Goal: Task Accomplishment & Management: Manage account settings

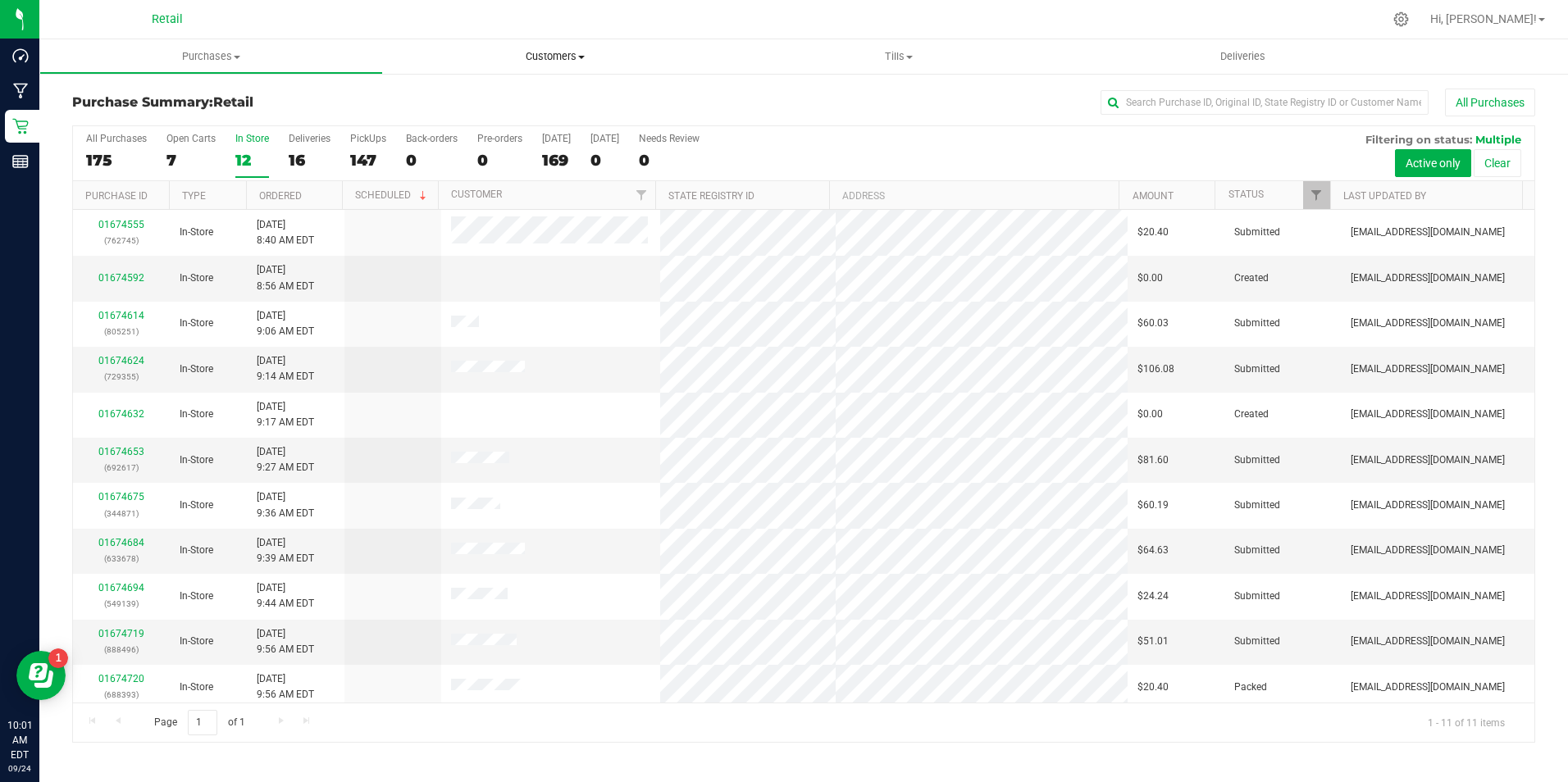
click at [591, 63] on span "Customers" at bounding box center [554, 56] width 344 height 15
click at [528, 94] on li "All customers" at bounding box center [554, 99] width 344 height 20
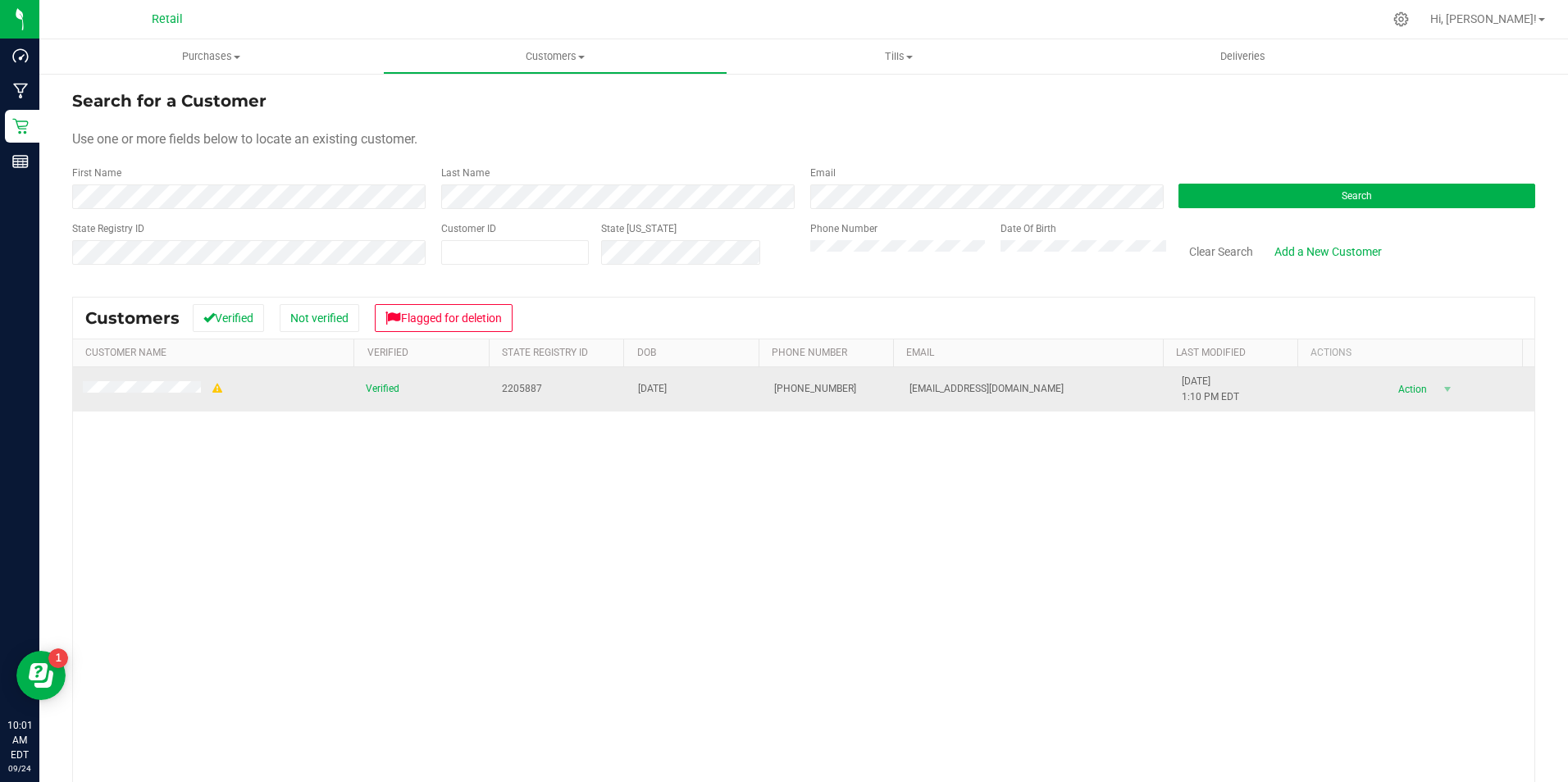
click at [137, 379] on td at bounding box center [214, 390] width 283 height 44
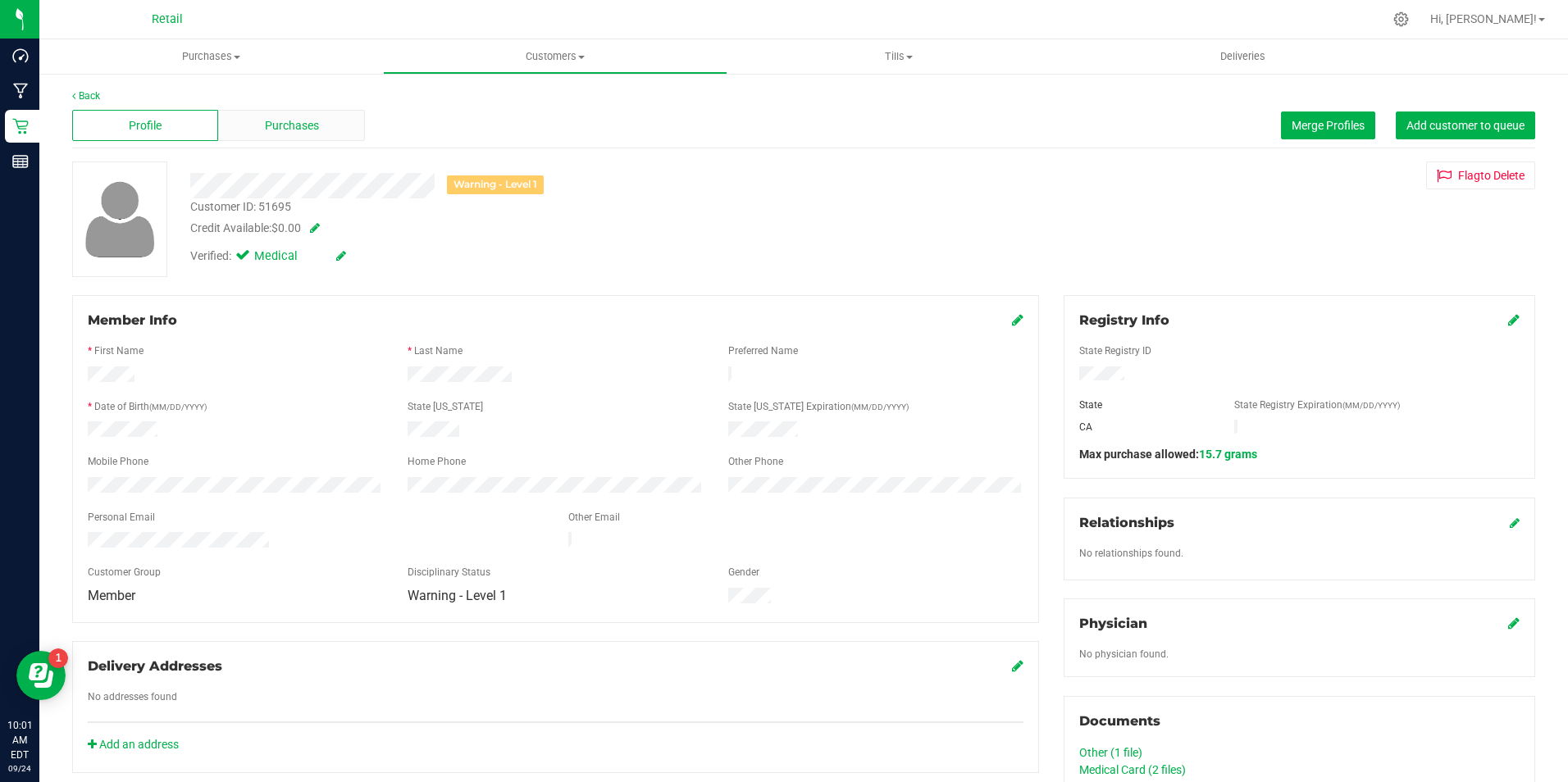
click at [275, 115] on div "Purchases" at bounding box center [291, 125] width 146 height 31
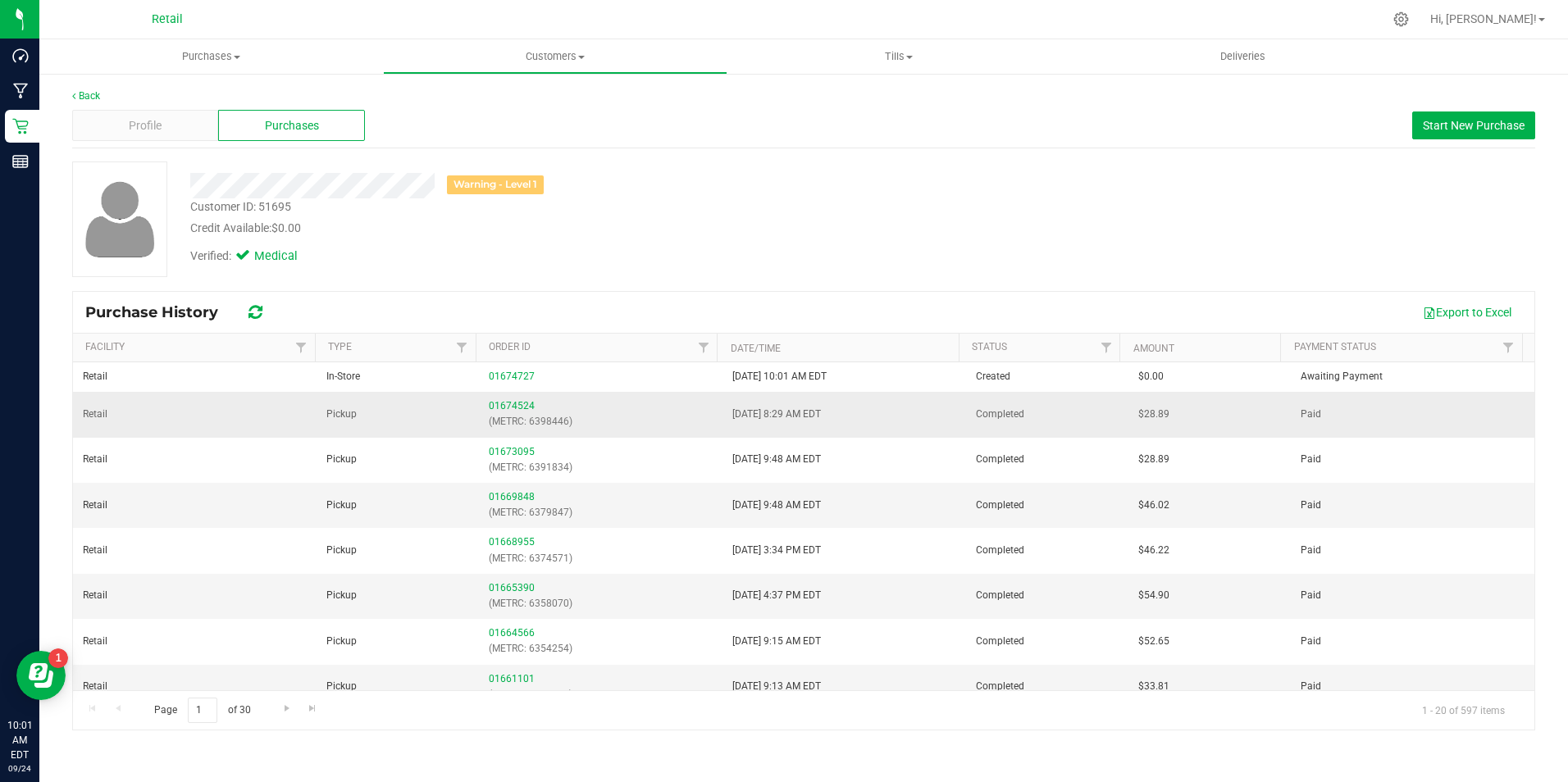
click at [504, 414] on p "(METRC: 6398446)" at bounding box center [601, 422] width 224 height 16
click at [533, 406] on div "01674524 (METRC: 6398446)" at bounding box center [601, 414] width 224 height 31
click at [513, 407] on link "01674524" at bounding box center [512, 406] width 46 height 12
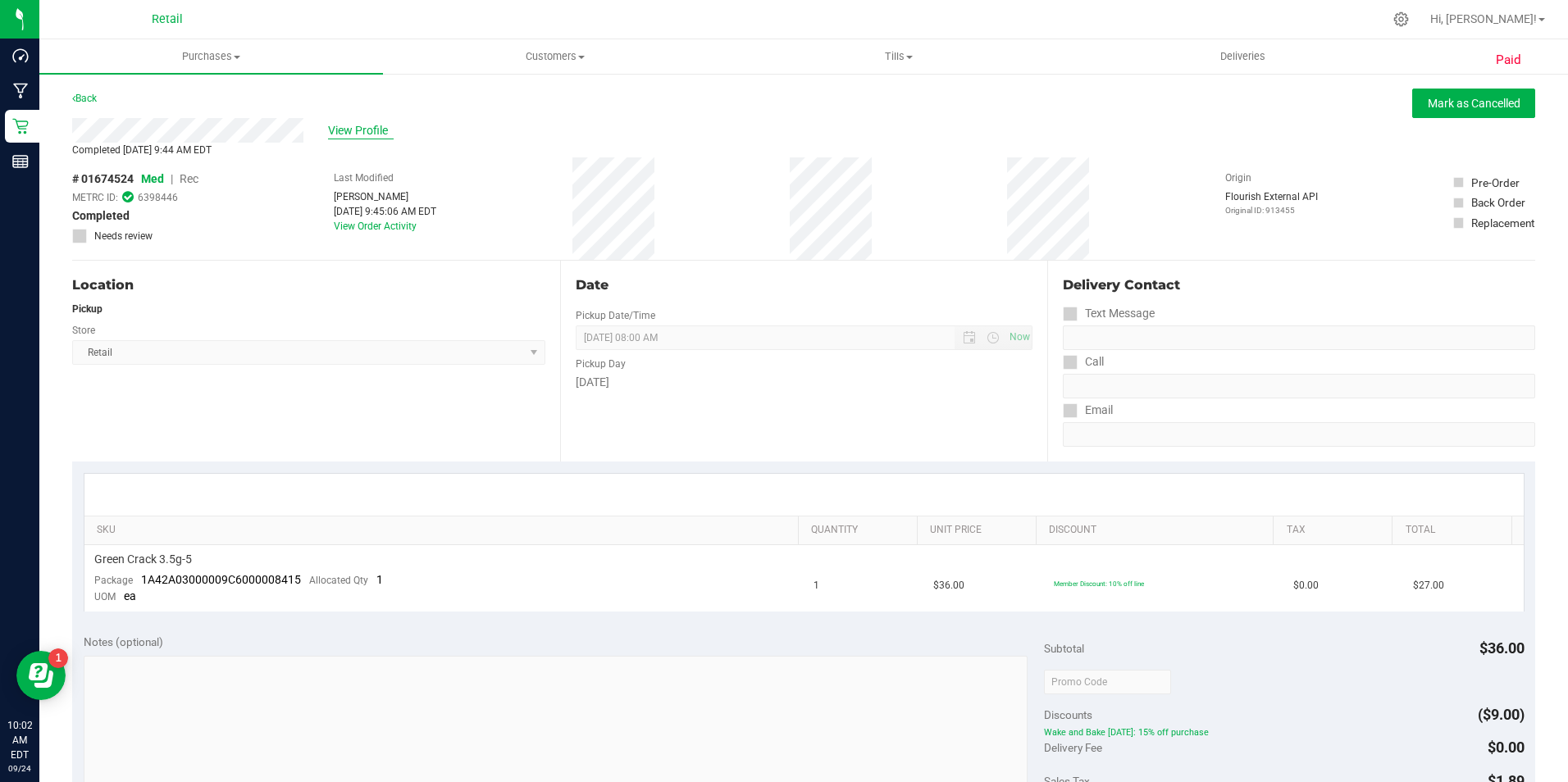
click at [378, 129] on span "View Profile" at bounding box center [360, 130] width 66 height 17
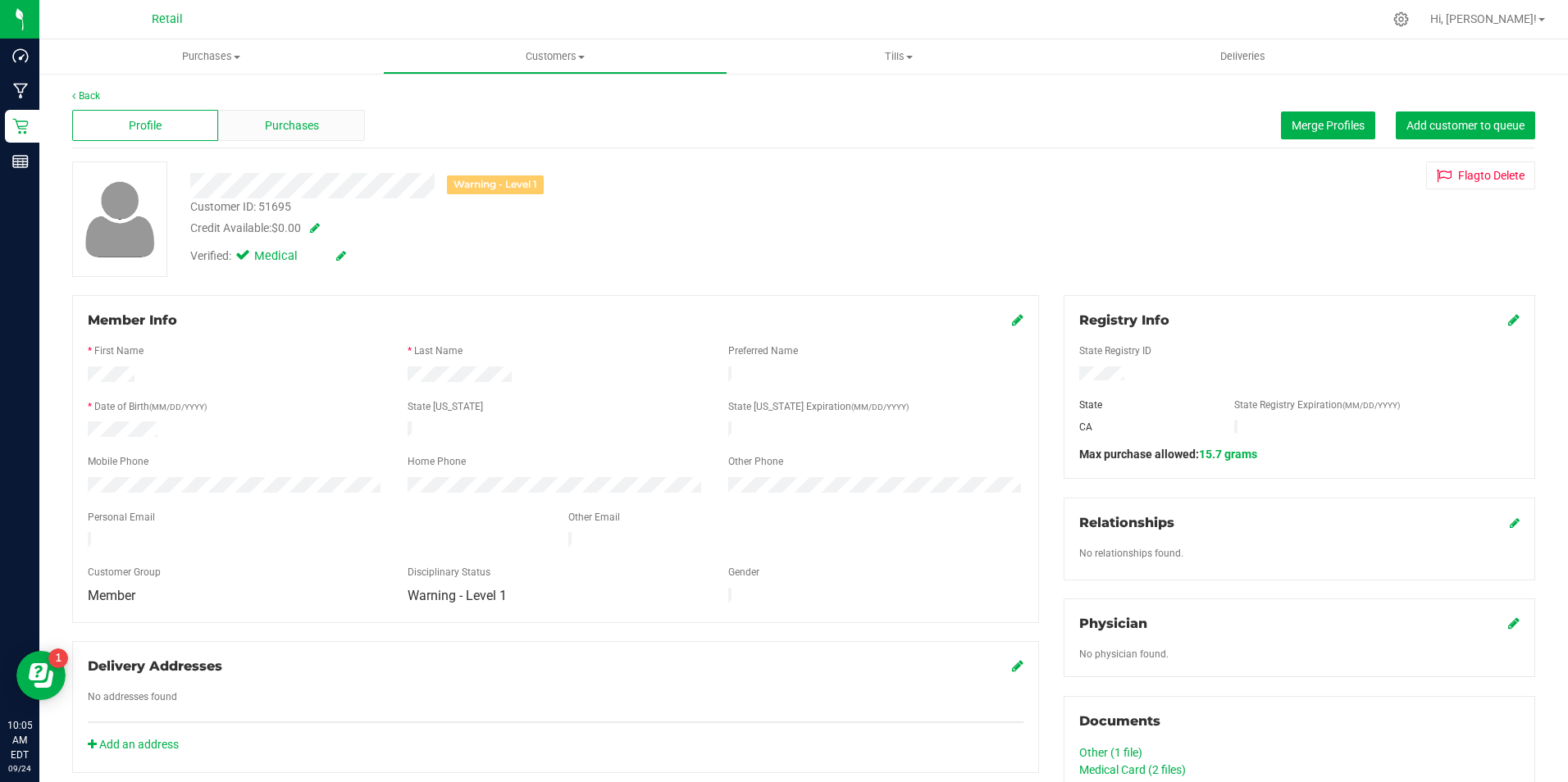
click at [337, 118] on div "Purchases" at bounding box center [291, 125] width 146 height 31
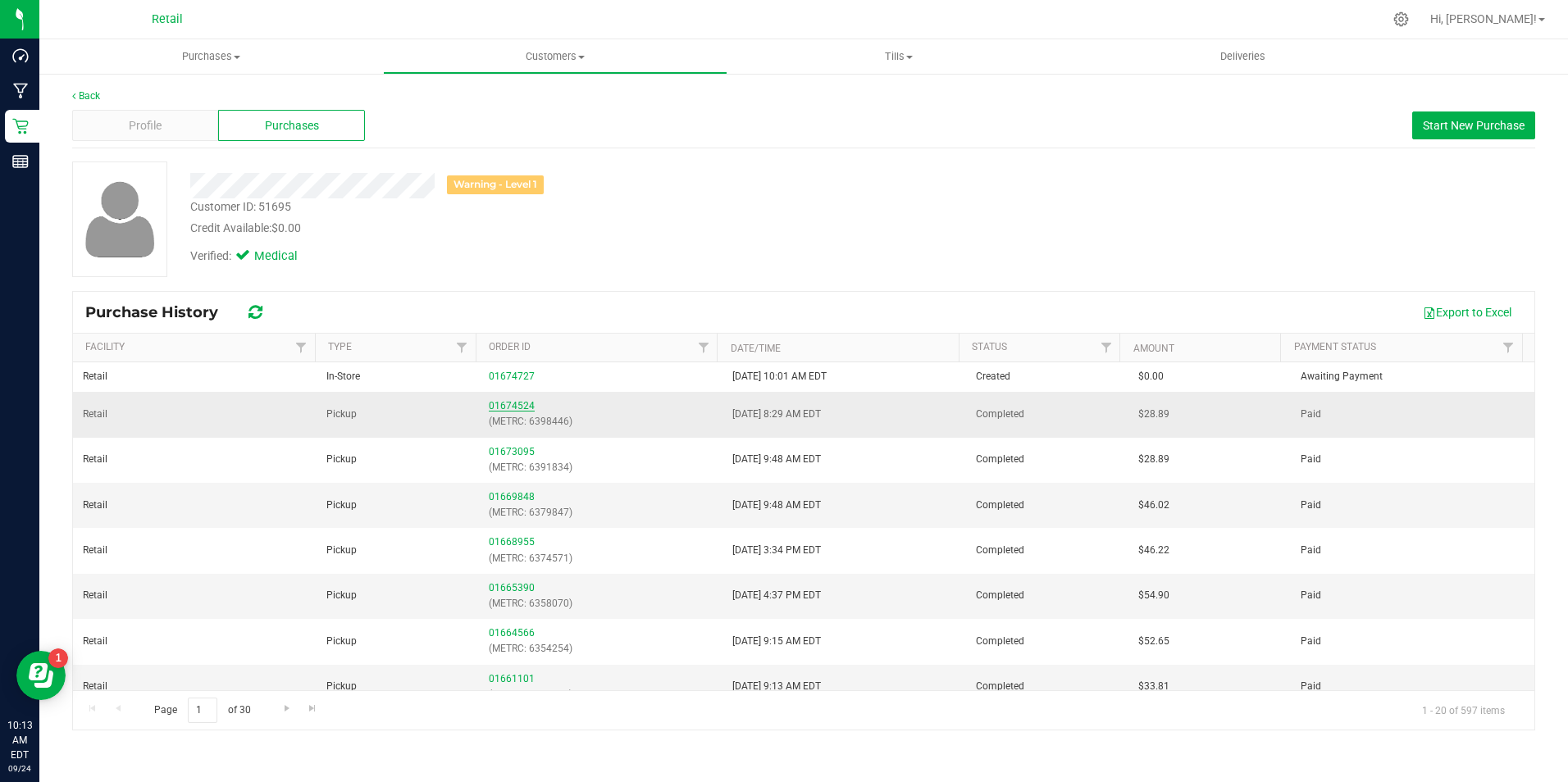
click at [517, 407] on link "01674524" at bounding box center [512, 406] width 46 height 12
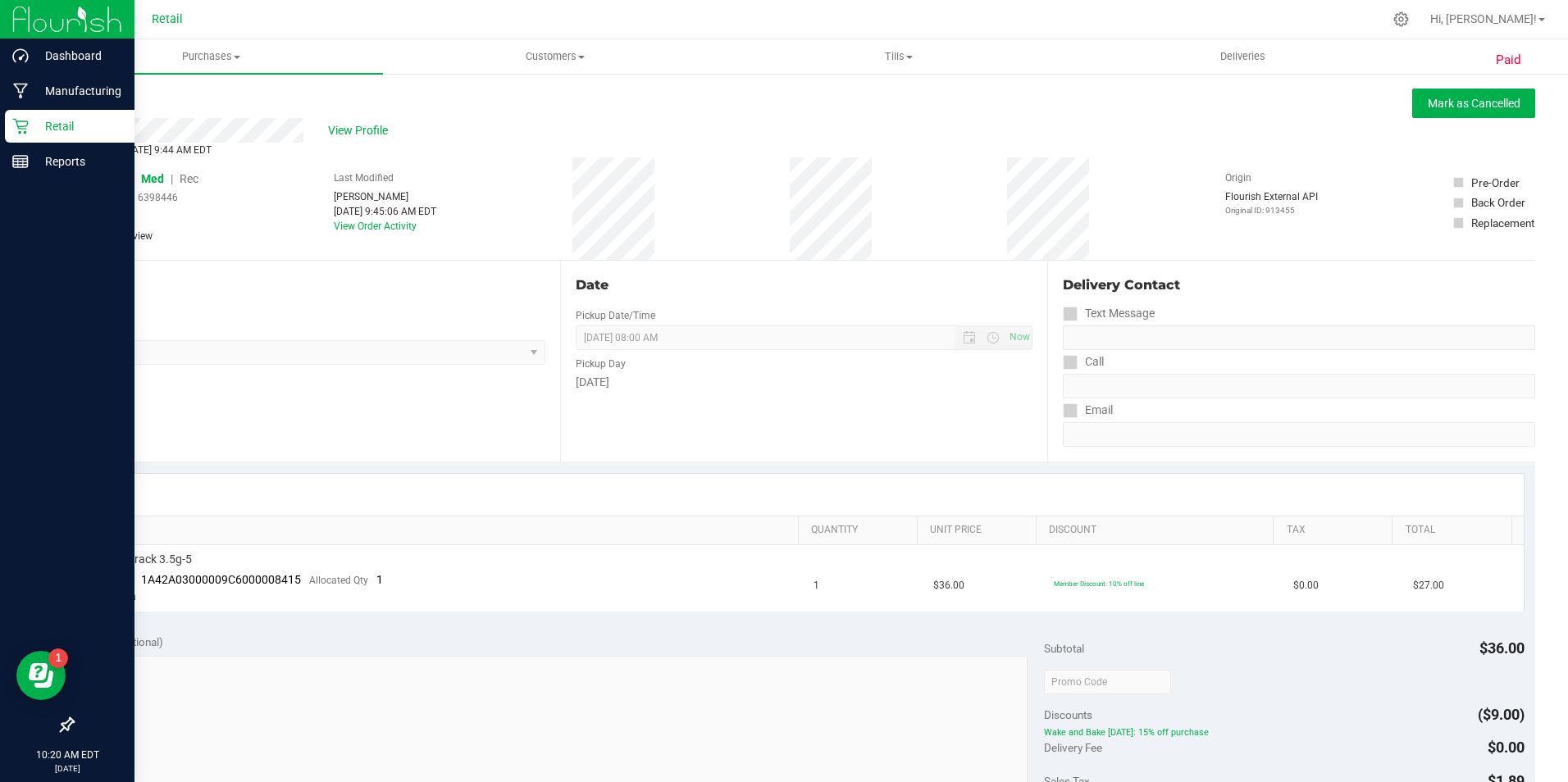
click at [31, 128] on p "Retail" at bounding box center [77, 126] width 99 height 20
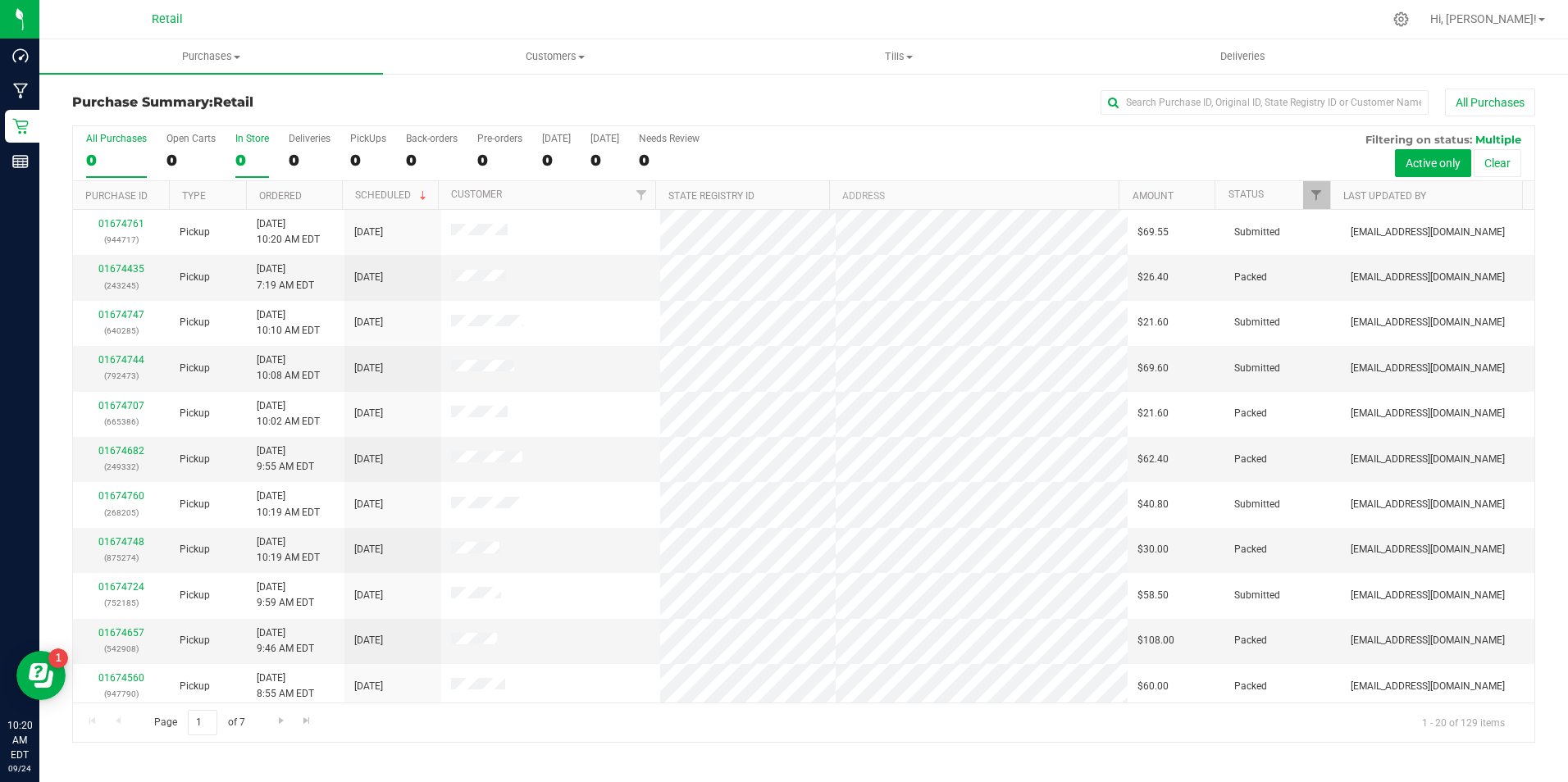
click at [242, 145] on label "In Store 0" at bounding box center [252, 155] width 34 height 45
click at [0, 0] on input "In Store 0" at bounding box center [0, 0] width 0 height 0
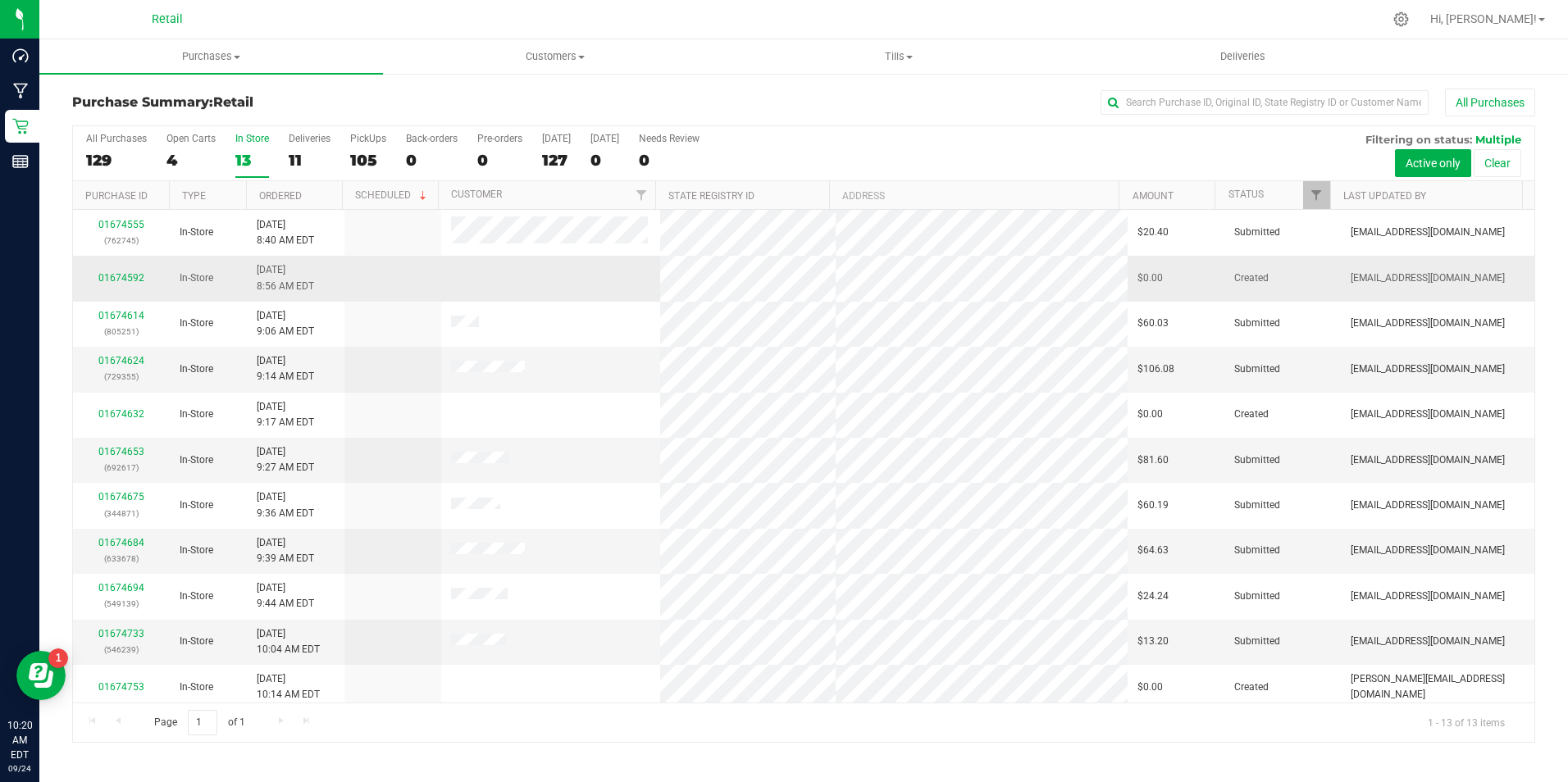
click at [99, 273] on div "01674592" at bounding box center [121, 279] width 77 height 16
click at [128, 273] on link "01674592" at bounding box center [122, 278] width 46 height 12
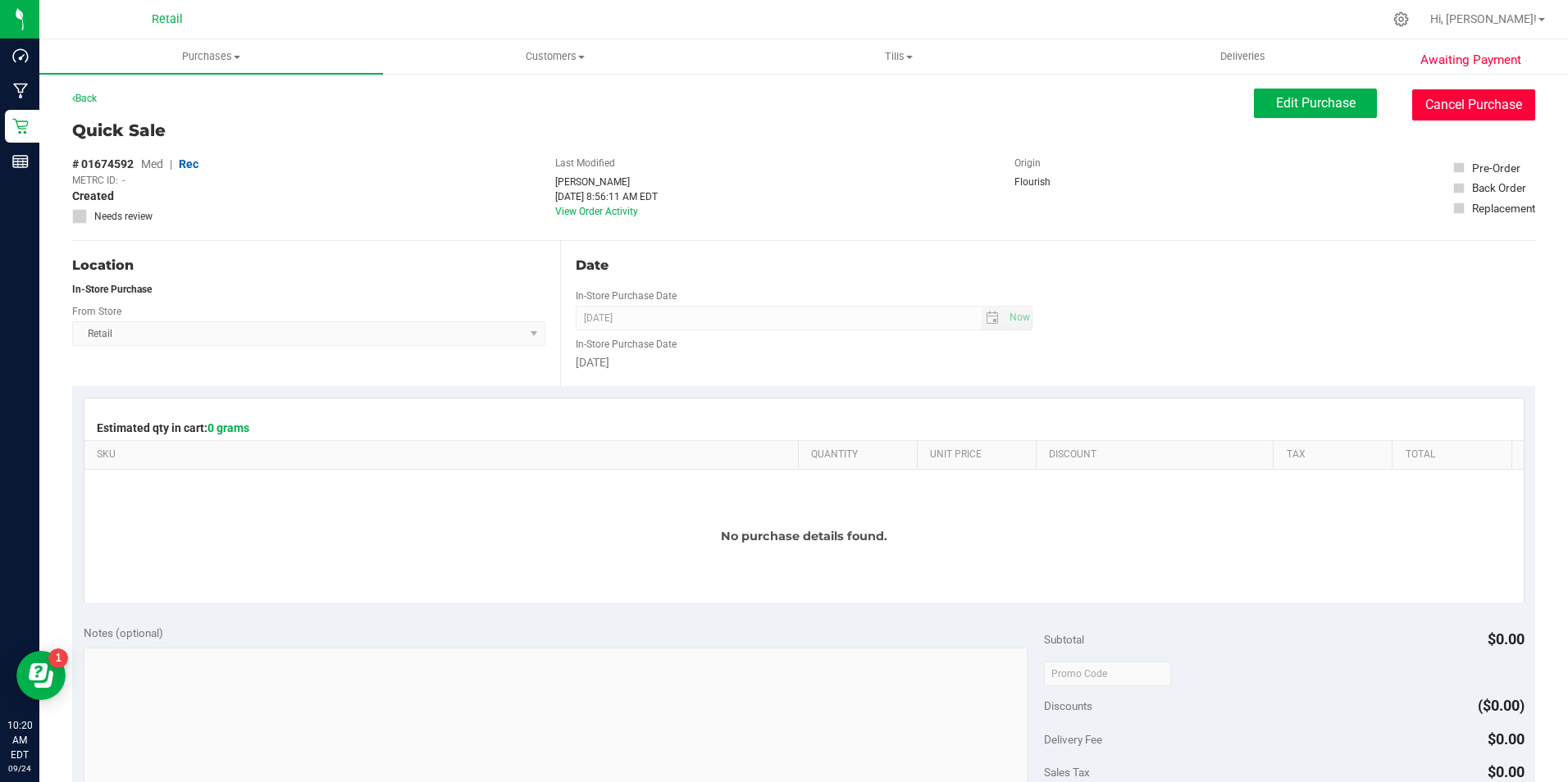
click at [1449, 114] on button "Cancel Purchase" at bounding box center [1474, 105] width 123 height 31
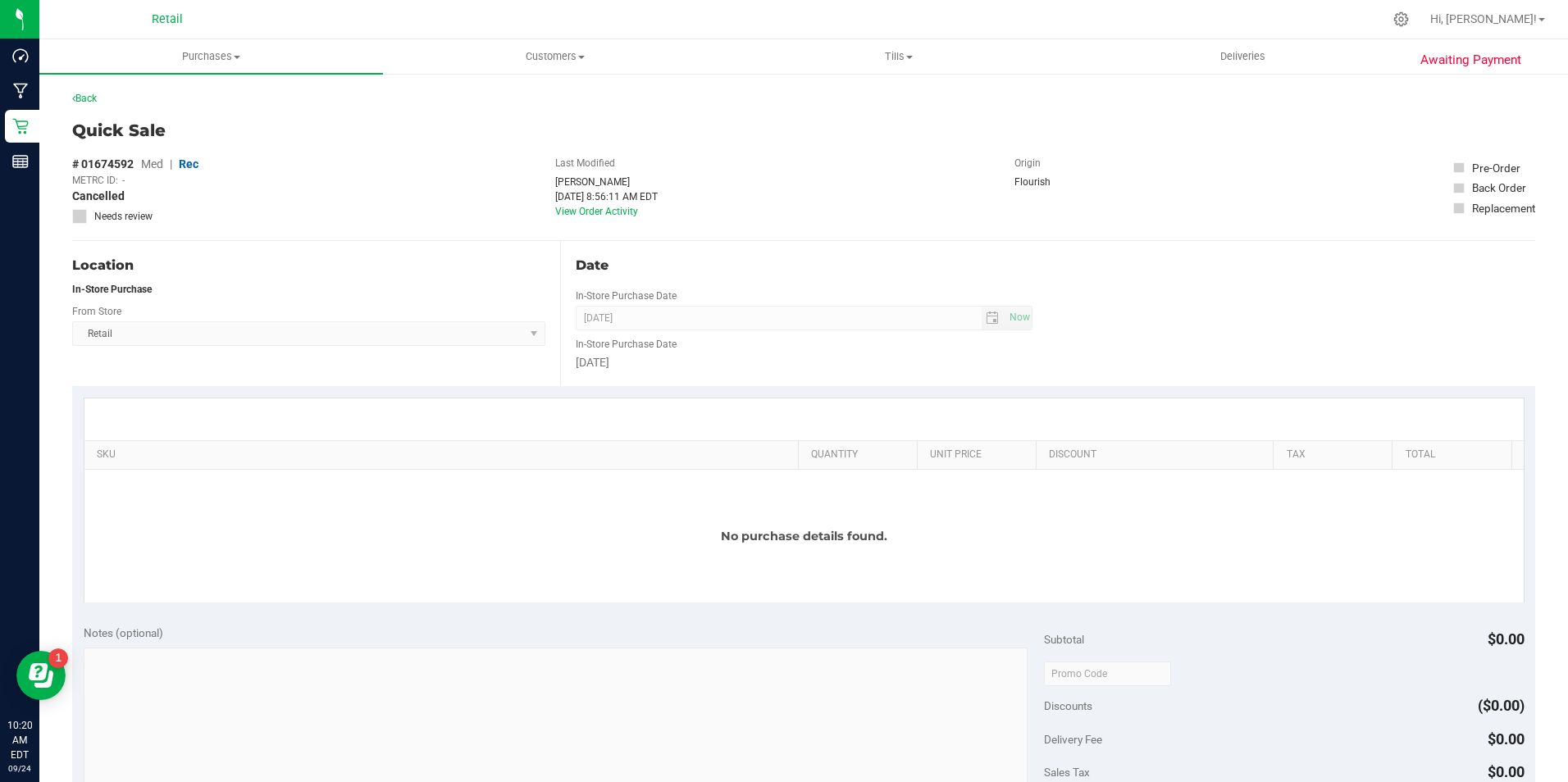
click at [94, 108] on div "Back" at bounding box center [804, 103] width 1463 height 29
click at [84, 94] on link "Back" at bounding box center [84, 98] width 25 height 12
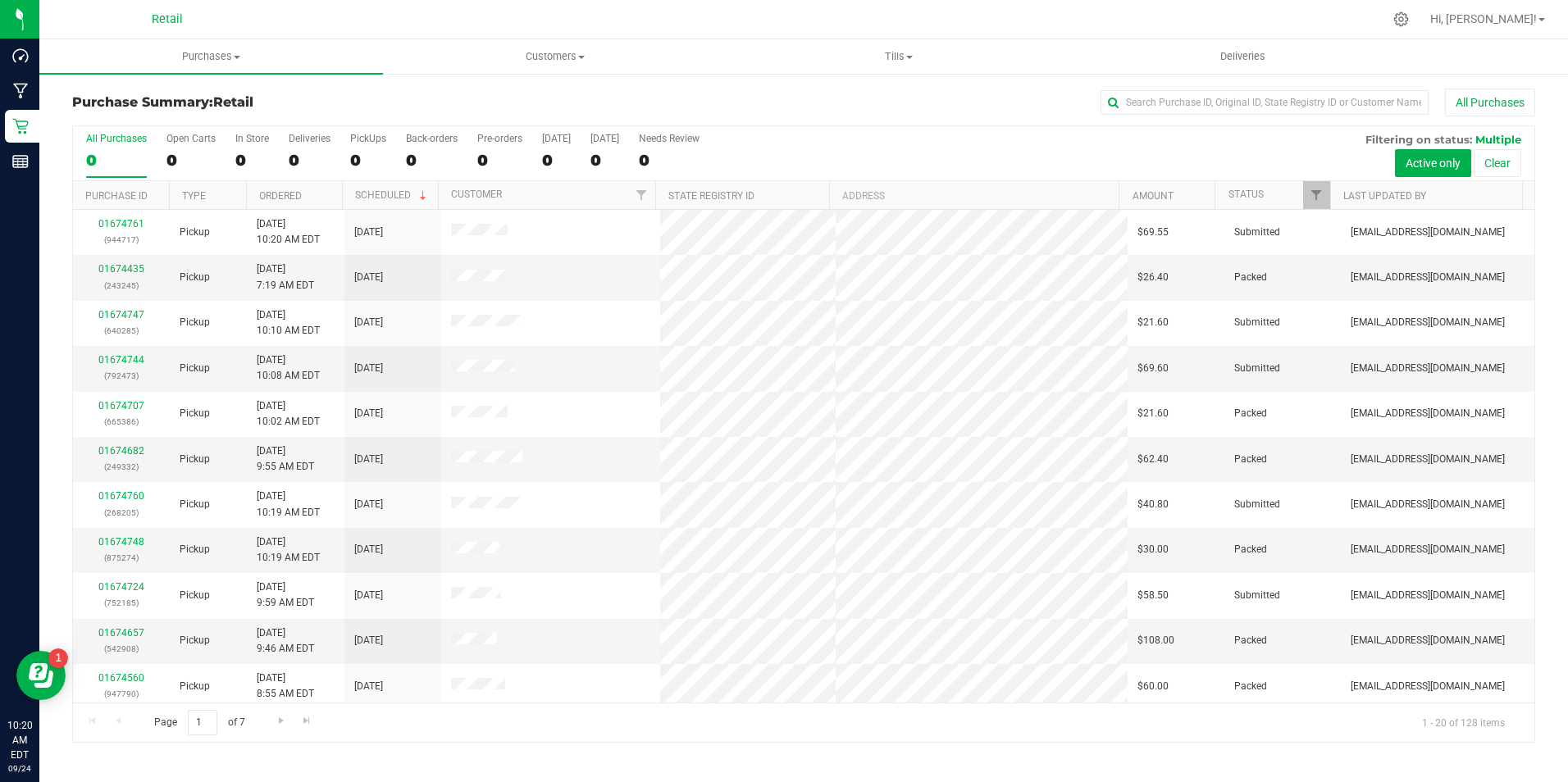
click at [225, 149] on div "All Purchases 0 Open Carts 0 In Store 0 Deliveries 0 PickUps 0 Back-orders 0 Pr…" at bounding box center [804, 154] width 1461 height 55
click at [255, 147] on label "In Store 0" at bounding box center [252, 155] width 34 height 45
click at [0, 0] on input "In Store 0" at bounding box center [0, 0] width 0 height 0
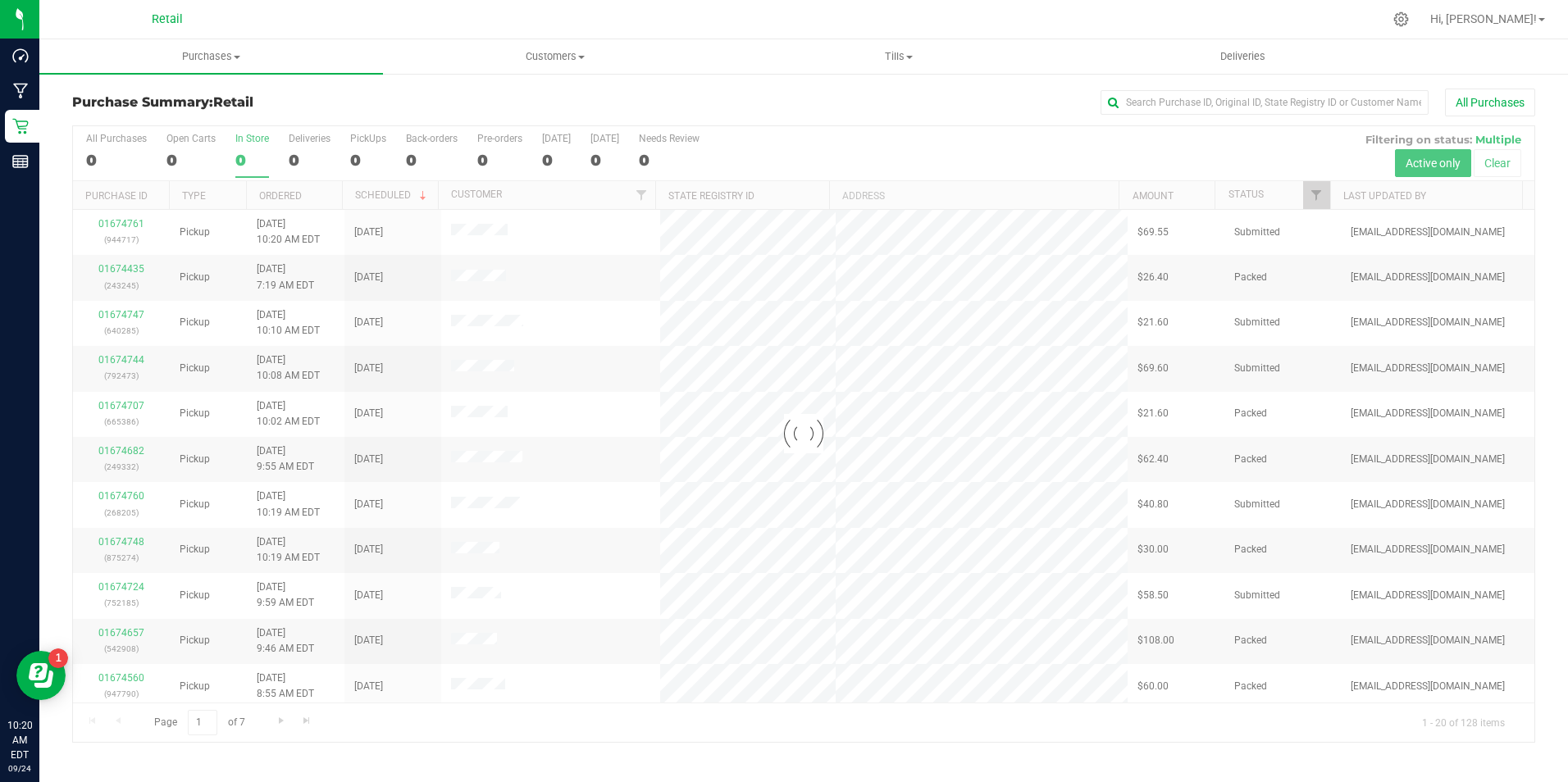
click at [255, 147] on div at bounding box center [804, 434] width 1461 height 616
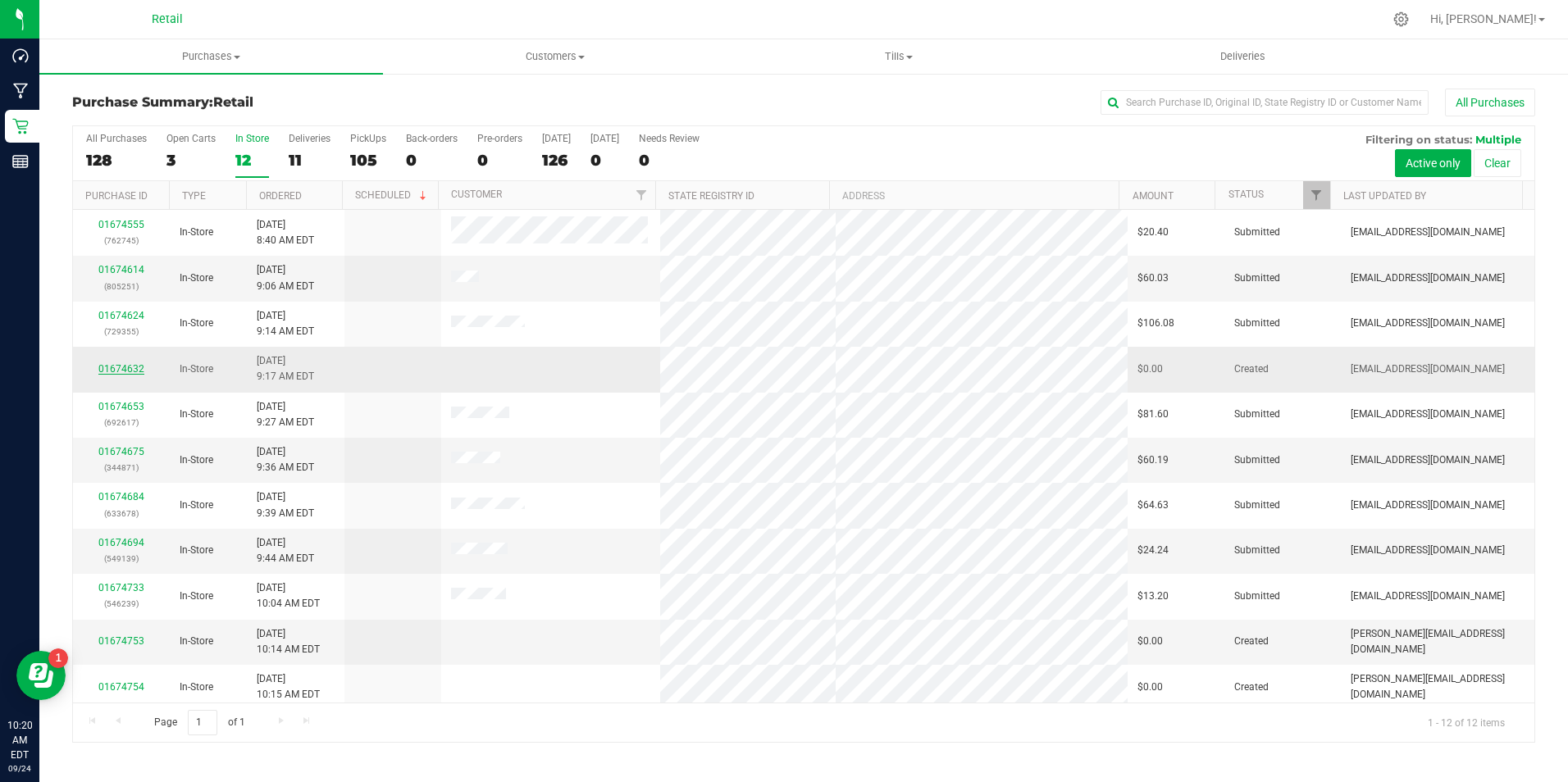
click at [142, 367] on link "01674632" at bounding box center [122, 368] width 46 height 12
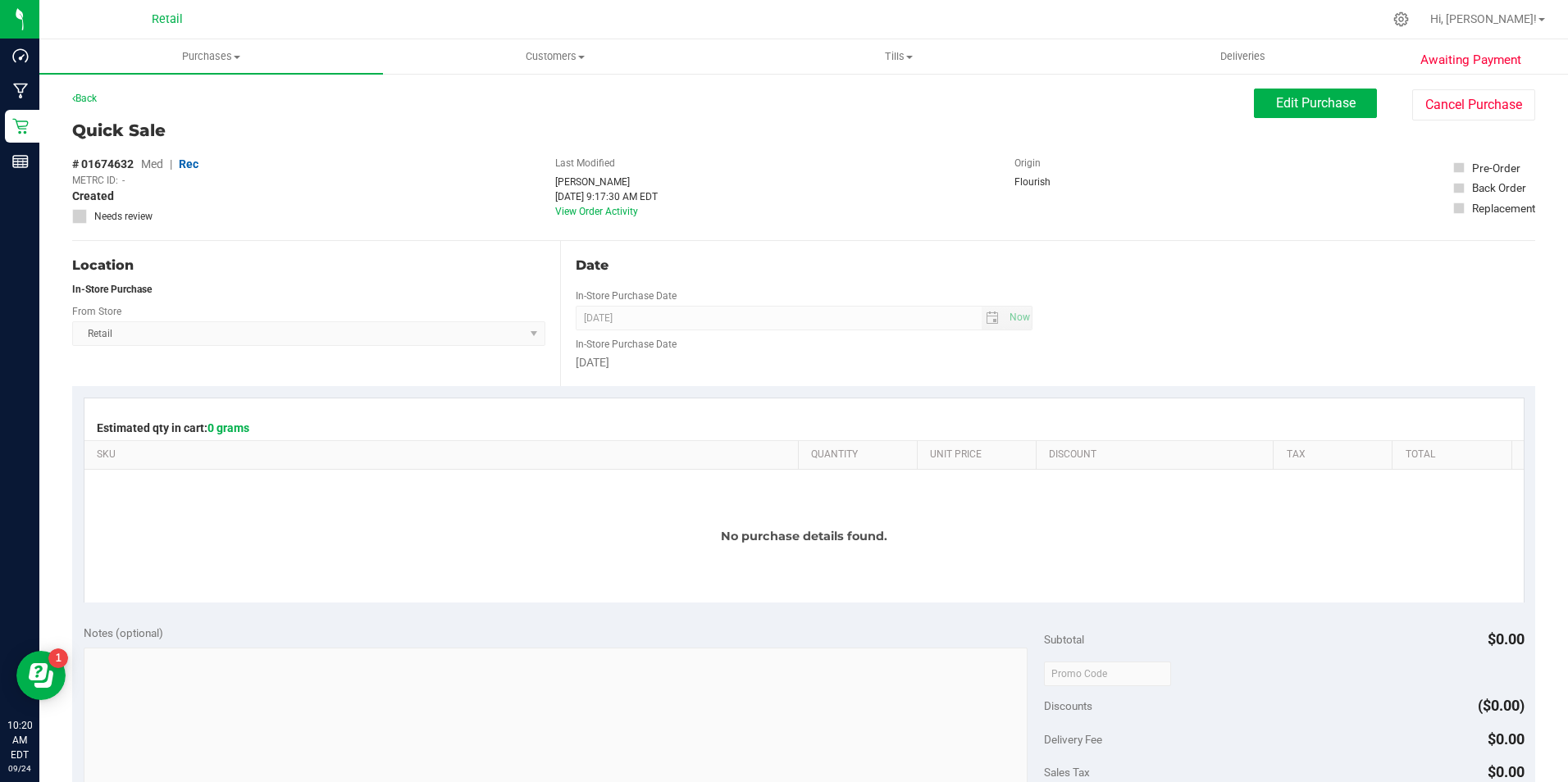
click at [1440, 87] on div "Awaiting Payment Back Edit Purchase Cancel Purchase Quick Sale # 01674632 Med |…" at bounding box center [804, 698] width 1529 height 1252
click at [1440, 95] on button "Cancel Purchase" at bounding box center [1474, 105] width 123 height 31
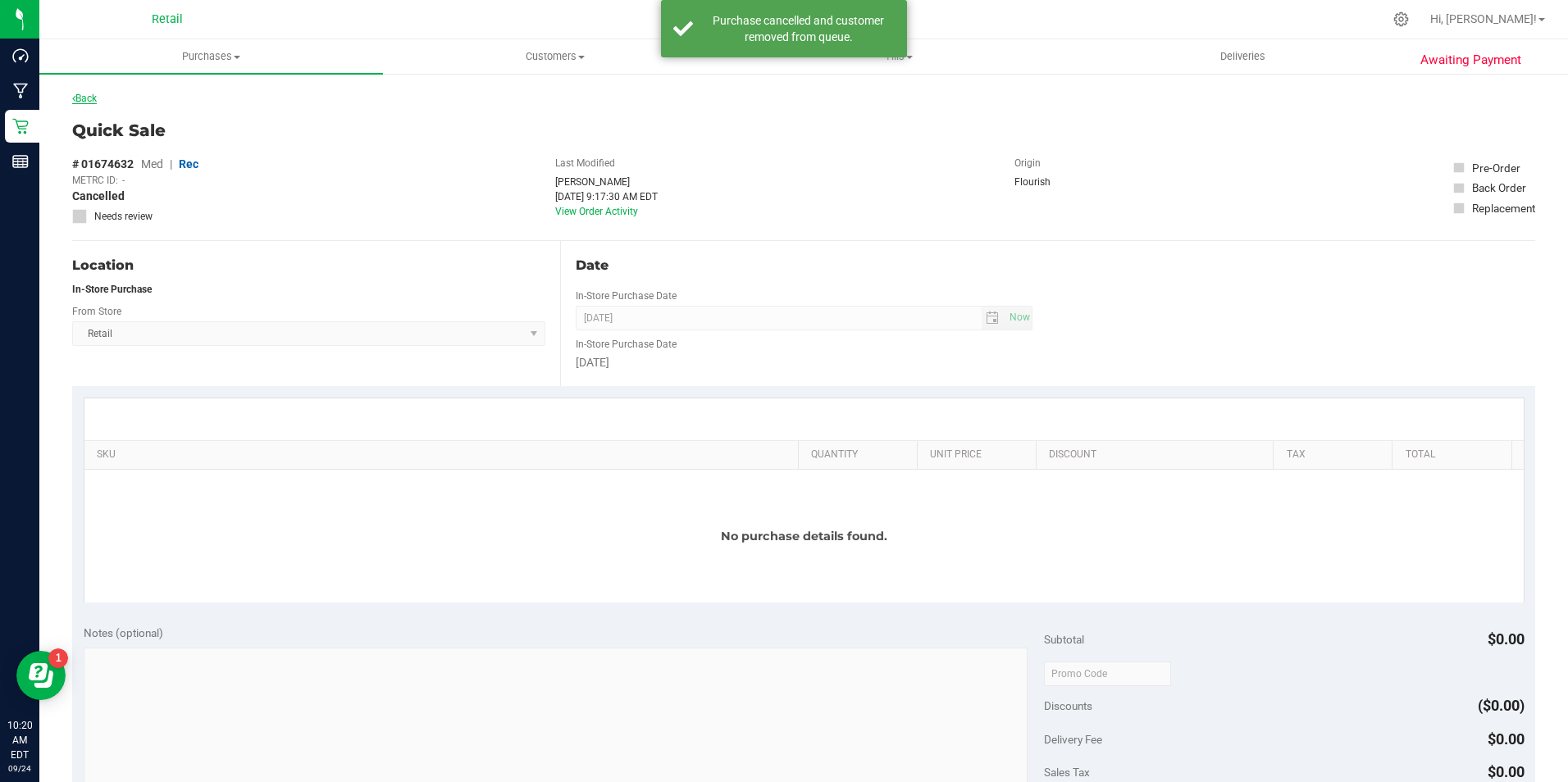
click at [92, 99] on link "Back" at bounding box center [84, 98] width 25 height 12
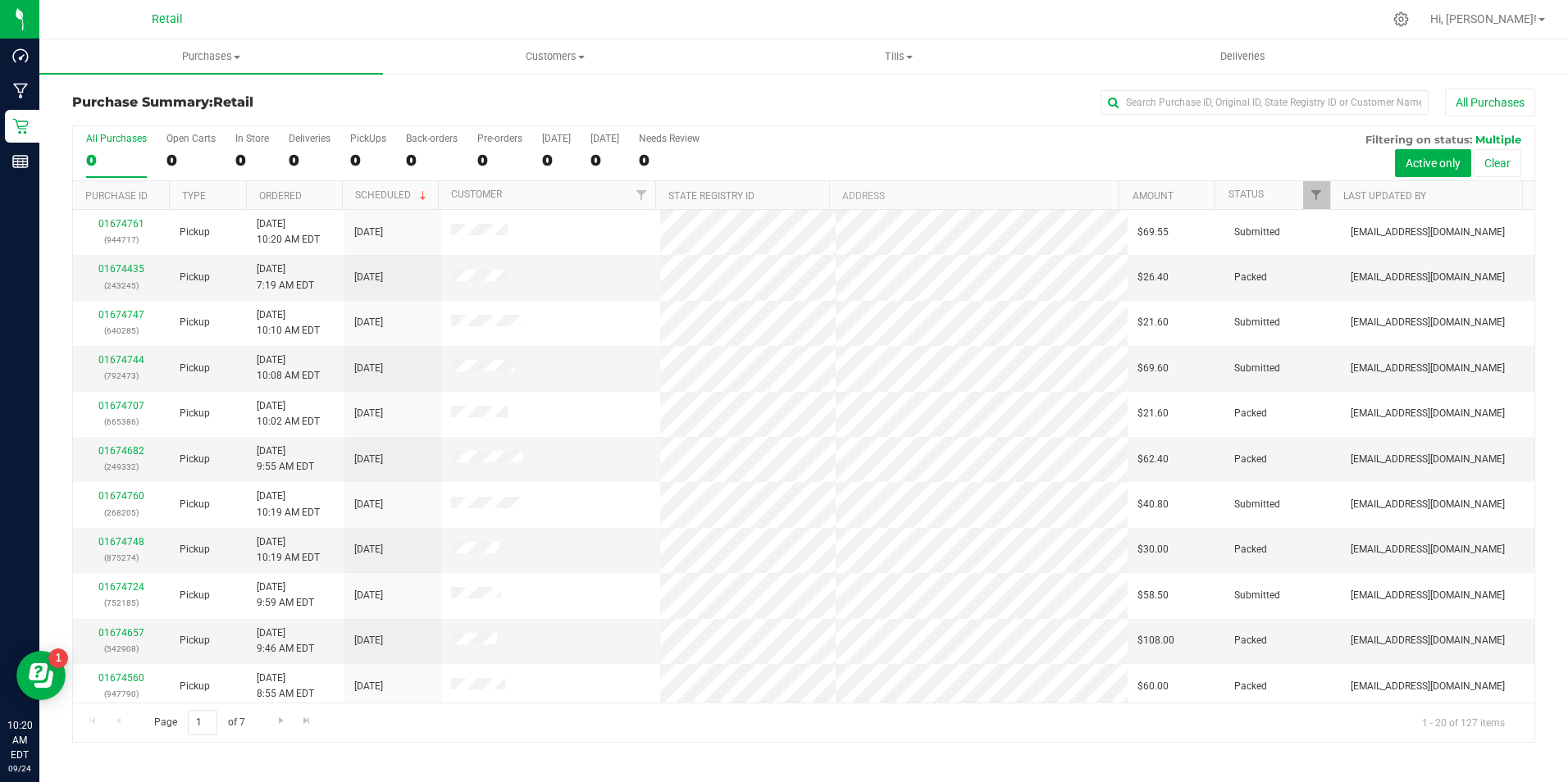
click at [269, 152] on div "All Purchases 0 Open Carts 0 In Store 0 Deliveries 0 PickUps 0 Back-orders 0 Pr…" at bounding box center [804, 154] width 1461 height 55
click at [267, 156] on div "0" at bounding box center [252, 160] width 34 height 19
click at [0, 0] on input "In Store 0" at bounding box center [0, 0] width 0 height 0
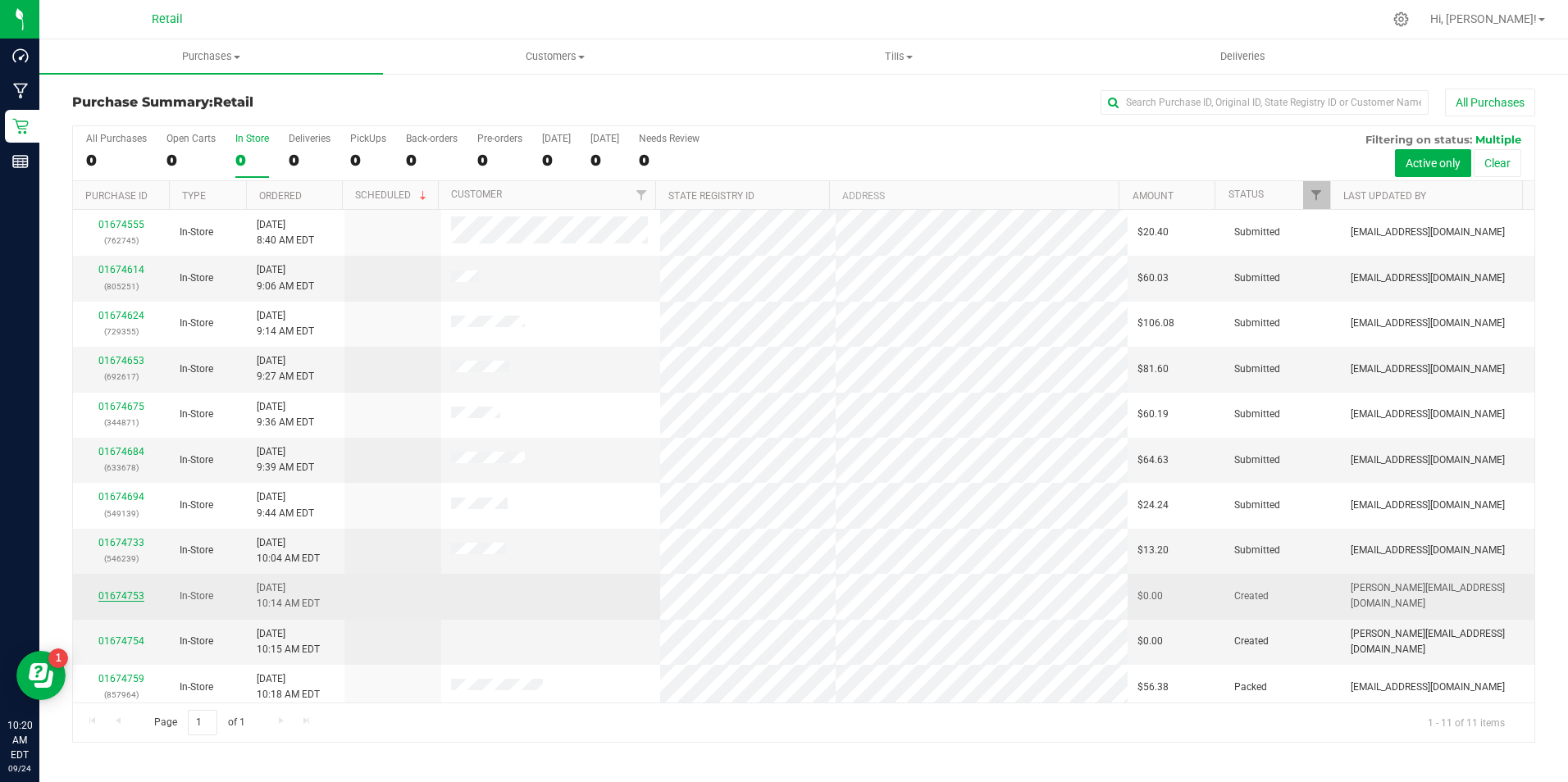
click at [120, 596] on link "01674753" at bounding box center [122, 596] width 46 height 12
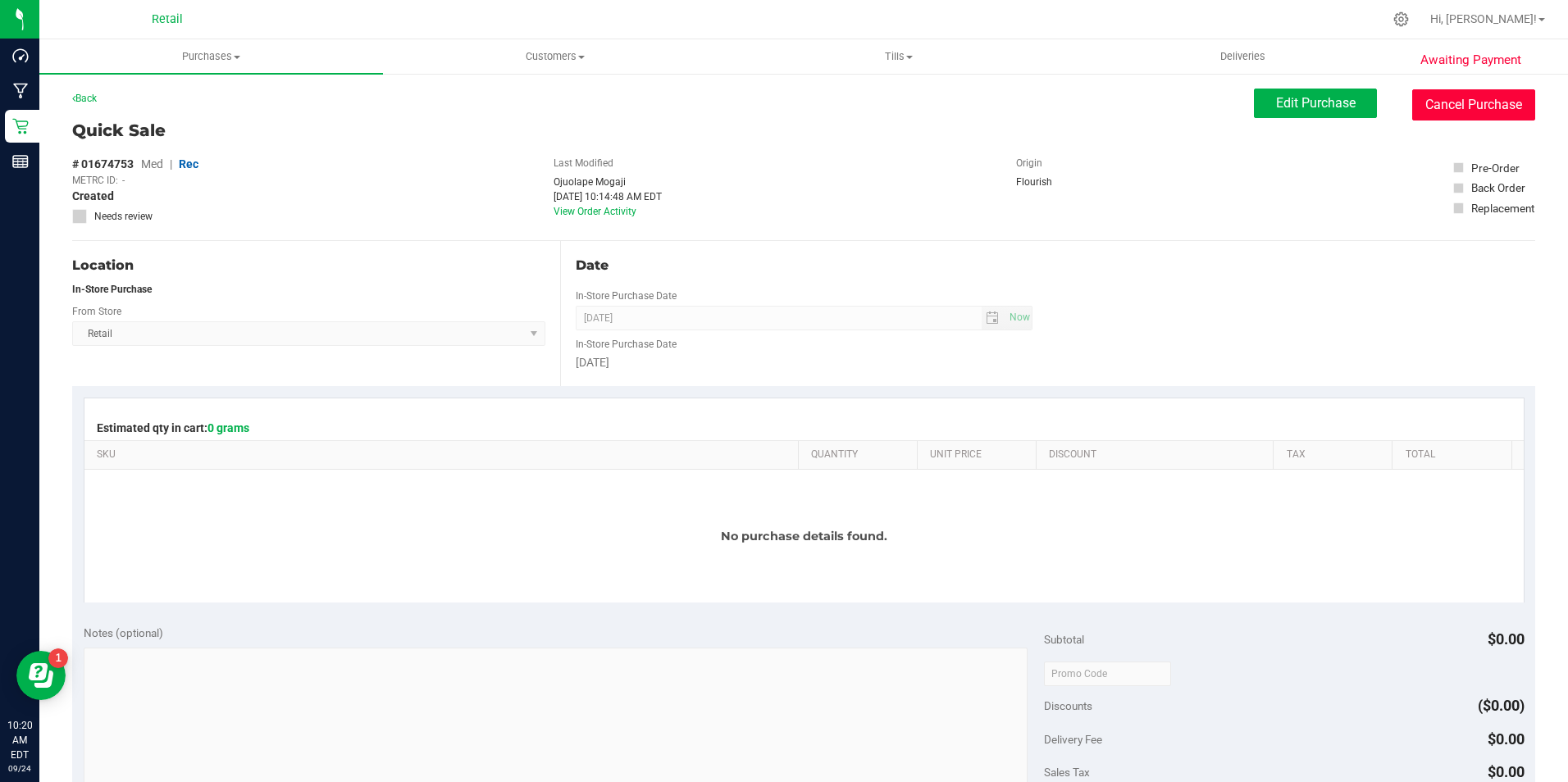
click at [1485, 95] on button "Cancel Purchase" at bounding box center [1474, 105] width 123 height 31
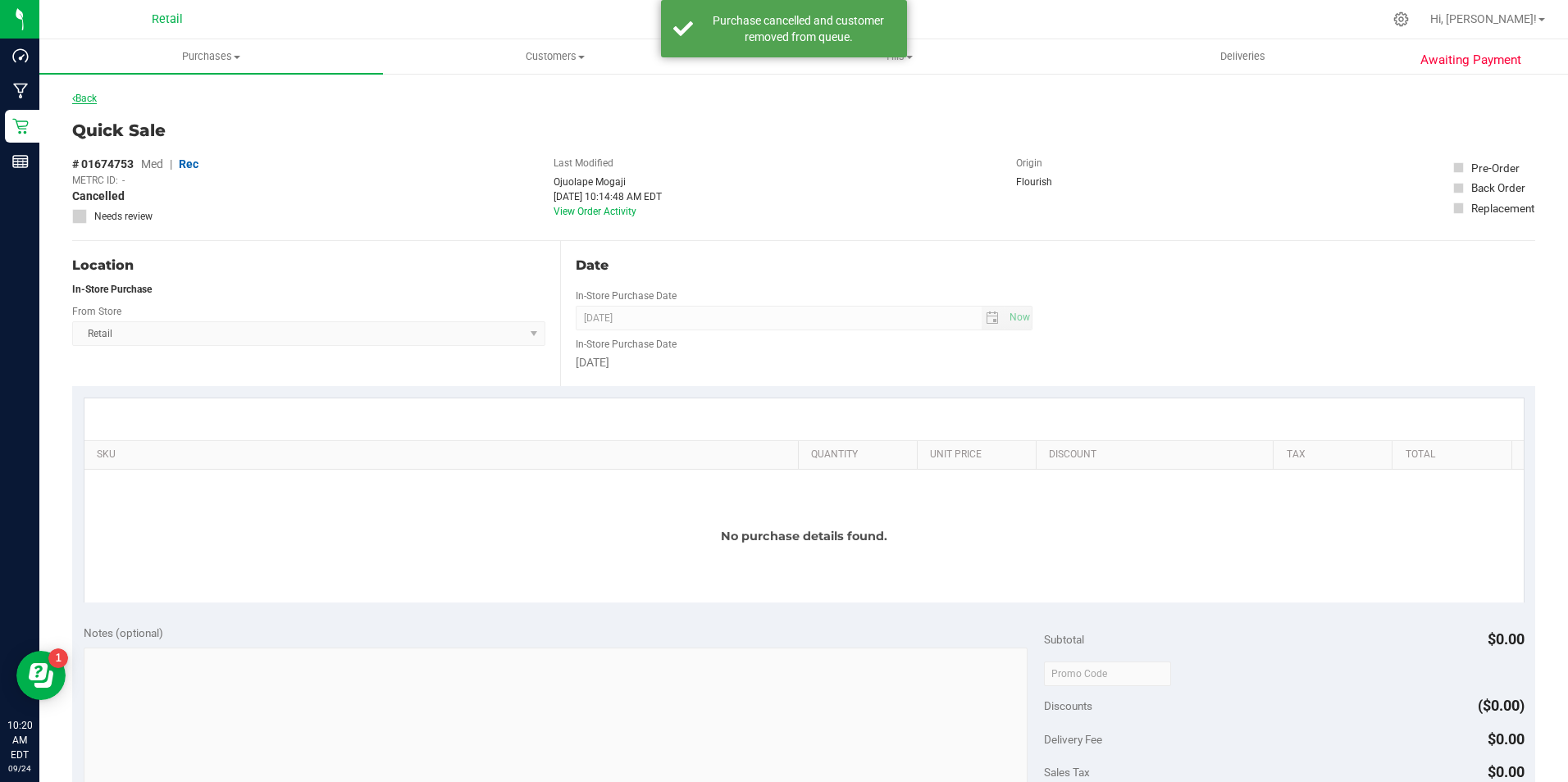
click at [91, 92] on link "Back" at bounding box center [84, 98] width 25 height 12
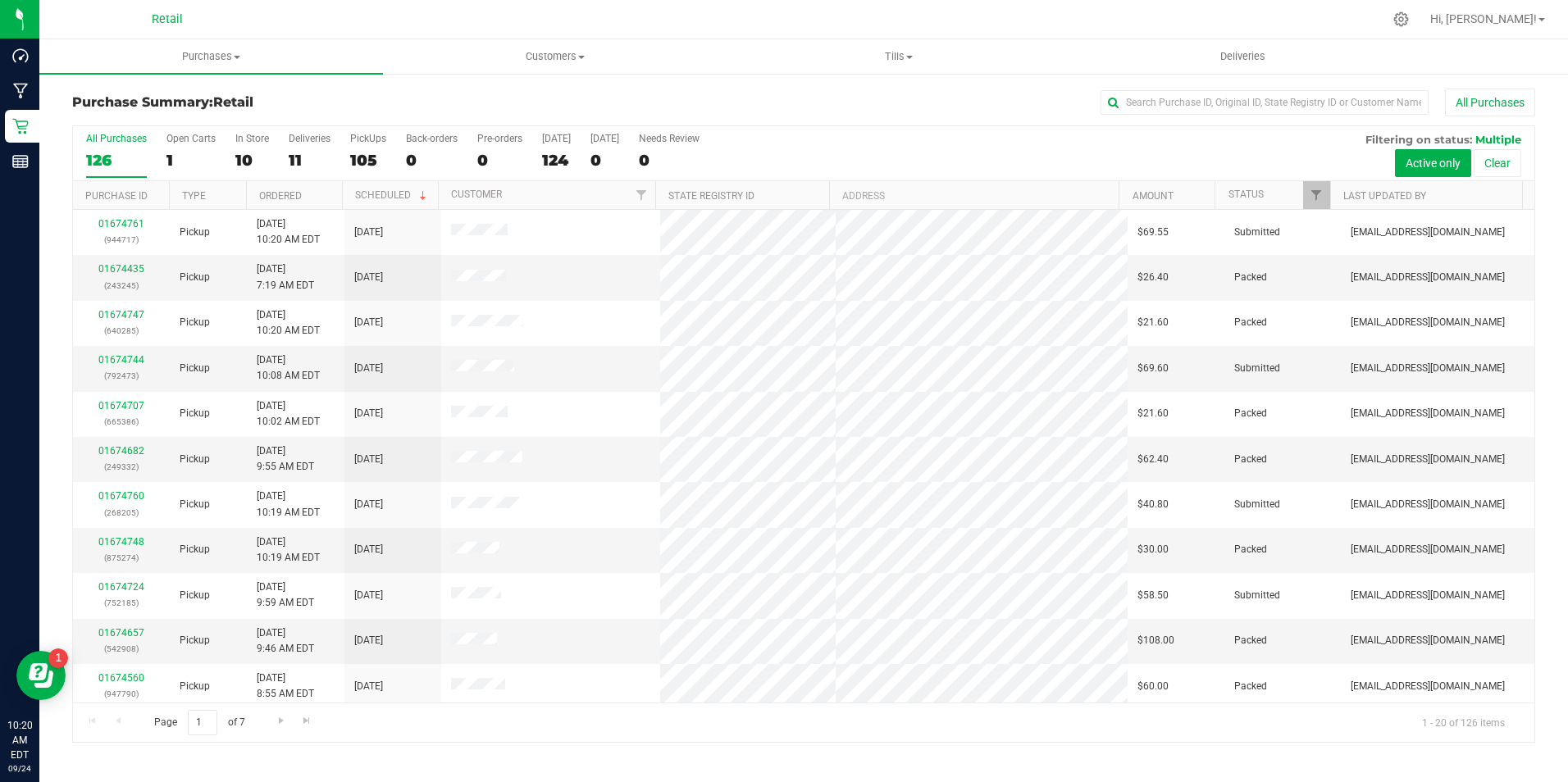
click at [232, 161] on div "All Purchases 126 Open Carts 1 In Store 10 Deliveries 11 PickUps 105 Back-order…" at bounding box center [804, 154] width 1461 height 55
drag, startPoint x: 232, startPoint y: 161, endPoint x: 249, endPoint y: 154, distance: 18.4
click at [249, 154] on div "10" at bounding box center [252, 160] width 34 height 19
click at [0, 0] on input "In Store 10" at bounding box center [0, 0] width 0 height 0
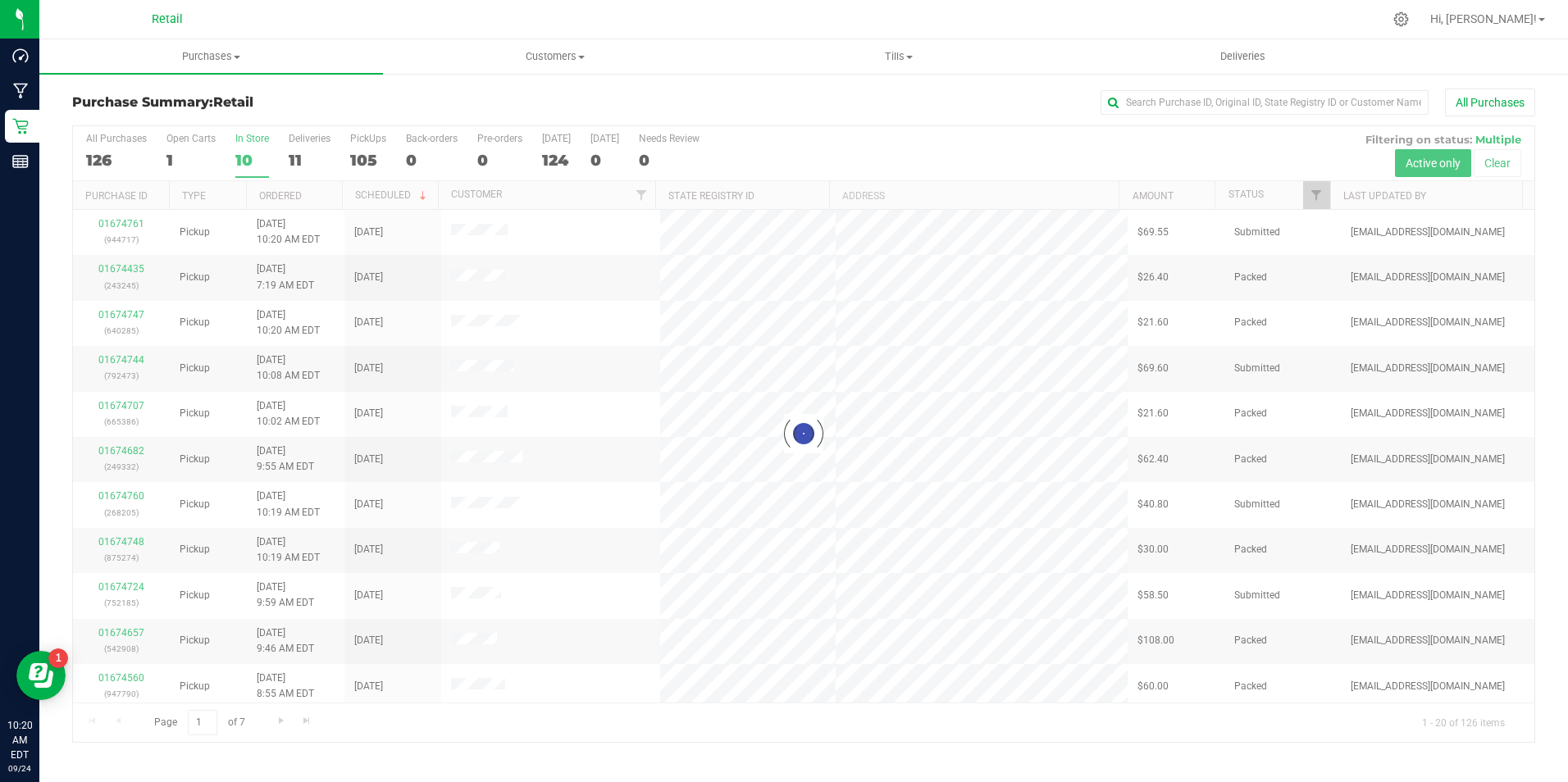
click at [249, 154] on div "10" at bounding box center [252, 160] width 34 height 19
click at [0, 0] on input "In Store 10" at bounding box center [0, 0] width 0 height 0
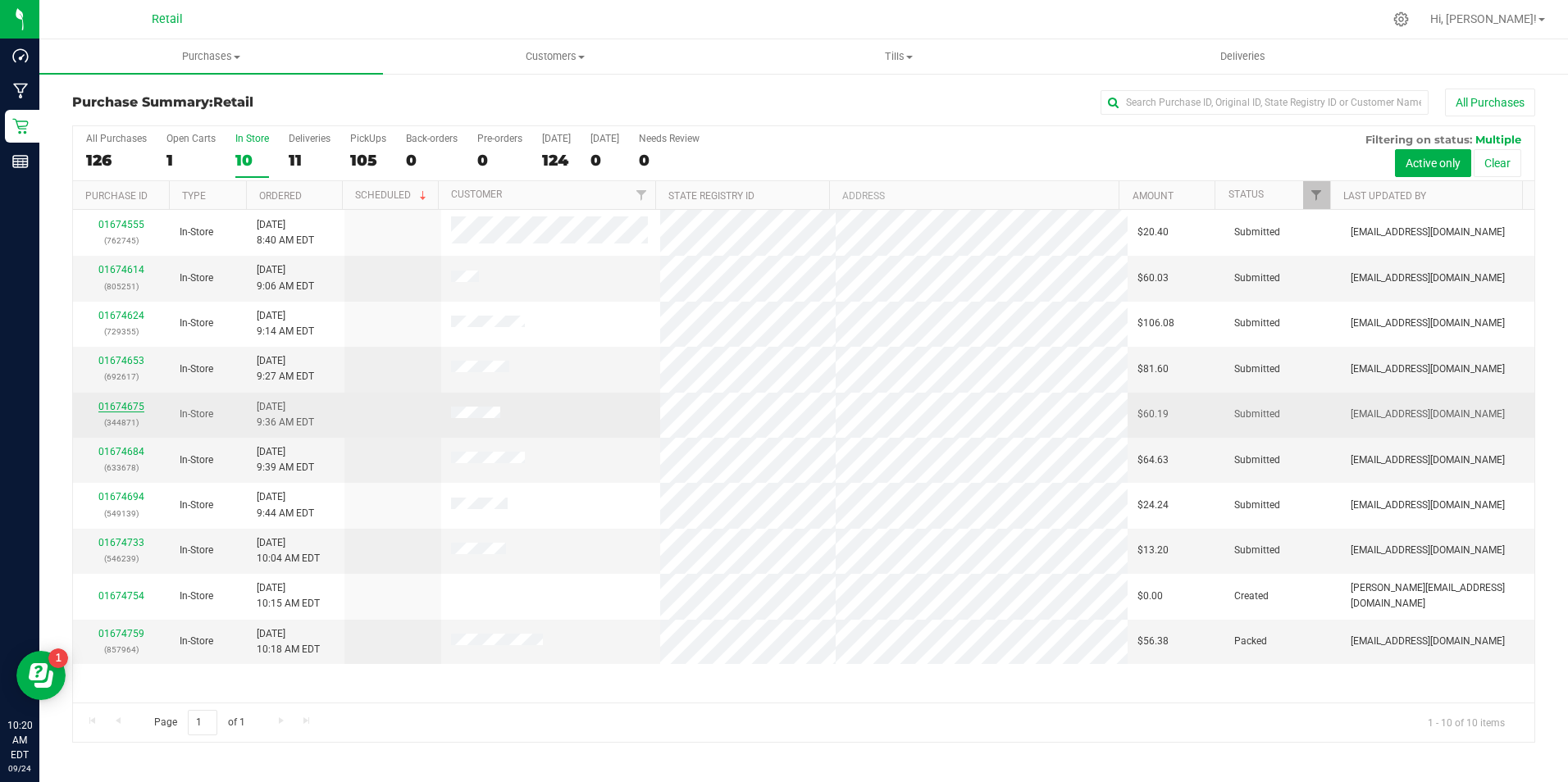
click at [130, 404] on link "01674675" at bounding box center [122, 407] width 46 height 12
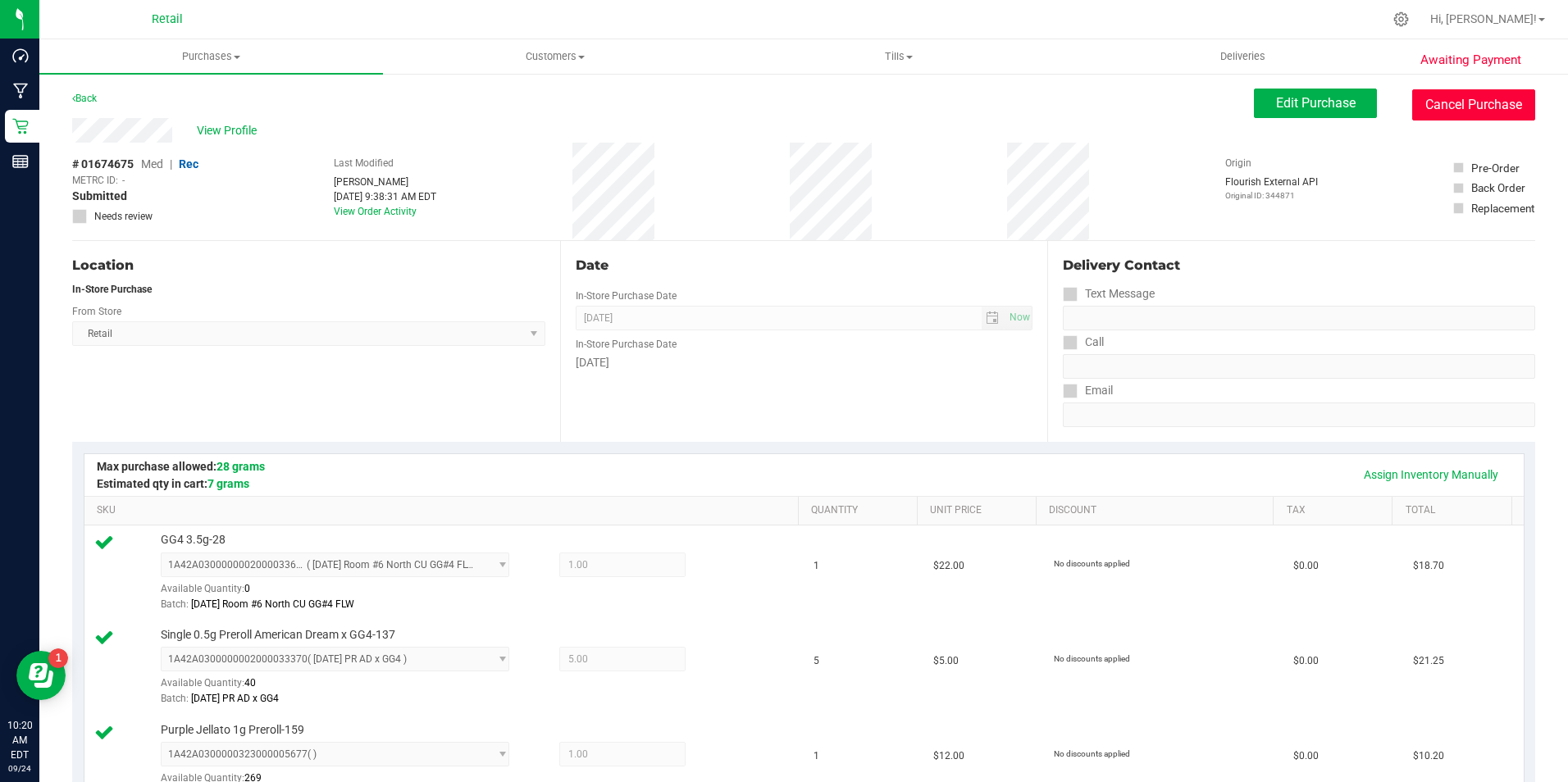
click at [1468, 97] on button "Cancel Purchase" at bounding box center [1474, 105] width 123 height 31
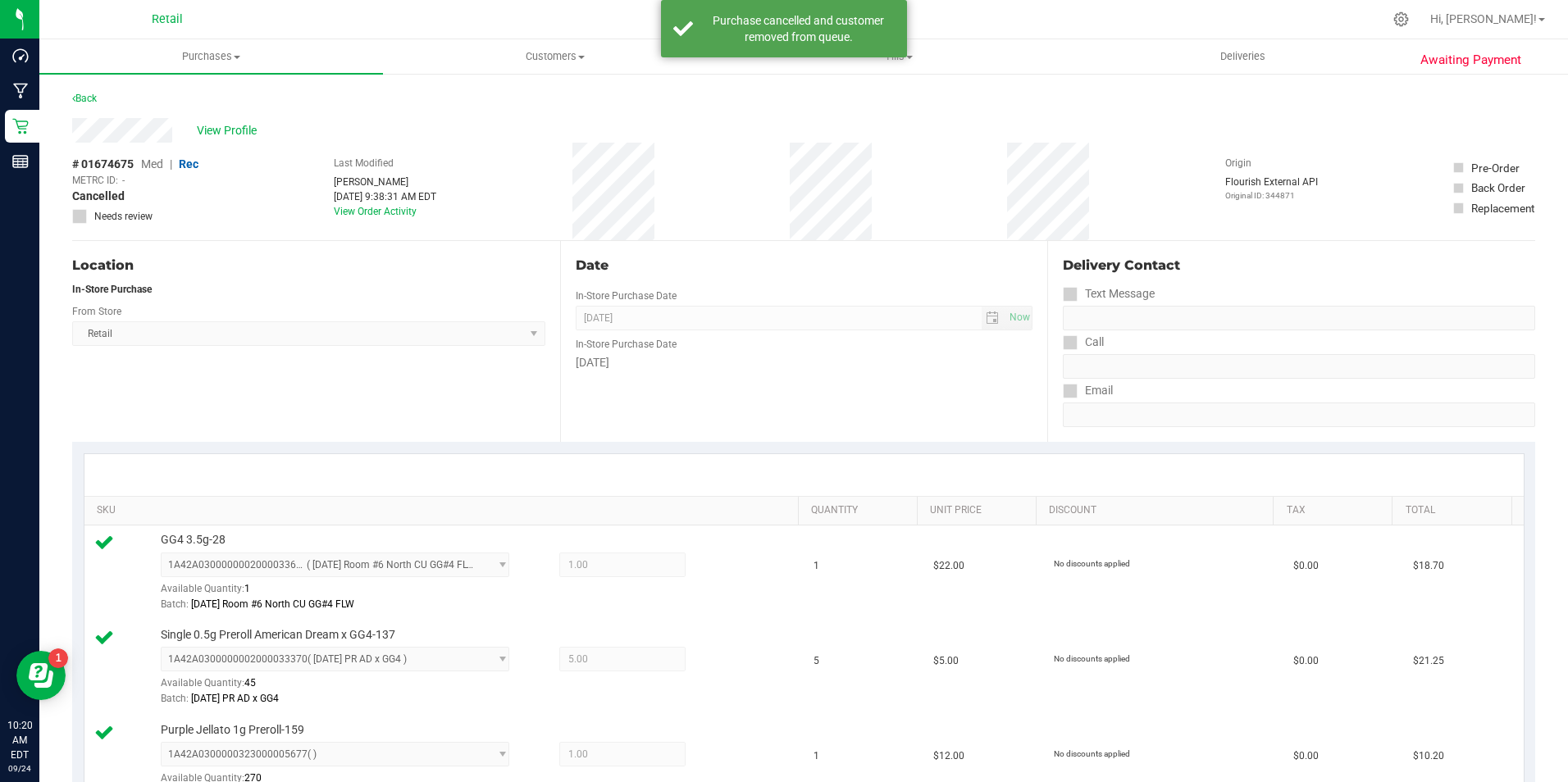
click at [105, 95] on div "Back" at bounding box center [804, 103] width 1463 height 29
click at [97, 97] on link "Back" at bounding box center [84, 98] width 25 height 12
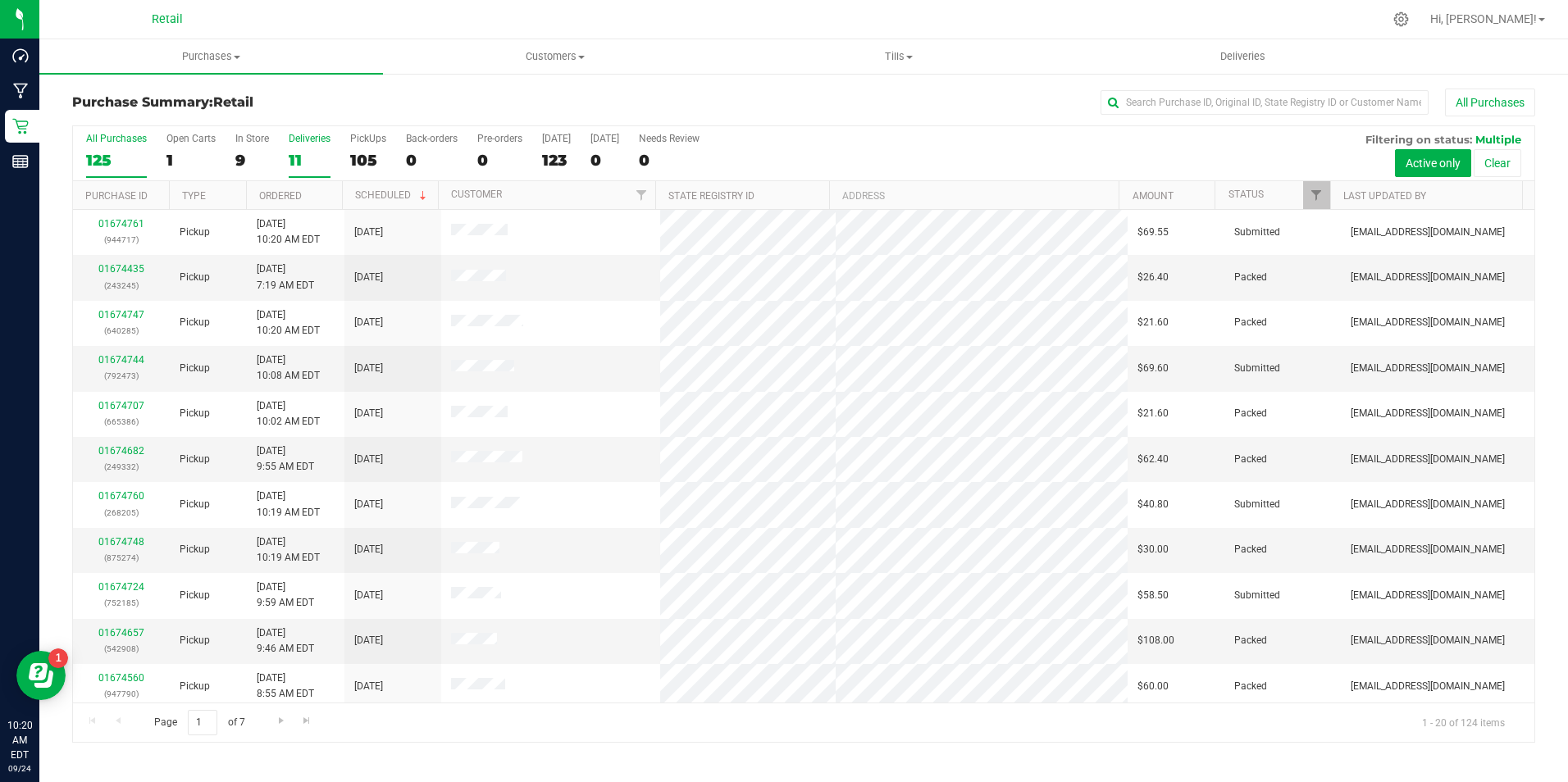
click at [299, 151] on div "11" at bounding box center [309, 160] width 42 height 19
click at [0, 0] on input "Deliveries 11" at bounding box center [0, 0] width 0 height 0
click at [218, 143] on div "All Purchases 125 Open Carts 1 In Store 9 Deliveries 11 PickUps 105 Back-orders…" at bounding box center [804, 154] width 1461 height 55
click at [257, 151] on div "9" at bounding box center [252, 160] width 34 height 19
click at [0, 0] on input "In Store 9" at bounding box center [0, 0] width 0 height 0
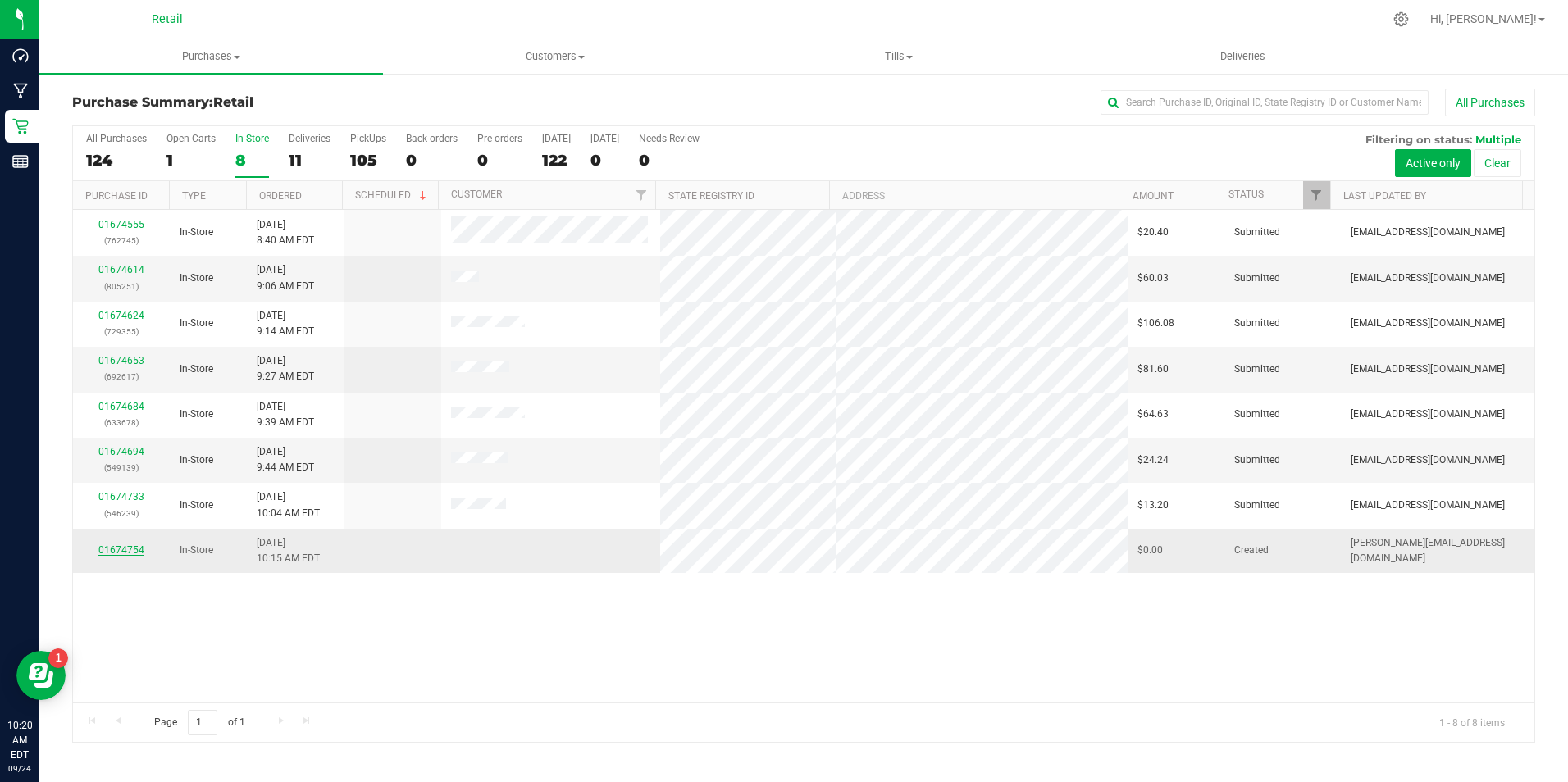
click at [136, 554] on link "01674754" at bounding box center [122, 549] width 46 height 12
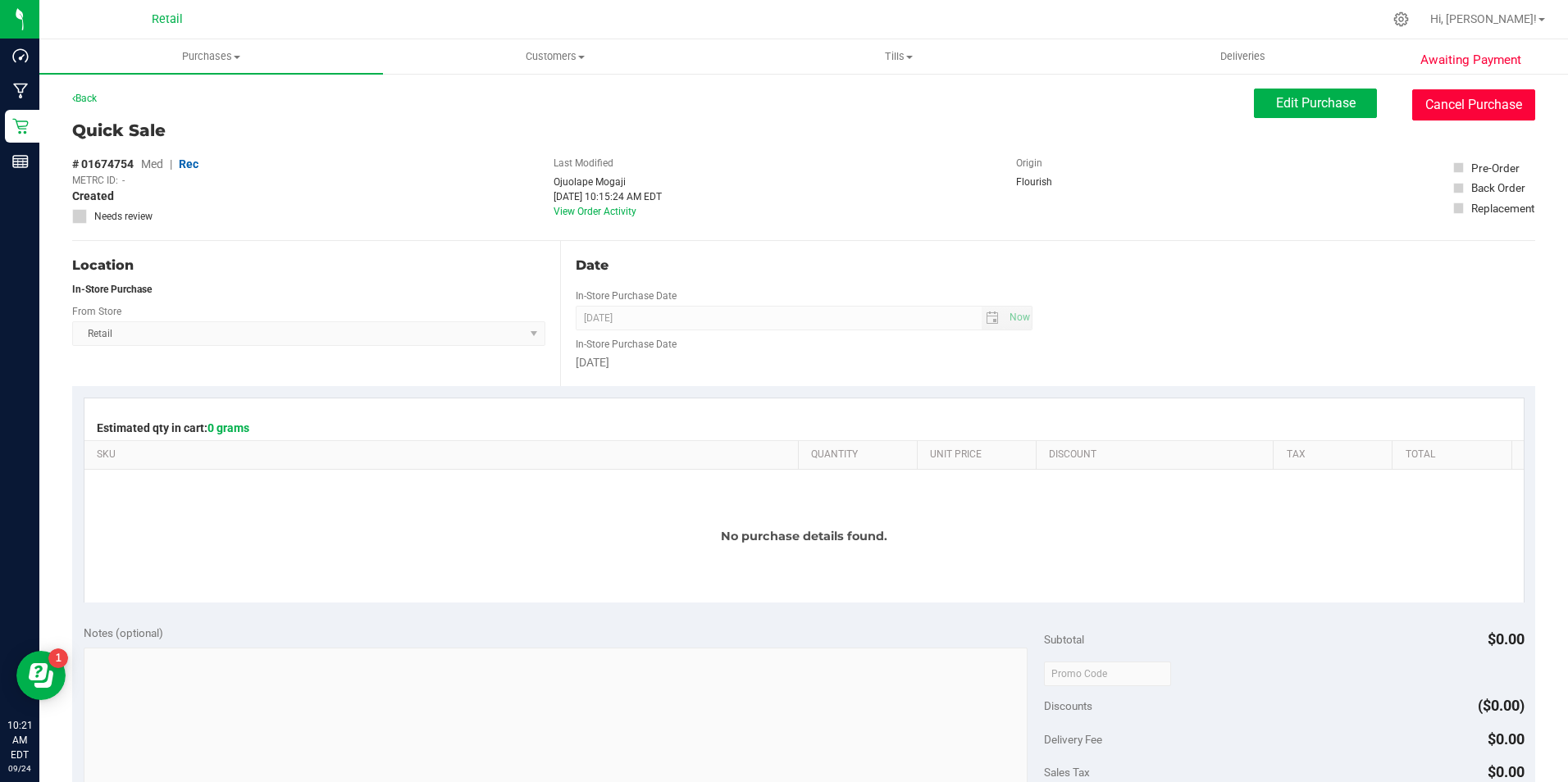
click at [1438, 105] on button "Cancel Purchase" at bounding box center [1474, 105] width 123 height 31
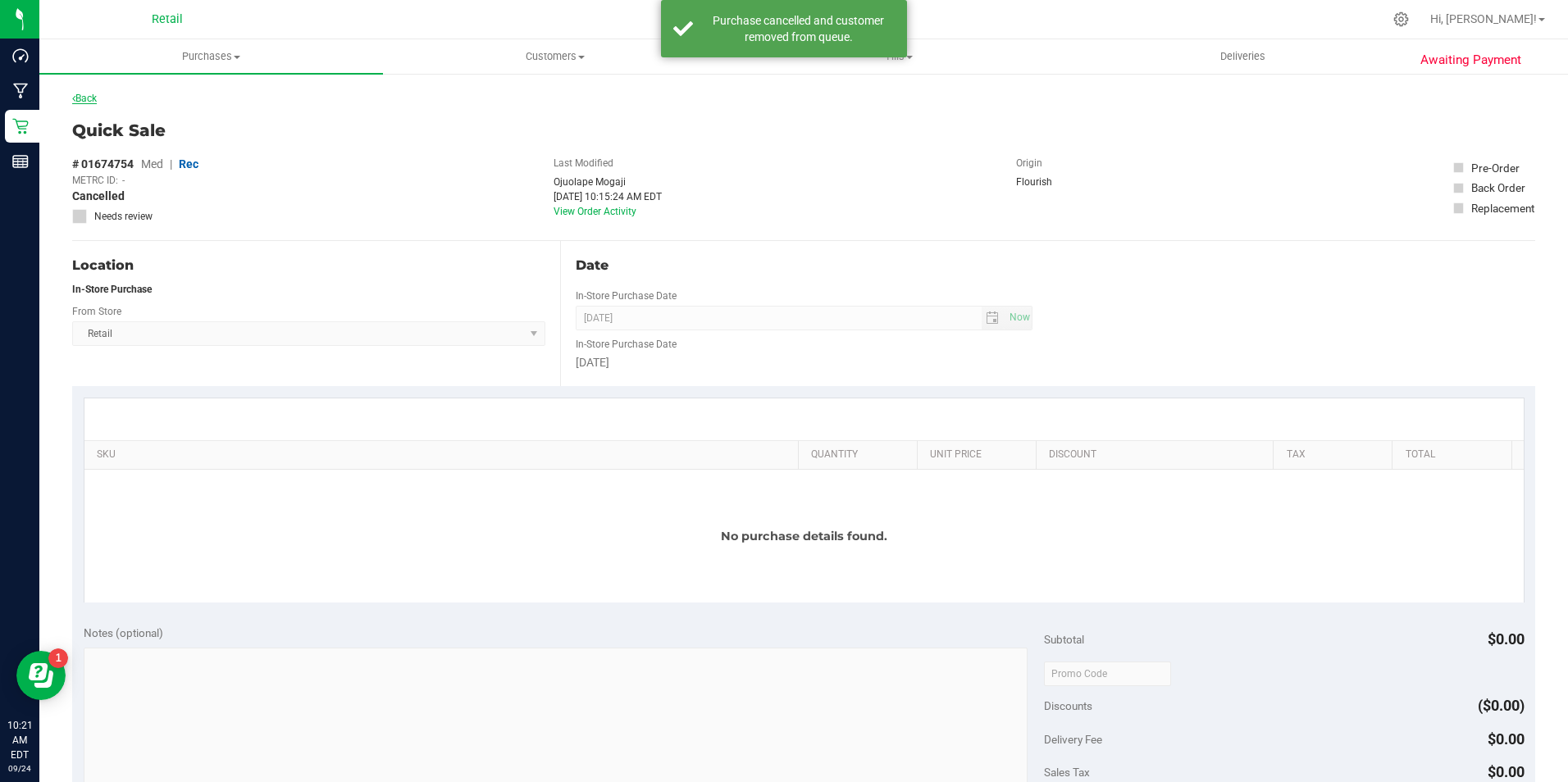
click at [91, 99] on link "Back" at bounding box center [84, 98] width 25 height 12
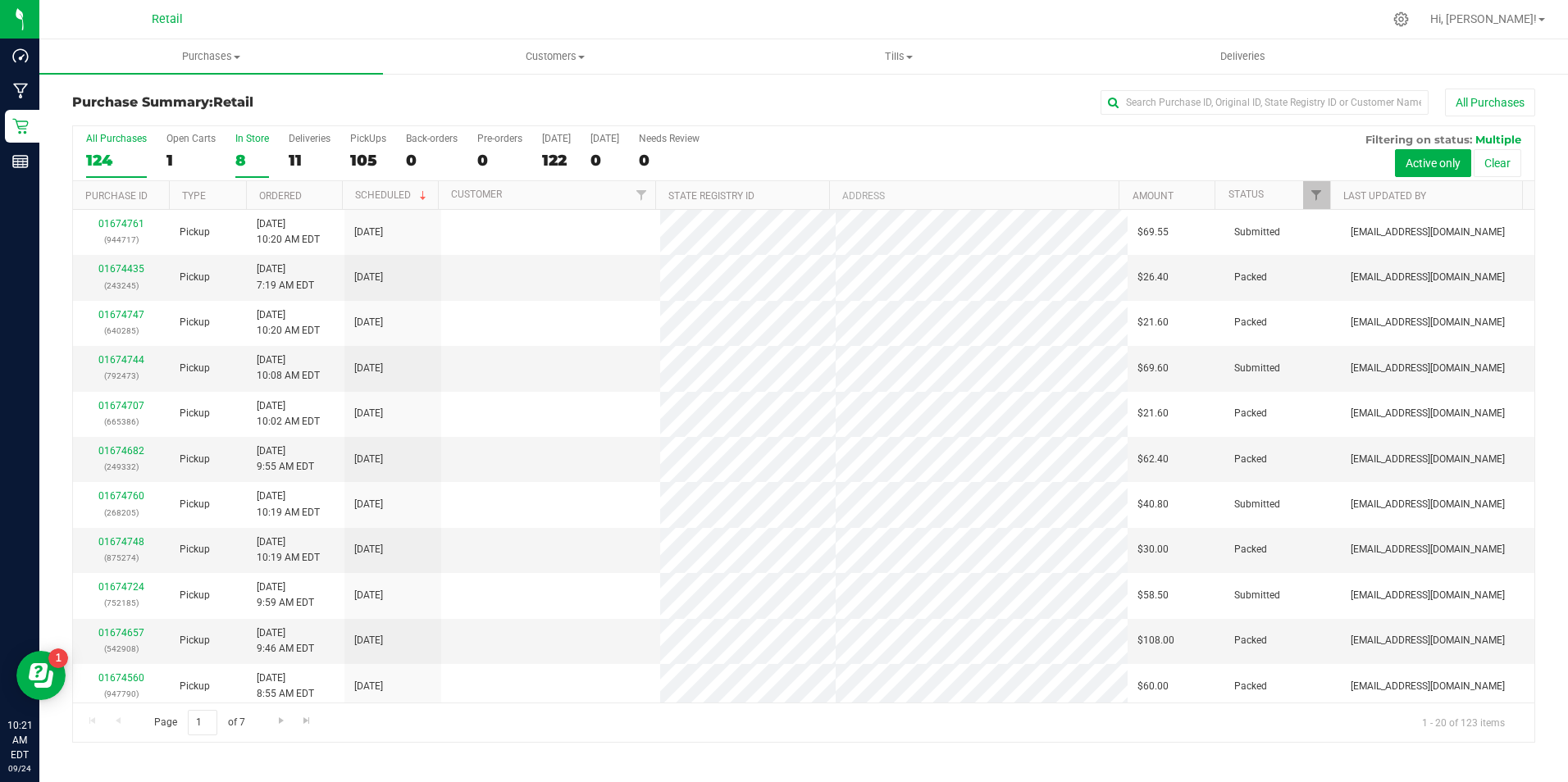
click at [254, 158] on div "8" at bounding box center [252, 160] width 34 height 19
click at [0, 0] on input "In Store 8" at bounding box center [0, 0] width 0 height 0
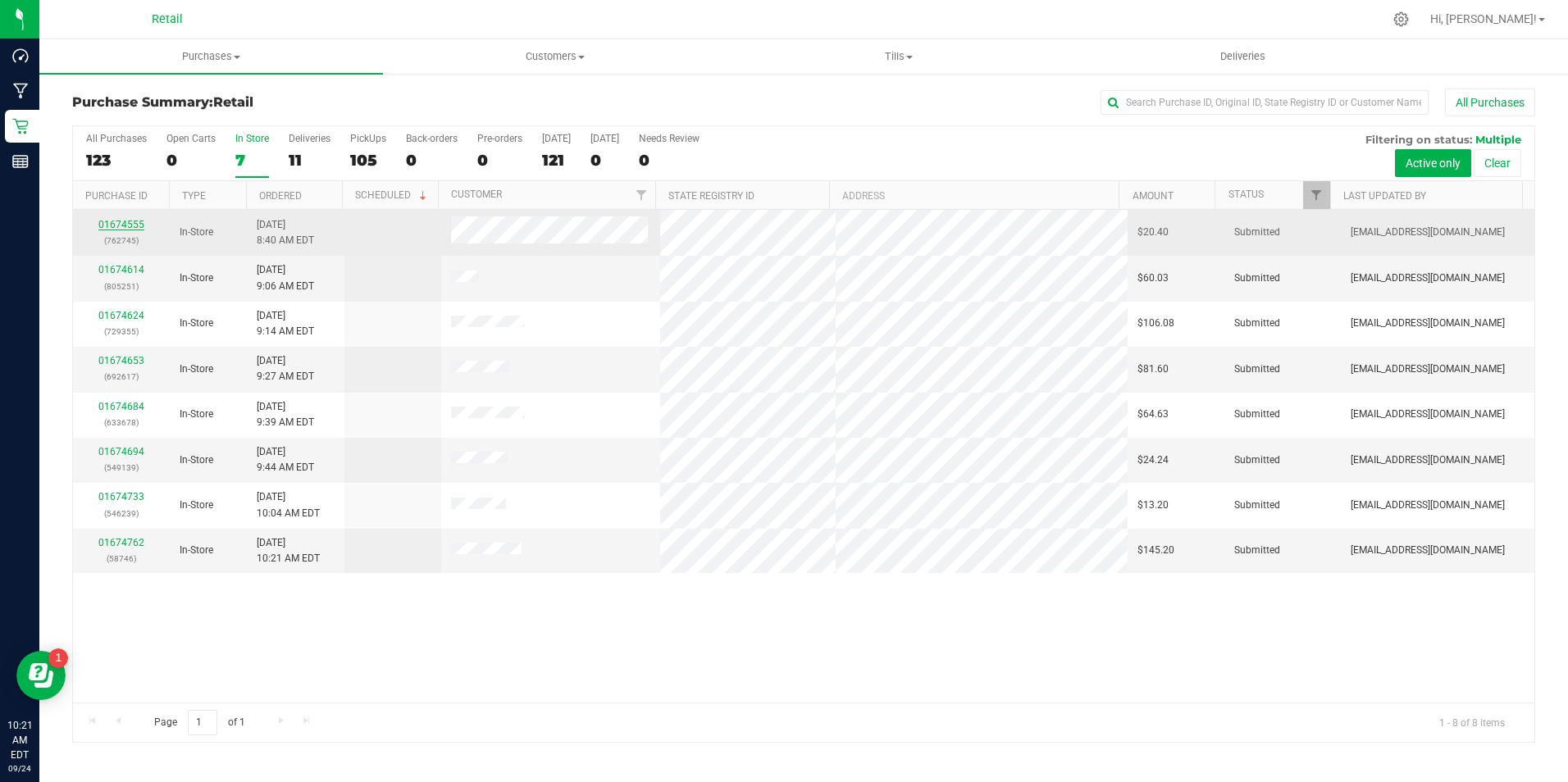
click at [130, 228] on link "01674555" at bounding box center [122, 225] width 46 height 12
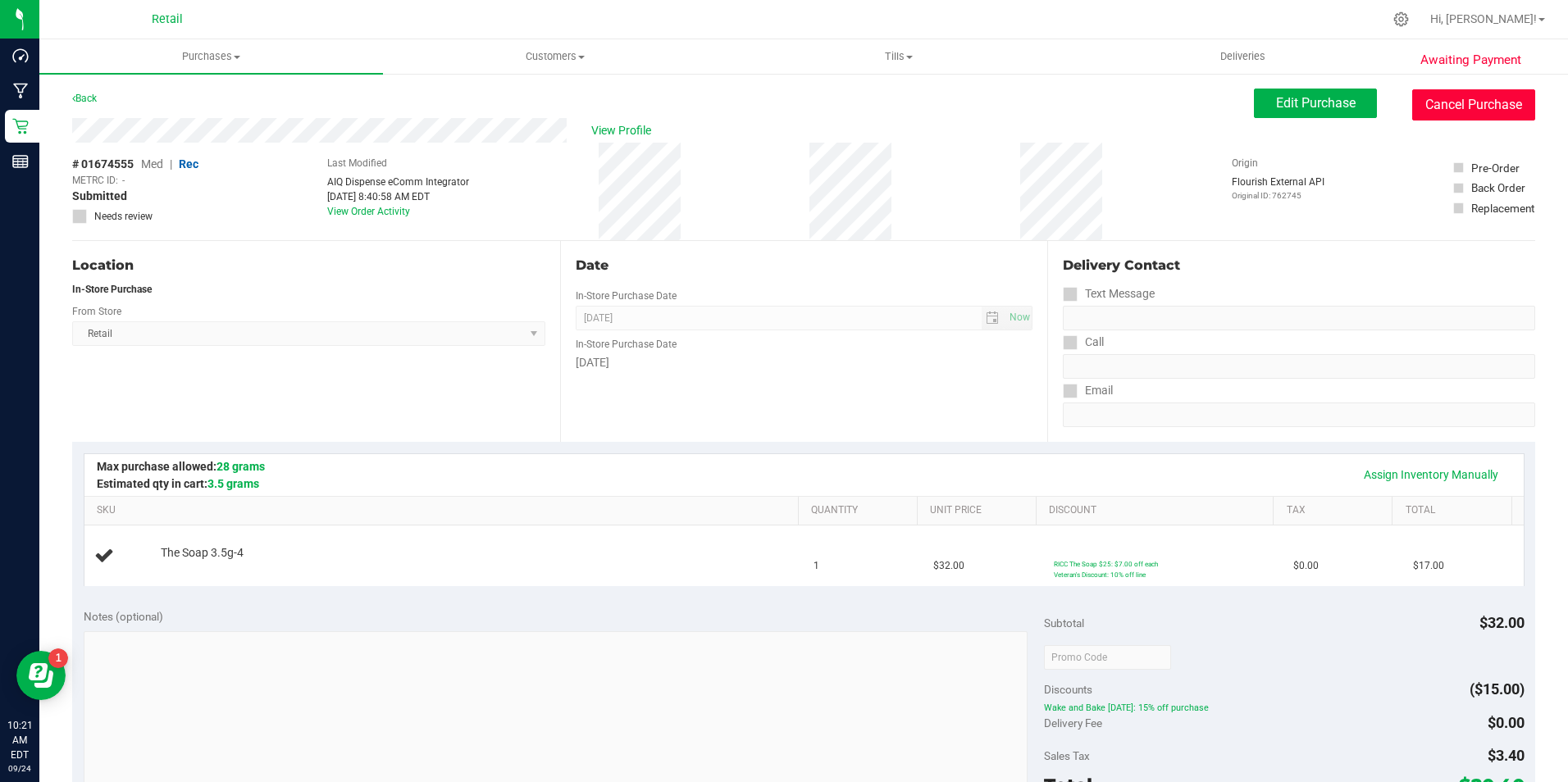
click at [1483, 102] on button "Cancel Purchase" at bounding box center [1474, 105] width 123 height 31
click at [644, 127] on span "View Profile" at bounding box center [624, 130] width 66 height 17
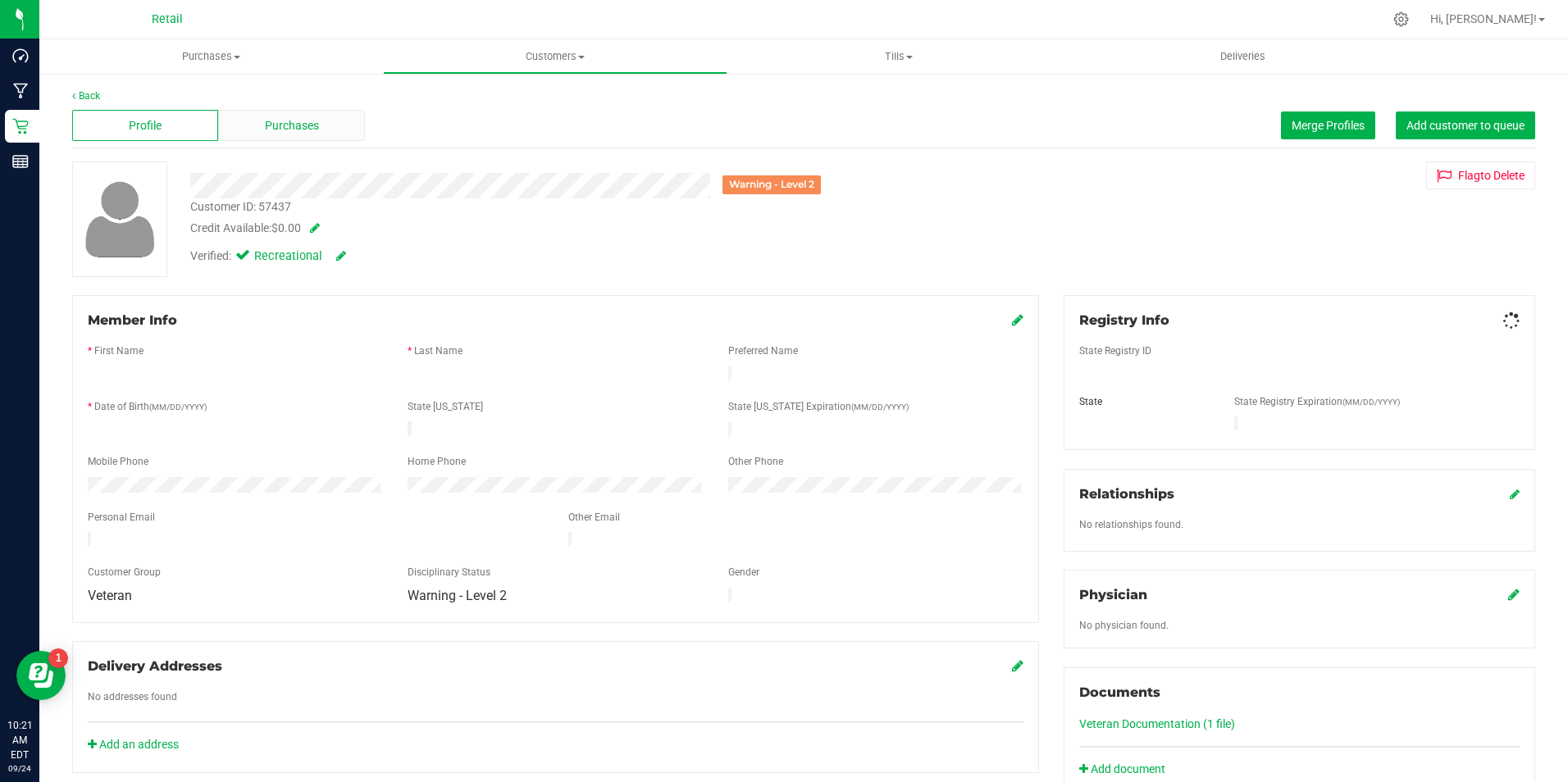
click at [321, 127] on div "Purchases" at bounding box center [291, 125] width 146 height 31
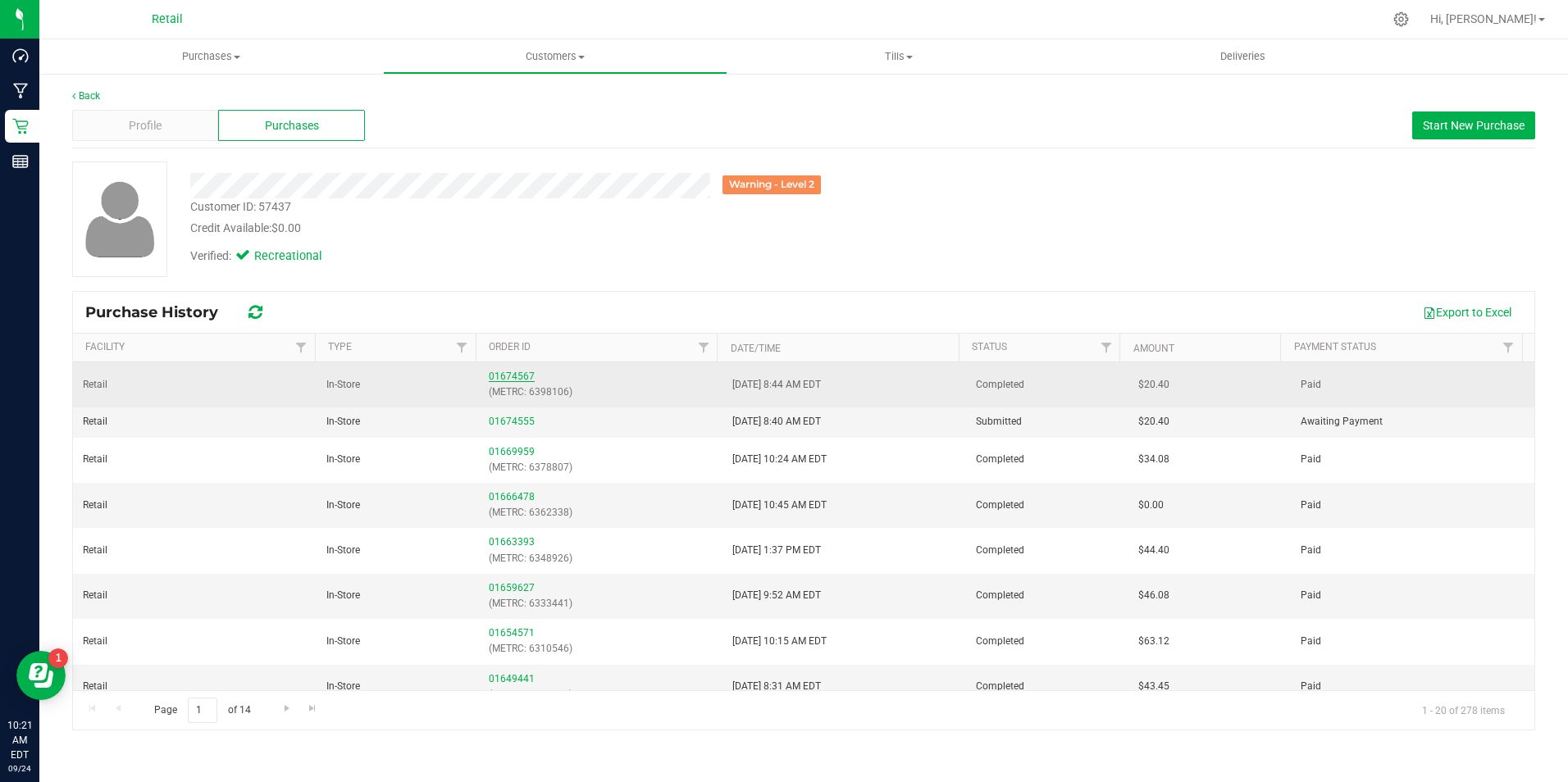
click at [510, 373] on link "01674567" at bounding box center [512, 376] width 46 height 12
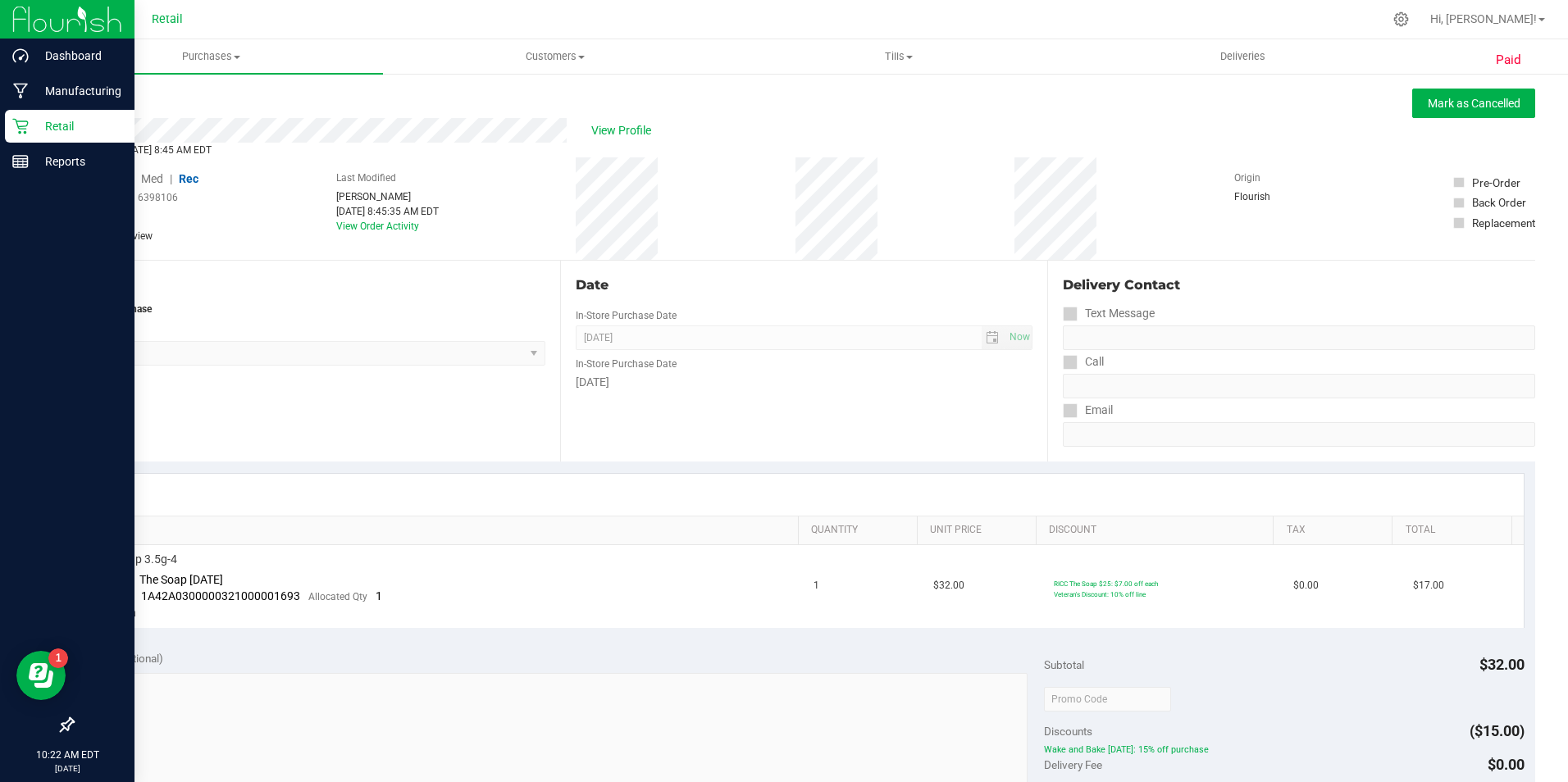
click at [31, 118] on p "Retail" at bounding box center [77, 126] width 99 height 20
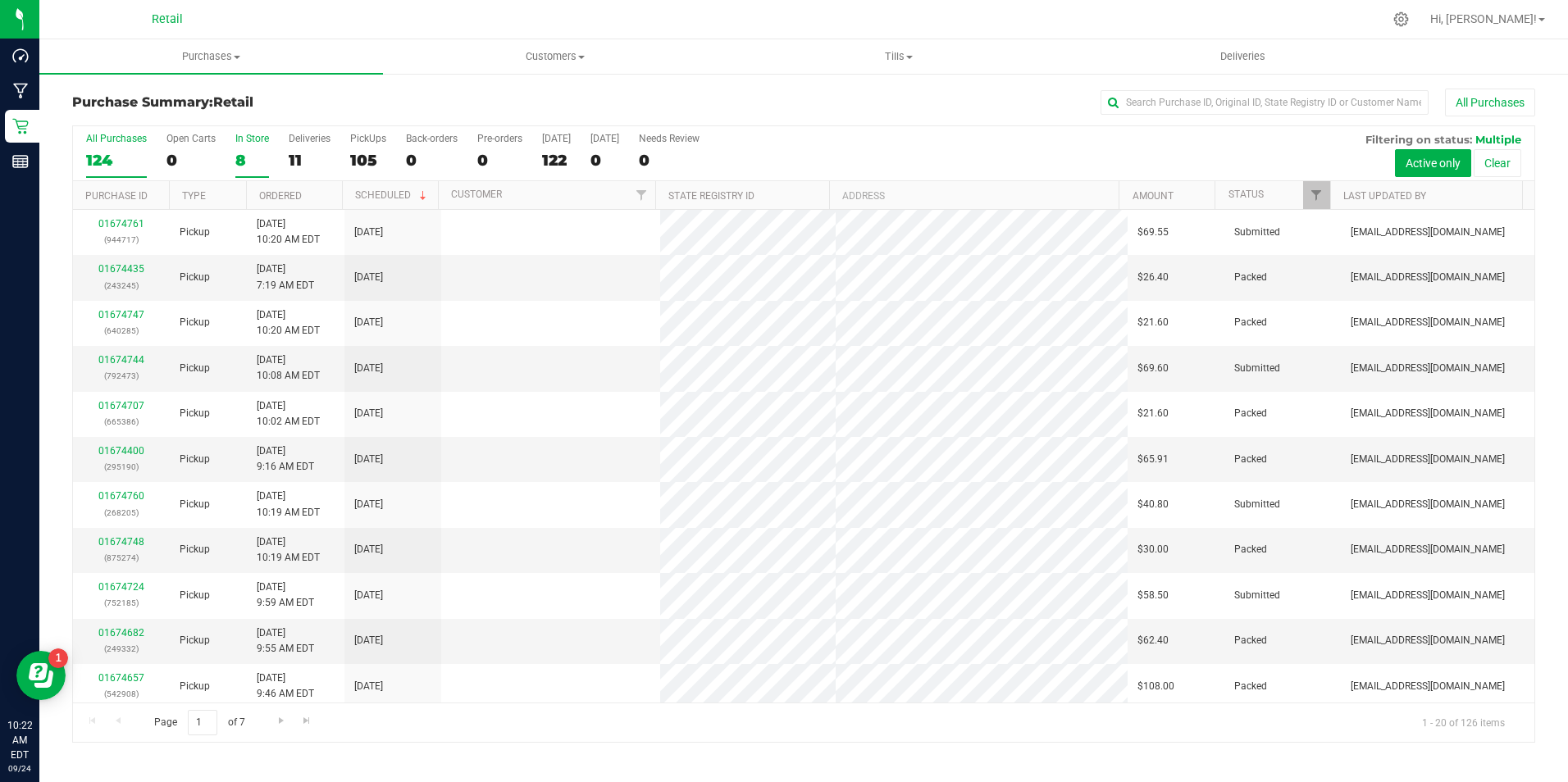
click at [243, 156] on div "8" at bounding box center [252, 160] width 34 height 19
click at [0, 0] on input "In Store 8" at bounding box center [0, 0] width 0 height 0
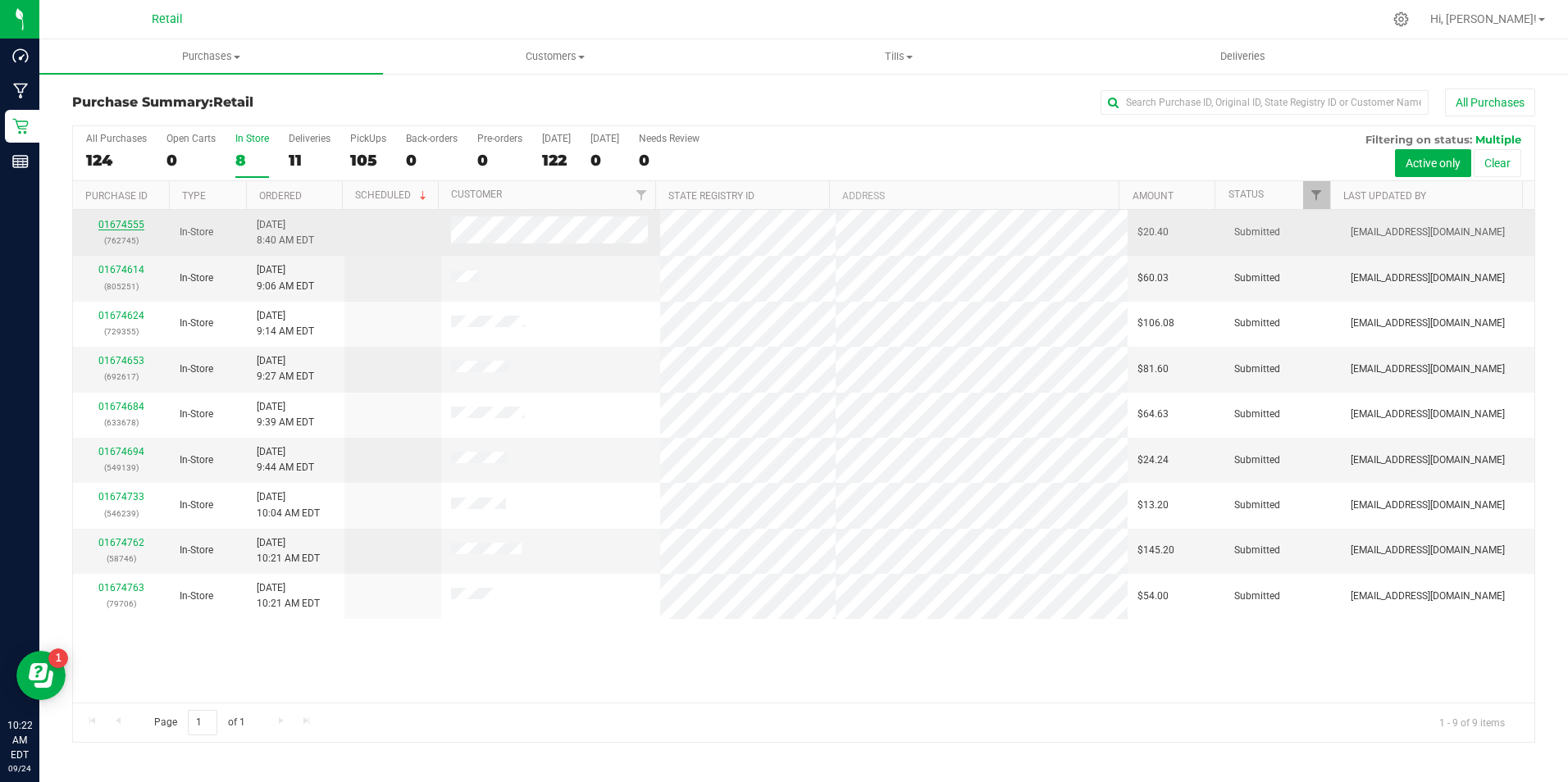
click at [135, 219] on link "01674555" at bounding box center [122, 225] width 46 height 12
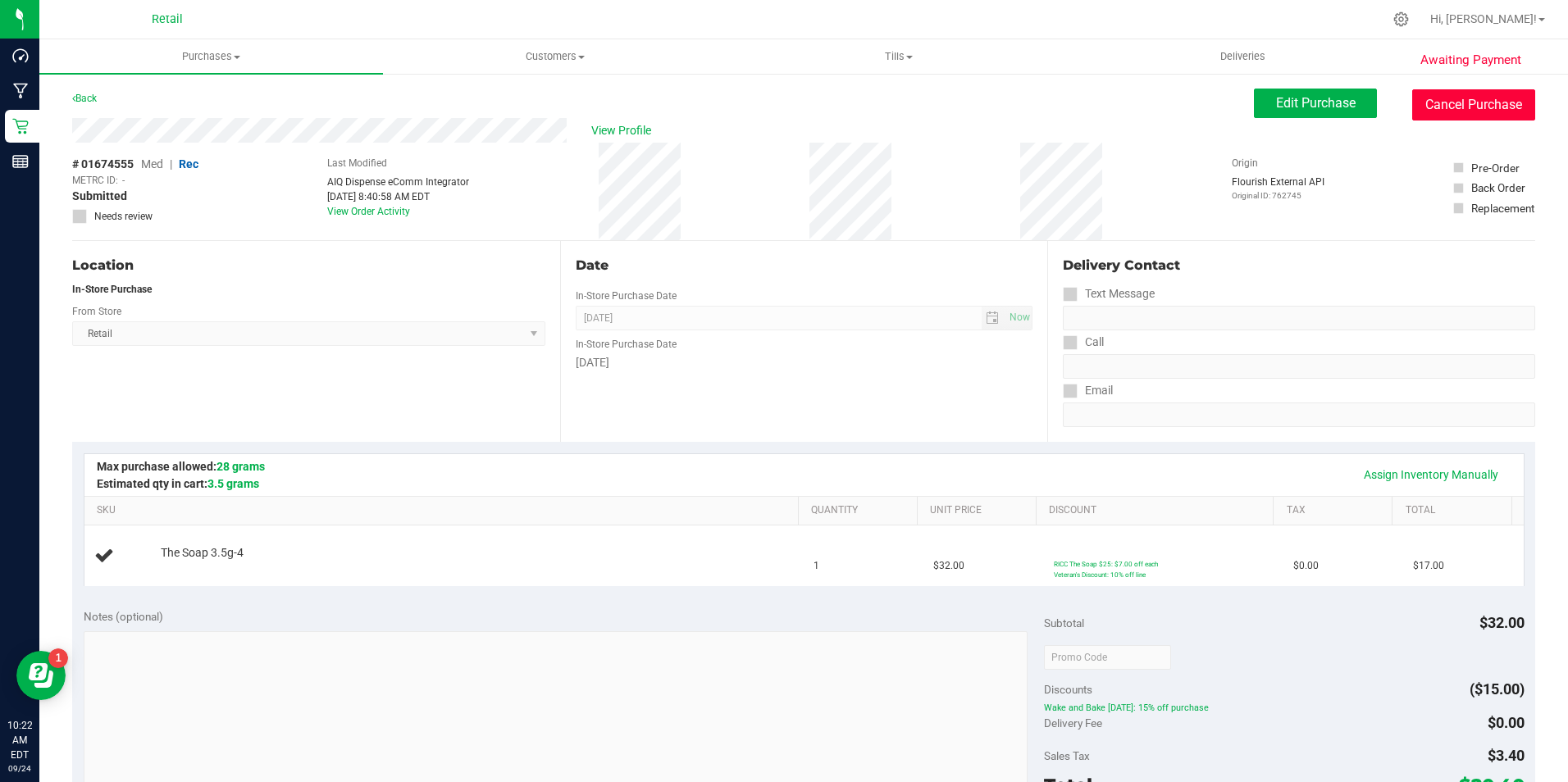
click at [1509, 113] on button "Cancel Purchase" at bounding box center [1474, 105] width 123 height 31
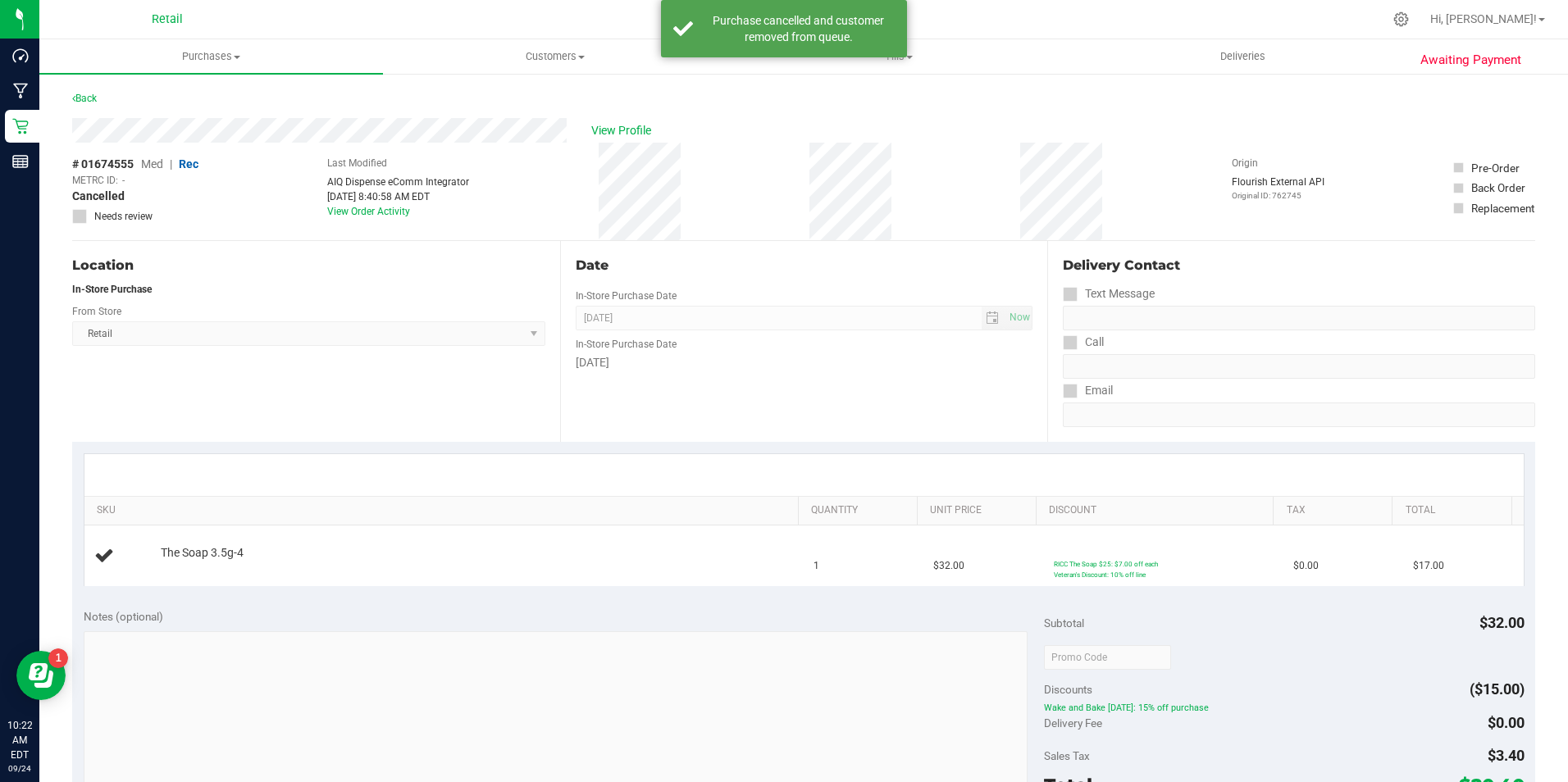
click at [107, 94] on div "Back" at bounding box center [804, 103] width 1463 height 29
click at [97, 102] on link "Back" at bounding box center [84, 98] width 25 height 12
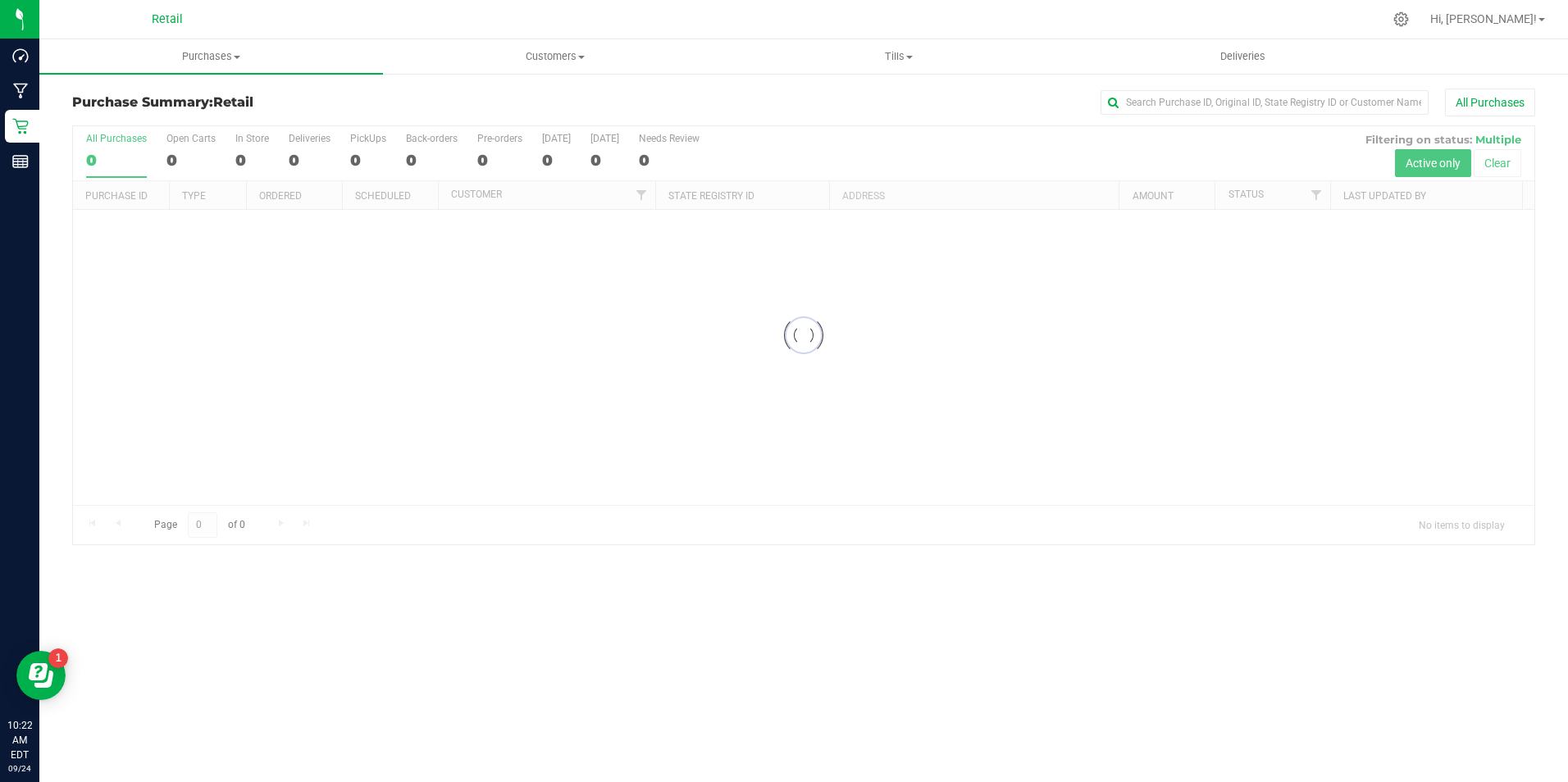
click at [233, 151] on div at bounding box center [804, 335] width 1461 height 418
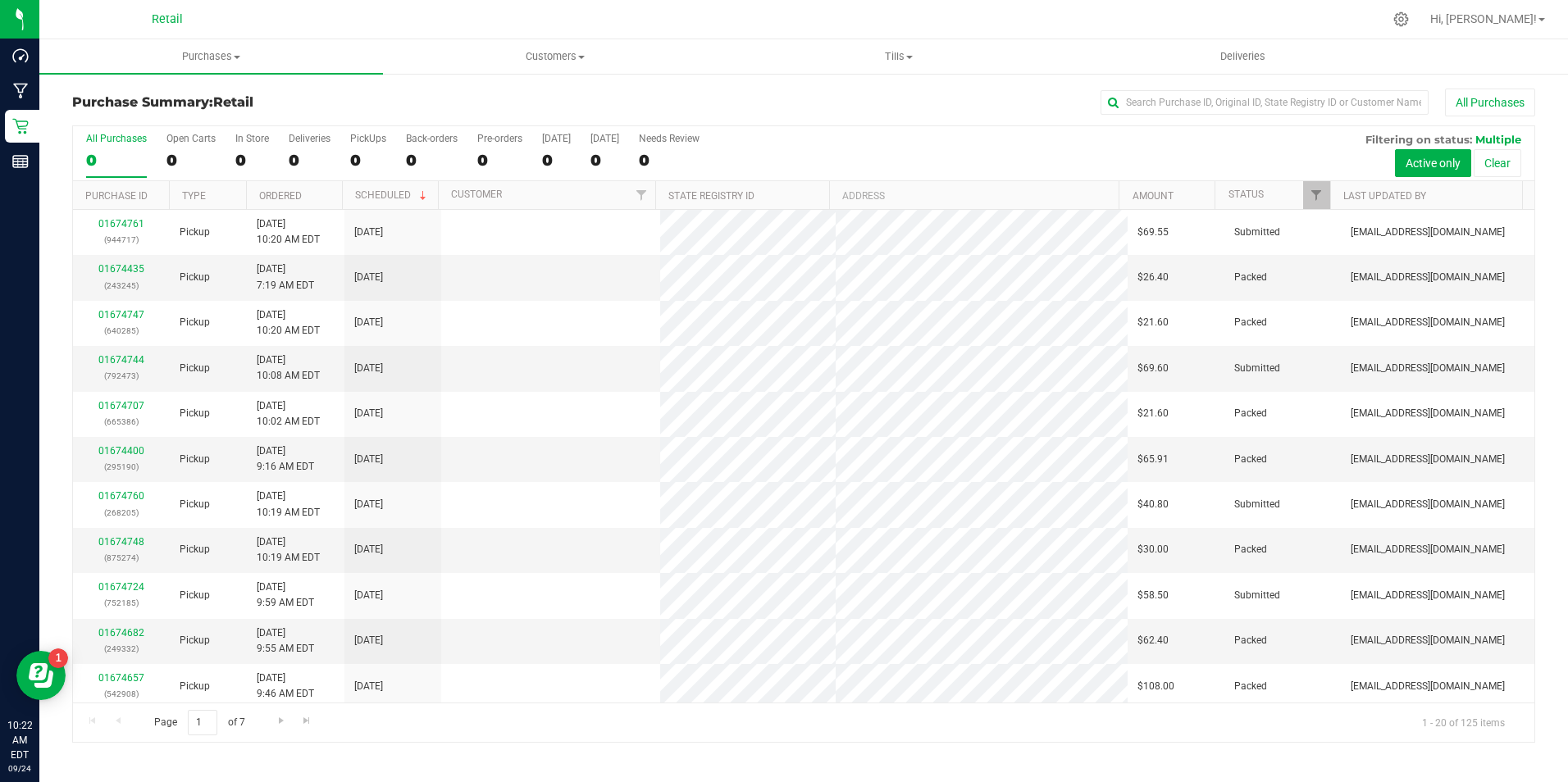
click at [246, 149] on label "In Store 0" at bounding box center [252, 155] width 34 height 45
click at [0, 0] on input "In Store 0" at bounding box center [0, 0] width 0 height 0
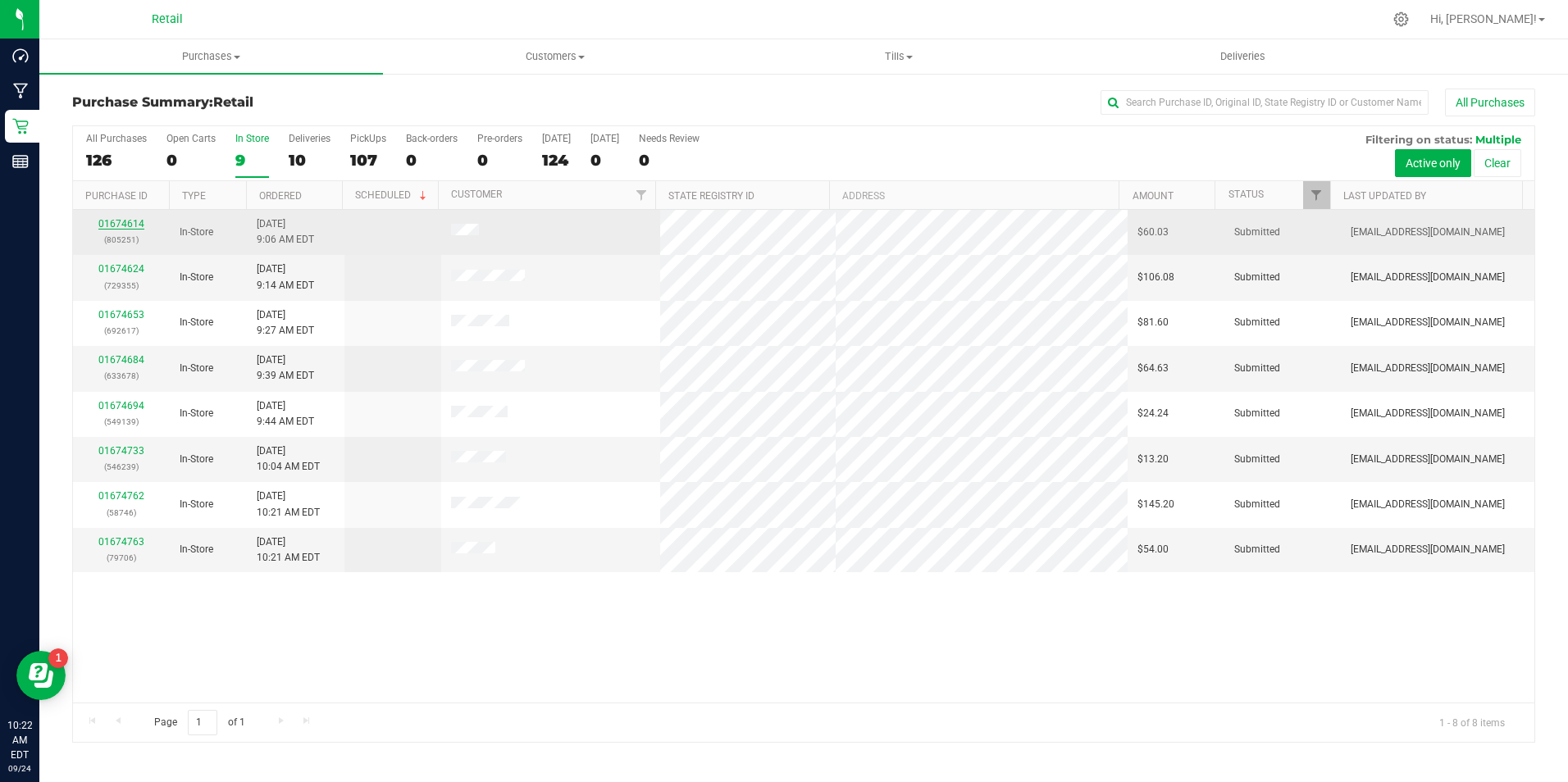
click at [134, 225] on link "01674614" at bounding box center [122, 224] width 46 height 12
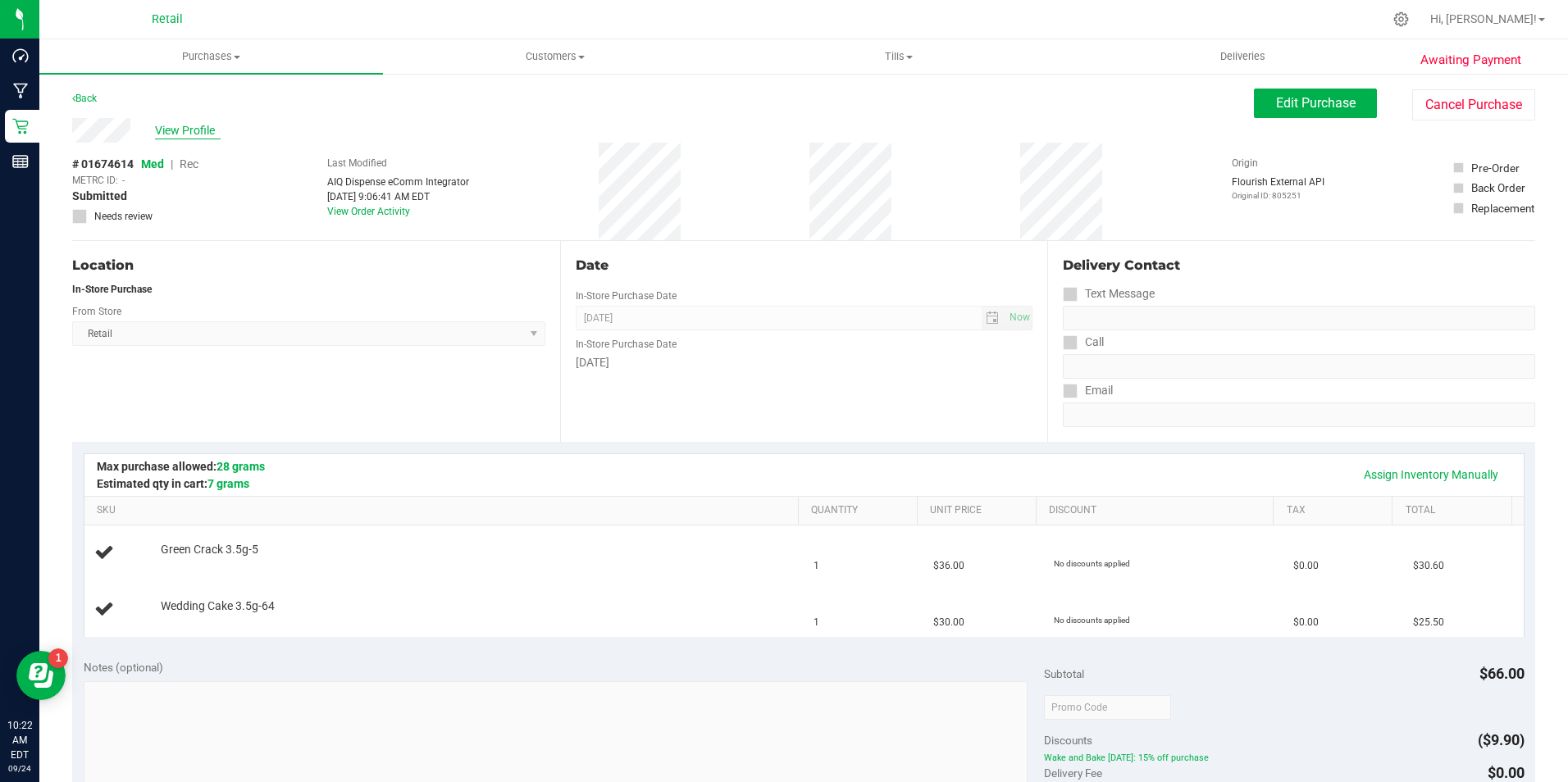
click at [187, 129] on span "View Profile" at bounding box center [188, 130] width 66 height 17
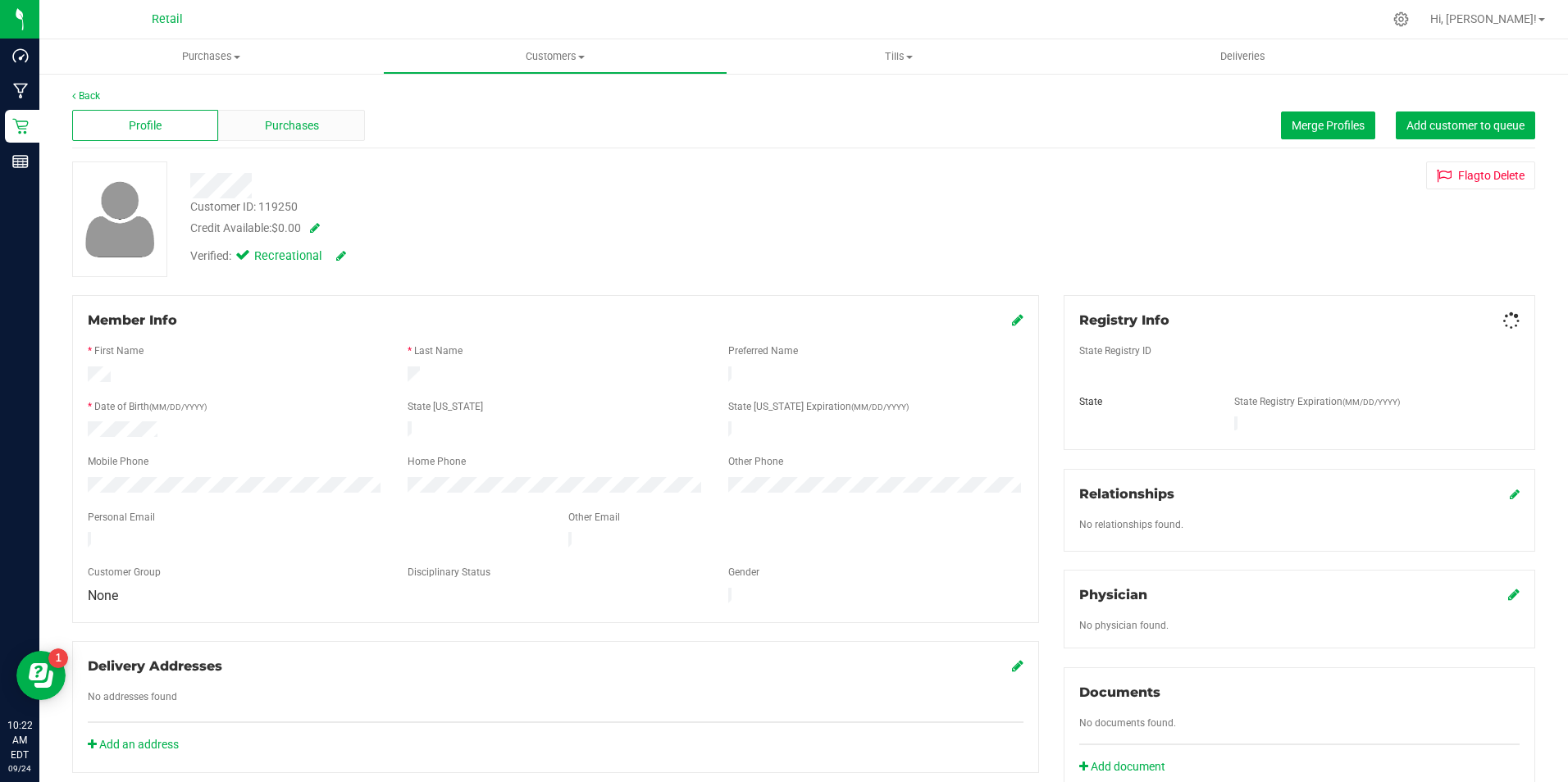
click at [306, 123] on span "Purchases" at bounding box center [291, 125] width 54 height 17
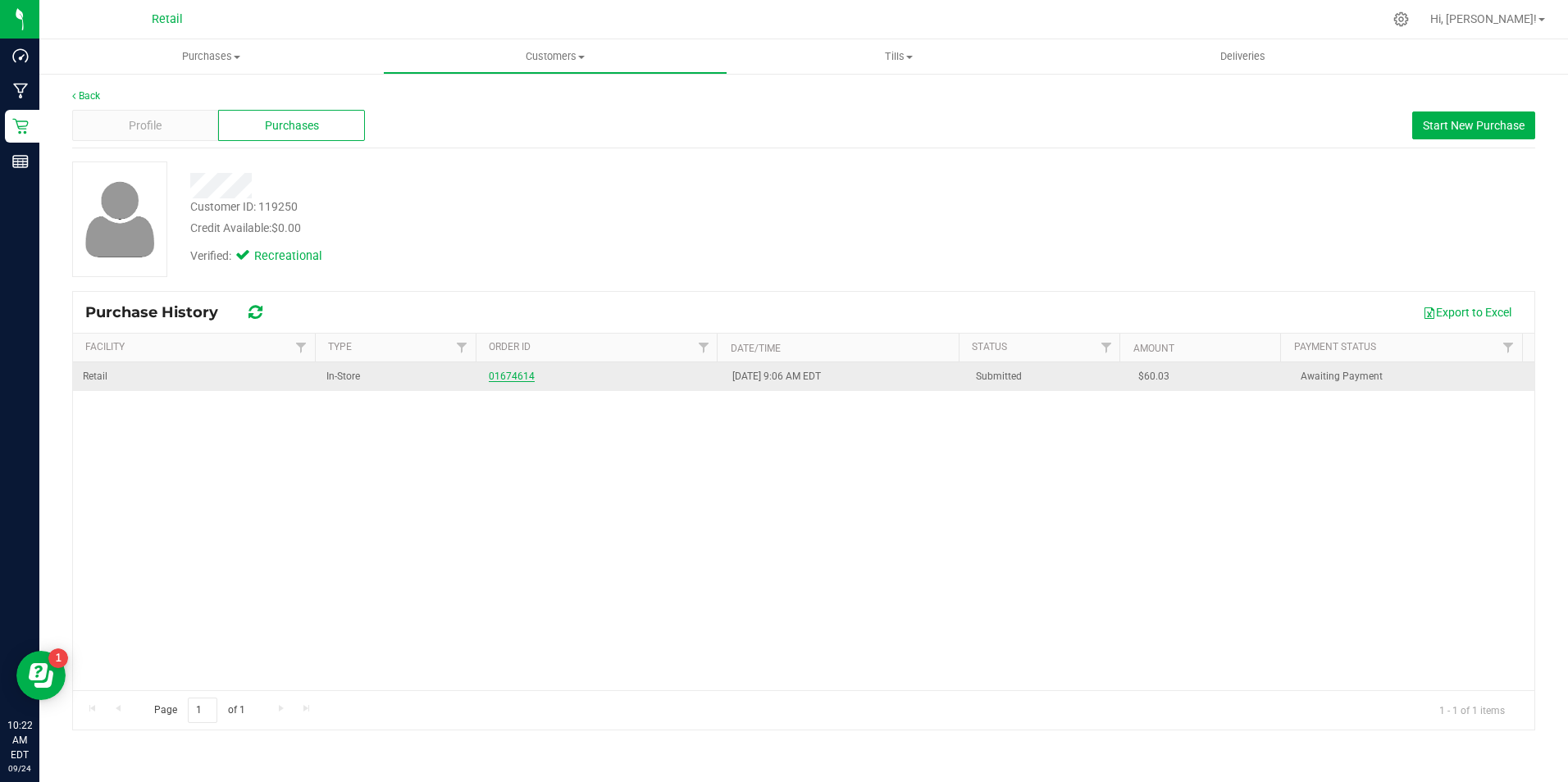
click at [511, 371] on link "01674614" at bounding box center [512, 376] width 46 height 12
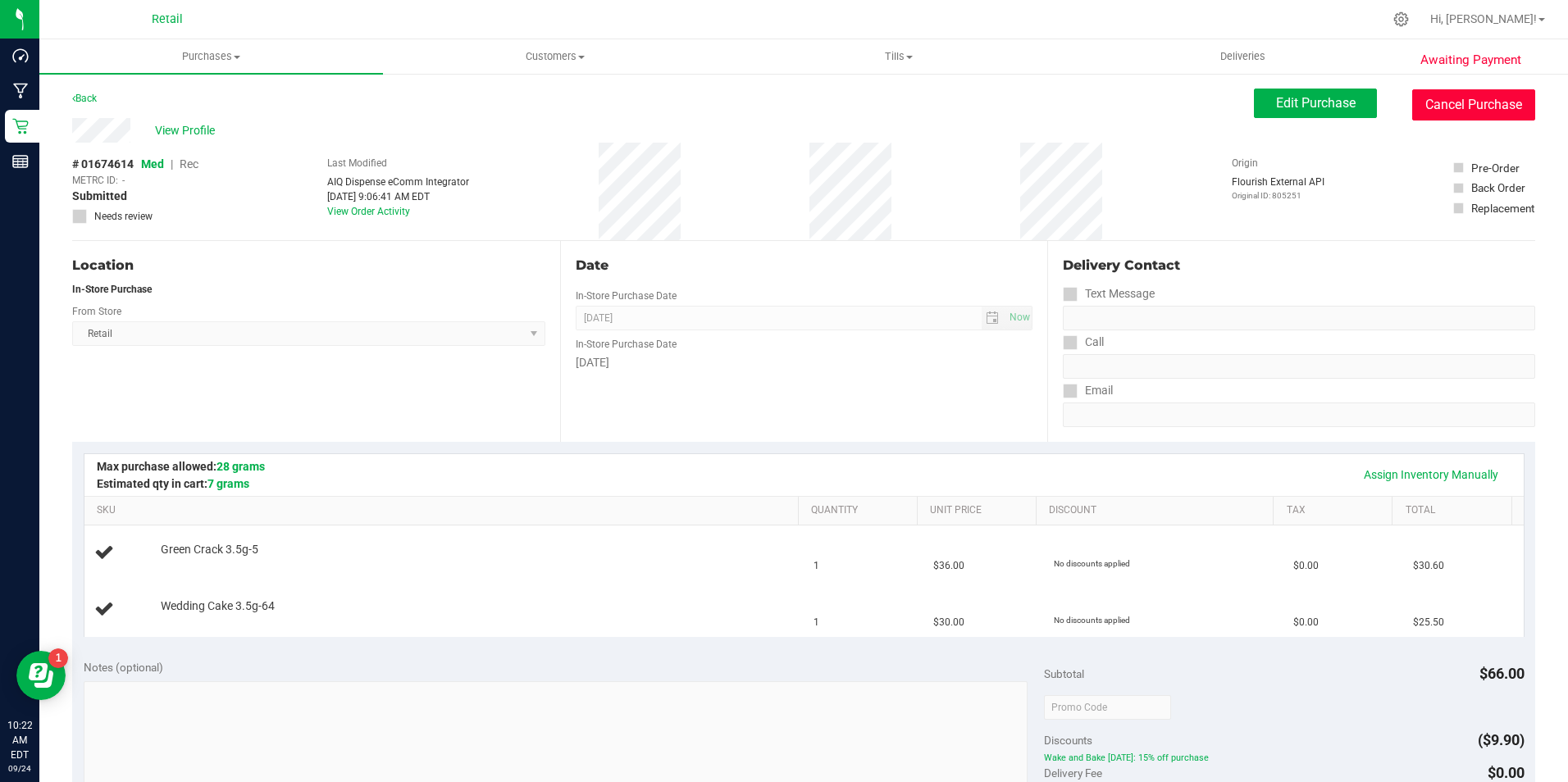
click at [1495, 107] on button "Cancel Purchase" at bounding box center [1474, 105] width 123 height 31
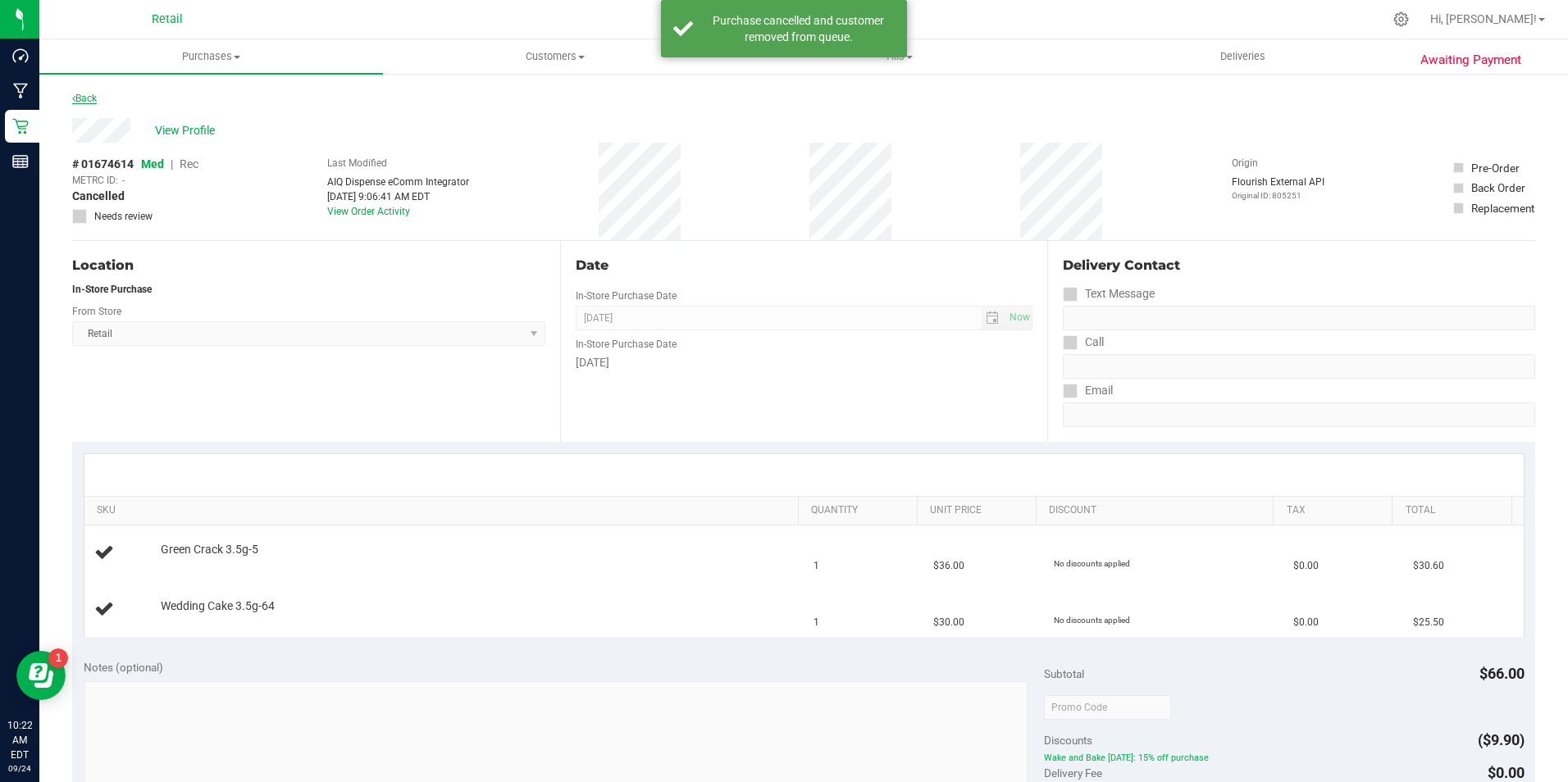
click at [91, 95] on link "Back" at bounding box center [84, 98] width 25 height 12
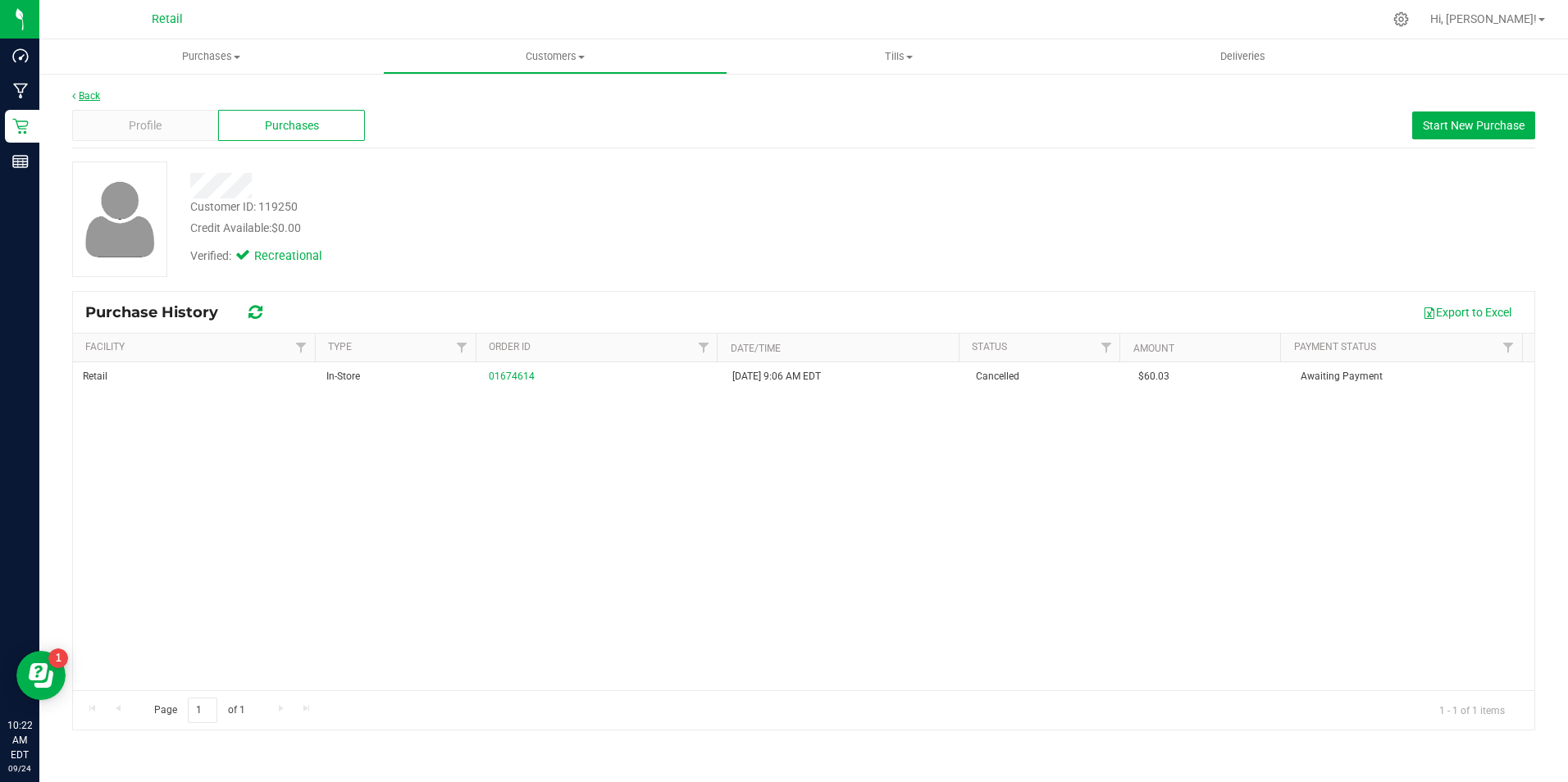
click at [99, 93] on link "Back" at bounding box center [85, 96] width 28 height 12
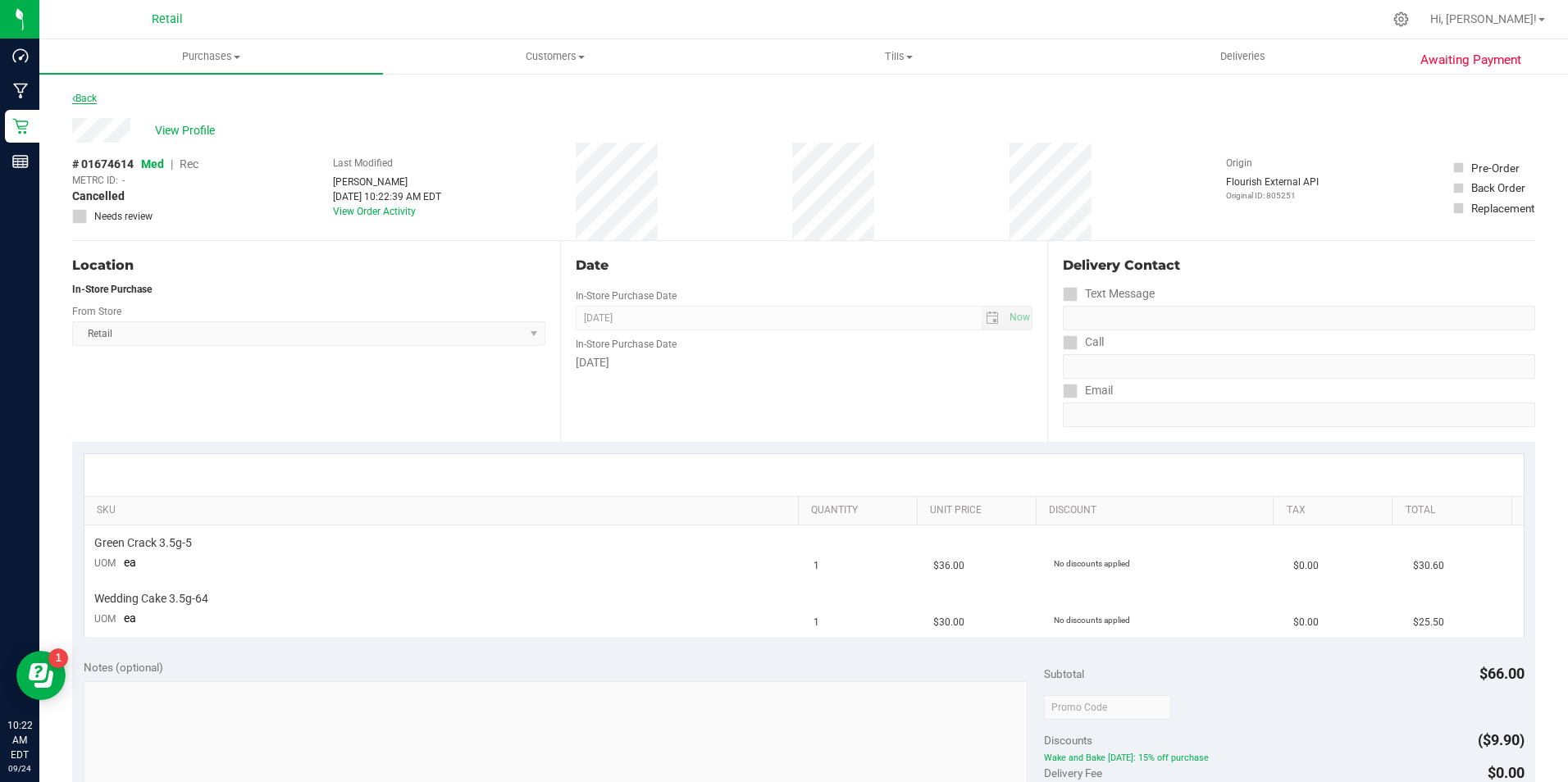
click at [77, 99] on link "Back" at bounding box center [84, 98] width 25 height 12
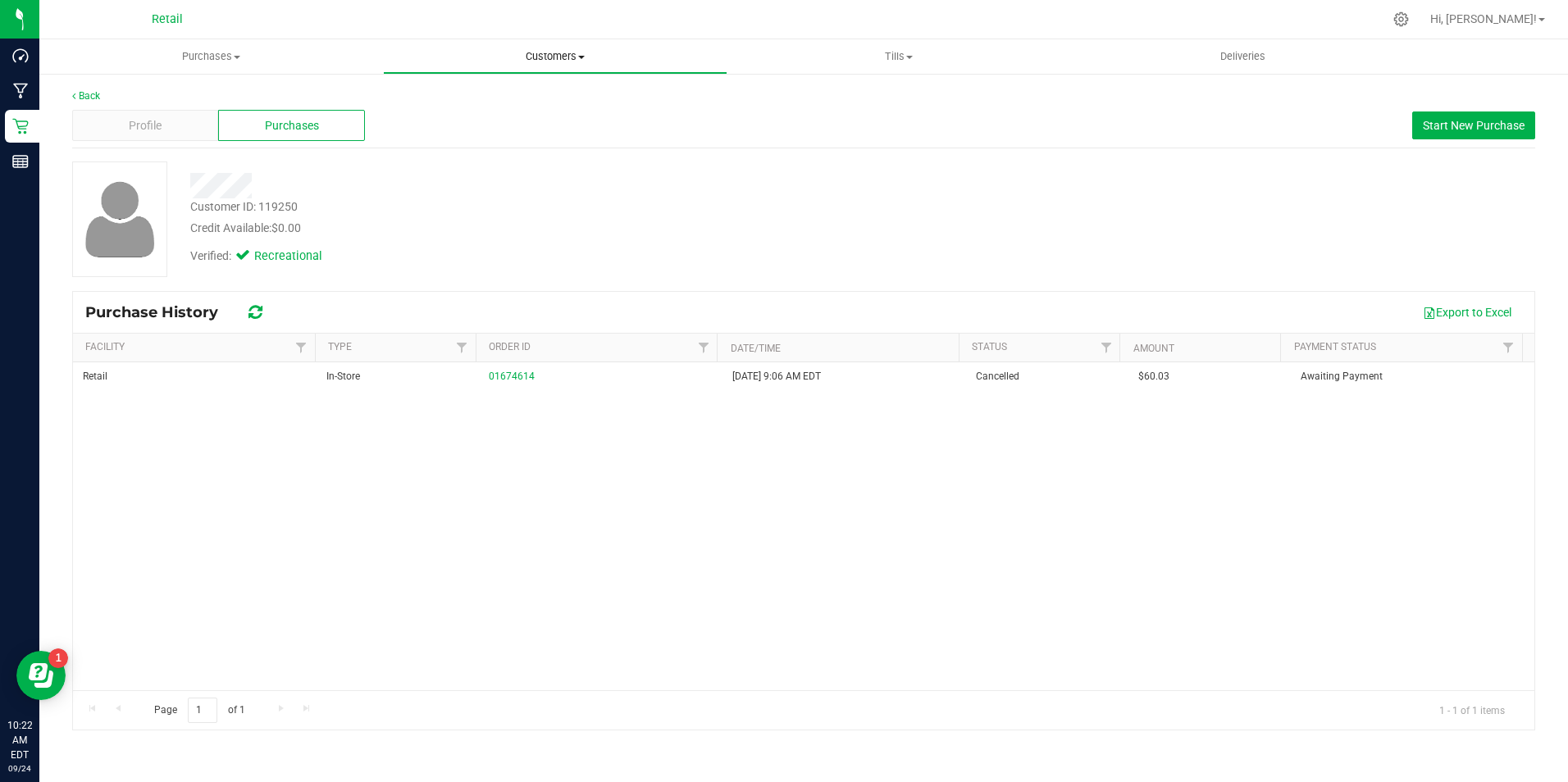
click at [562, 51] on span "Customers" at bounding box center [554, 56] width 342 height 15
click at [420, 103] on span "All customers" at bounding box center [441, 99] width 118 height 14
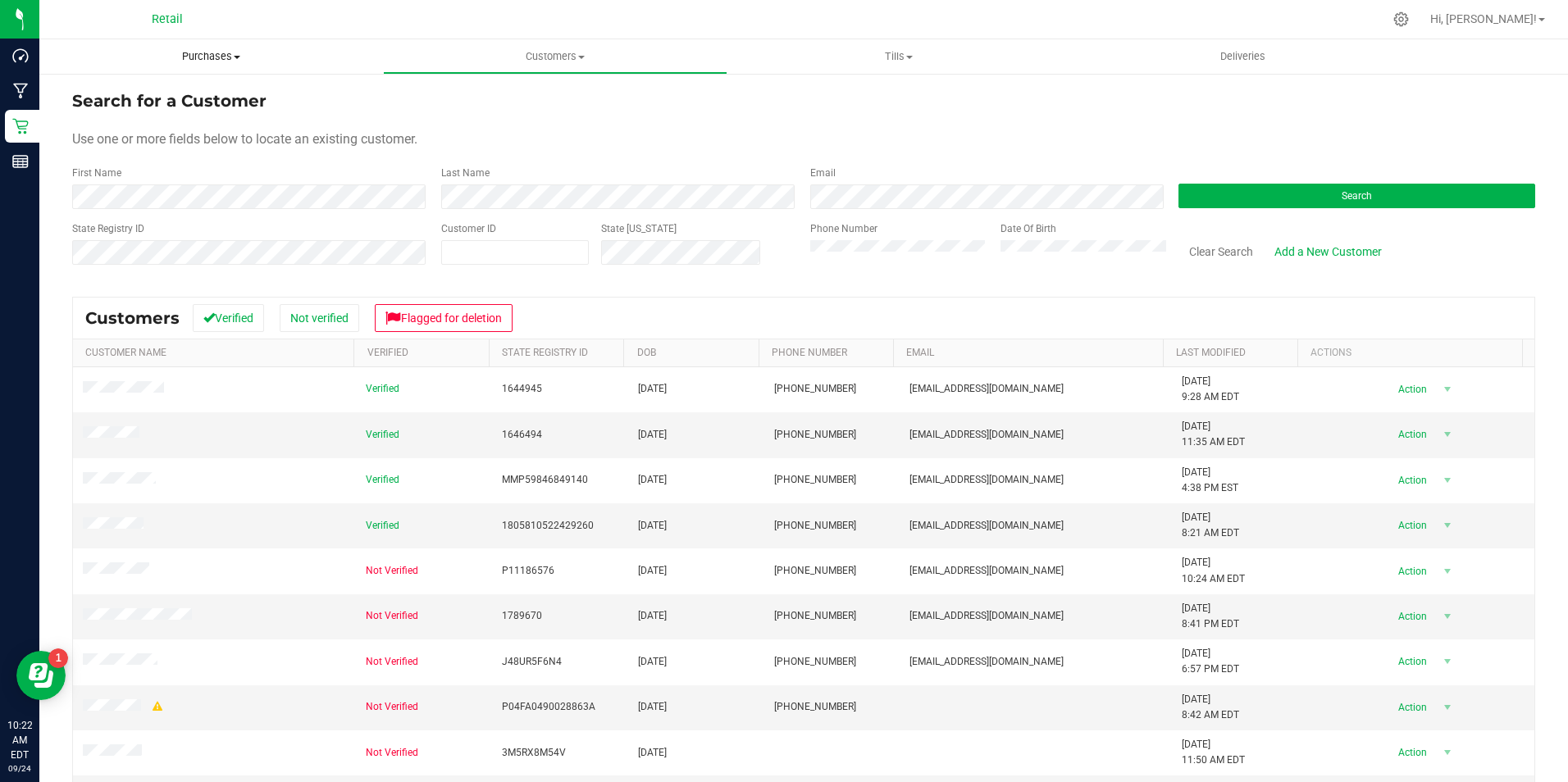
click at [206, 40] on uib-tab-heading "Purchases Summary of purchases Fulfillment All purchases" at bounding box center [210, 56] width 344 height 35
click at [113, 120] on span "Fulfillment" at bounding box center [90, 119] width 102 height 14
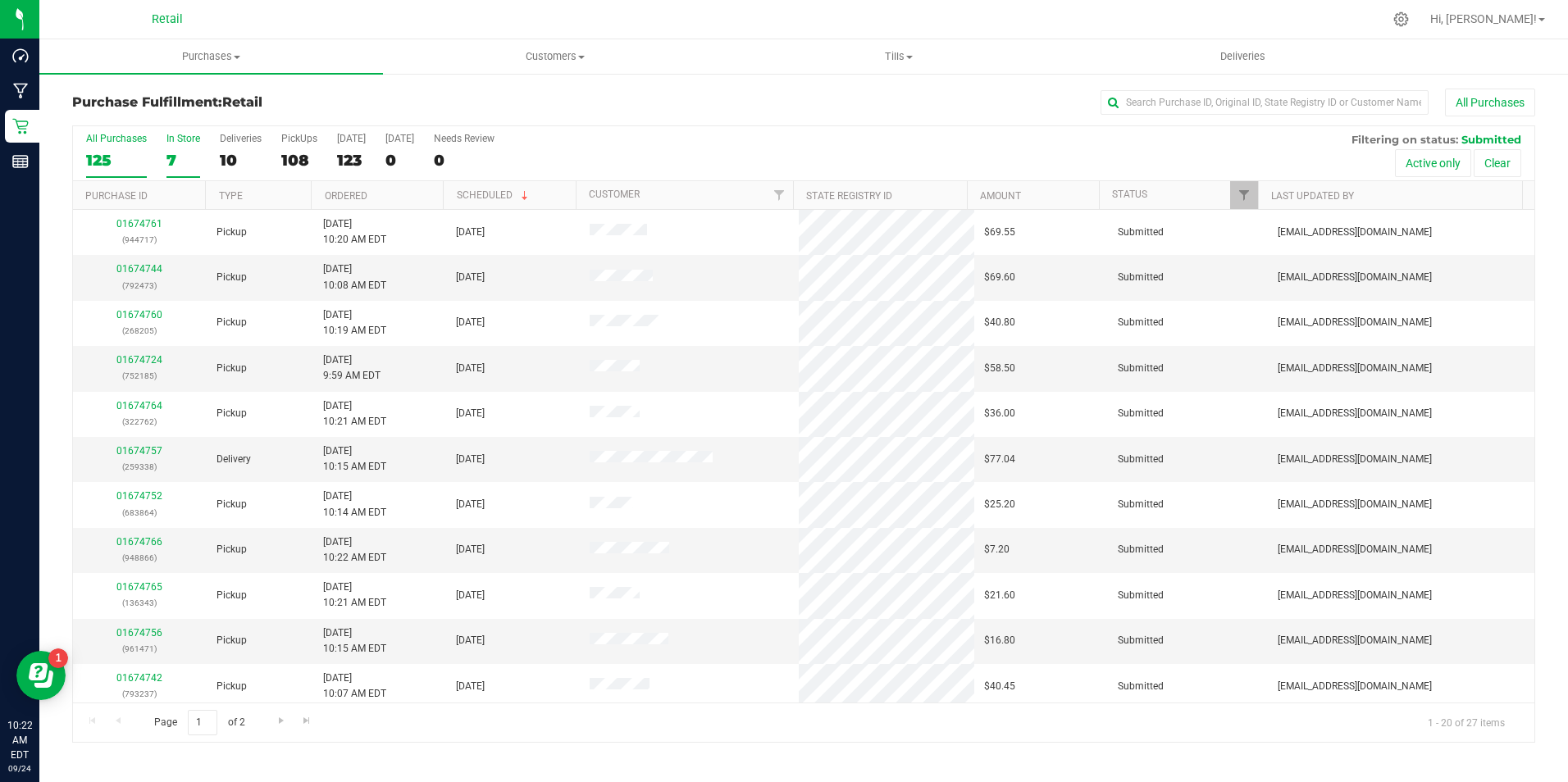
click at [183, 143] on div "In Store" at bounding box center [184, 138] width 34 height 12
click at [0, 0] on input "In Store 7" at bounding box center [0, 0] width 0 height 0
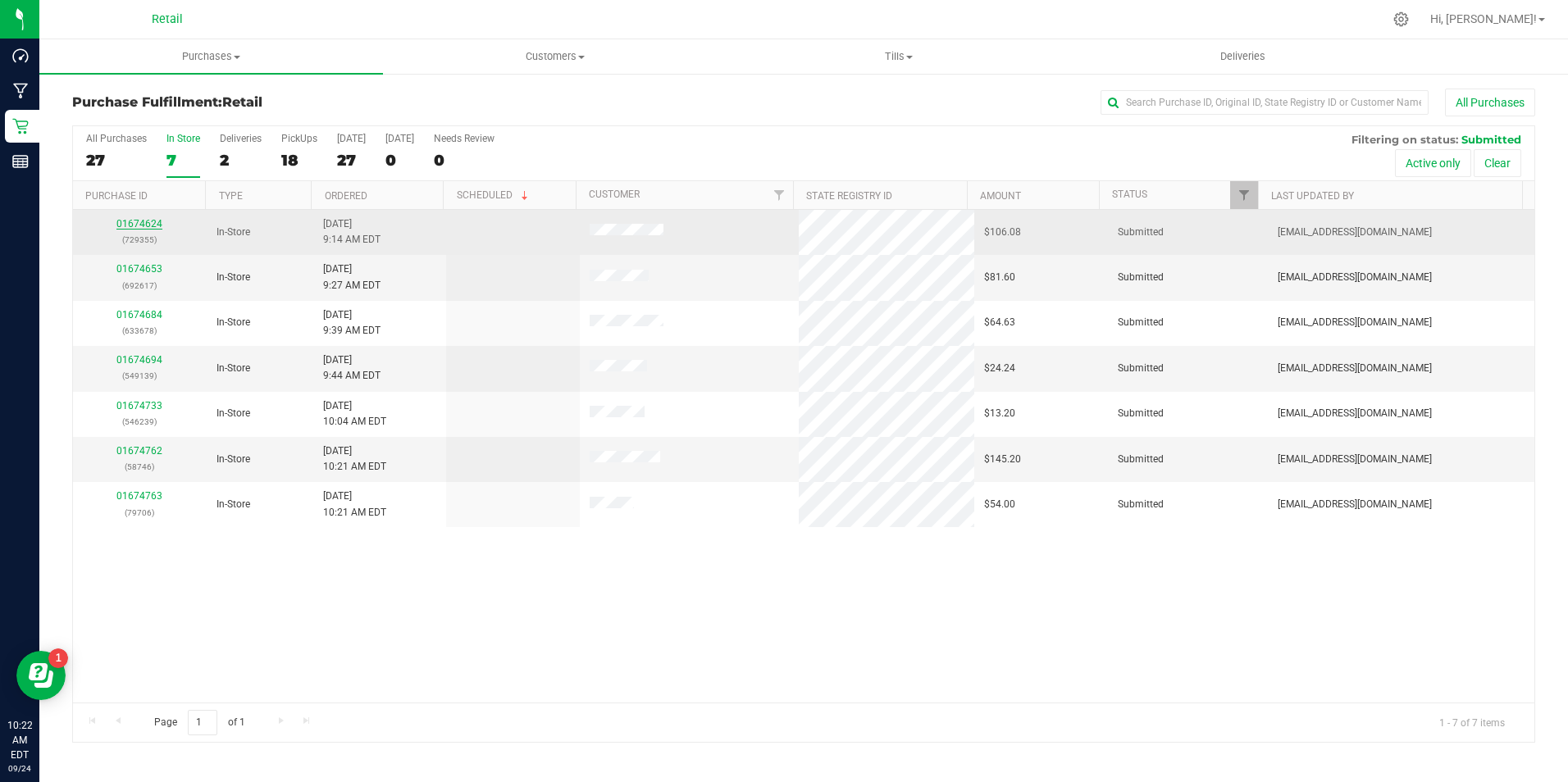
click at [149, 219] on link "01674624" at bounding box center [139, 224] width 46 height 12
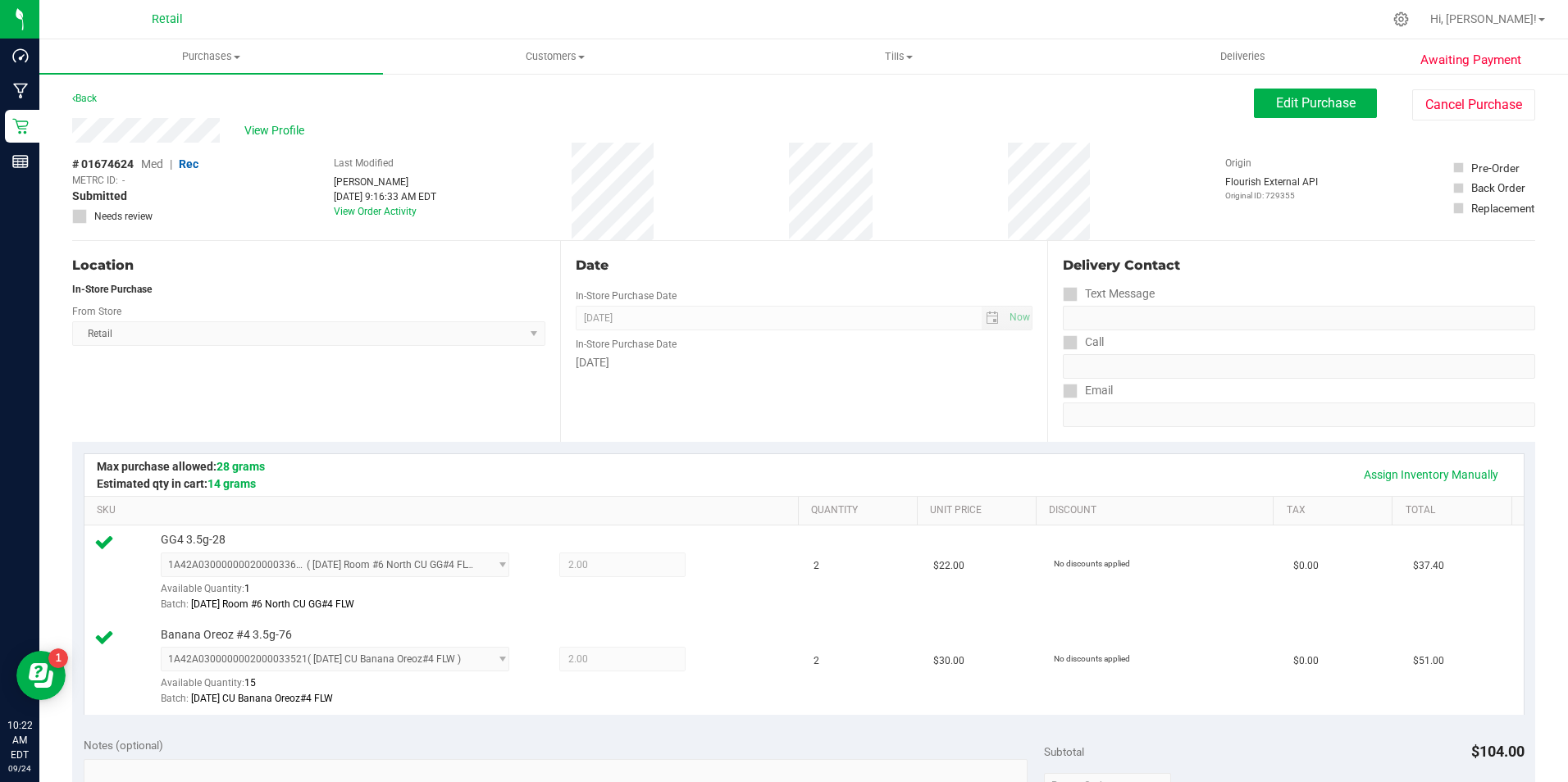
click at [235, 128] on div "View Profile" at bounding box center [662, 130] width 1182 height 25
click at [297, 128] on span "View Profile" at bounding box center [277, 130] width 66 height 17
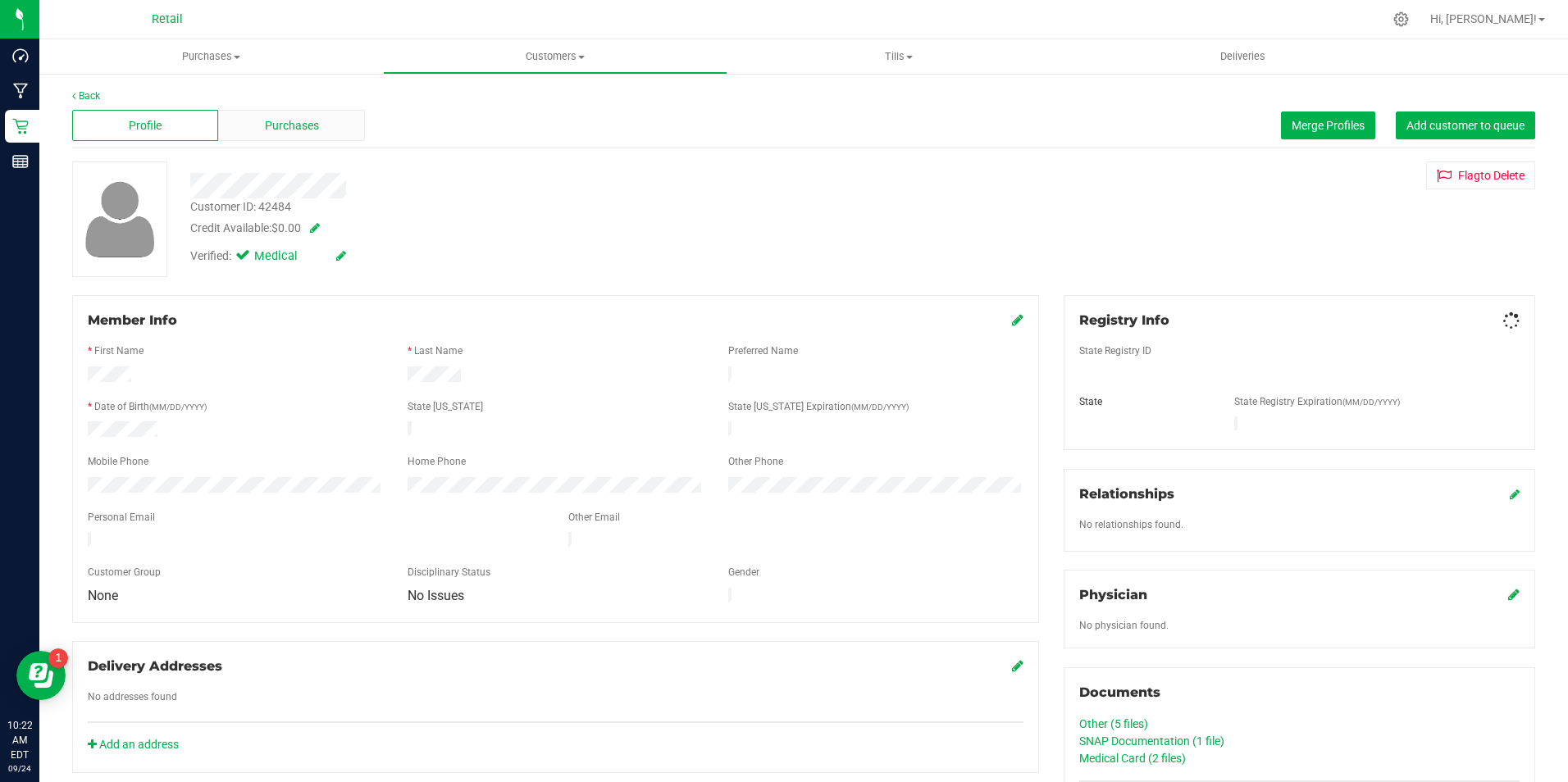
click at [325, 132] on div "Purchases" at bounding box center [291, 125] width 146 height 31
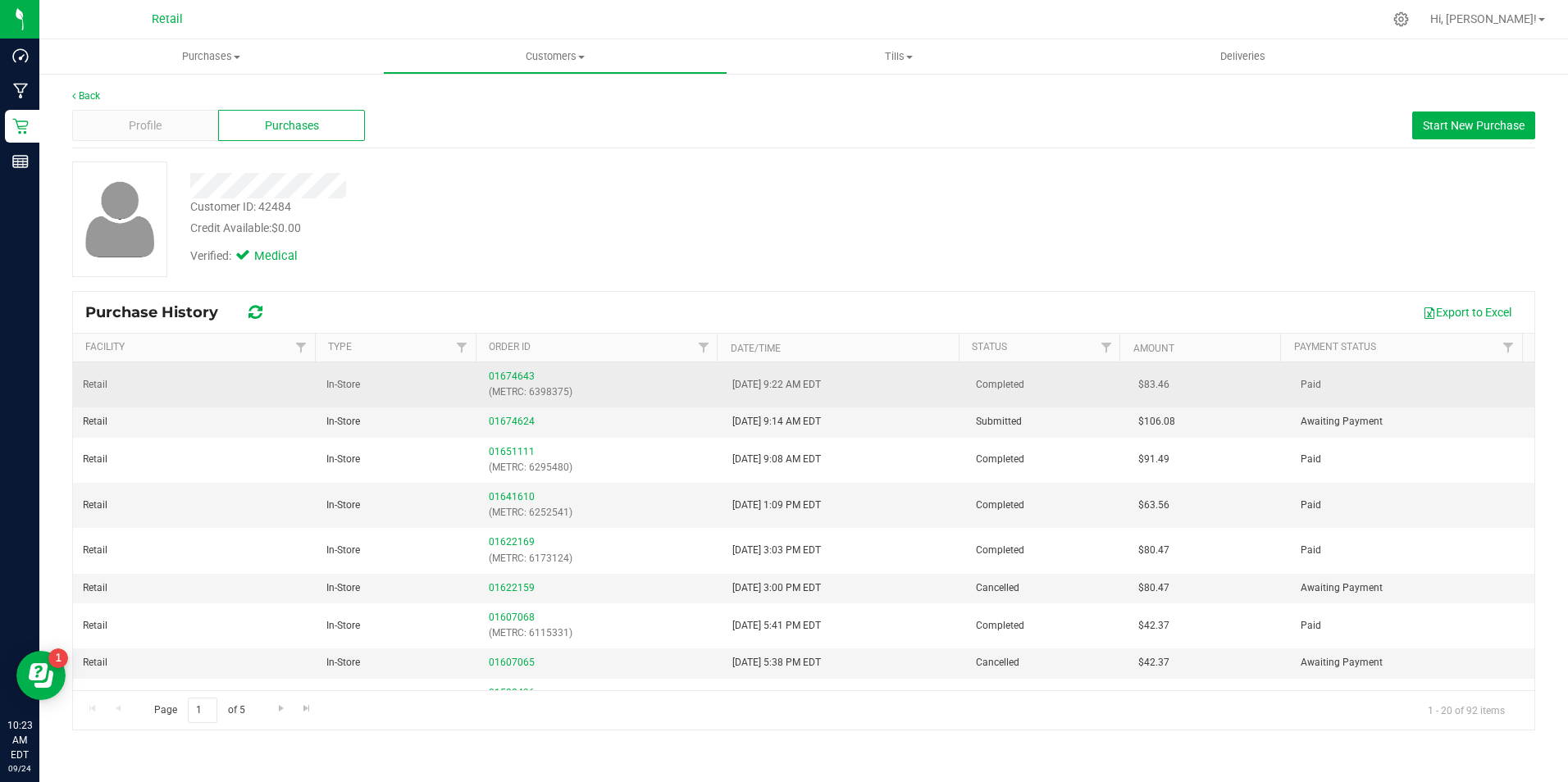
click at [506, 382] on div "01674643 (METRC: 6398375)" at bounding box center [601, 384] width 224 height 31
click at [518, 372] on link "01674643" at bounding box center [512, 376] width 46 height 12
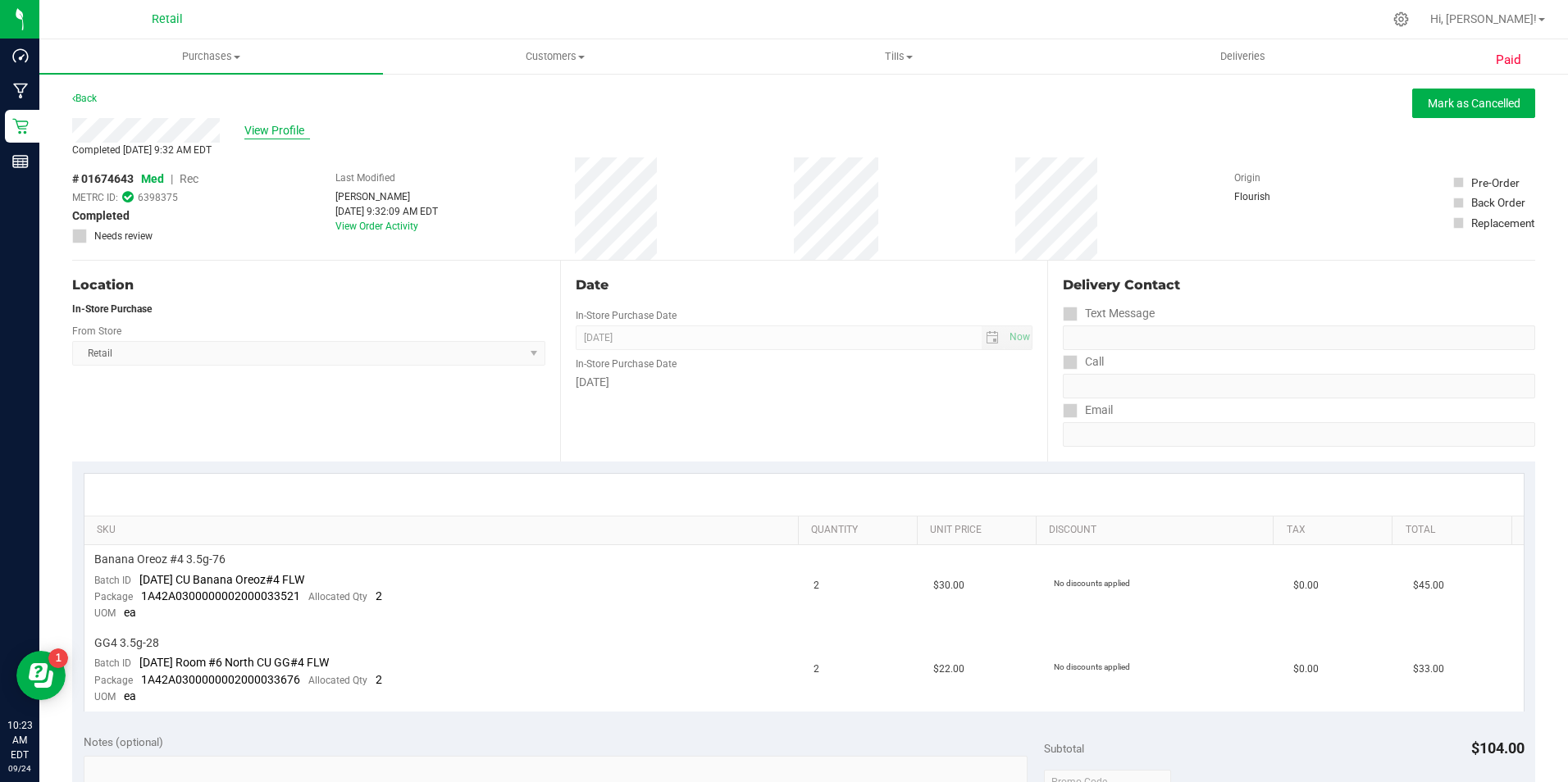
click at [280, 134] on span "View Profile" at bounding box center [277, 130] width 66 height 17
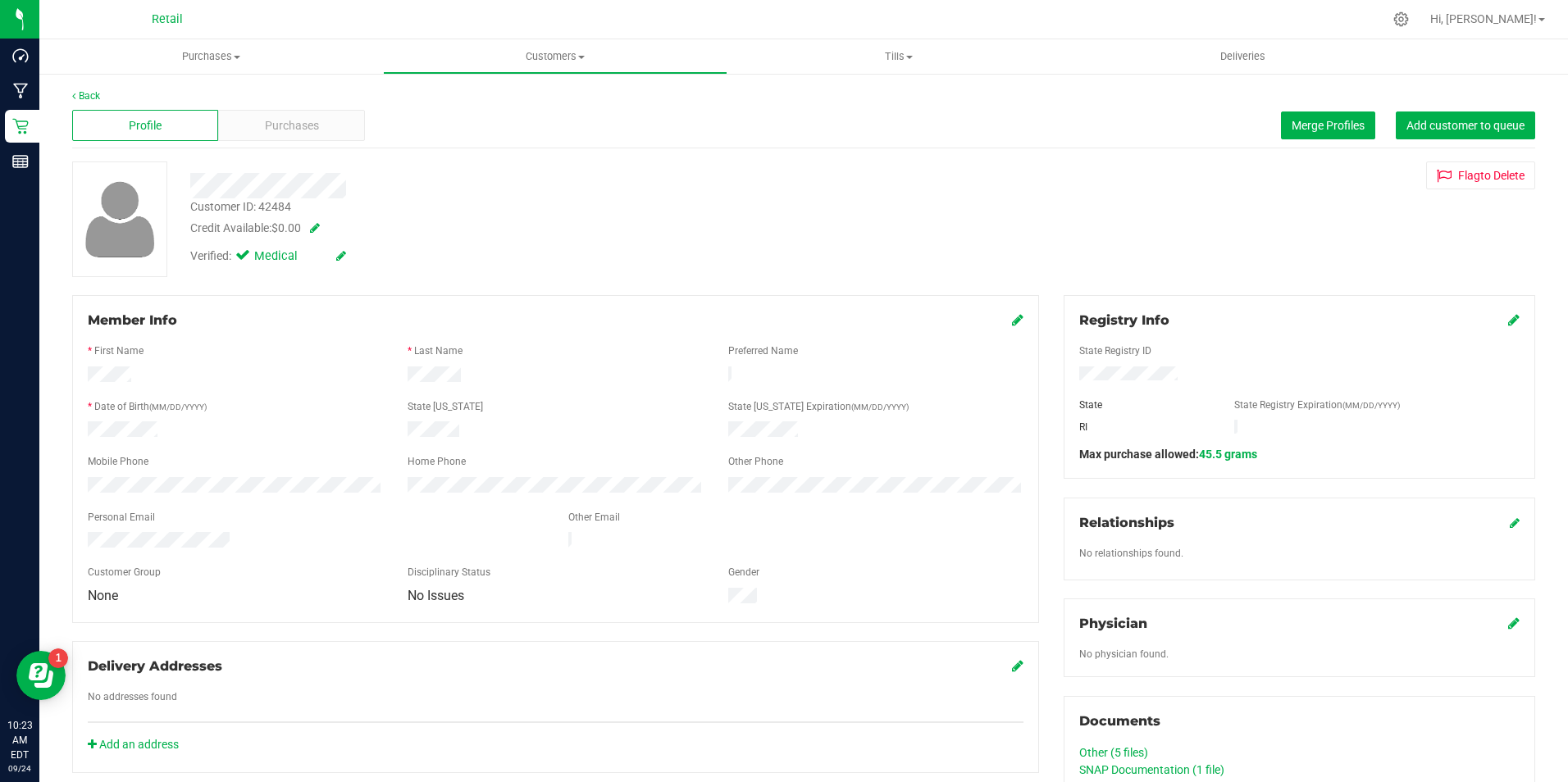
click at [377, 139] on div "Profile Purchases Merge Profiles Add customer to queue" at bounding box center [804, 125] width 1463 height 45
click at [303, 115] on div "Purchases" at bounding box center [291, 125] width 146 height 31
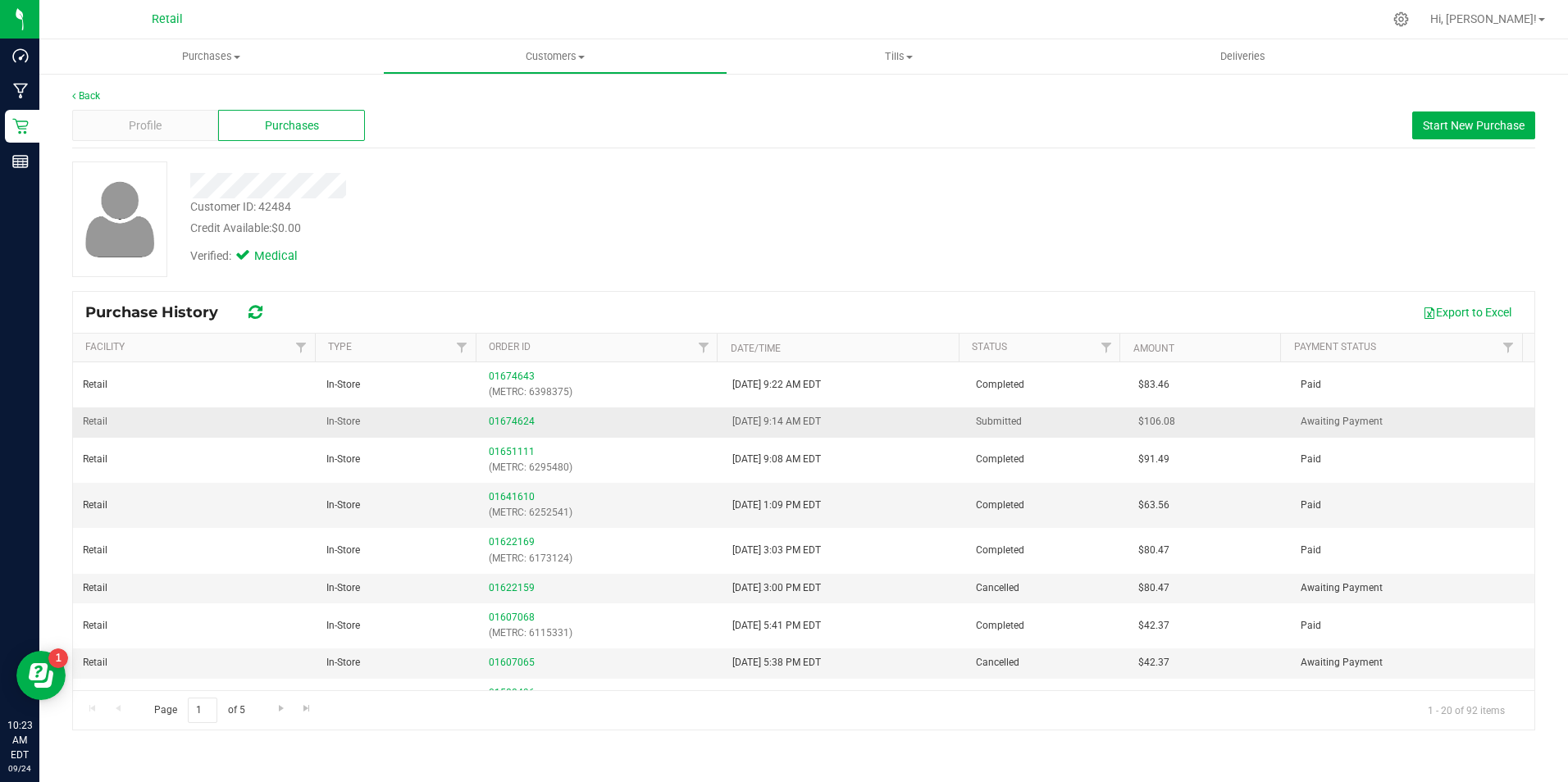
click at [507, 414] on div "01674624" at bounding box center [601, 422] width 224 height 16
click at [515, 419] on link "01674624" at bounding box center [512, 421] width 46 height 12
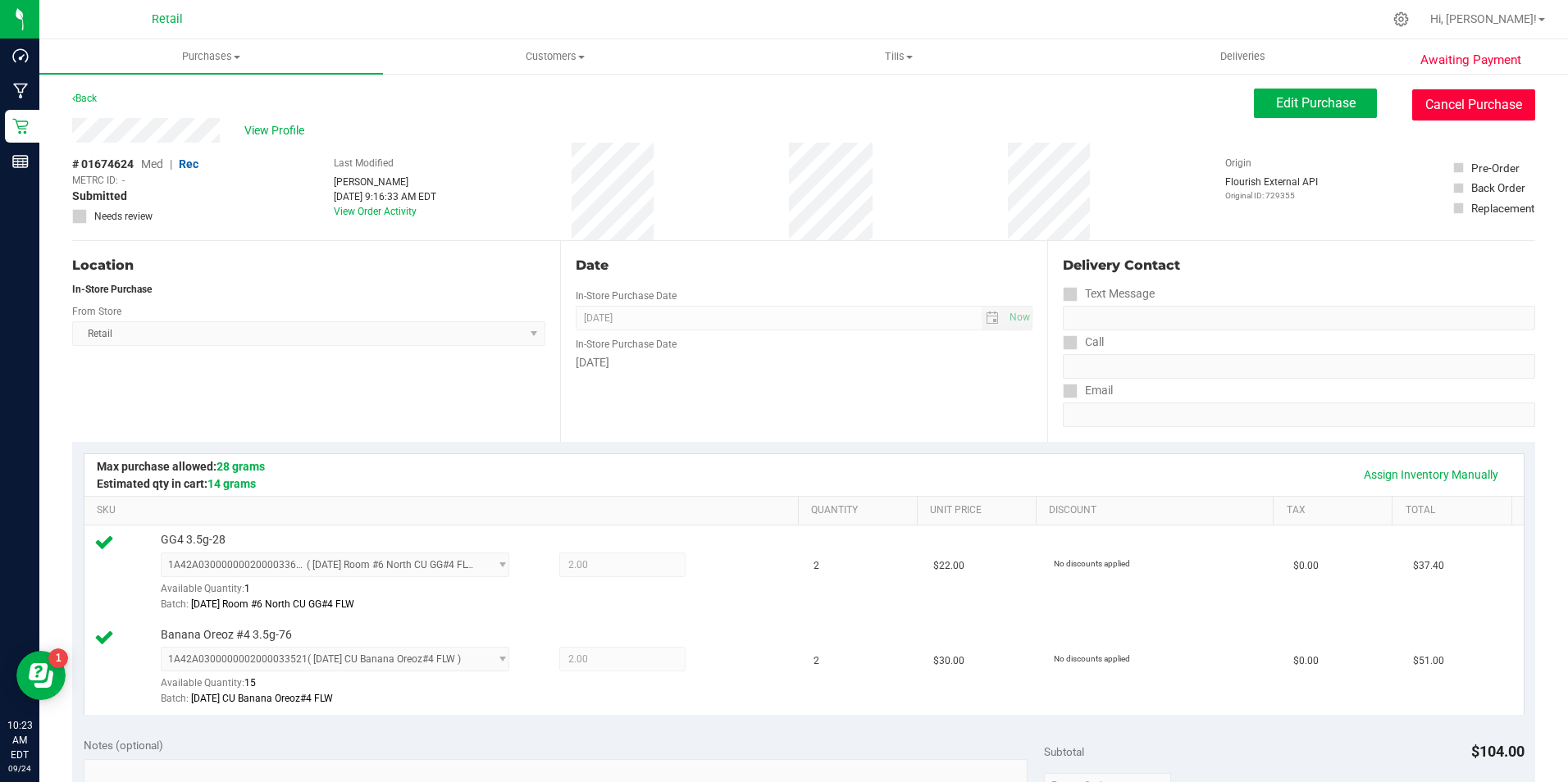
click at [1440, 119] on button "Cancel Purchase" at bounding box center [1474, 105] width 123 height 31
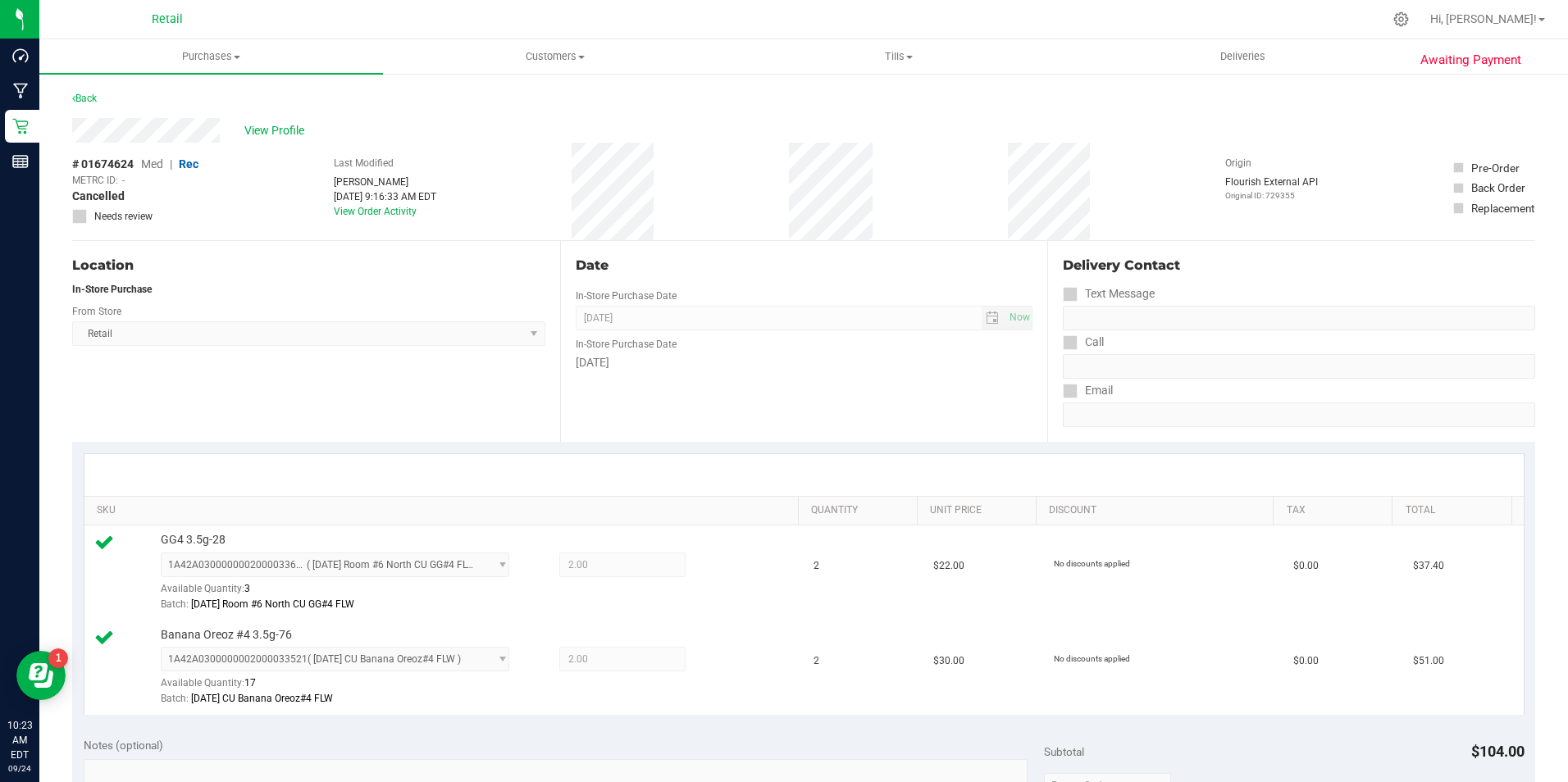
click at [80, 105] on div "Back" at bounding box center [84, 99] width 25 height 20
click at [90, 99] on link "Back" at bounding box center [84, 98] width 25 height 12
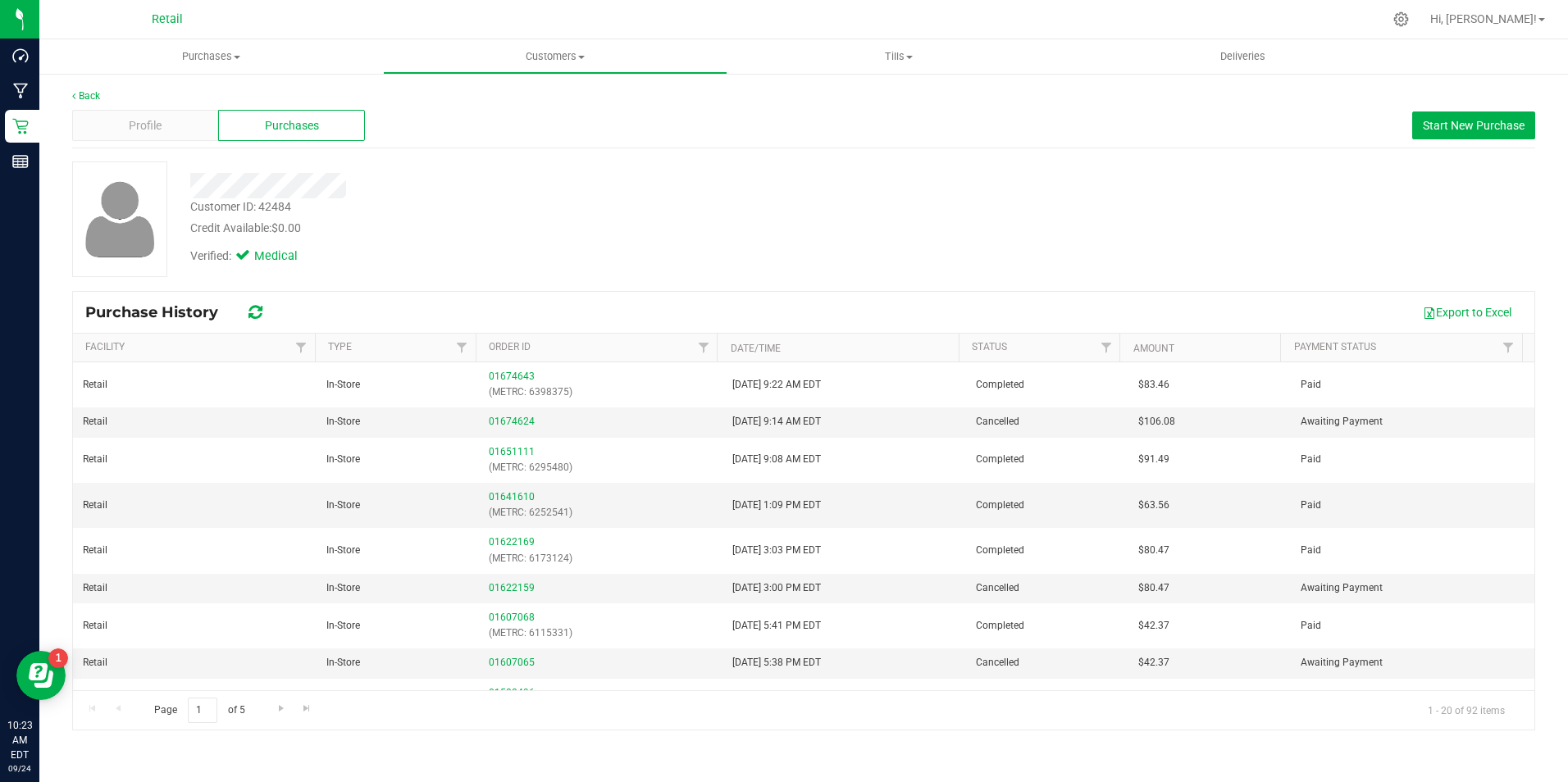
click at [91, 103] on div "Profile Purchases Start New Purchase" at bounding box center [804, 125] width 1463 height 45
click at [100, 93] on link "Back" at bounding box center [85, 96] width 28 height 12
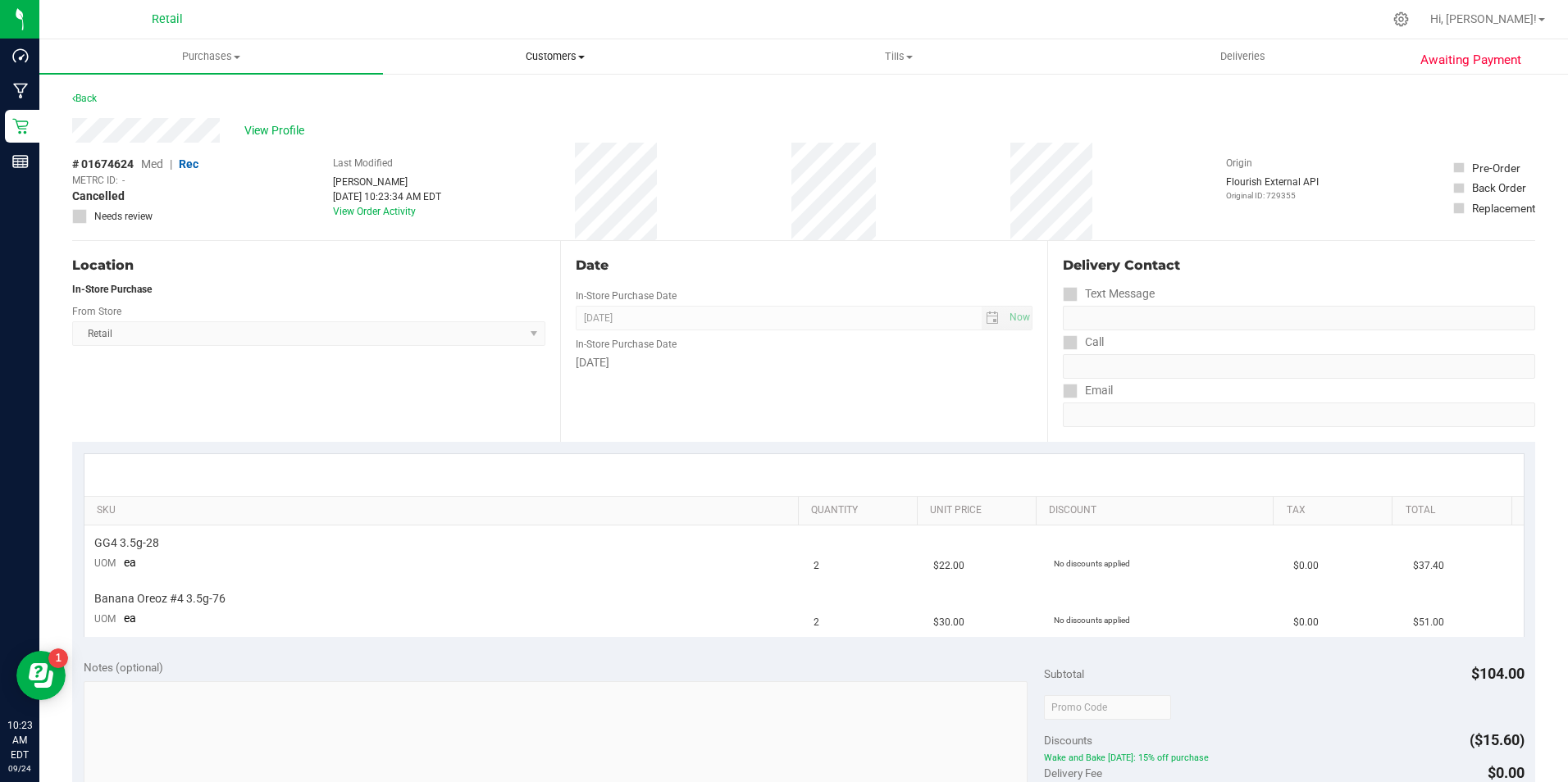
click at [531, 53] on span "Customers" at bounding box center [554, 56] width 342 height 15
click at [424, 102] on span "All customers" at bounding box center [441, 99] width 118 height 14
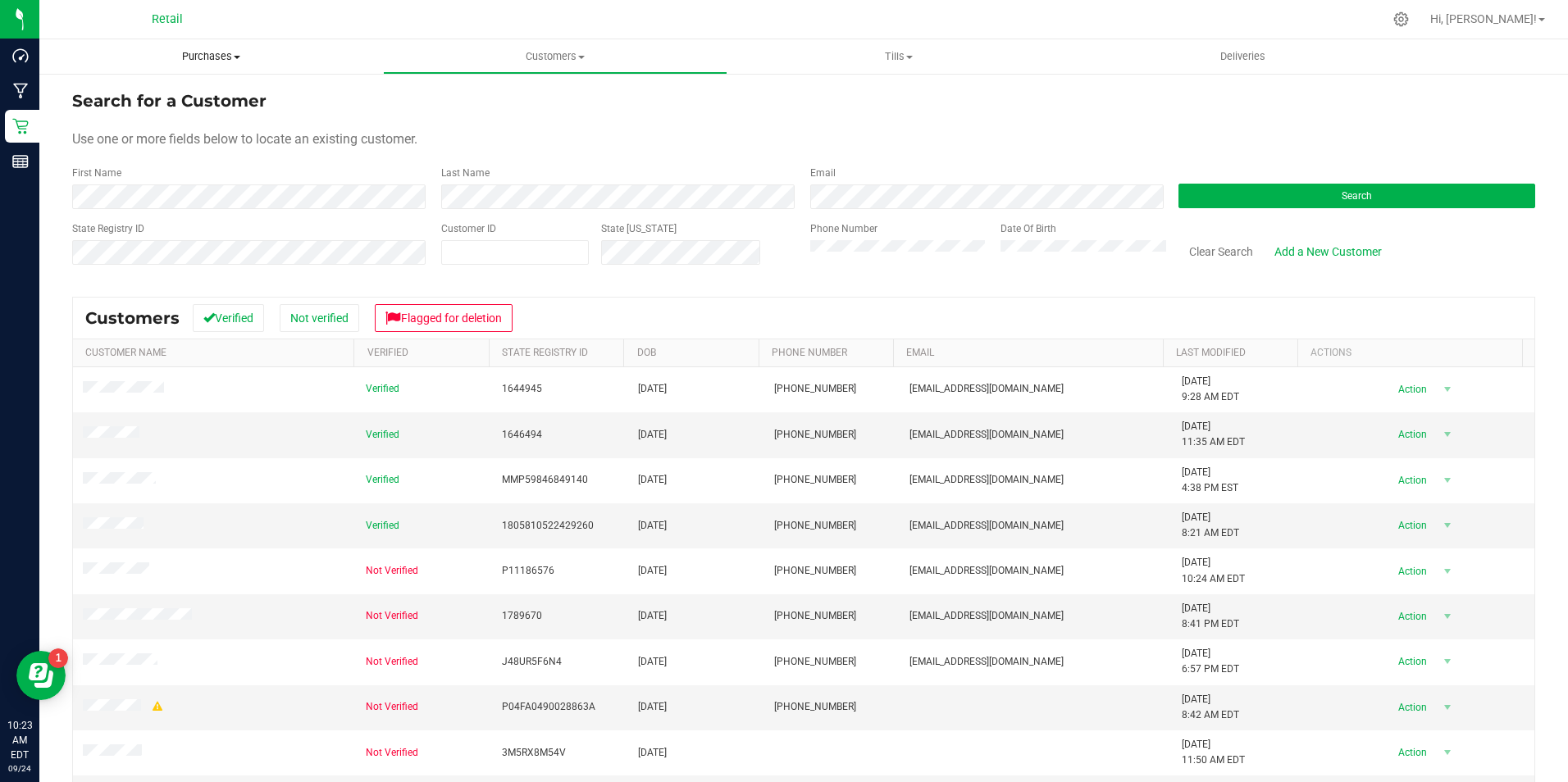
click at [209, 54] on span "Purchases" at bounding box center [210, 56] width 344 height 15
click at [108, 120] on span "Fulfillment" at bounding box center [90, 119] width 102 height 14
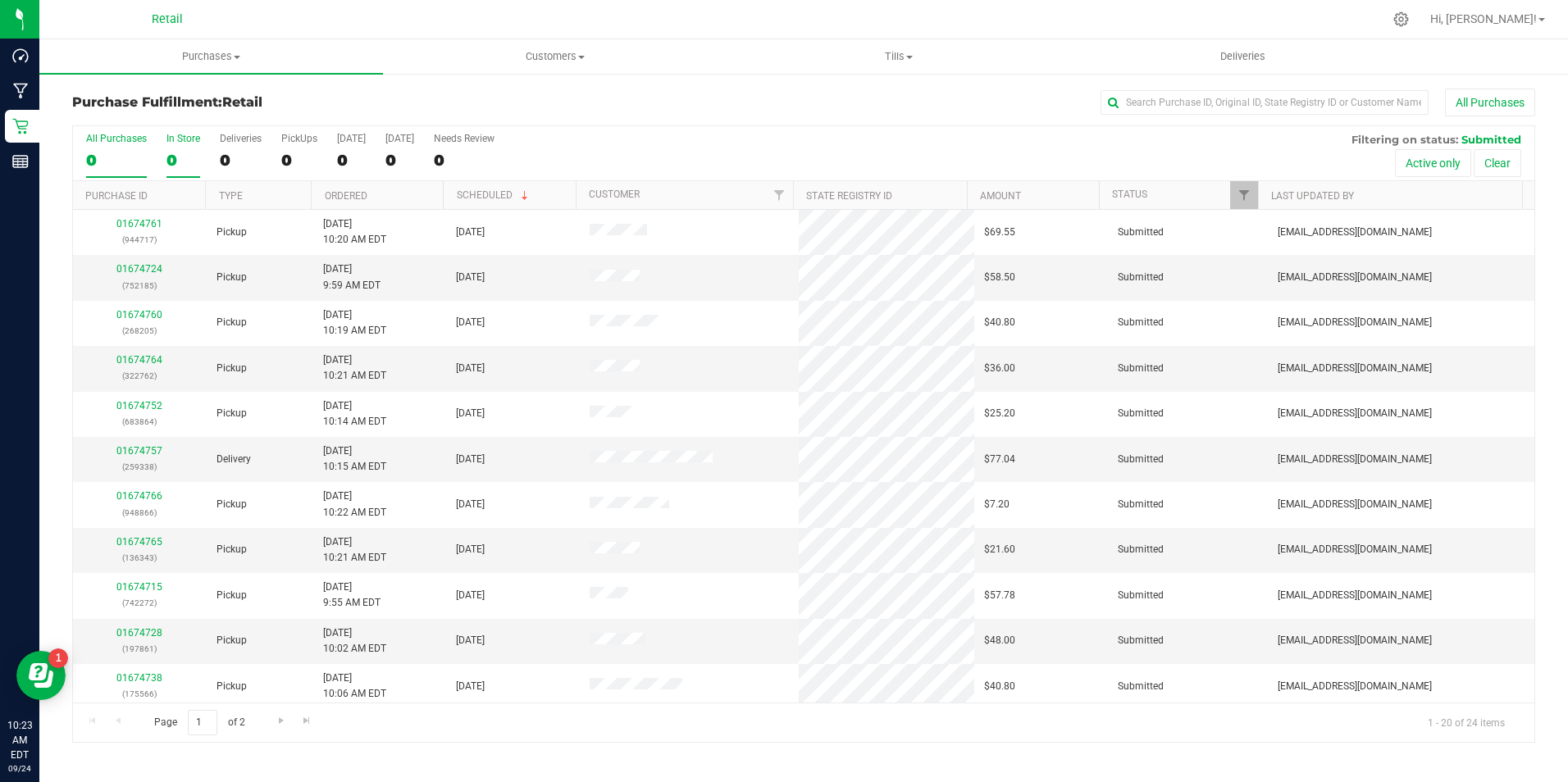
click at [188, 139] on div "In Store" at bounding box center [184, 138] width 34 height 12
click at [0, 0] on input "In Store 0" at bounding box center [0, 0] width 0 height 0
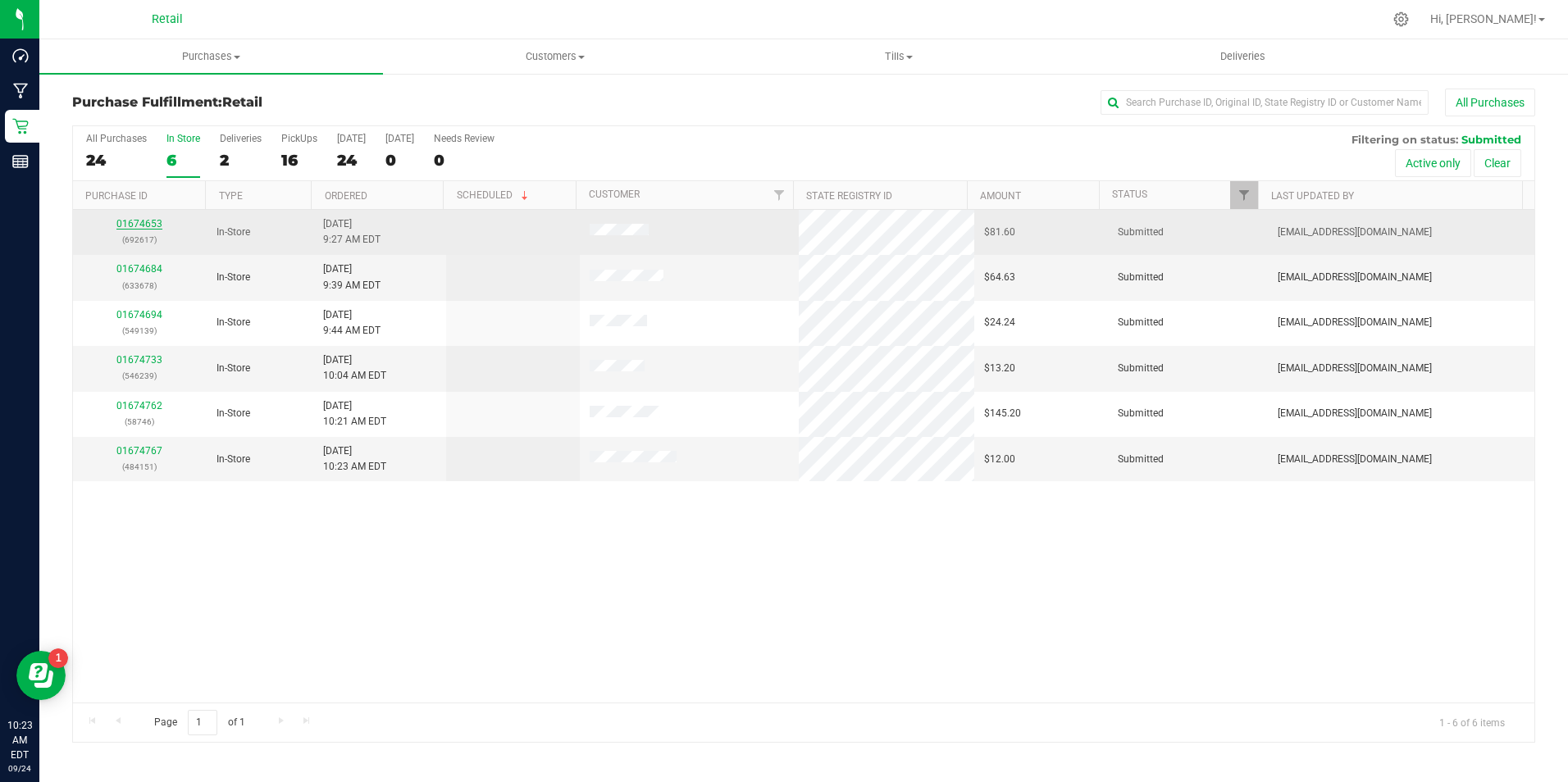
click at [142, 224] on link "01674653" at bounding box center [139, 224] width 46 height 12
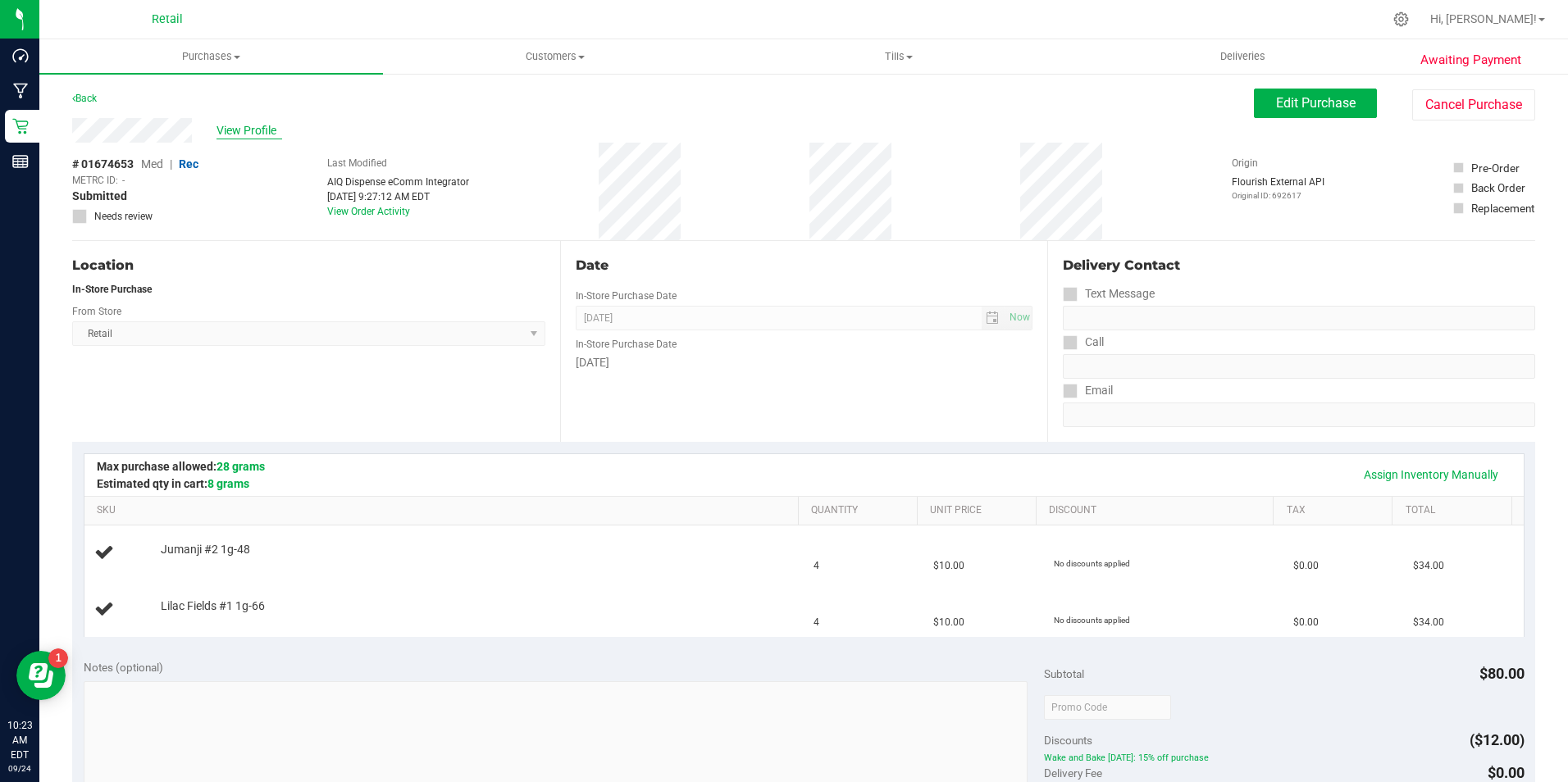
click at [274, 134] on span "View Profile" at bounding box center [249, 130] width 66 height 17
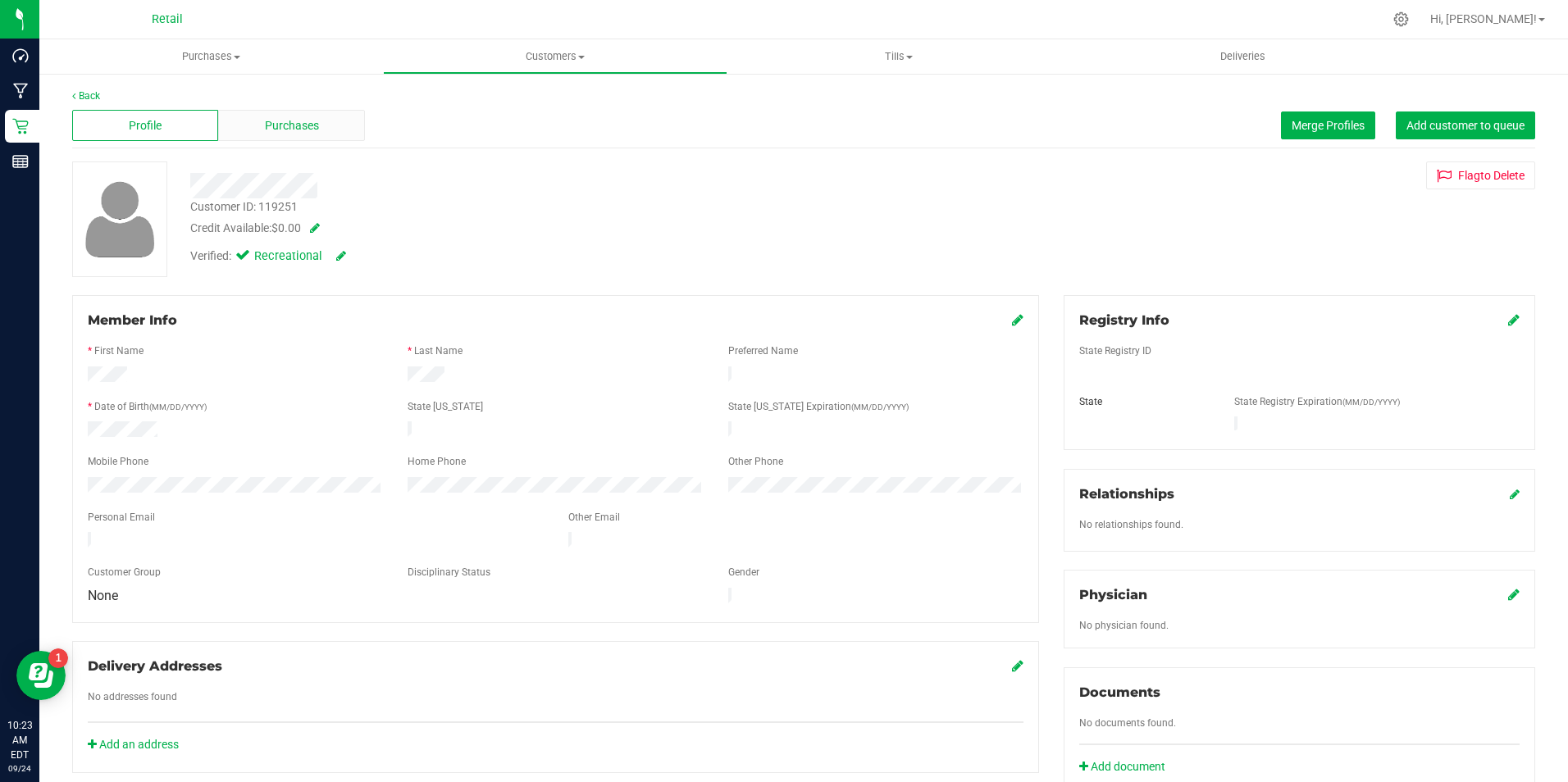
click at [278, 115] on div "Purchases" at bounding box center [291, 125] width 146 height 31
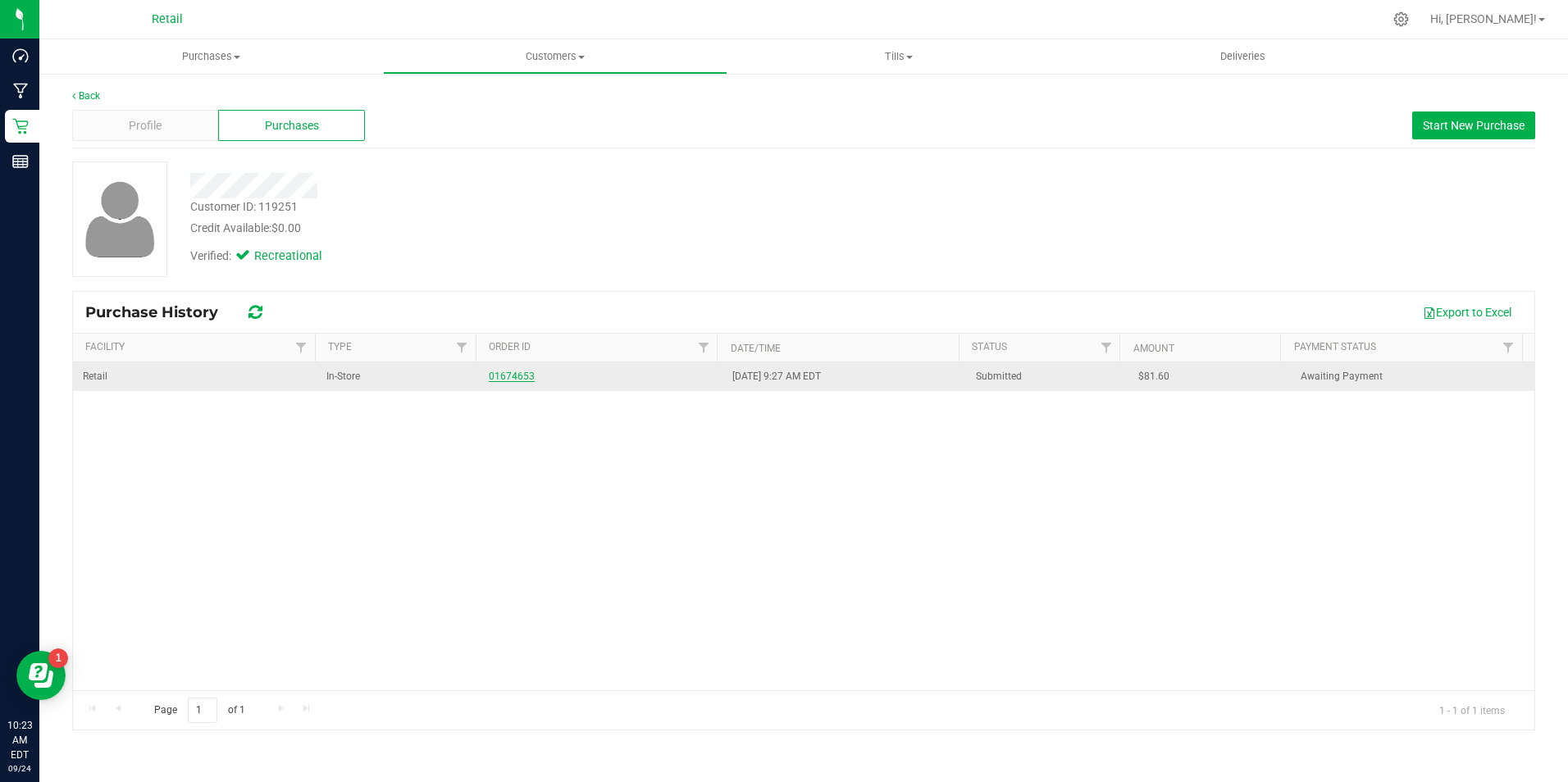
click at [505, 371] on link "01674653" at bounding box center [512, 376] width 46 height 12
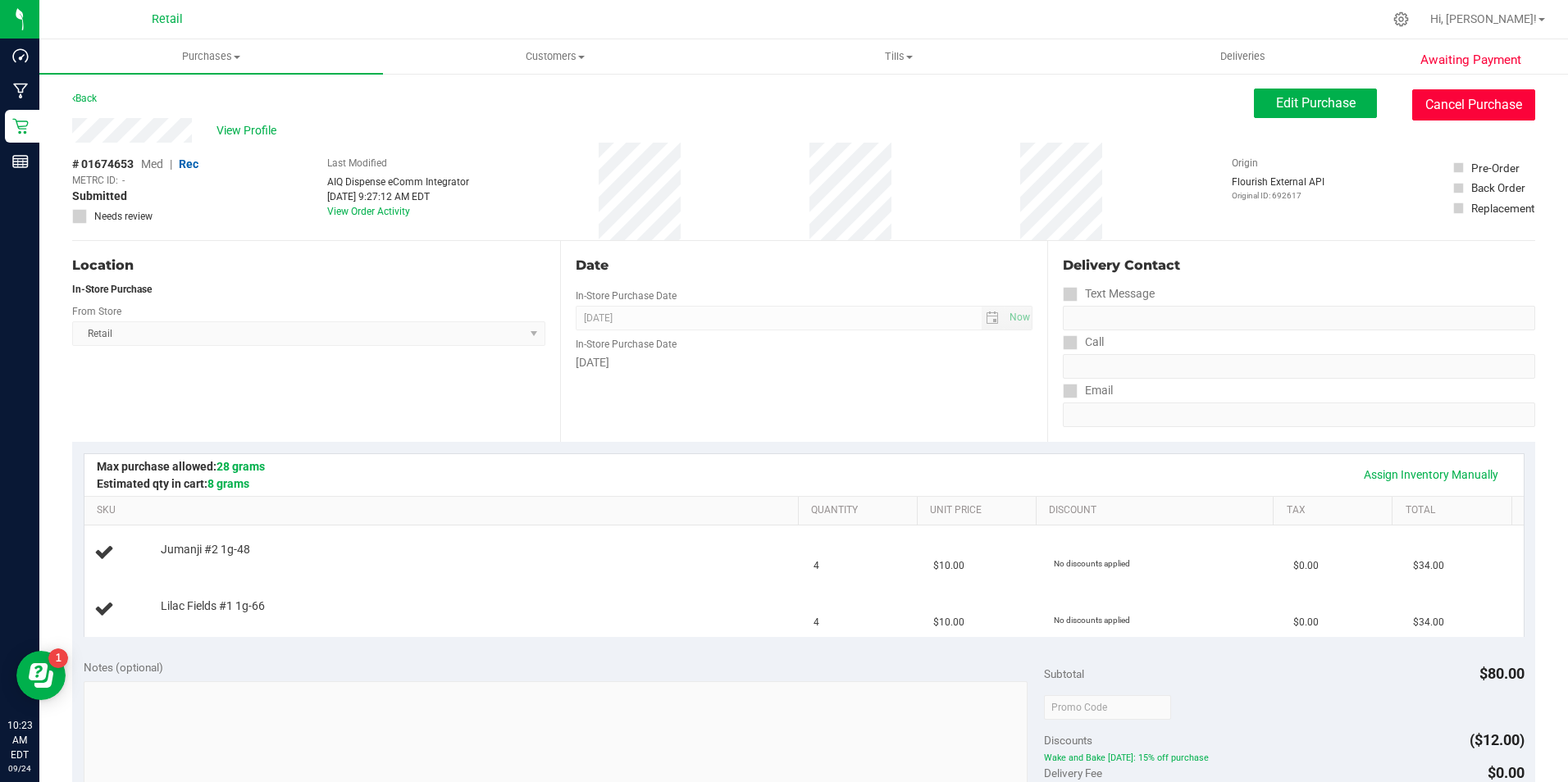
click at [1449, 97] on button "Cancel Purchase" at bounding box center [1474, 105] width 123 height 31
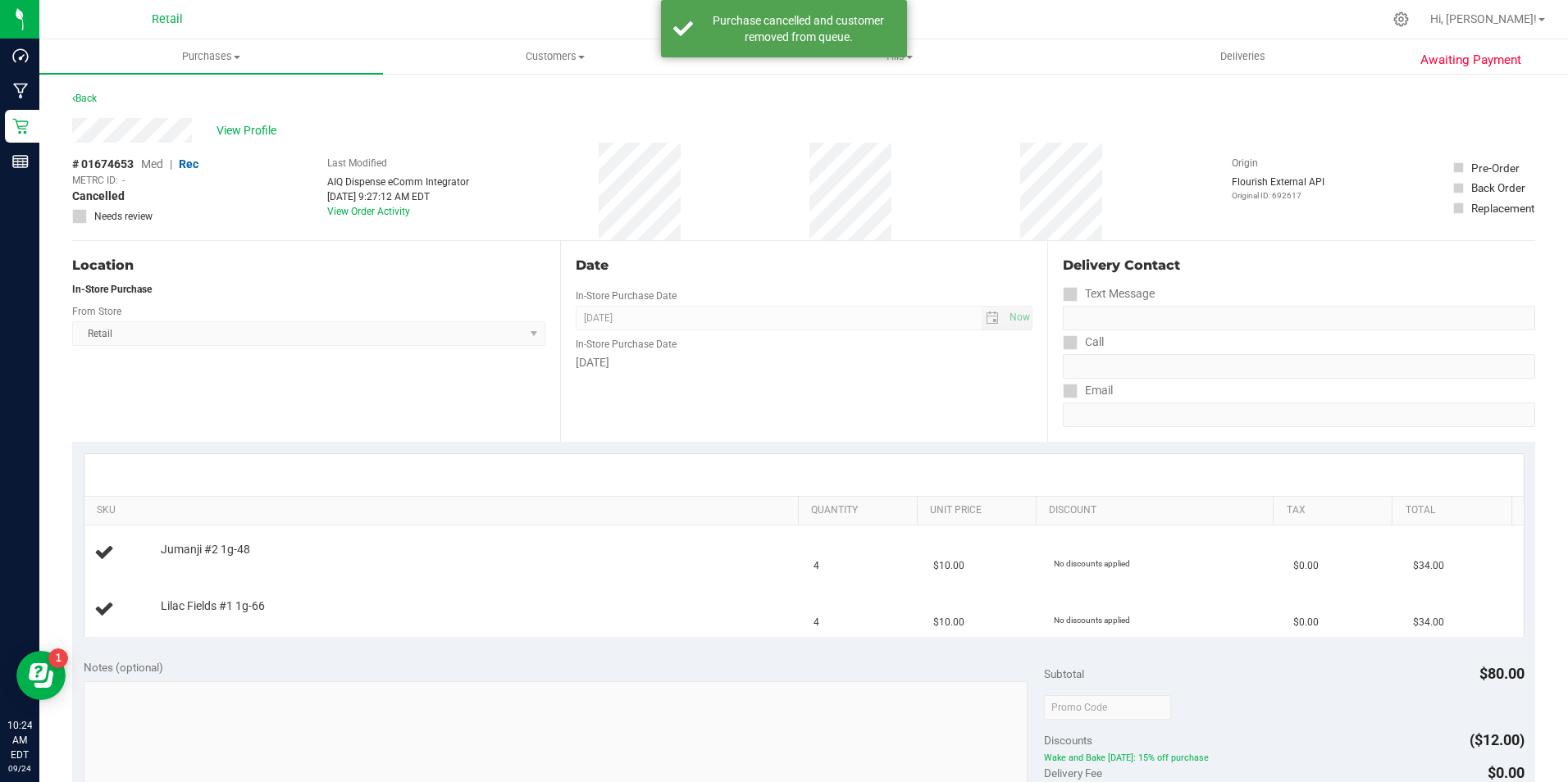
click at [90, 91] on div "Back" at bounding box center [84, 99] width 25 height 20
click at [86, 91] on div "Back" at bounding box center [84, 99] width 25 height 20
click at [88, 102] on link "Back" at bounding box center [84, 98] width 25 height 12
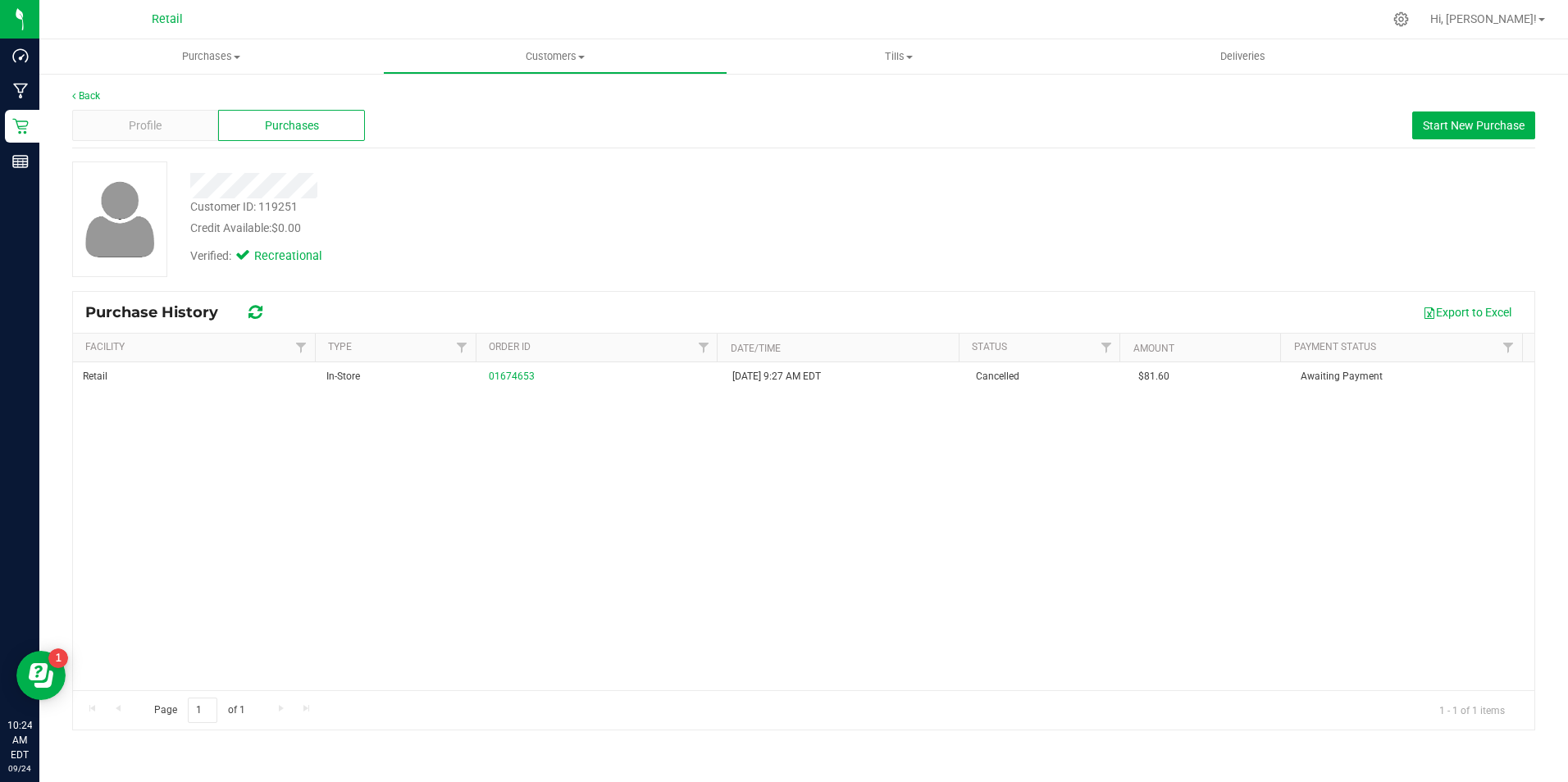
click at [86, 104] on div "Profile Purchases Start New Purchase" at bounding box center [804, 125] width 1463 height 45
click at [88, 95] on link "Back" at bounding box center [85, 96] width 28 height 12
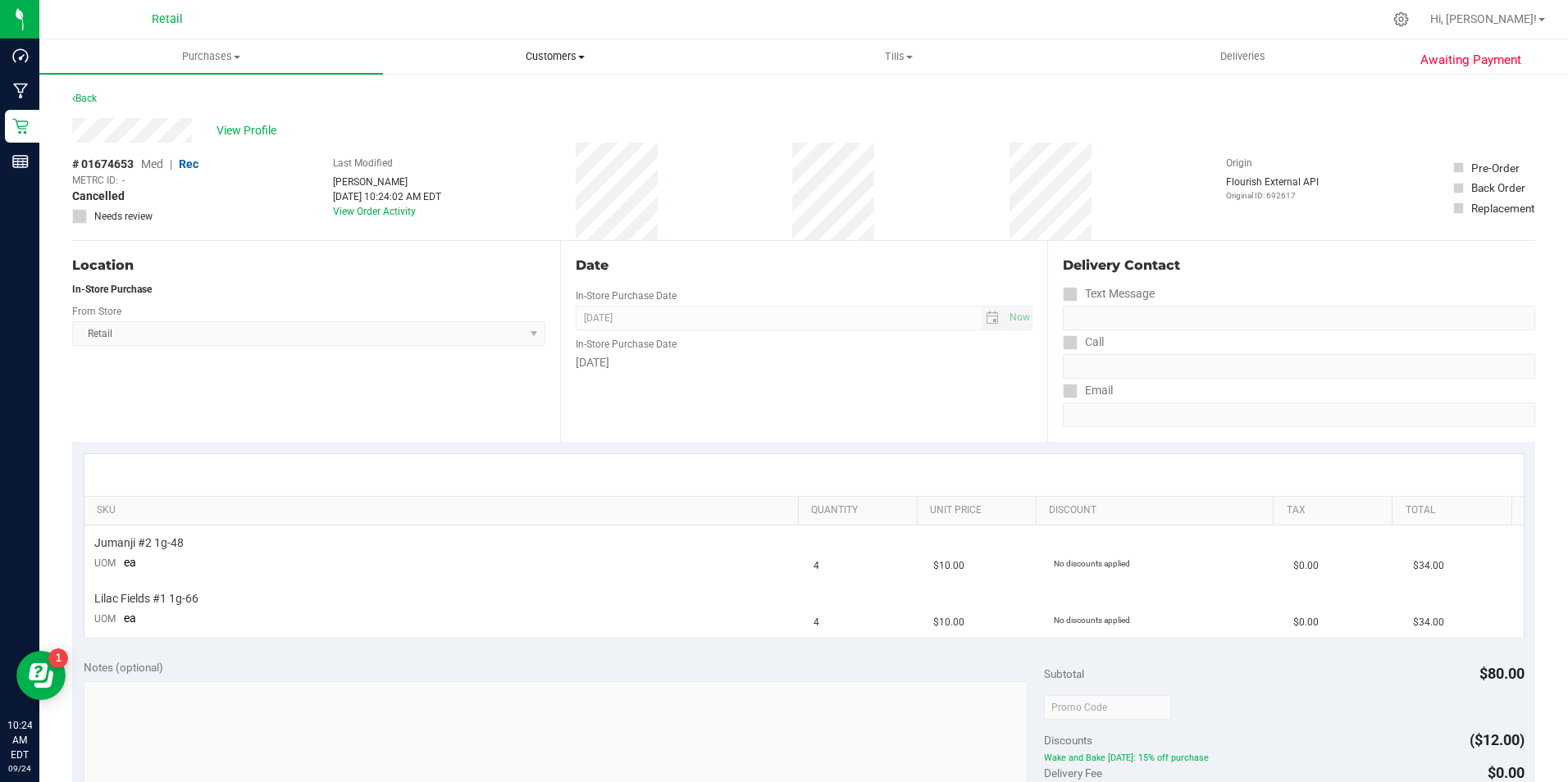
click at [527, 56] on span "Customers" at bounding box center [554, 56] width 342 height 15
click at [222, 69] on uib-tab-heading "Purchases Summary of purchases Fulfillment All purchases" at bounding box center [210, 56] width 342 height 33
click at [147, 110] on li "Fulfillment" at bounding box center [210, 119] width 344 height 20
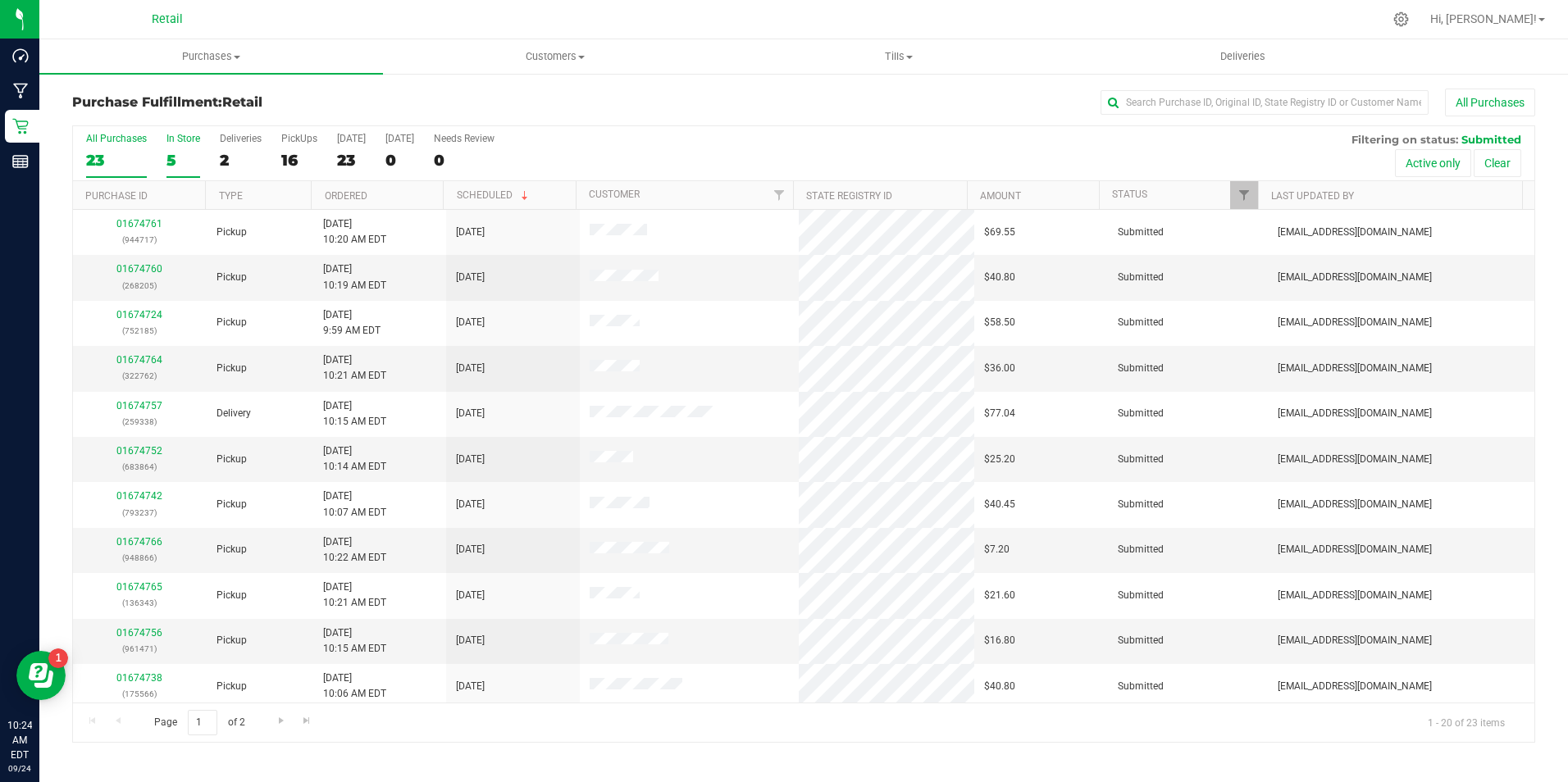
click at [197, 147] on label "In Store 5" at bounding box center [184, 155] width 34 height 45
click at [0, 0] on input "In Store 5" at bounding box center [0, 0] width 0 height 0
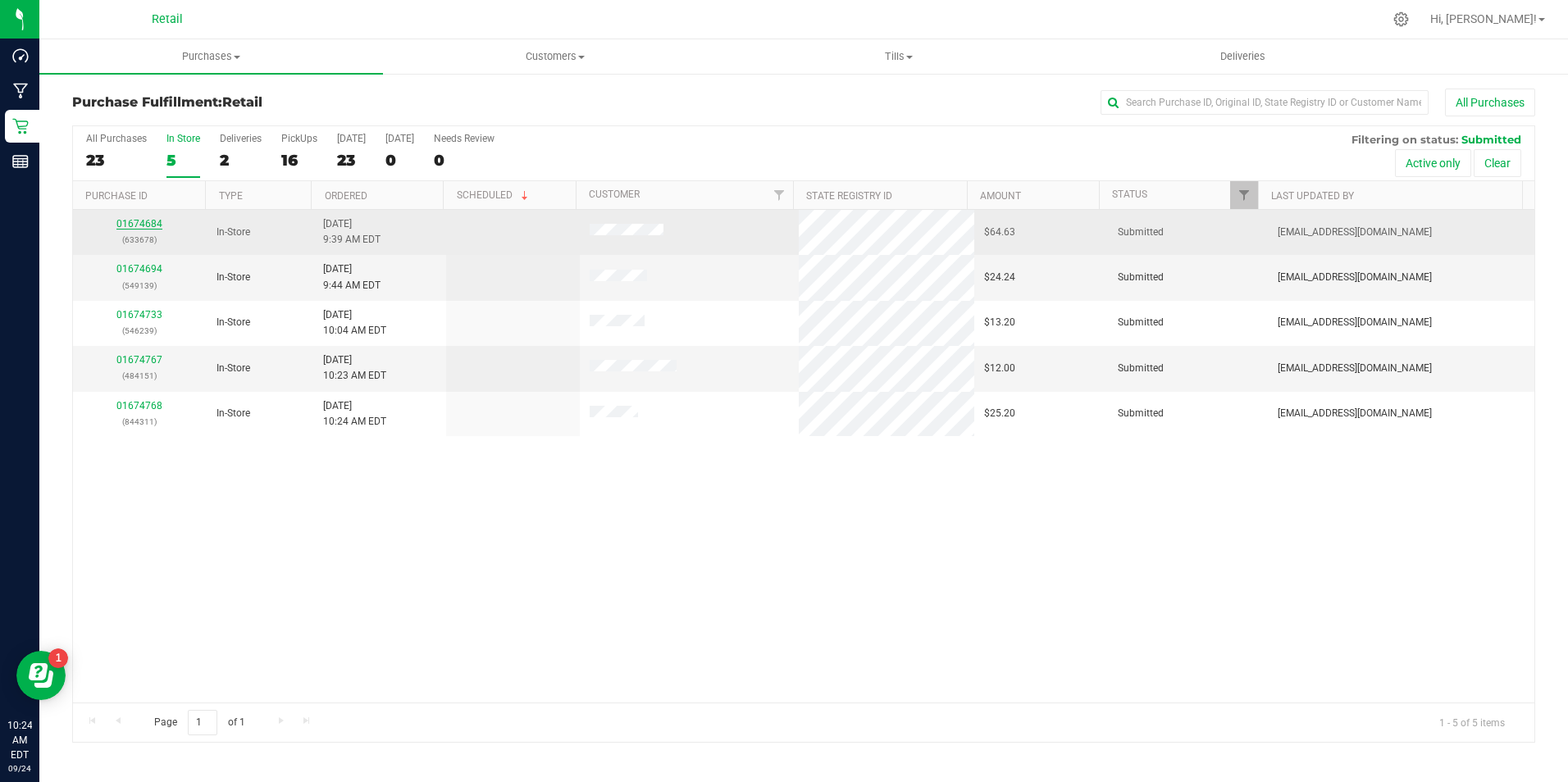
click at [137, 218] on link "01674684" at bounding box center [139, 224] width 46 height 12
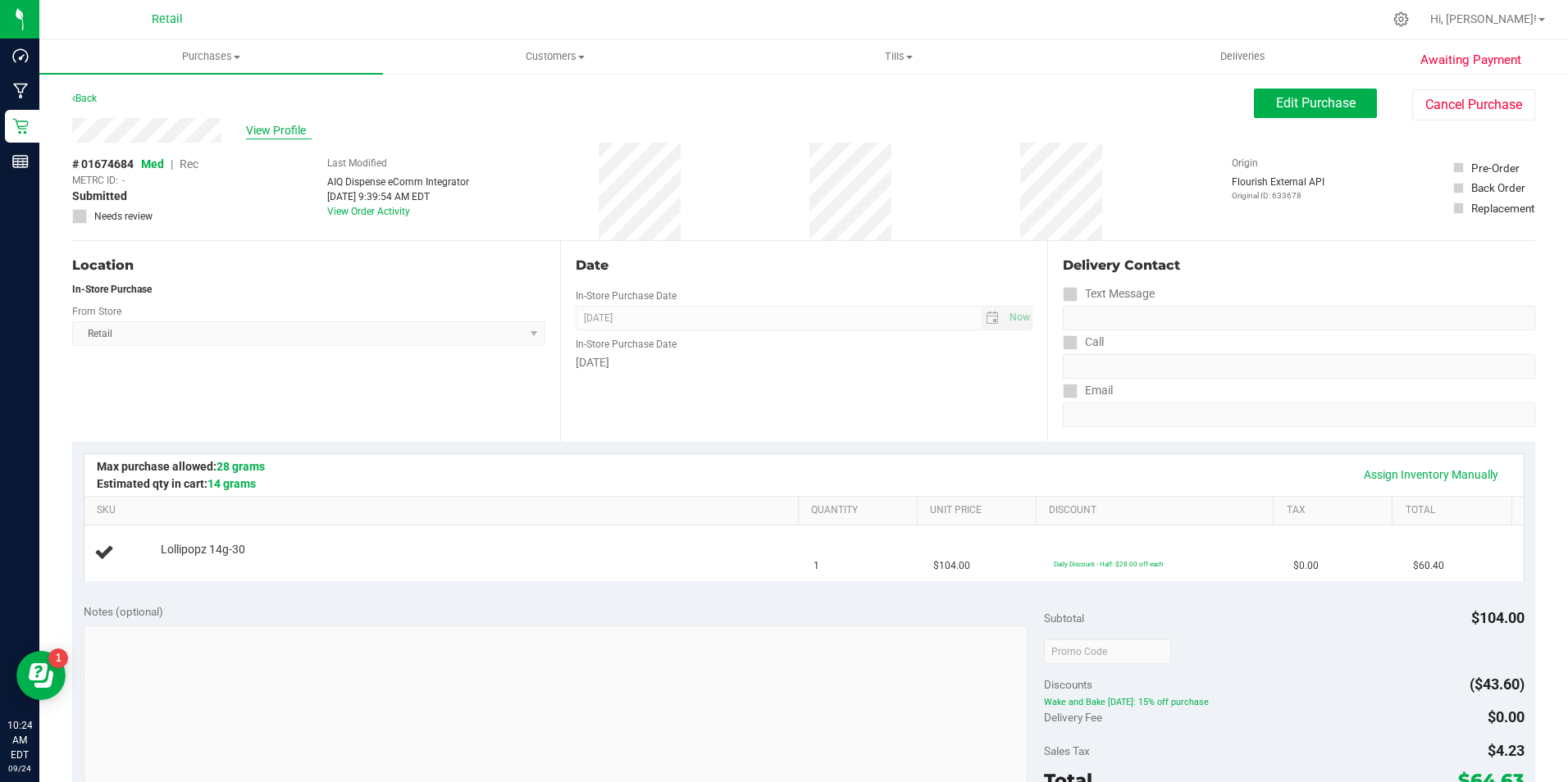
click at [311, 126] on span "View Profile" at bounding box center [279, 130] width 66 height 17
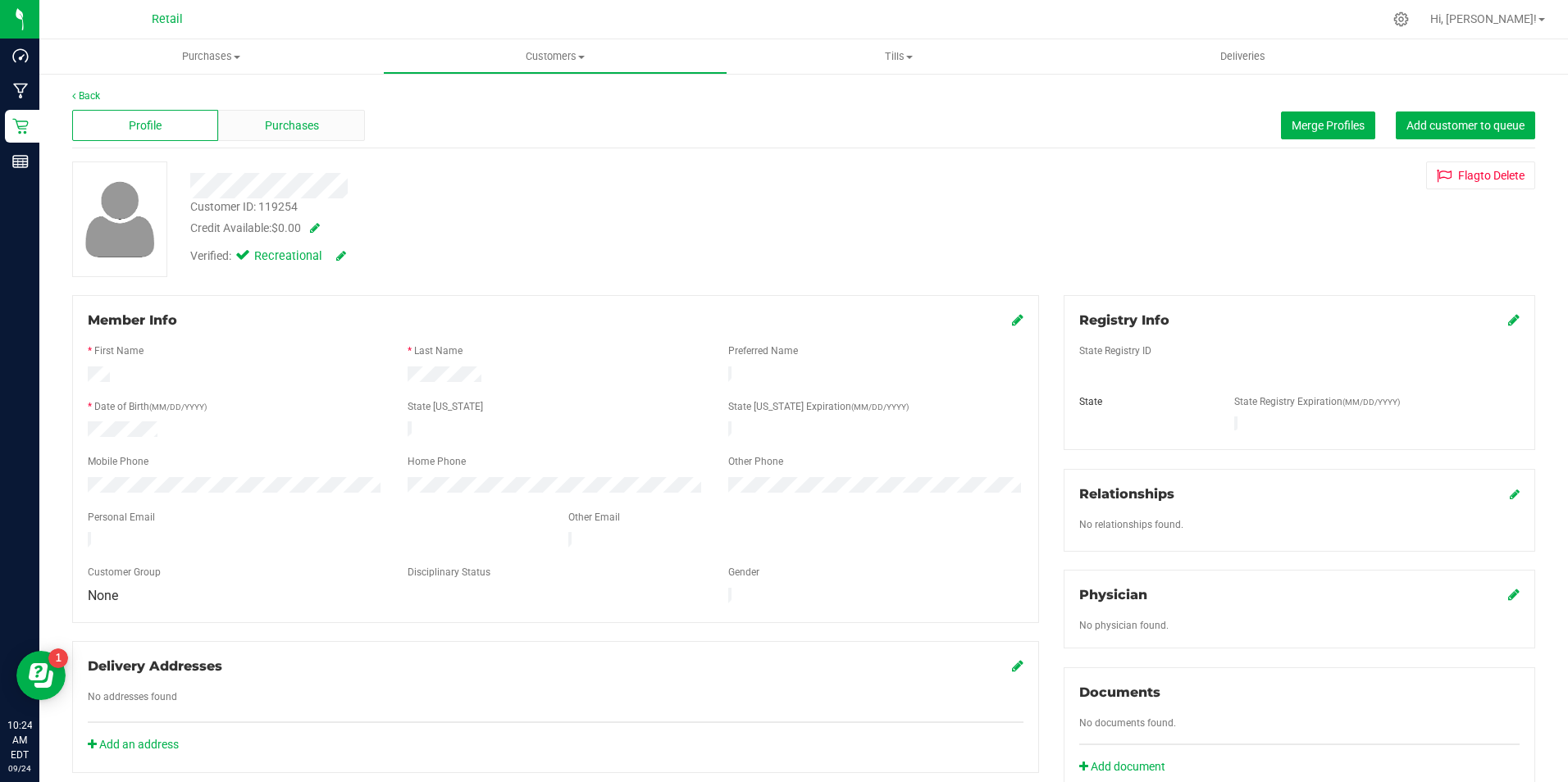
click at [331, 119] on div "Purchases" at bounding box center [291, 125] width 146 height 31
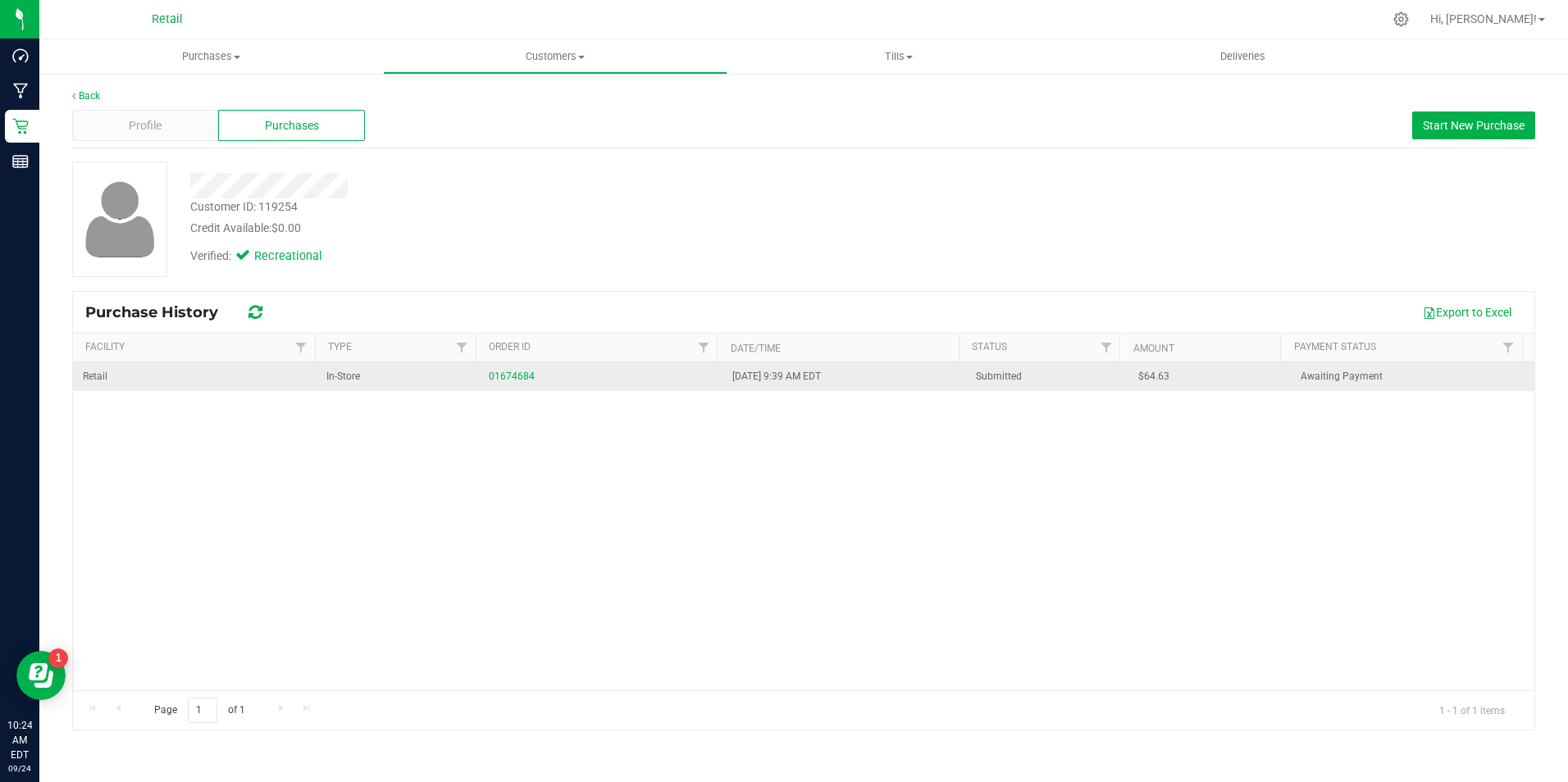
click at [522, 369] on div "01674684" at bounding box center [601, 377] width 224 height 16
click at [506, 379] on link "01674684" at bounding box center [512, 376] width 46 height 12
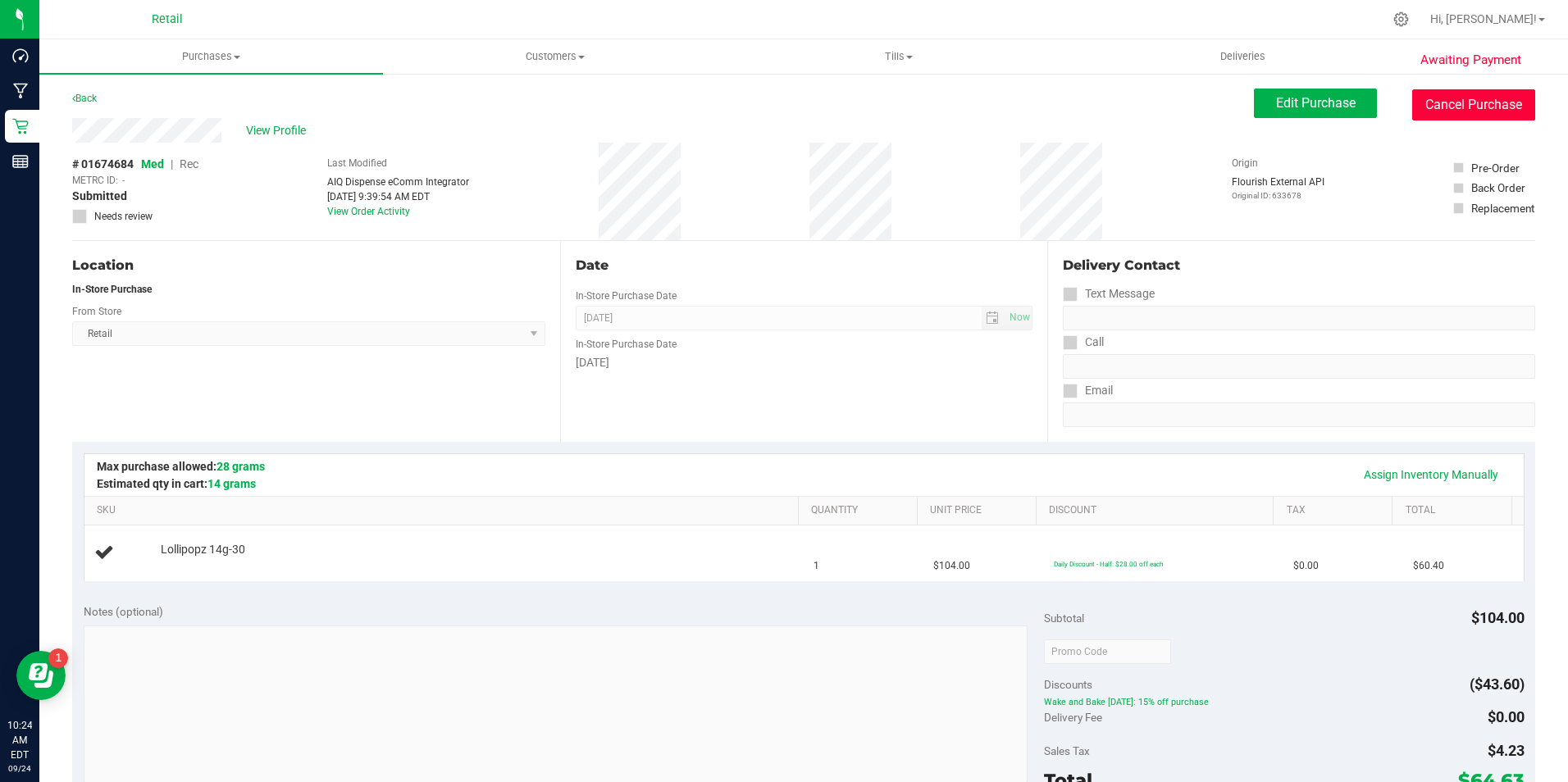
click at [1488, 106] on button "Cancel Purchase" at bounding box center [1474, 105] width 123 height 31
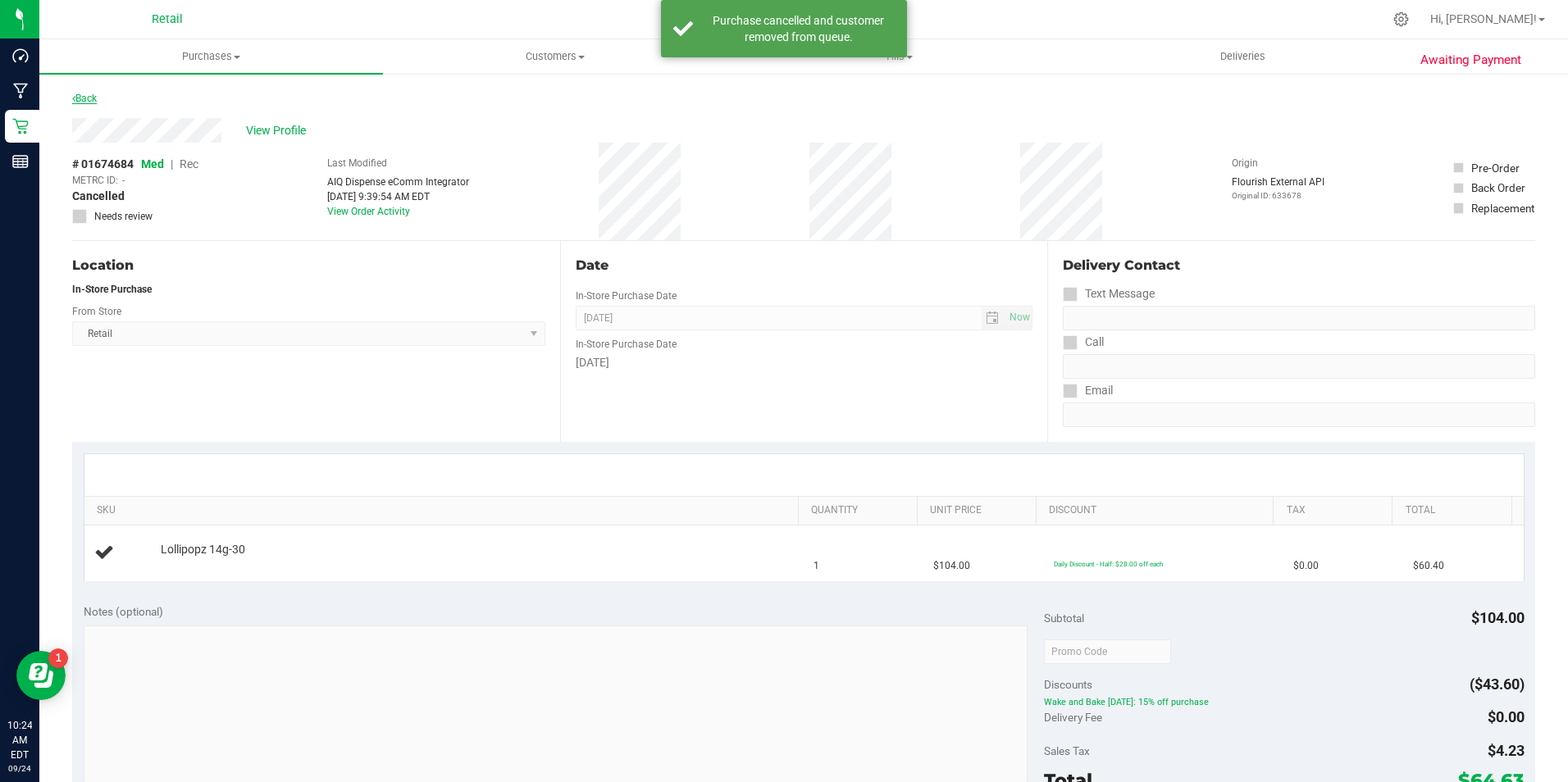
click at [97, 93] on link "Back" at bounding box center [84, 98] width 25 height 12
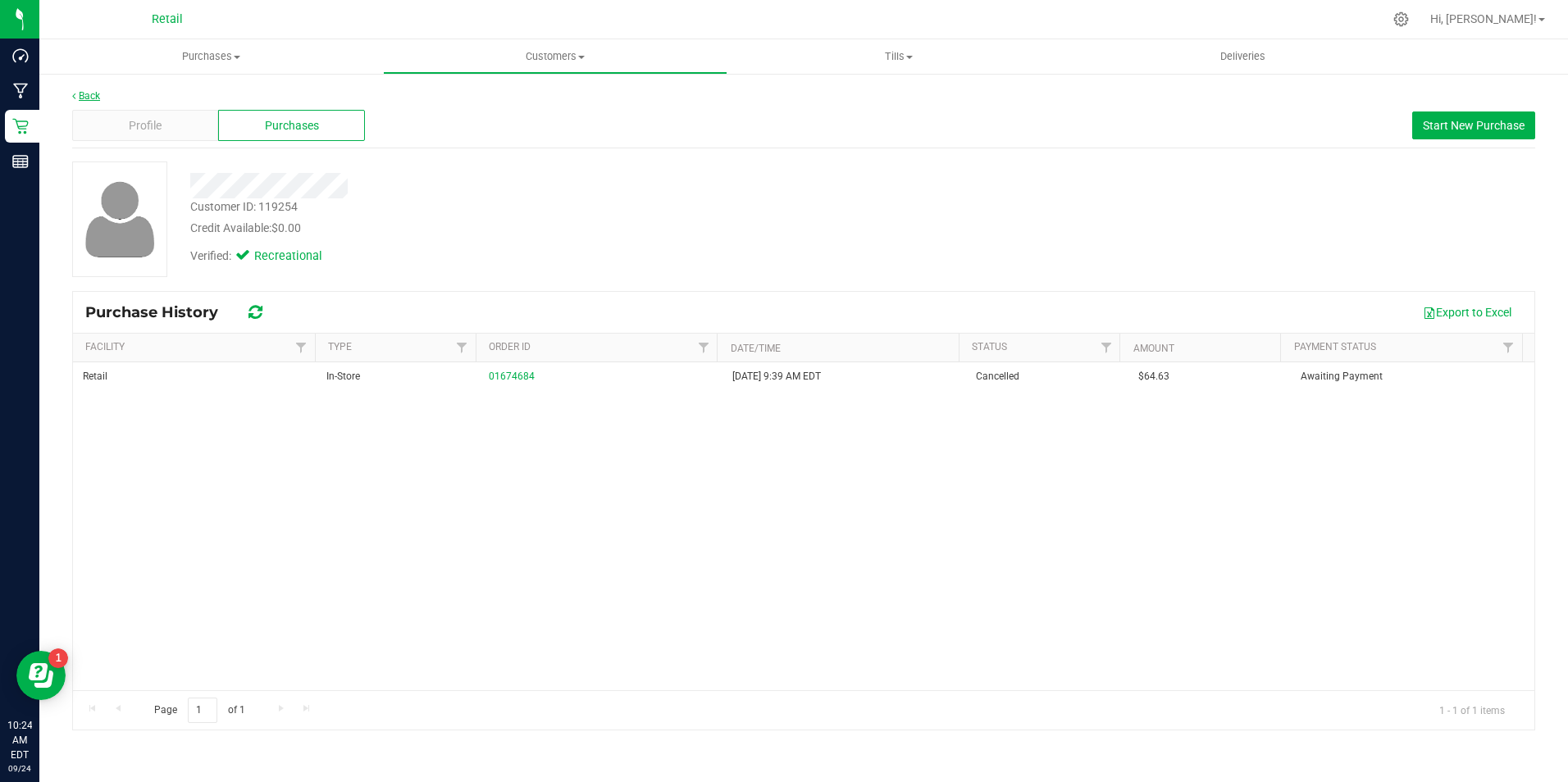
click at [74, 100] on icon at bounding box center [74, 96] width 4 height 10
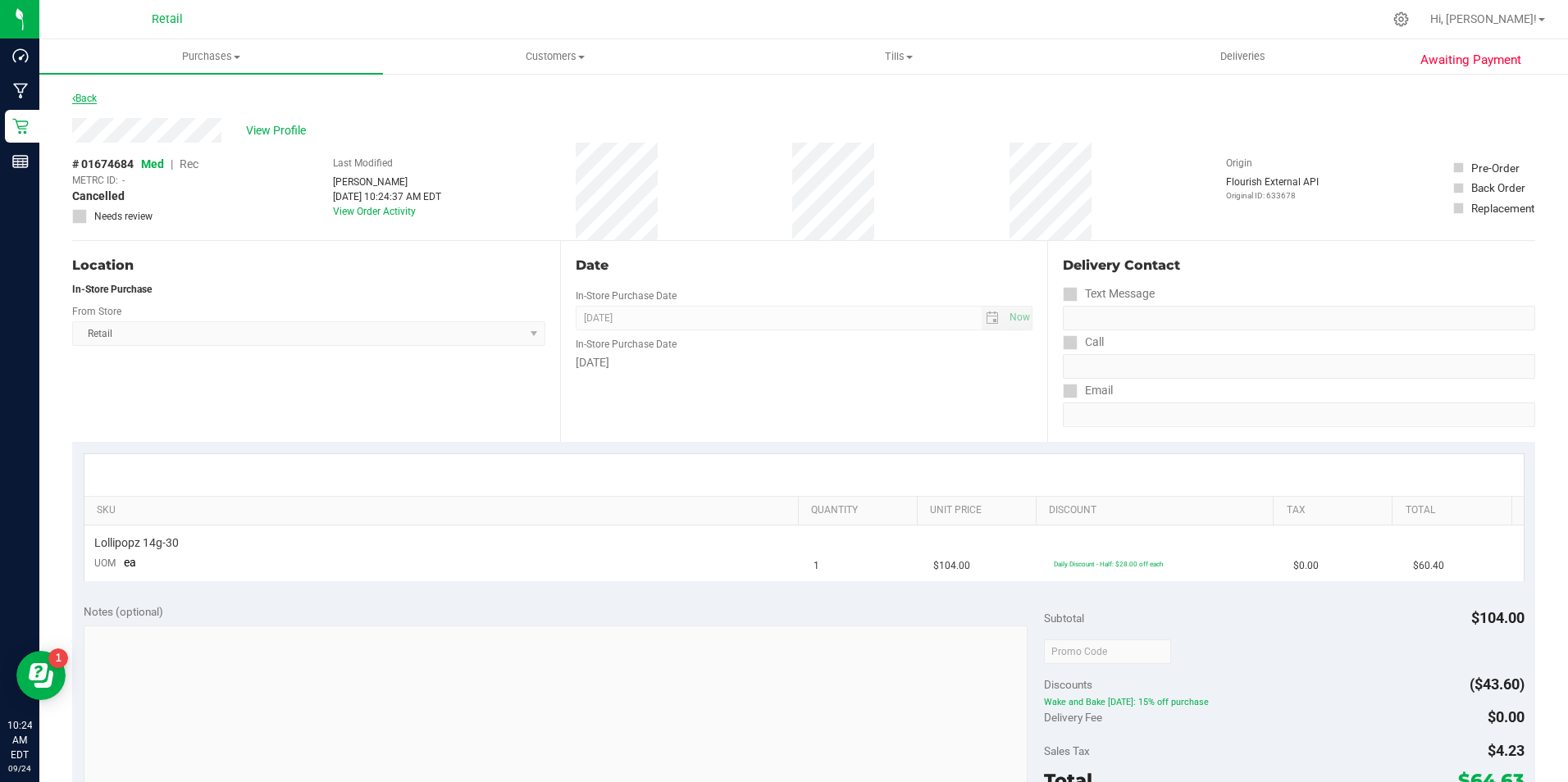
click at [84, 95] on link "Back" at bounding box center [84, 98] width 25 height 12
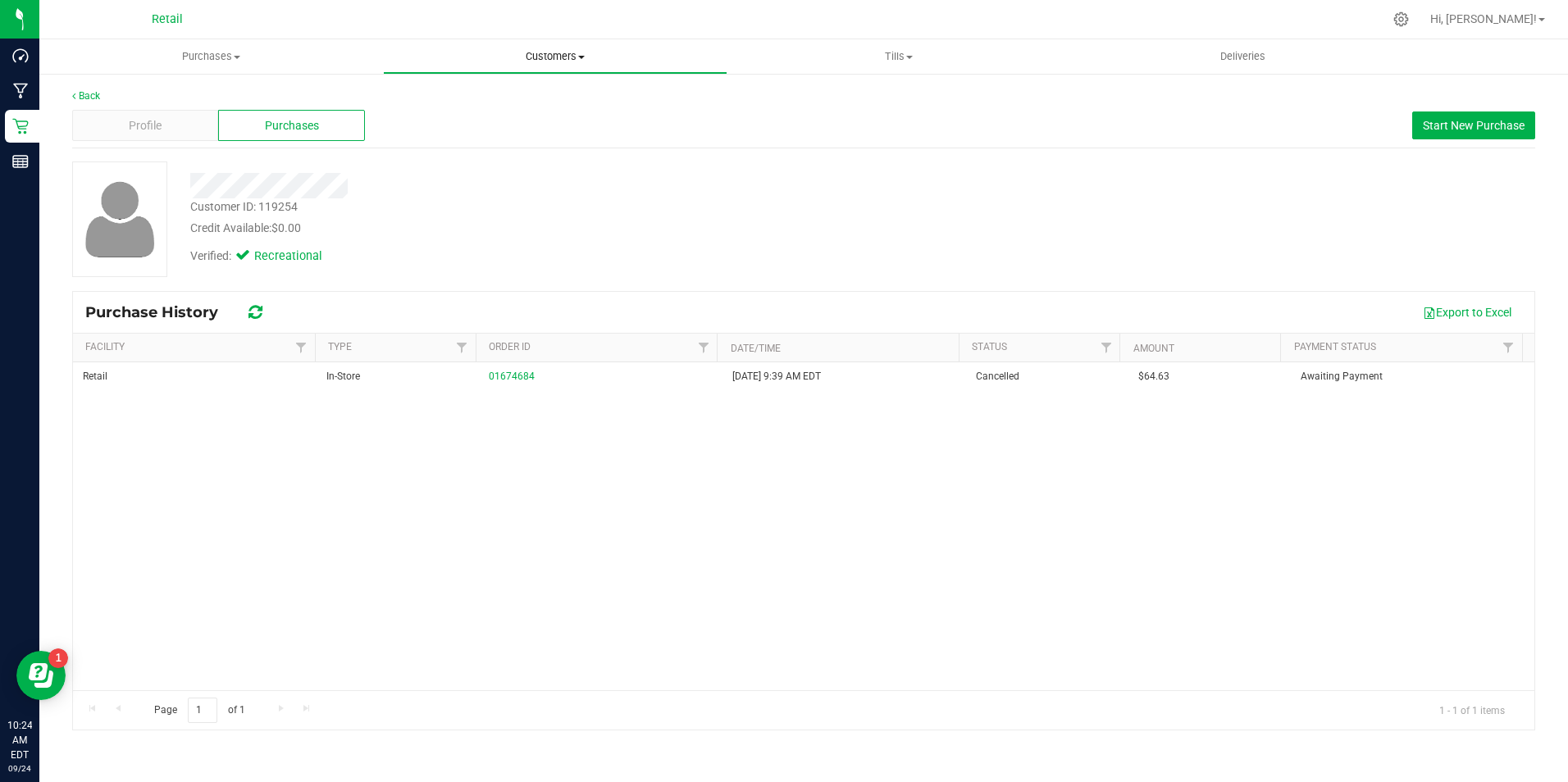
click at [523, 63] on span "Customers" at bounding box center [554, 56] width 342 height 15
click at [196, 63] on span "Purchases" at bounding box center [210, 56] width 342 height 15
click at [174, 122] on li "Fulfillment" at bounding box center [210, 119] width 344 height 20
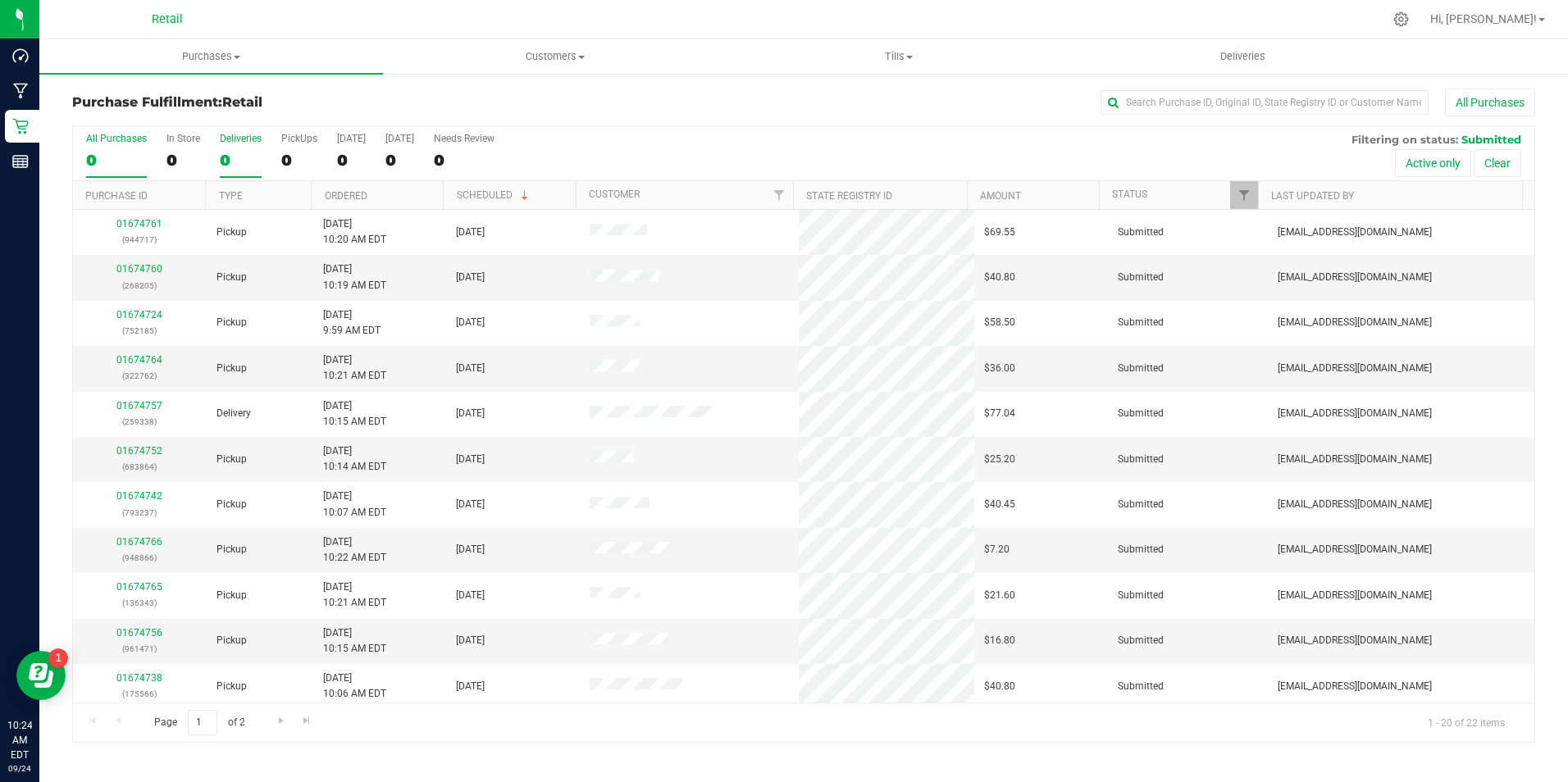
click at [223, 154] on div "0" at bounding box center [241, 160] width 42 height 19
click at [0, 0] on input "Deliveries 0" at bounding box center [0, 0] width 0 height 0
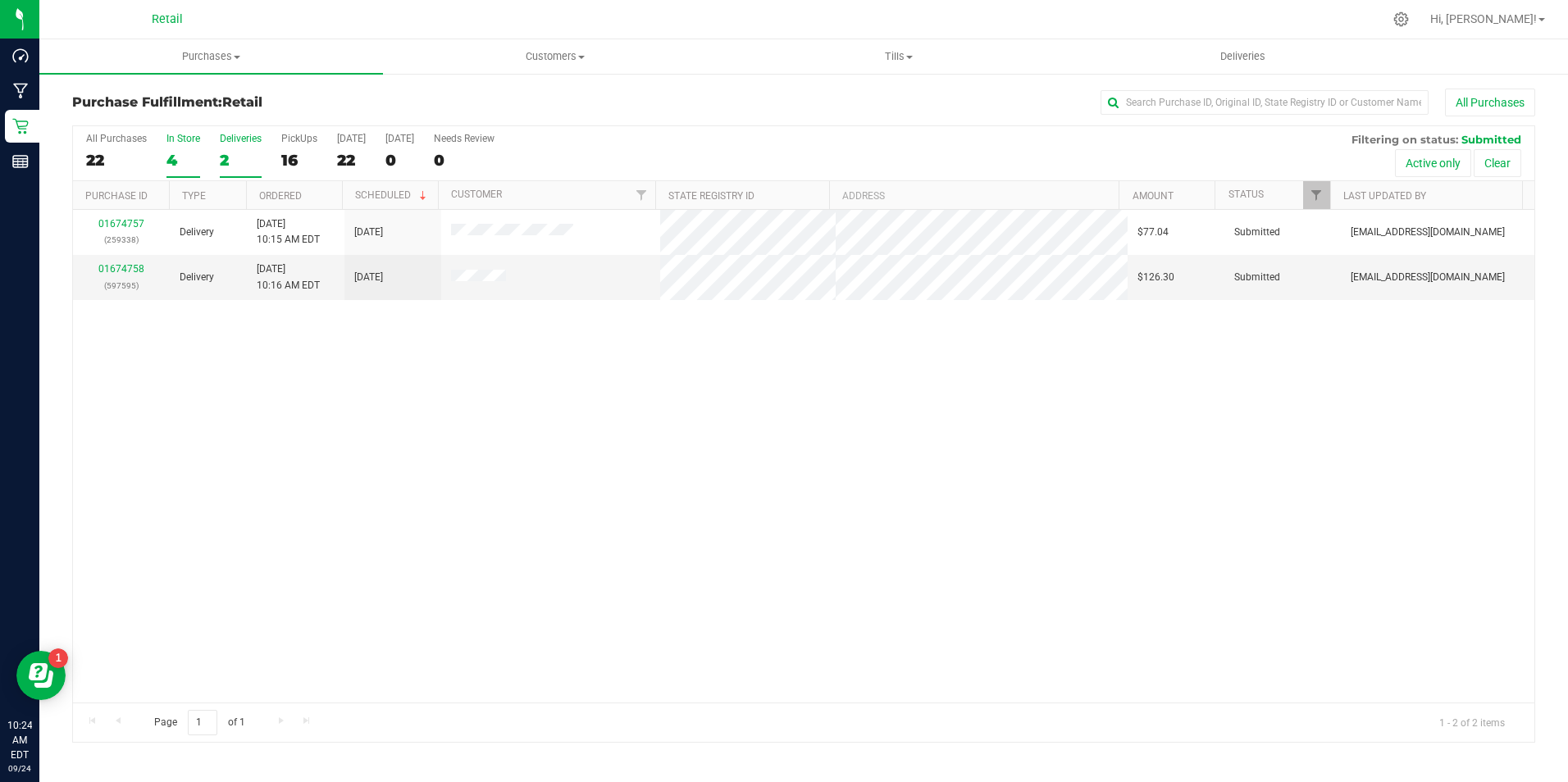
click at [198, 144] on div "In Store" at bounding box center [184, 138] width 34 height 12
click at [0, 0] on input "In Store 4" at bounding box center [0, 0] width 0 height 0
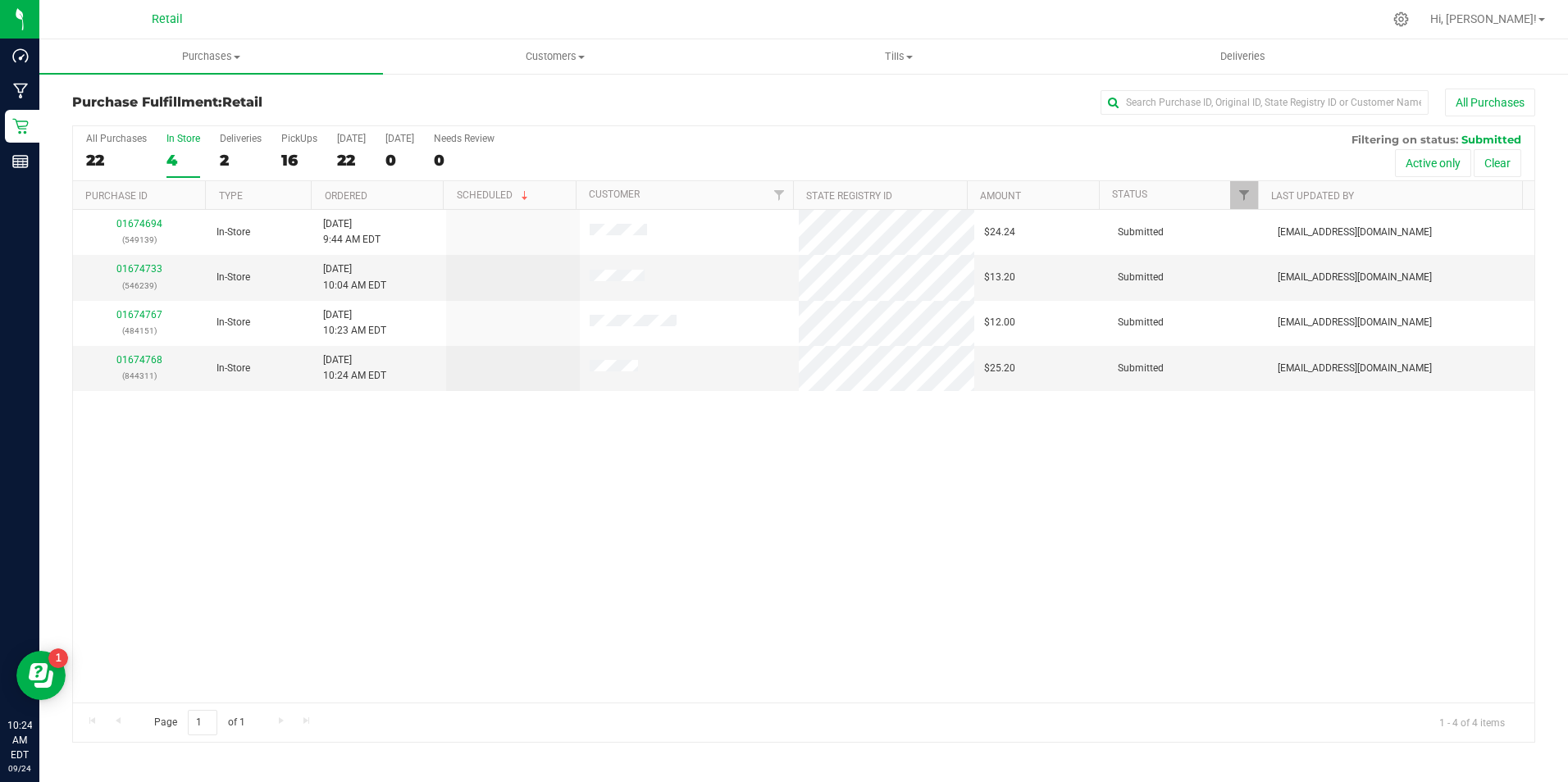
click at [181, 169] on div "4" at bounding box center [184, 160] width 34 height 19
click at [0, 0] on input "In Store 4" at bounding box center [0, 0] width 0 height 0
click at [176, 153] on div "4" at bounding box center [184, 160] width 34 height 19
click at [0, 0] on input "In Store 4" at bounding box center [0, 0] width 0 height 0
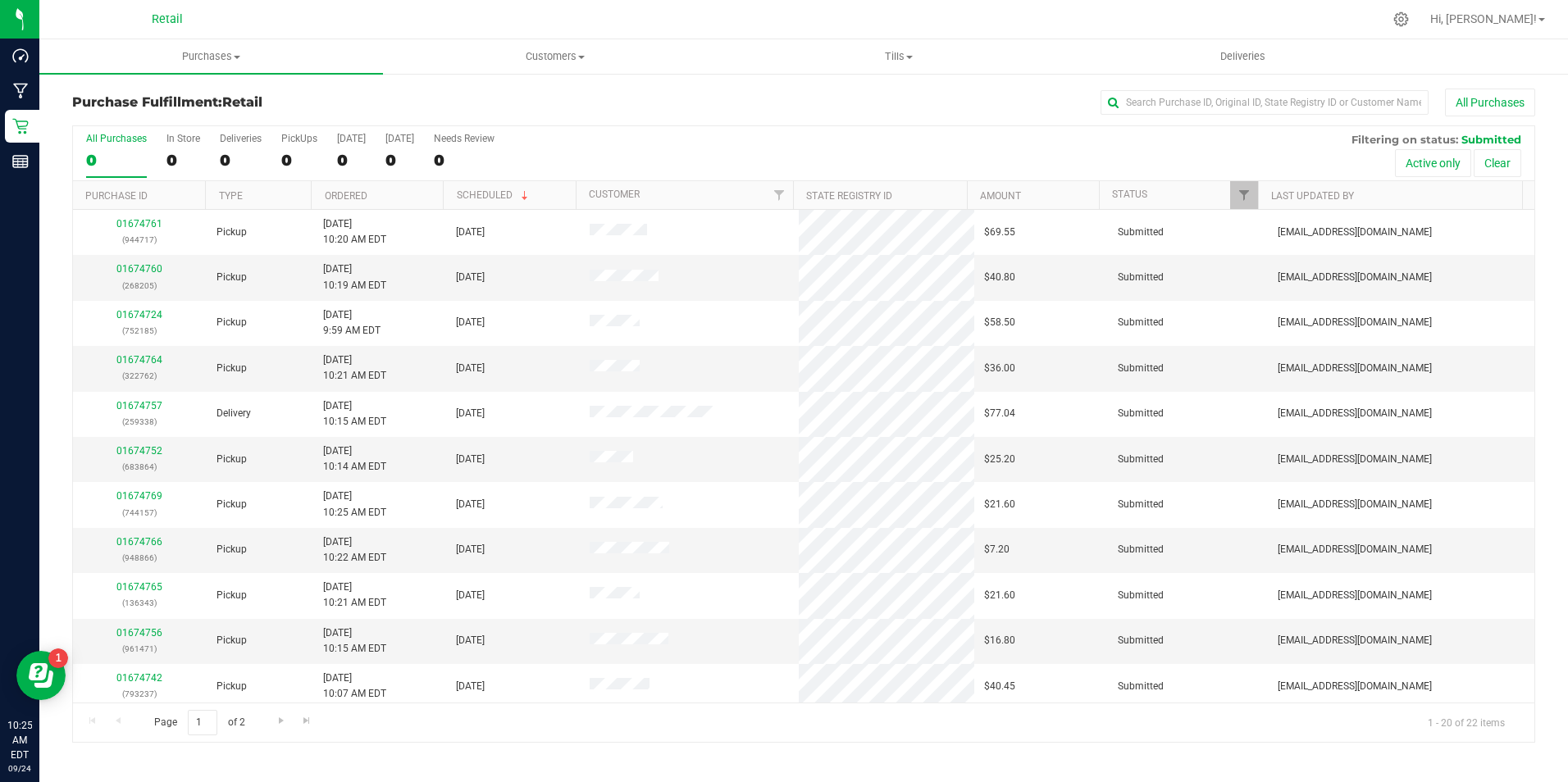
click at [79, 188] on th "Purchase ID" at bounding box center [139, 195] width 132 height 28
click at [179, 156] on div "0" at bounding box center [184, 160] width 34 height 19
click at [0, 0] on input "In Store 0" at bounding box center [0, 0] width 0 height 0
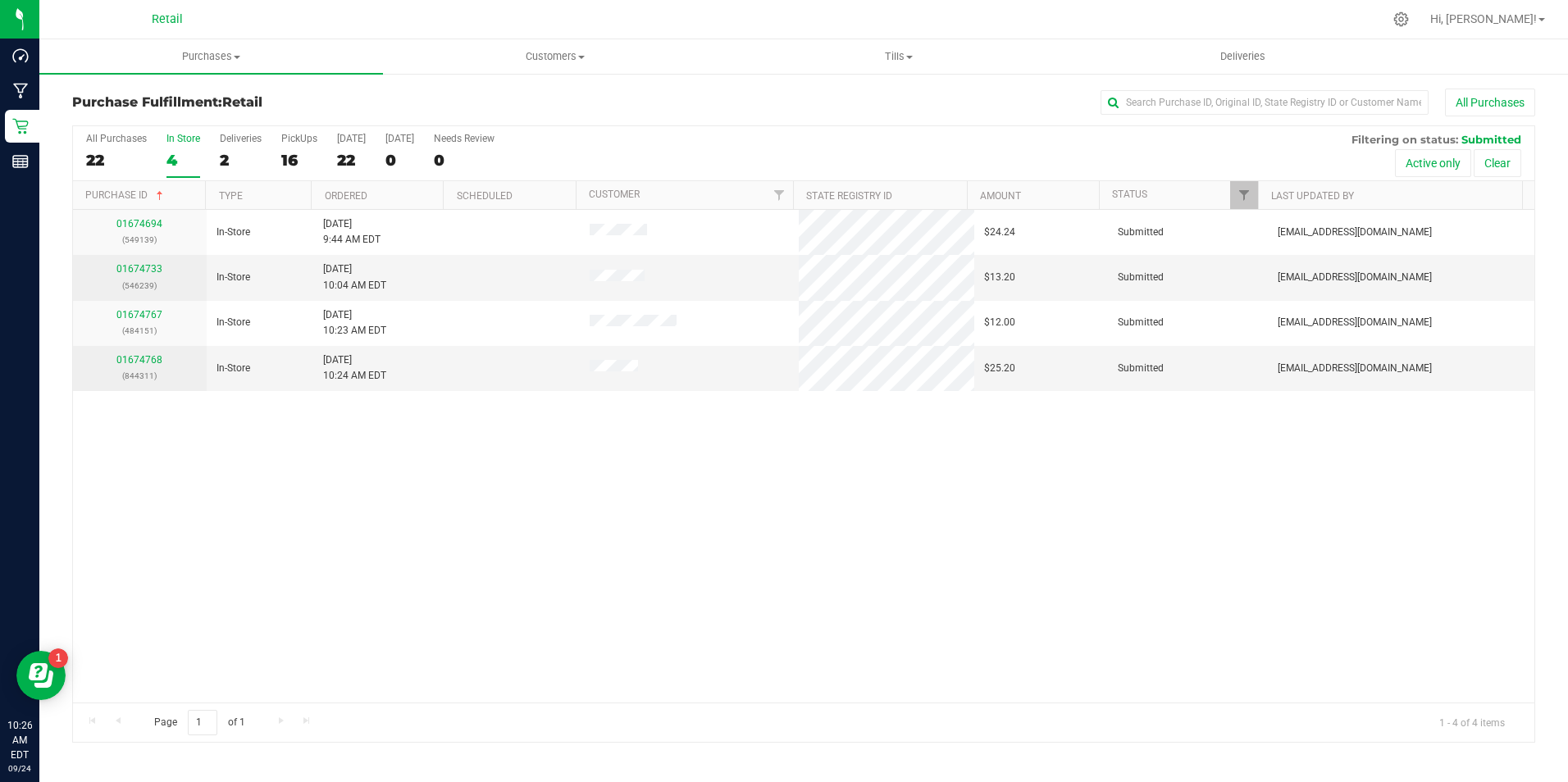
click at [174, 143] on div "In Store" at bounding box center [184, 138] width 34 height 12
click at [0, 0] on input "In Store 4" at bounding box center [0, 0] width 0 height 0
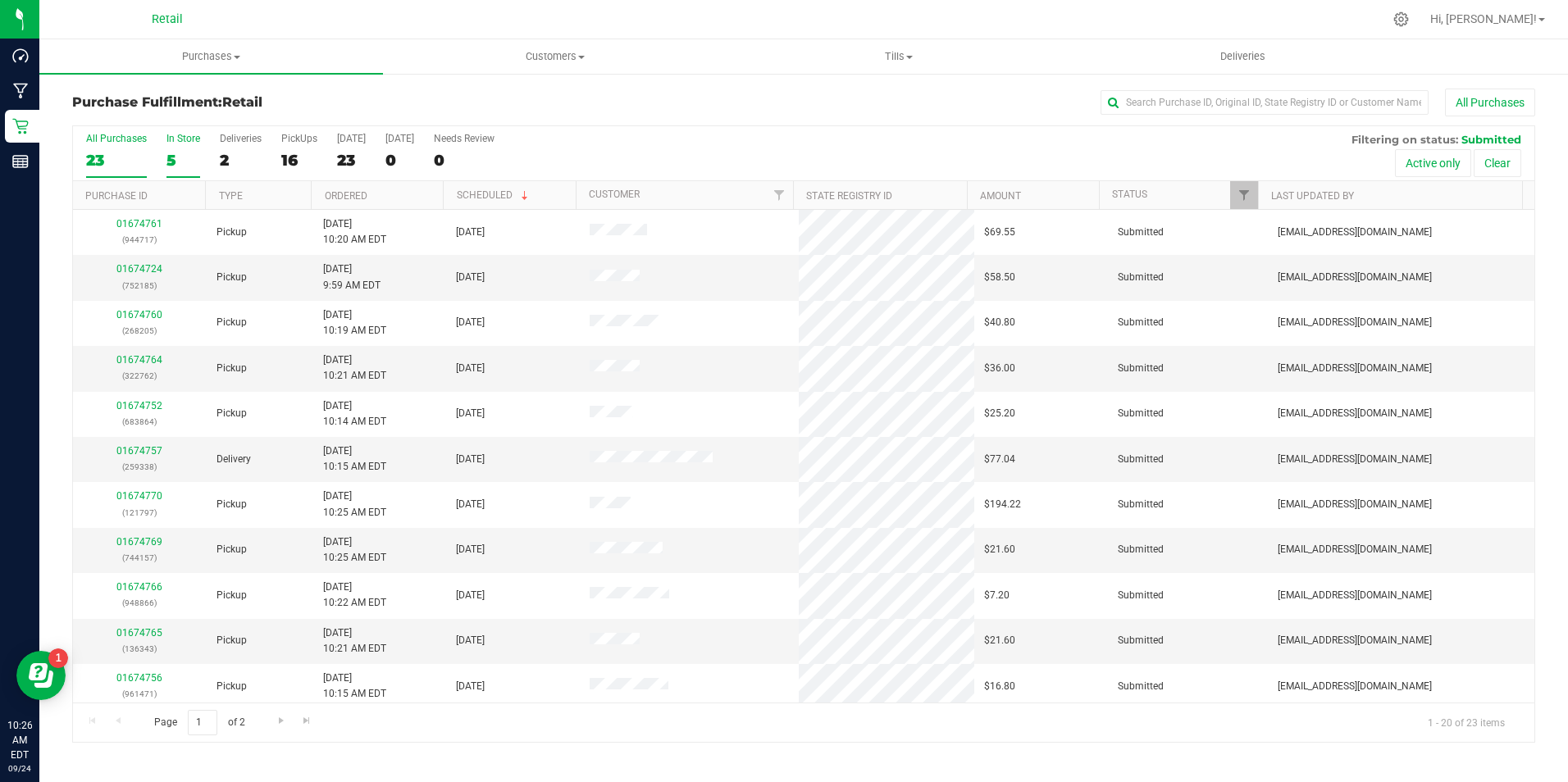
click at [183, 152] on div "5" at bounding box center [184, 160] width 34 height 19
click at [0, 0] on input "In Store 5" at bounding box center [0, 0] width 0 height 0
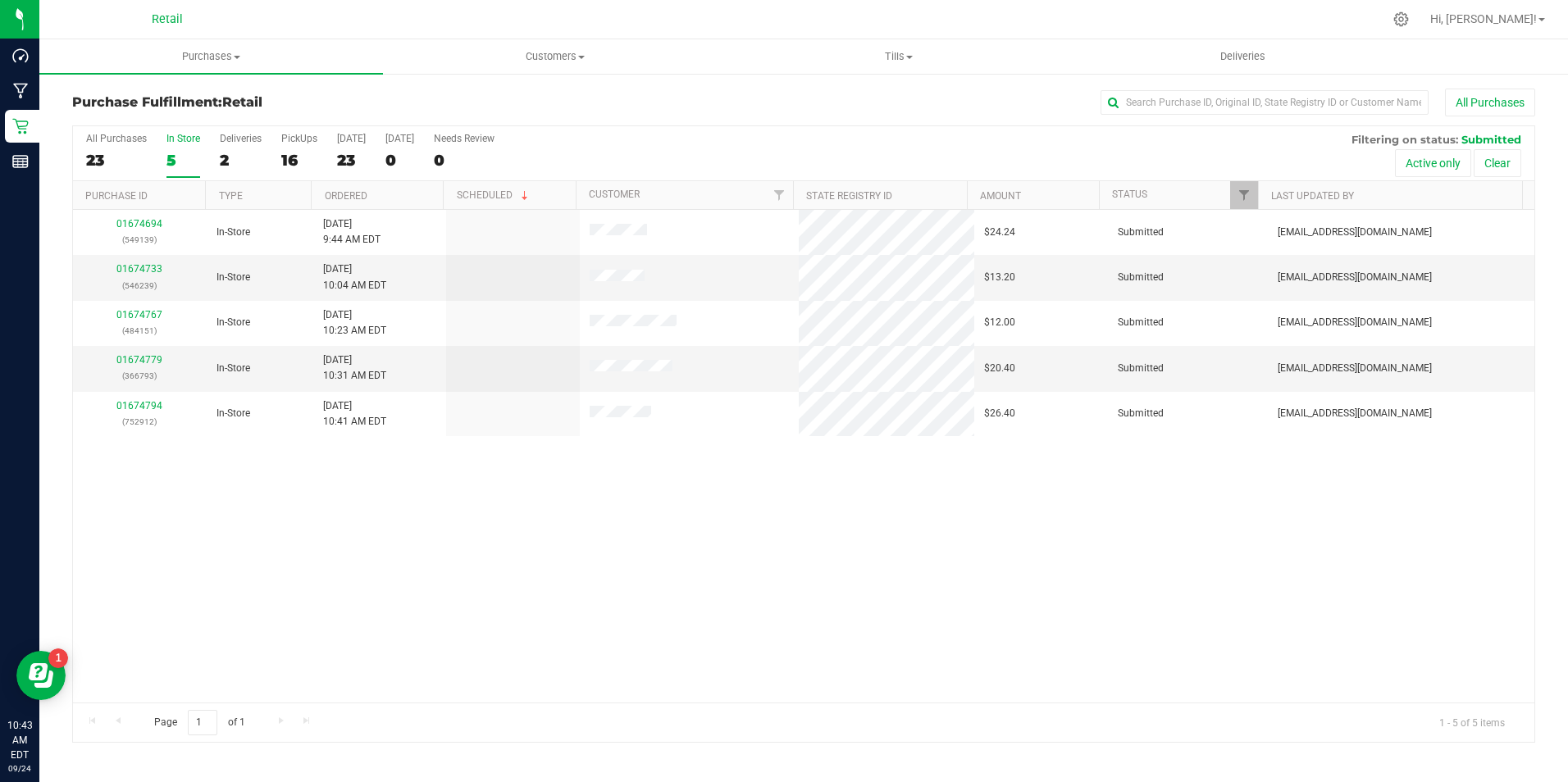
click at [173, 146] on label "In Store 5" at bounding box center [184, 155] width 34 height 45
click at [0, 0] on input "In Store 5" at bounding box center [0, 0] width 0 height 0
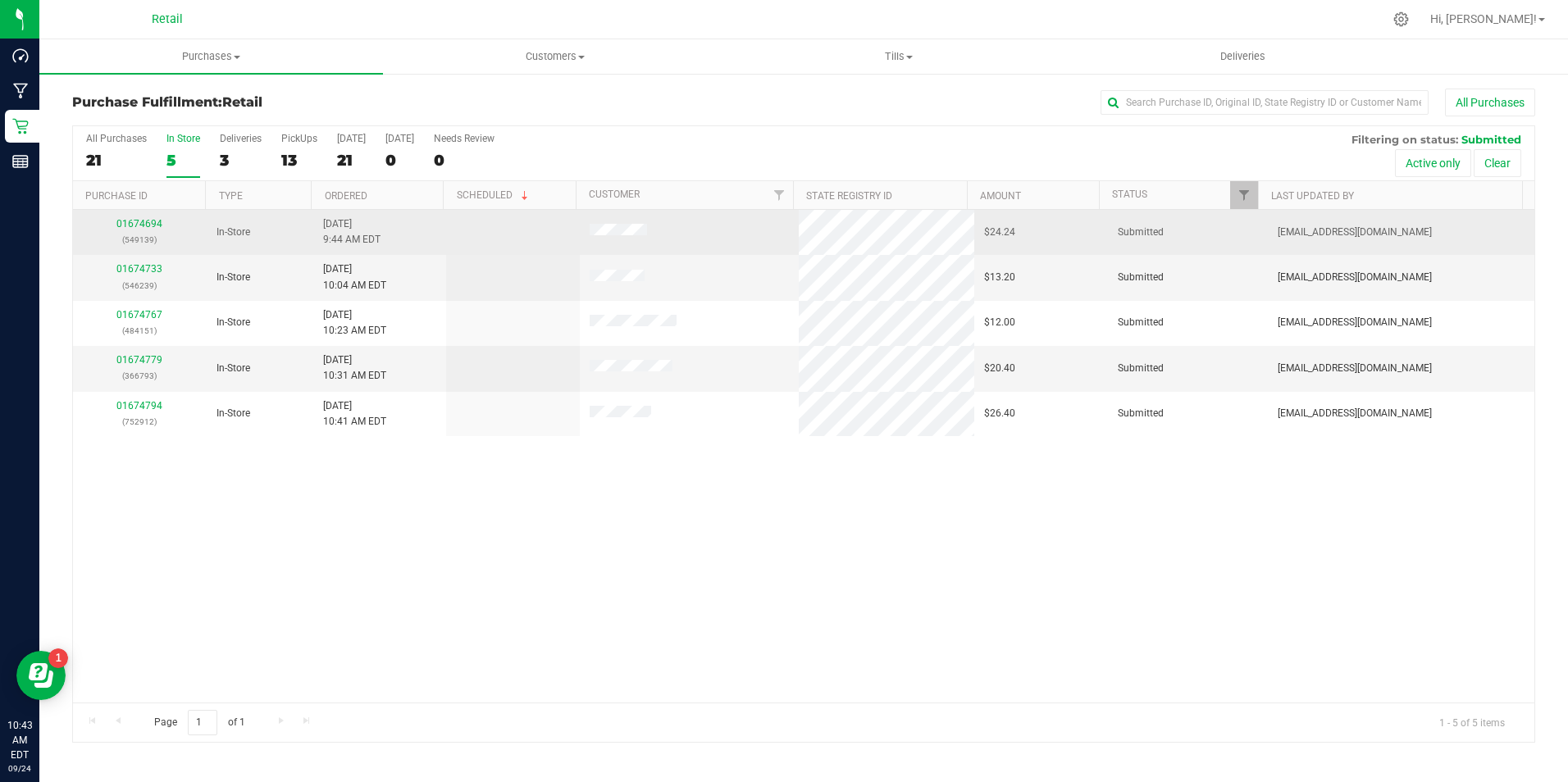
click at [159, 217] on div "01674694 (549139)" at bounding box center [139, 232] width 114 height 31
click at [143, 233] on p "(549139)" at bounding box center [139, 240] width 114 height 16
click at [148, 216] on td "01674694 (549139)" at bounding box center [139, 232] width 134 height 45
drag, startPoint x: 148, startPoint y: 216, endPoint x: 148, endPoint y: 228, distance: 12.0
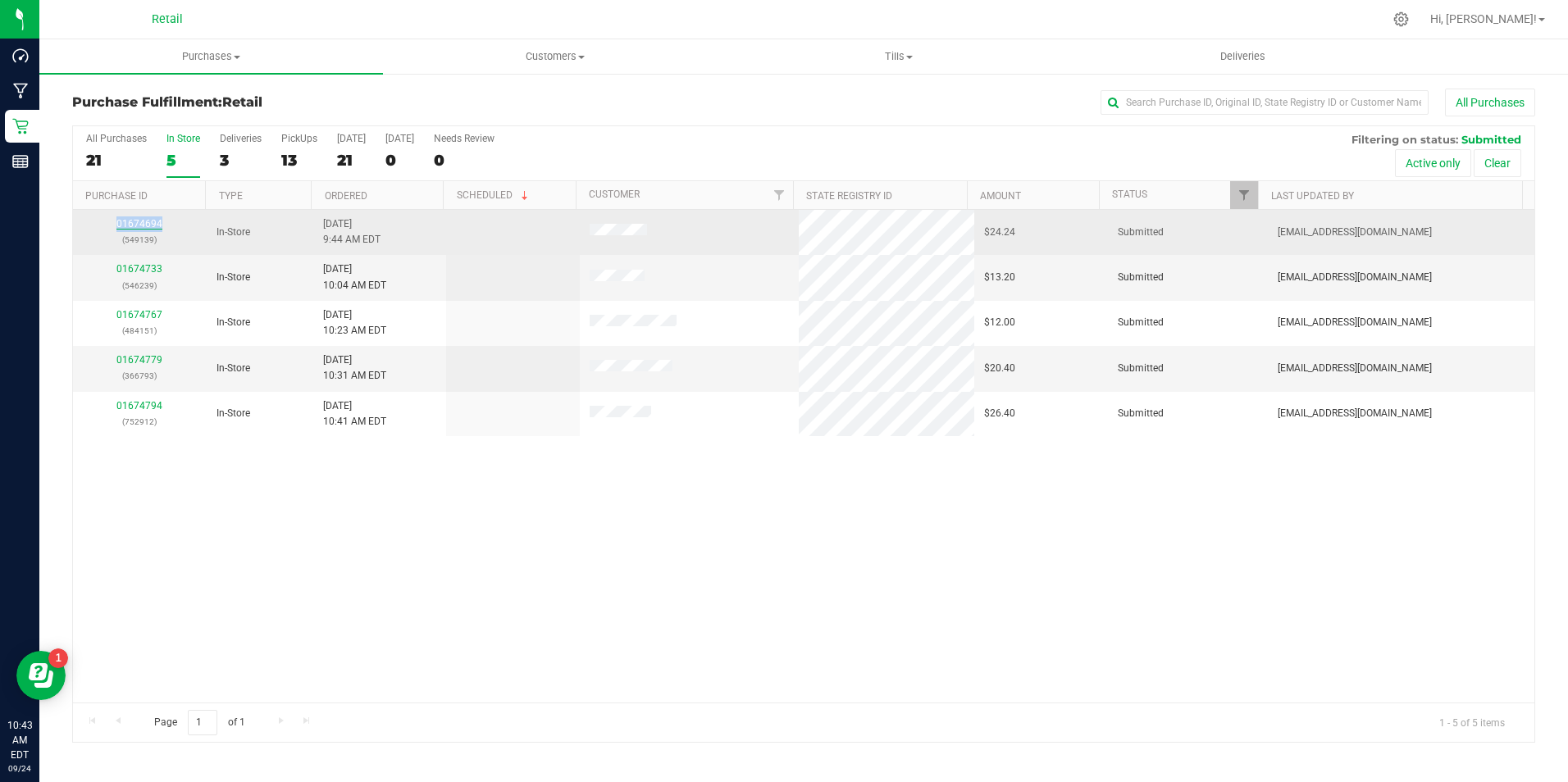
click at [148, 228] on link "01674694" at bounding box center [139, 224] width 46 height 12
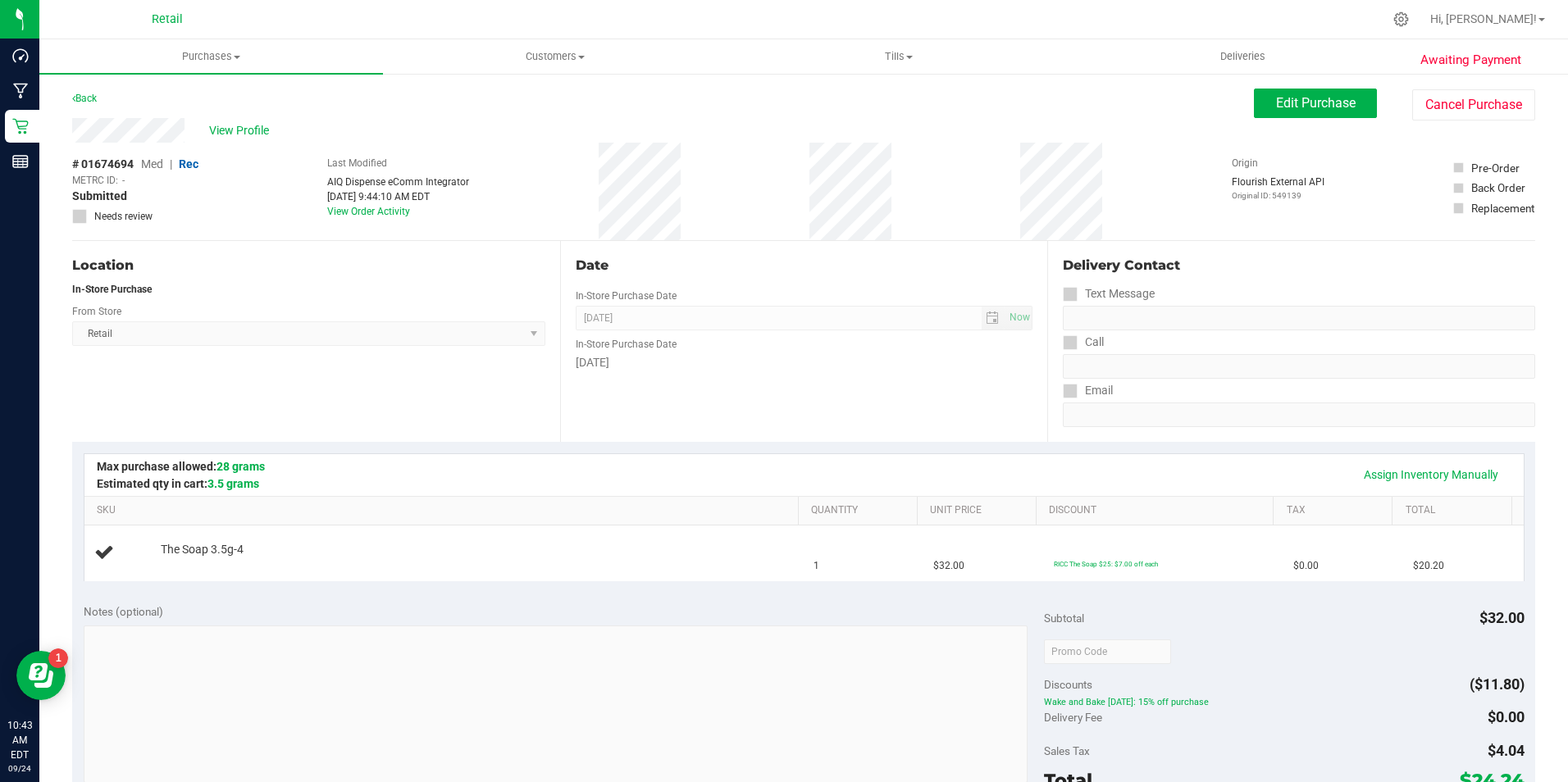
click at [206, 137] on div "View Profile" at bounding box center [662, 130] width 1182 height 25
click at [215, 127] on span "View Profile" at bounding box center [242, 130] width 66 height 17
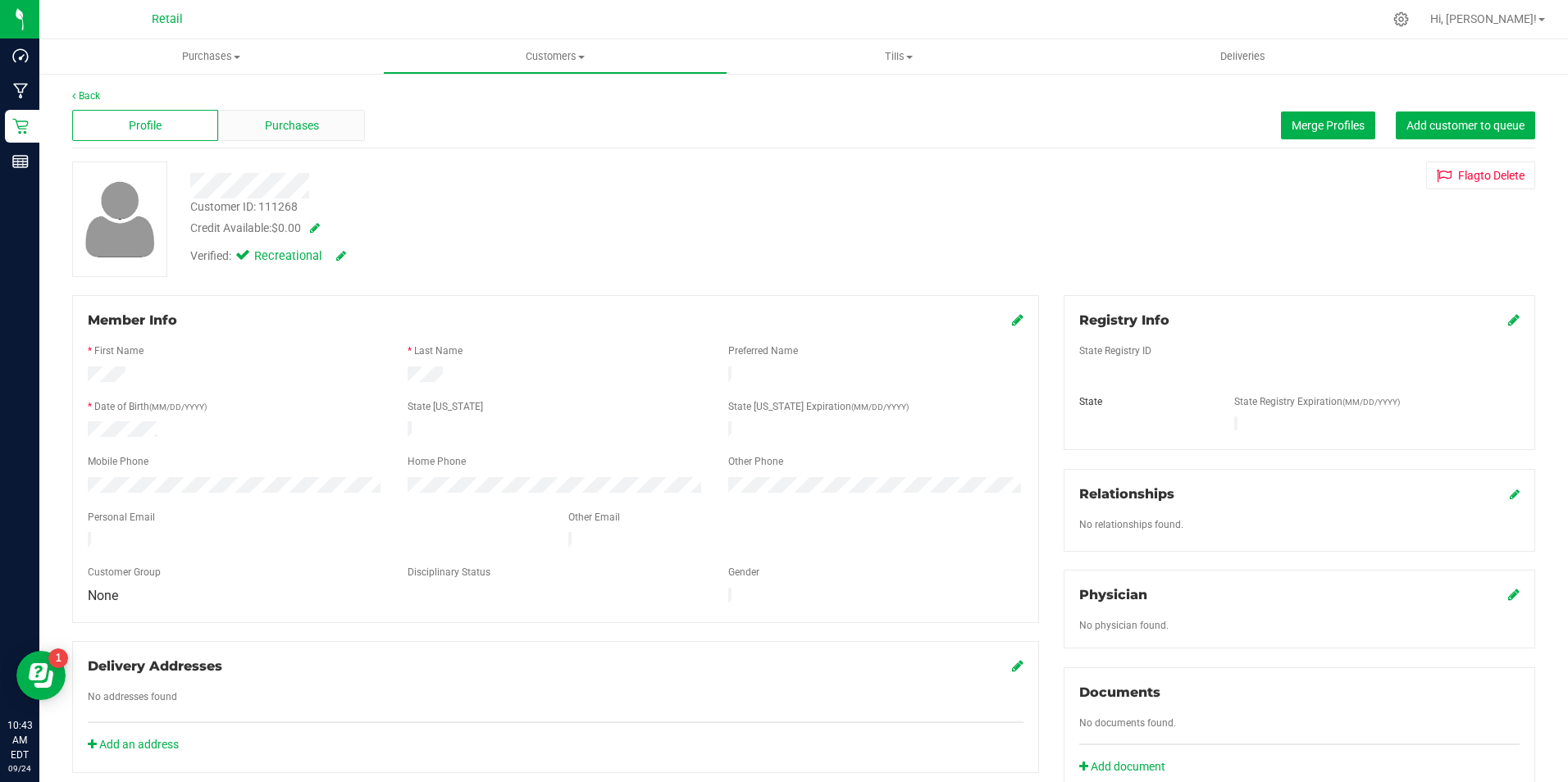
click at [271, 117] on span "Purchases" at bounding box center [291, 125] width 54 height 17
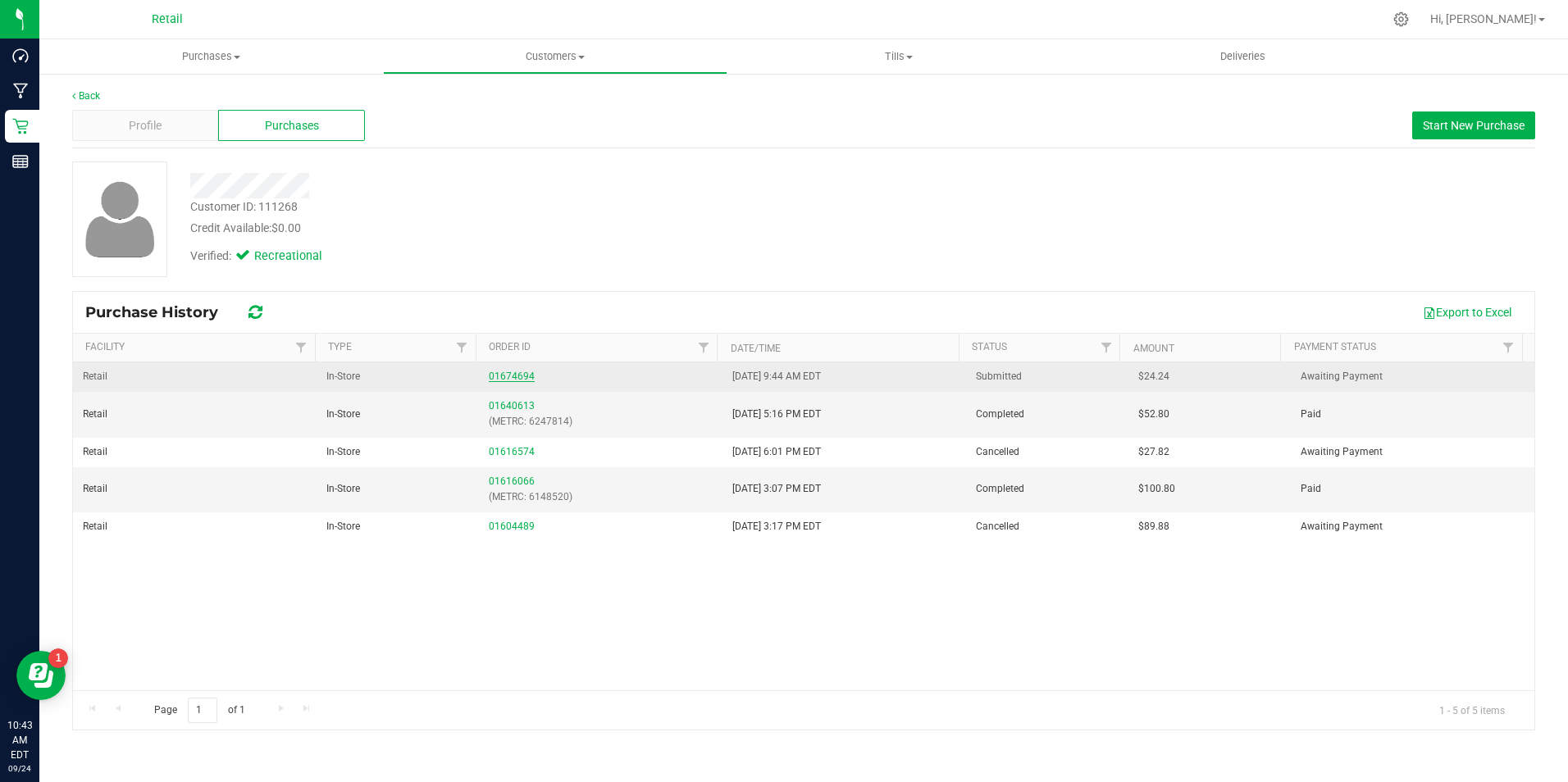
click at [512, 381] on link "01674694" at bounding box center [512, 376] width 46 height 12
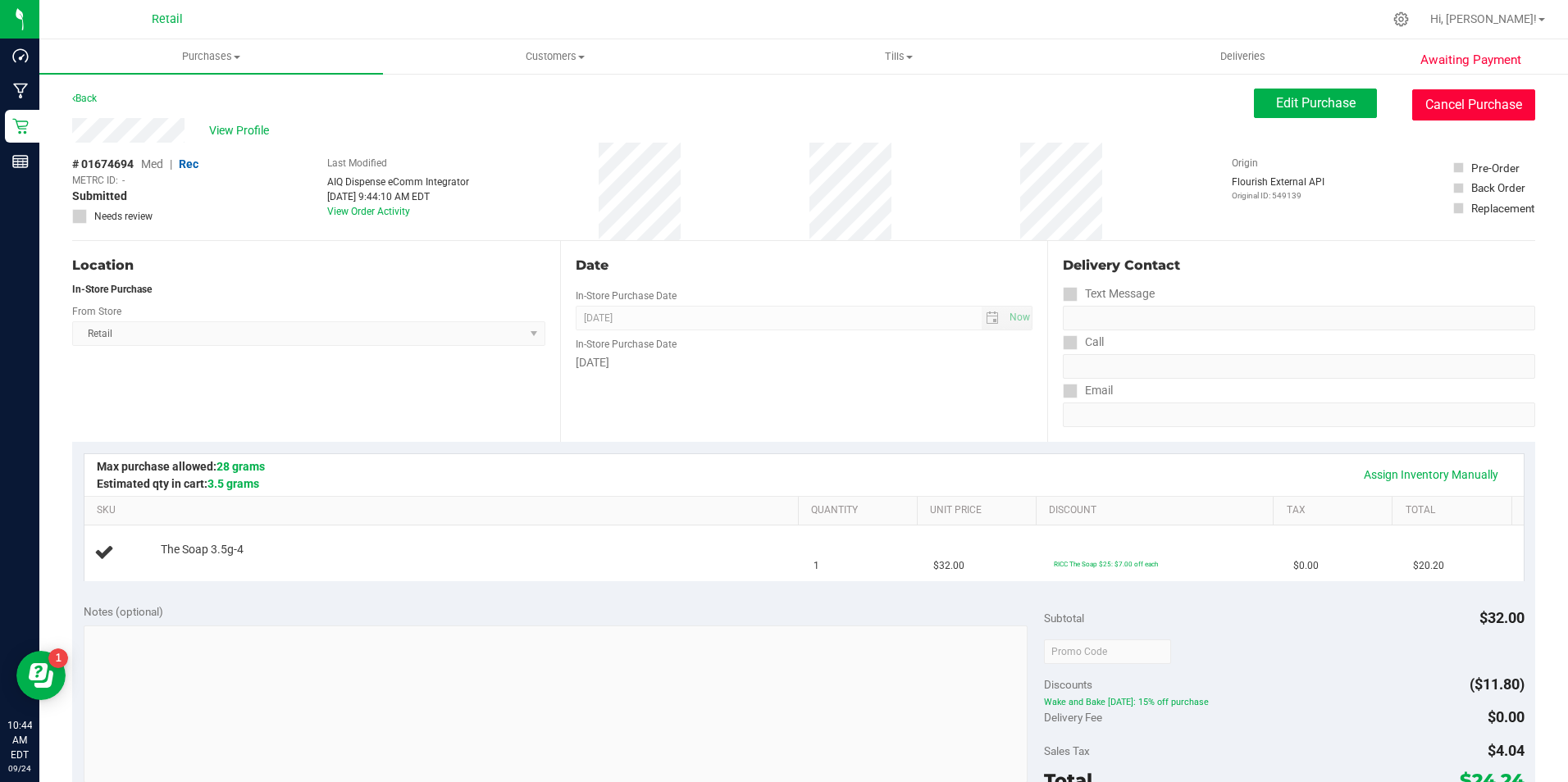
click at [1496, 96] on button "Cancel Purchase" at bounding box center [1474, 105] width 123 height 31
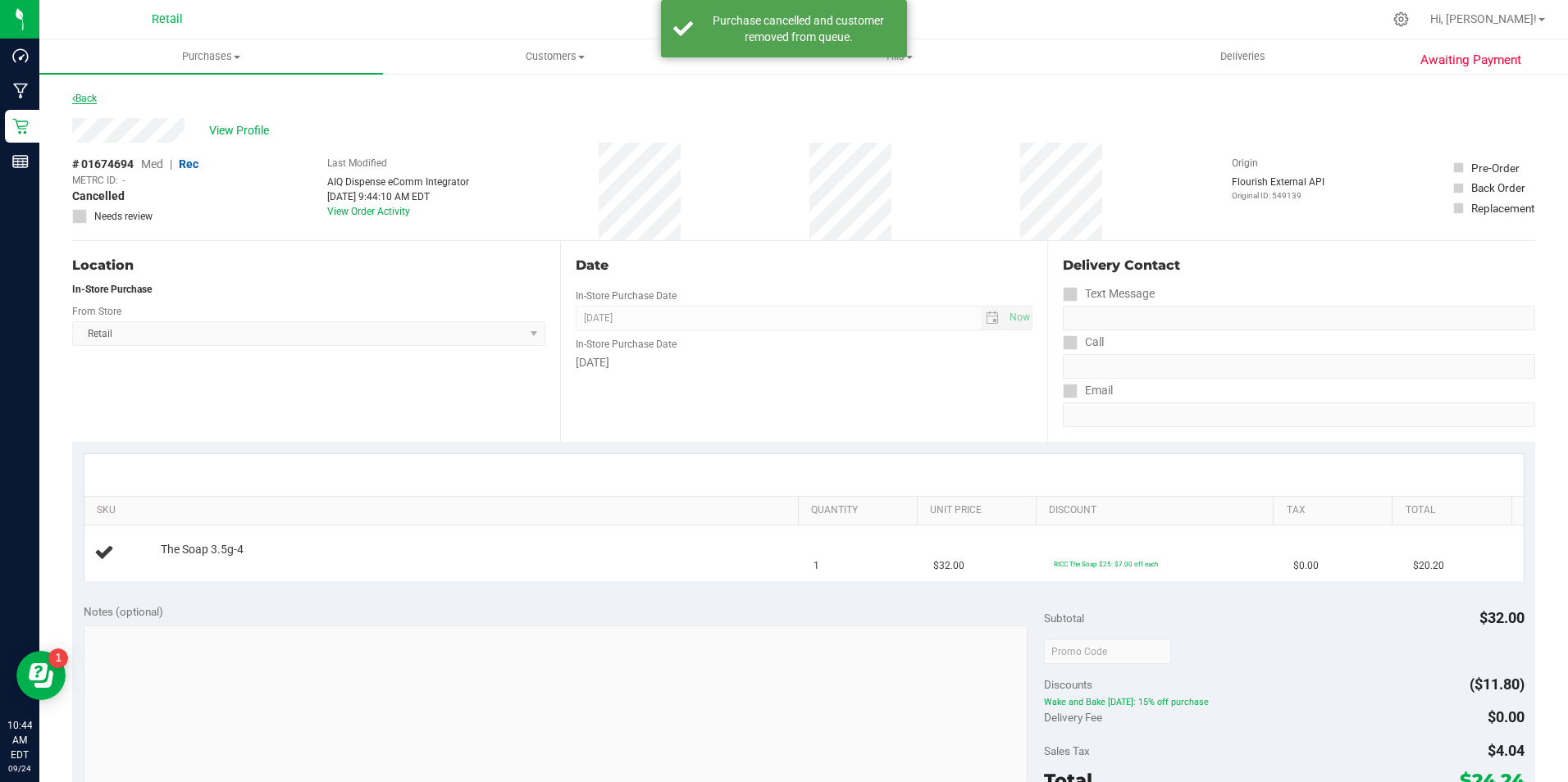
click at [92, 92] on link "Back" at bounding box center [84, 98] width 25 height 12
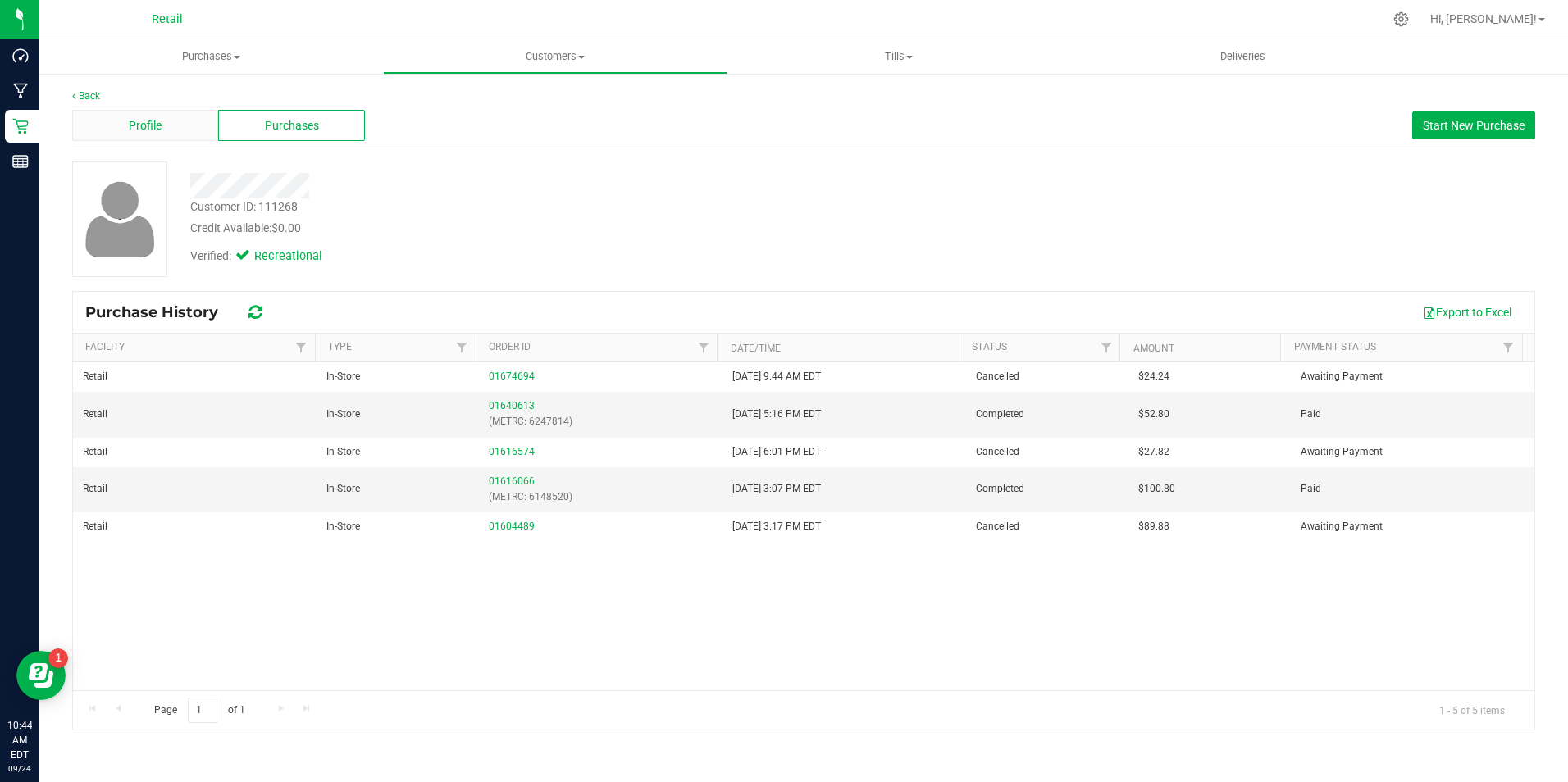
click at [146, 110] on div "Profile" at bounding box center [145, 125] width 146 height 31
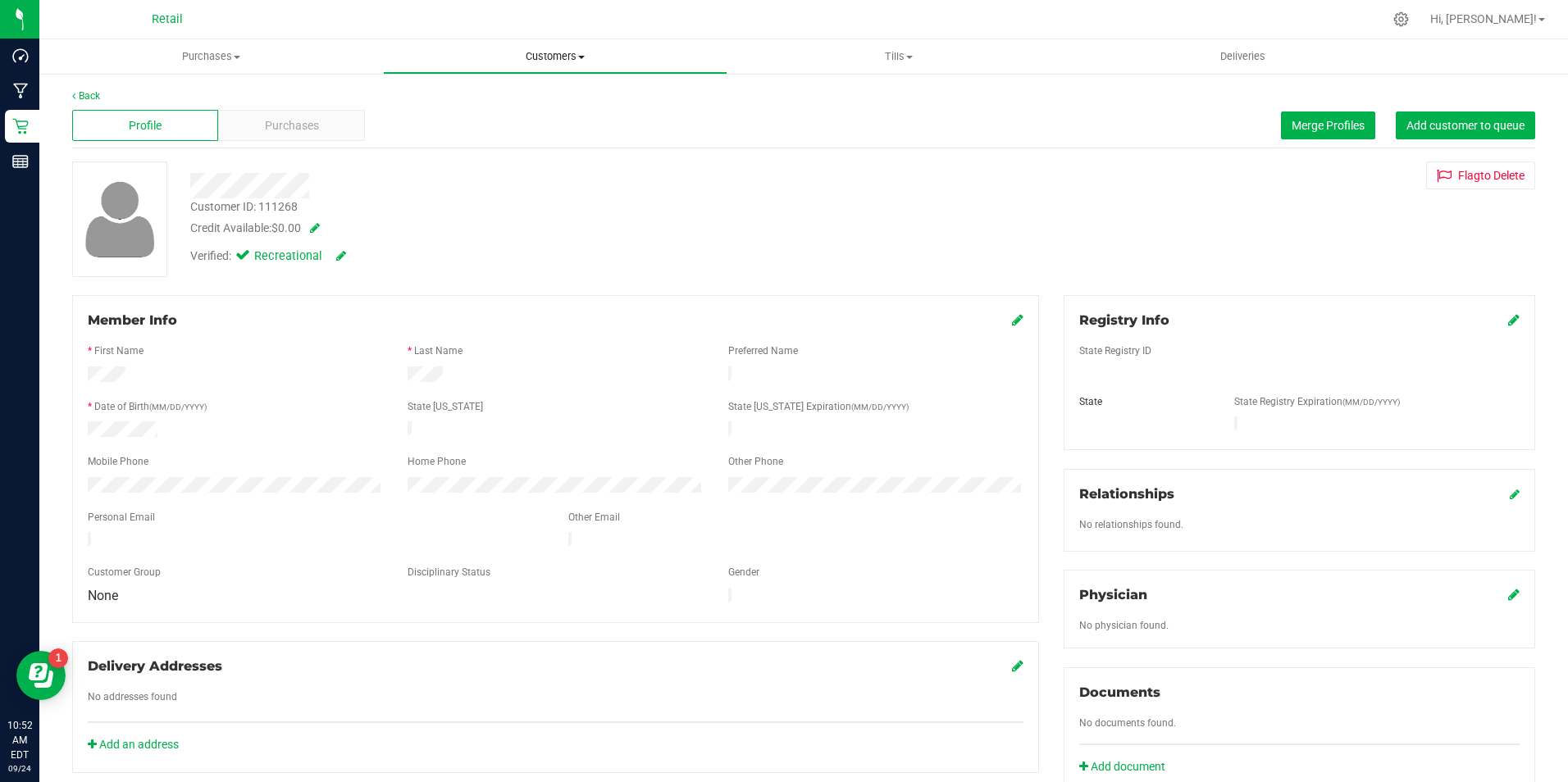
click at [559, 68] on uib-tab-heading "Customers All customers Add a new customer All physicians" at bounding box center [554, 56] width 342 height 33
click at [486, 93] on span "All customers" at bounding box center [441, 99] width 118 height 14
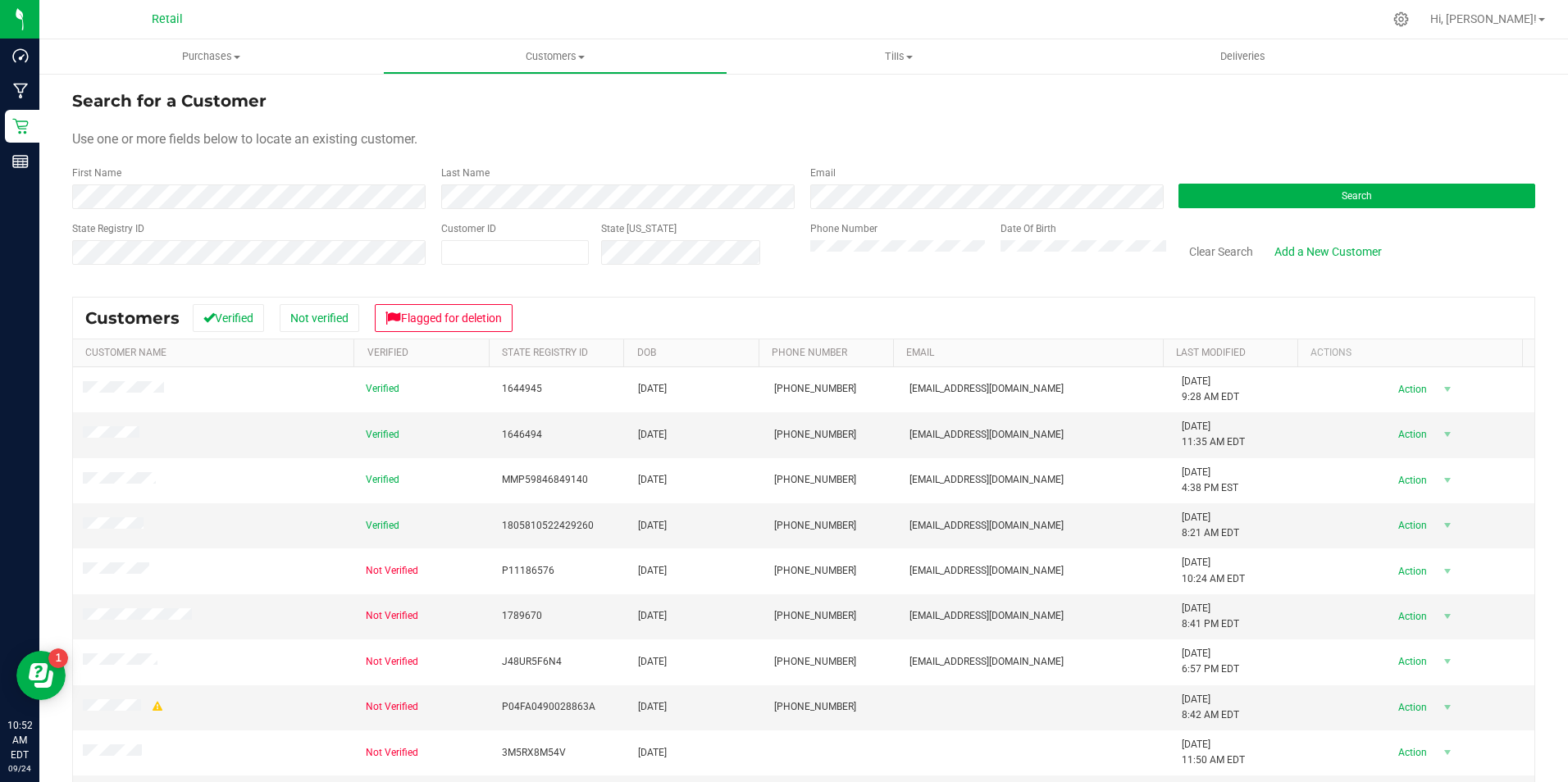
click at [559, 183] on div "Last Name" at bounding box center [614, 187] width 369 height 43
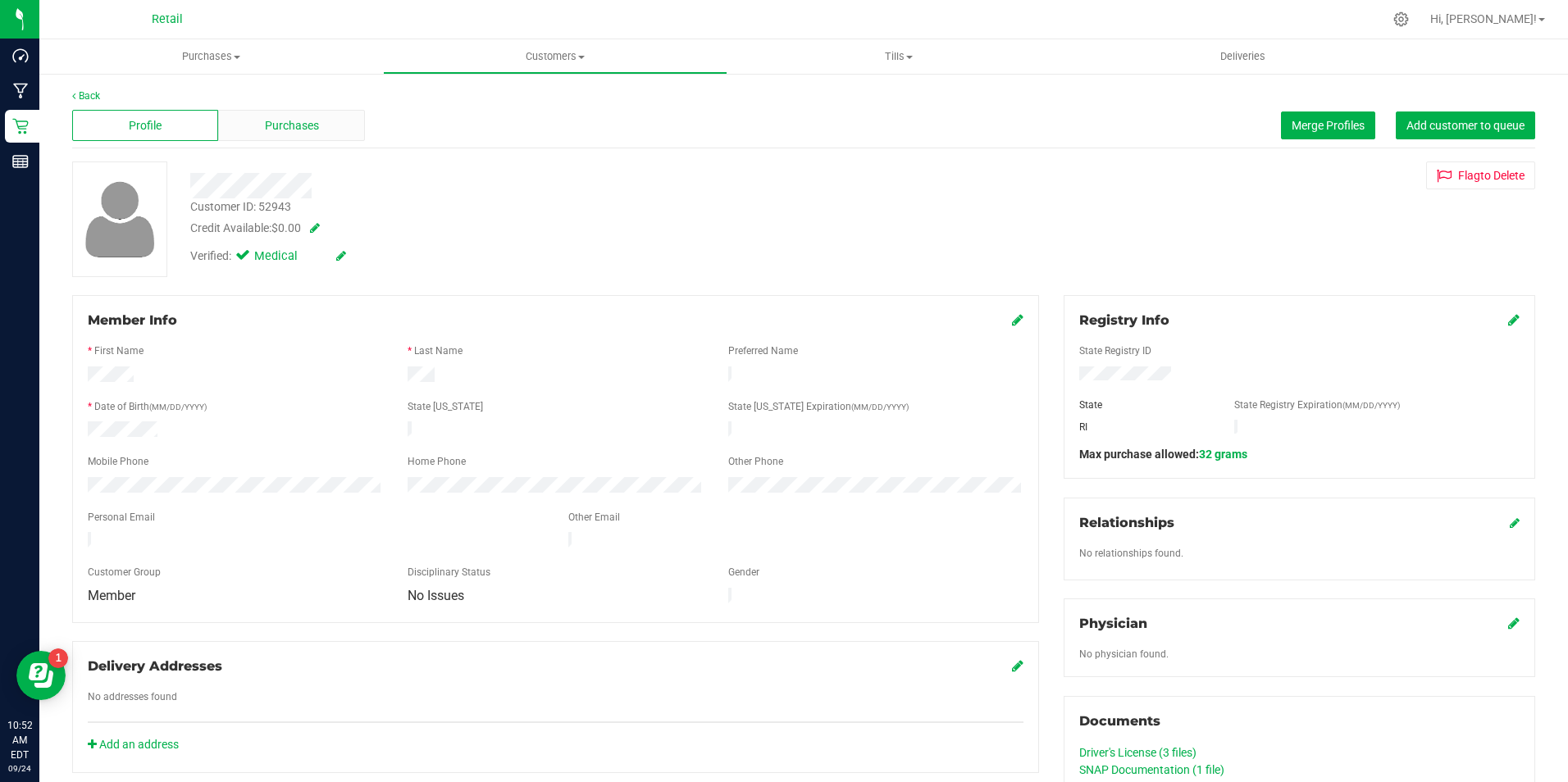
click at [253, 115] on div "Purchases" at bounding box center [291, 125] width 146 height 31
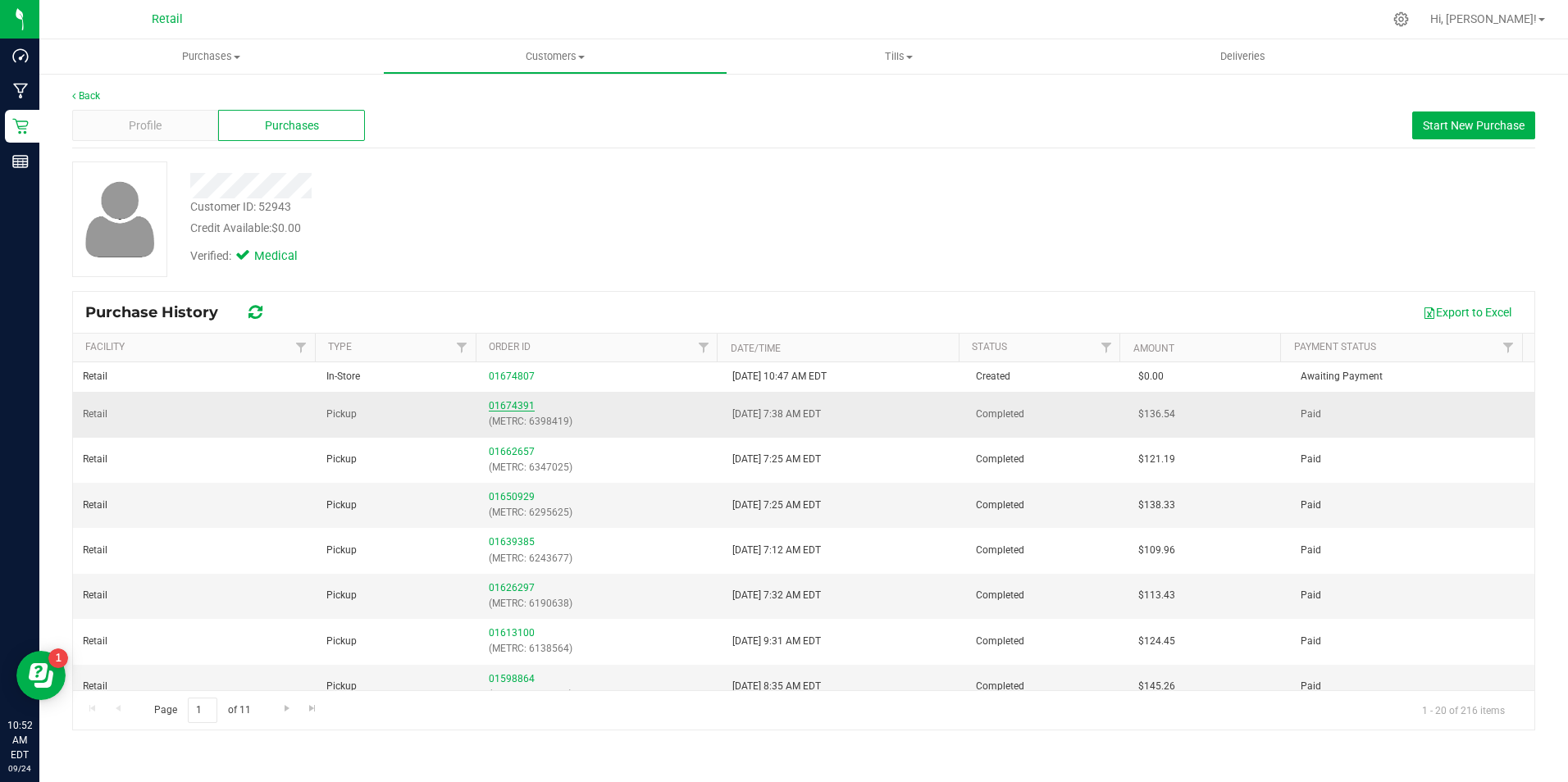
click at [510, 407] on link "01674391" at bounding box center [512, 406] width 46 height 12
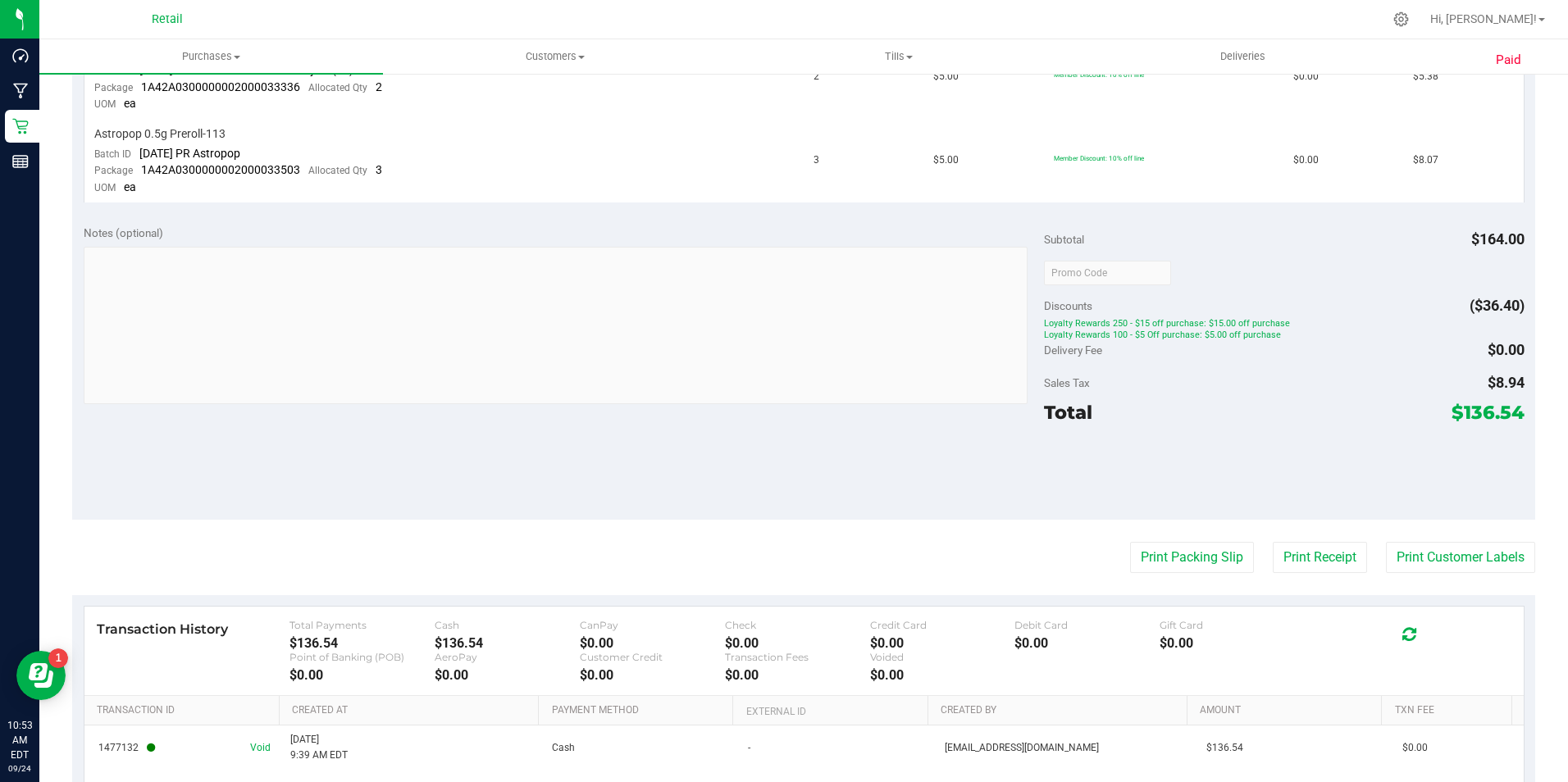
scroll to position [1062, 0]
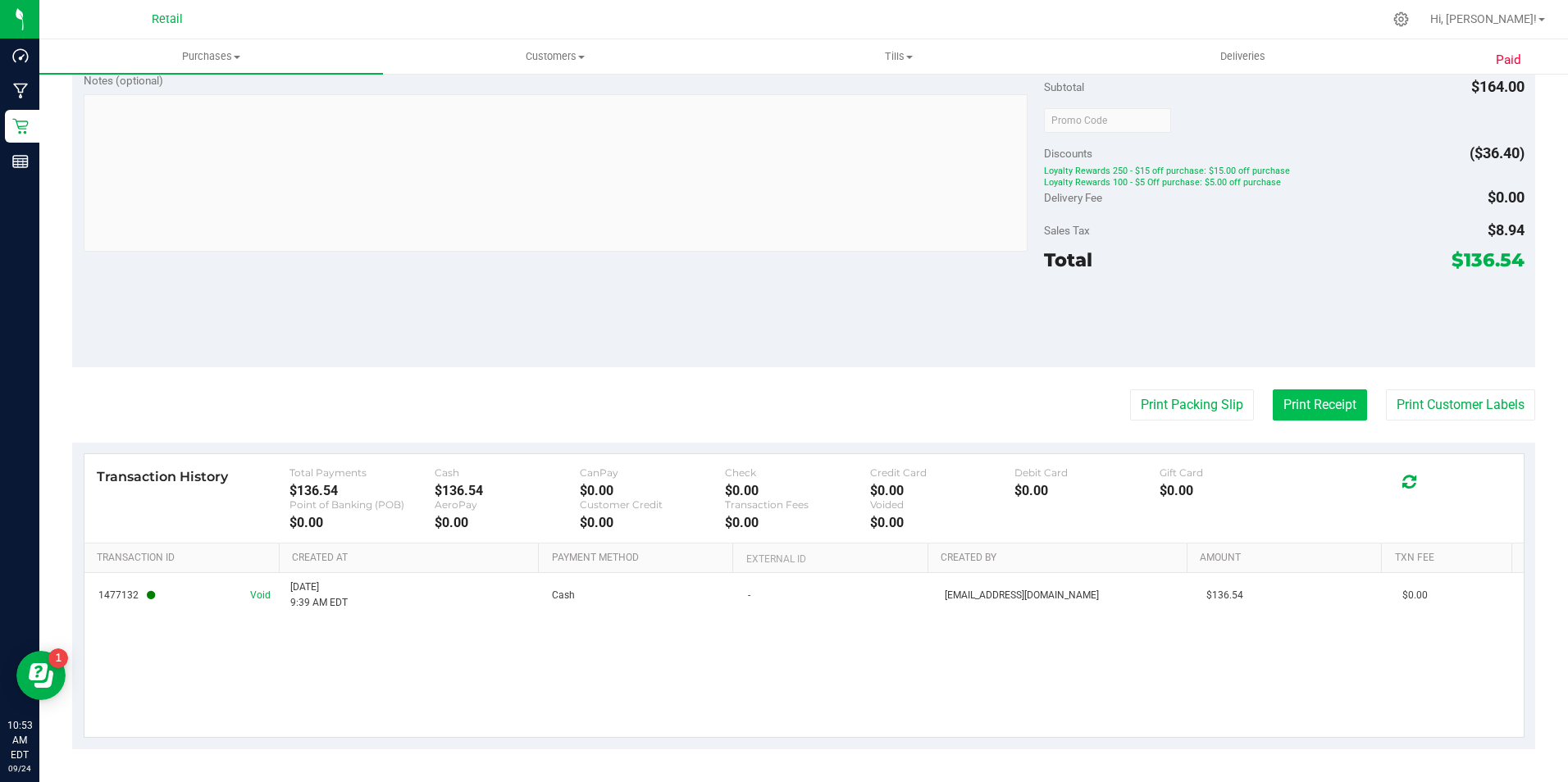
click at [1287, 414] on button "Print Receipt" at bounding box center [1320, 405] width 94 height 31
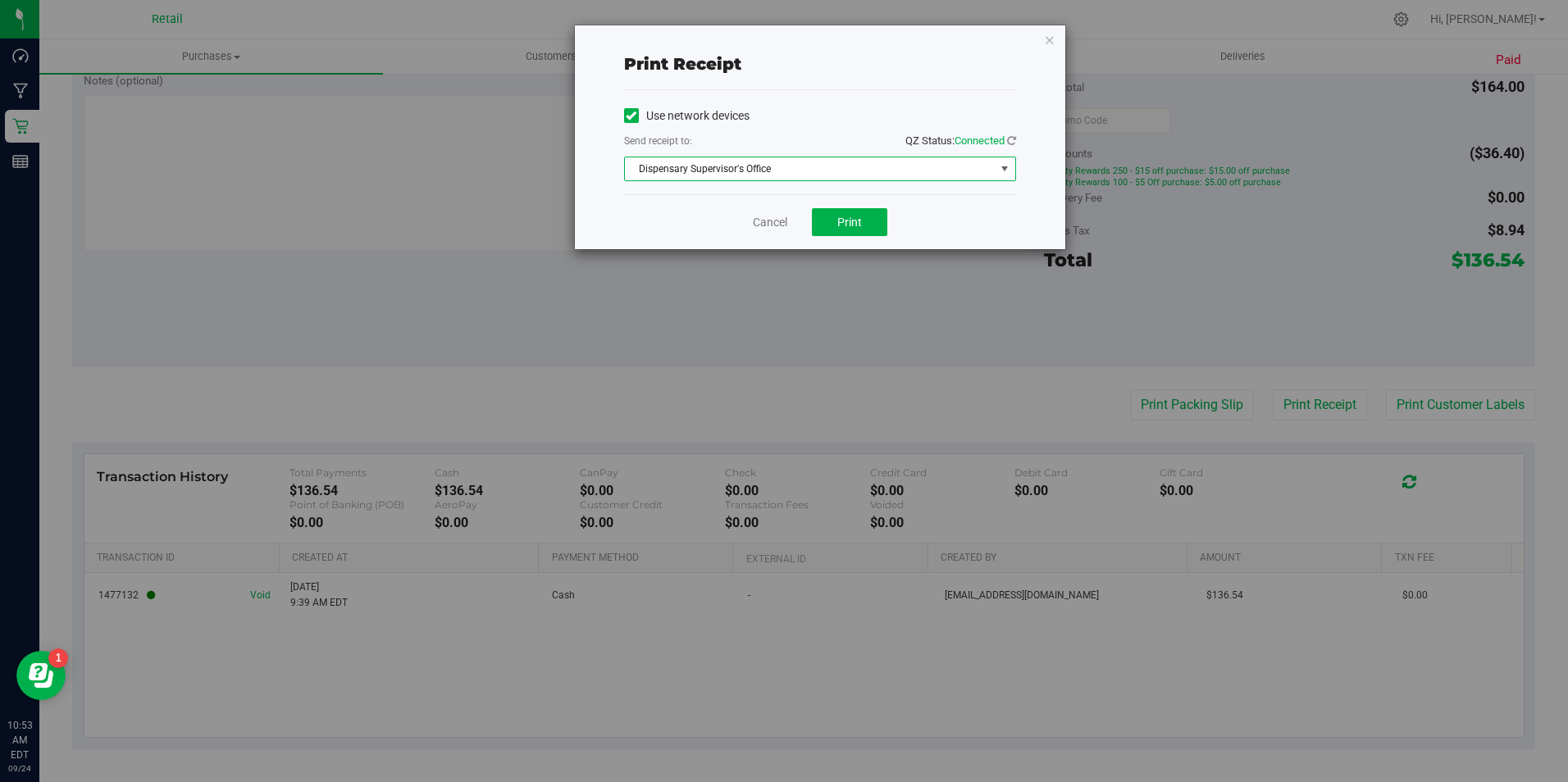
click at [755, 178] on span "Dispensary Supervisor's Office" at bounding box center [810, 169] width 370 height 23
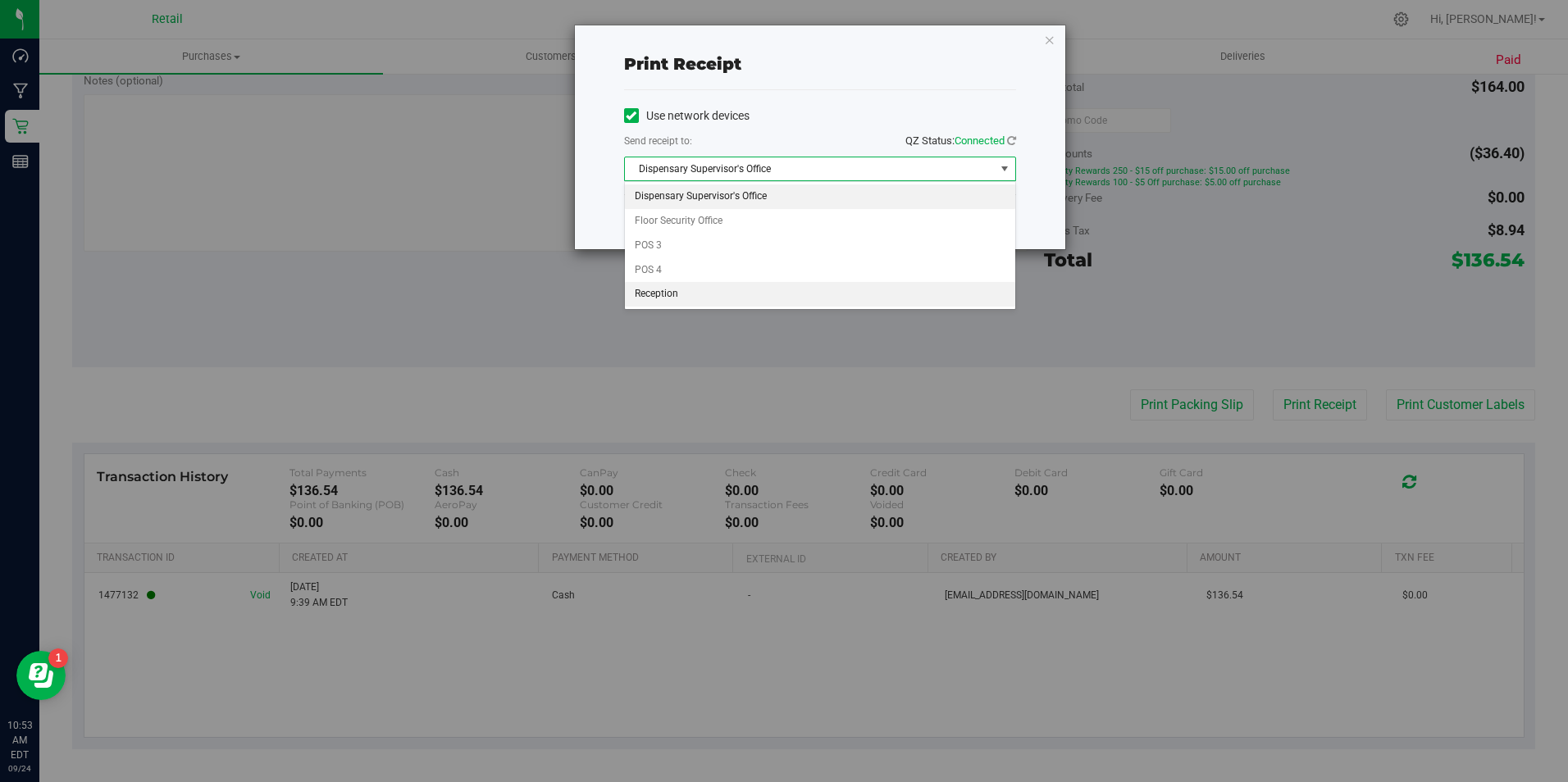
click at [700, 289] on li "Reception" at bounding box center [820, 295] width 391 height 25
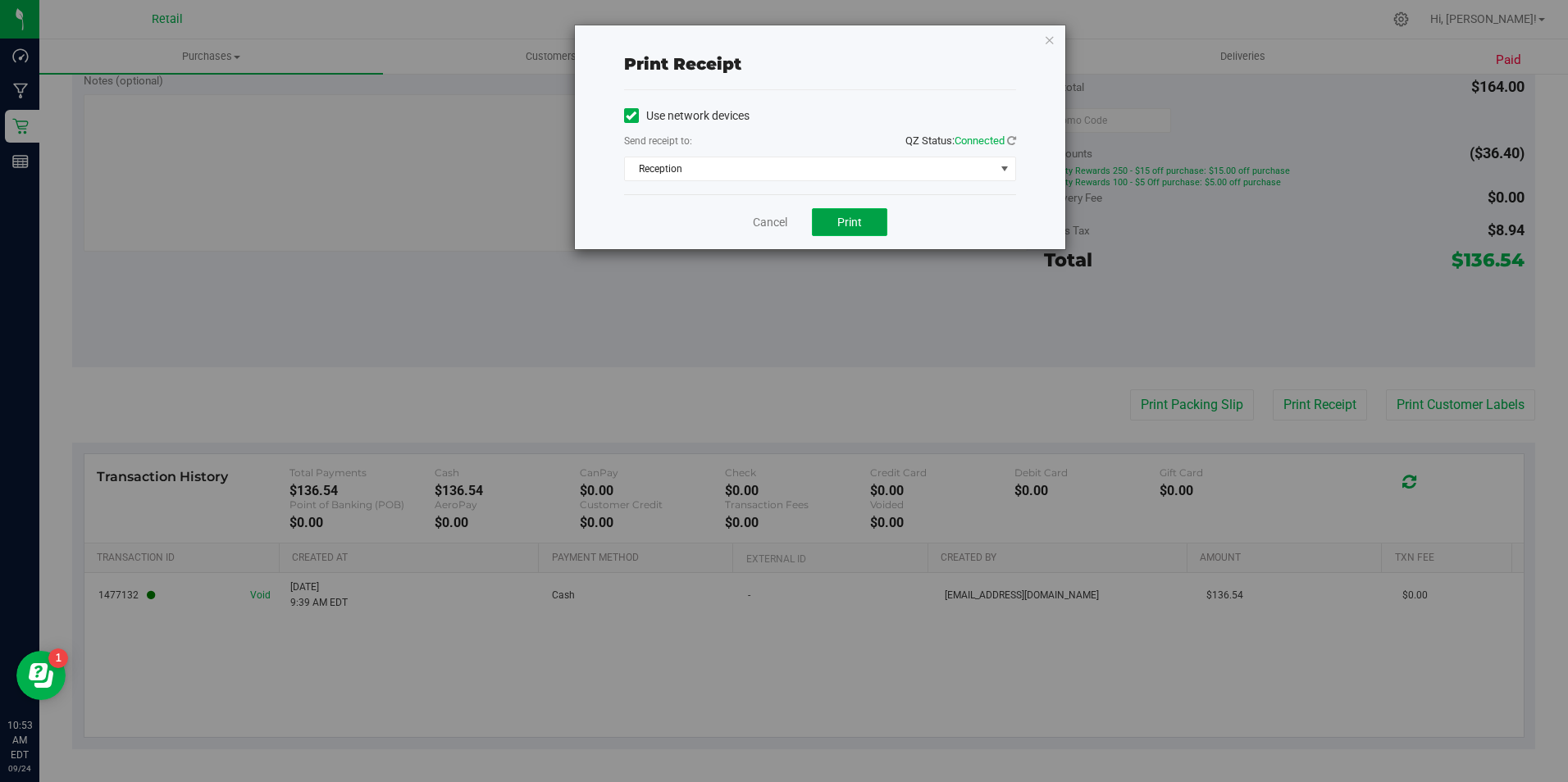
click at [875, 230] on button "Print" at bounding box center [849, 222] width 75 height 28
click at [840, 222] on span "Print" at bounding box center [850, 222] width 25 height 13
click at [971, 138] on span "Connected" at bounding box center [979, 140] width 50 height 12
click at [732, 186] on div "Use network devices Send receipt to: QZ Status: Connected Reception Choose prin…" at bounding box center [820, 142] width 392 height 104
click at [1048, 42] on icon "button" at bounding box center [1049, 39] width 12 height 20
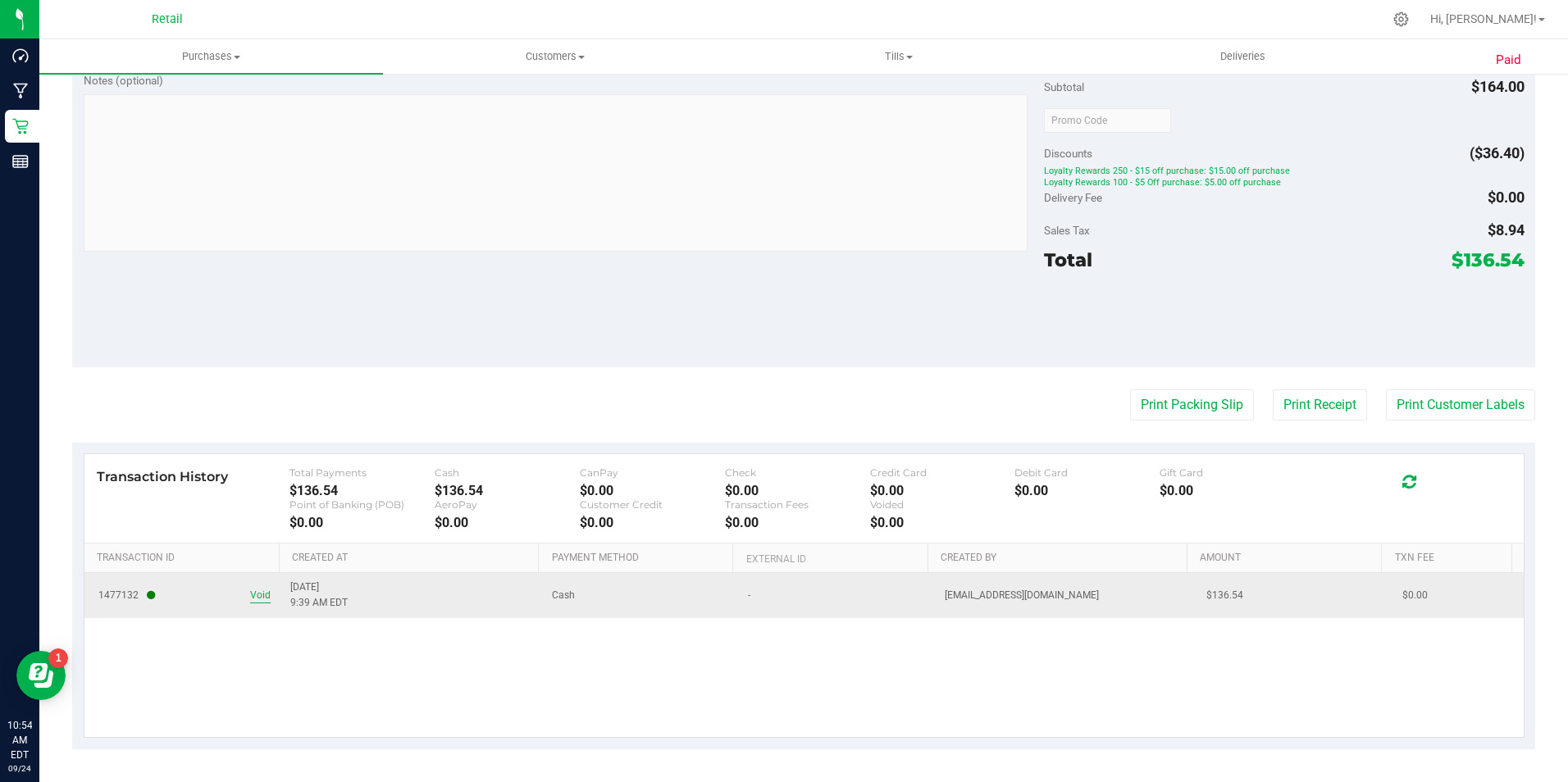
click at [252, 598] on span "Void" at bounding box center [260, 596] width 20 height 16
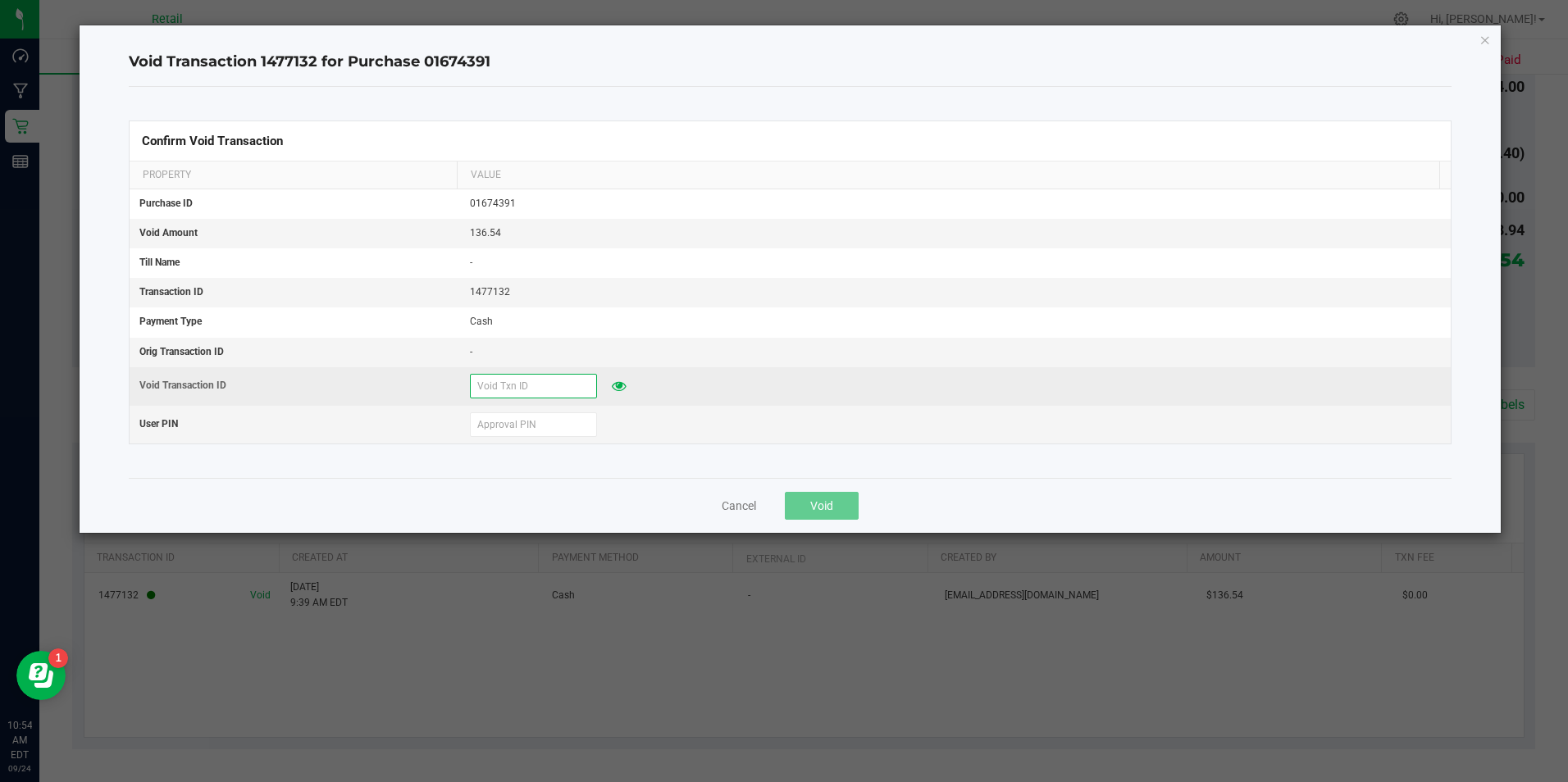
click at [499, 386] on input "text" at bounding box center [533, 386] width 127 height 25
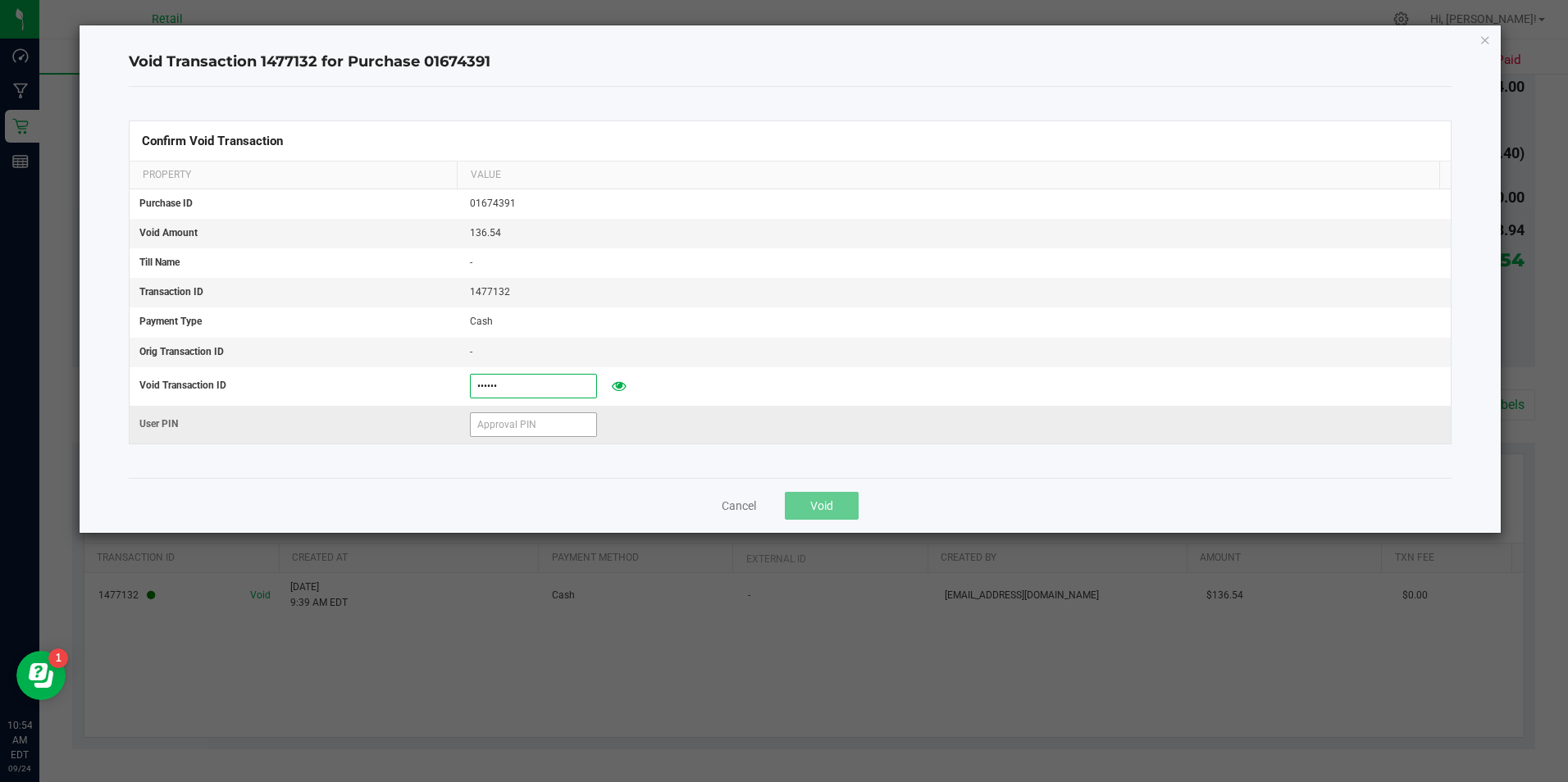
type input "924/25"
click at [527, 433] on input "text" at bounding box center [533, 425] width 127 height 25
type input "571204"
click at [818, 489] on div "Cancel Void" at bounding box center [789, 506] width 1322 height 55
click at [817, 502] on span "Void" at bounding box center [822, 506] width 23 height 13
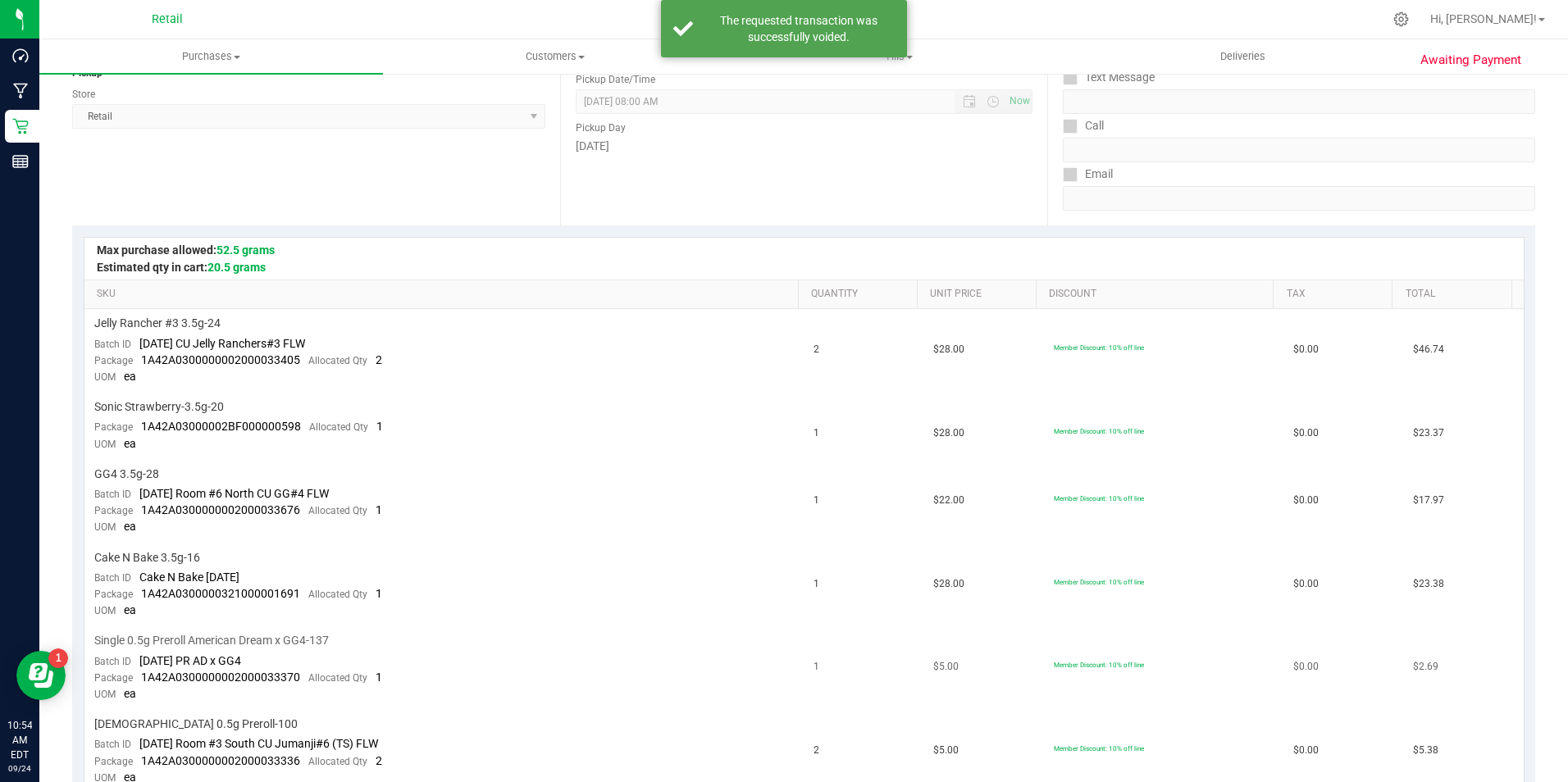
scroll to position [0, 0]
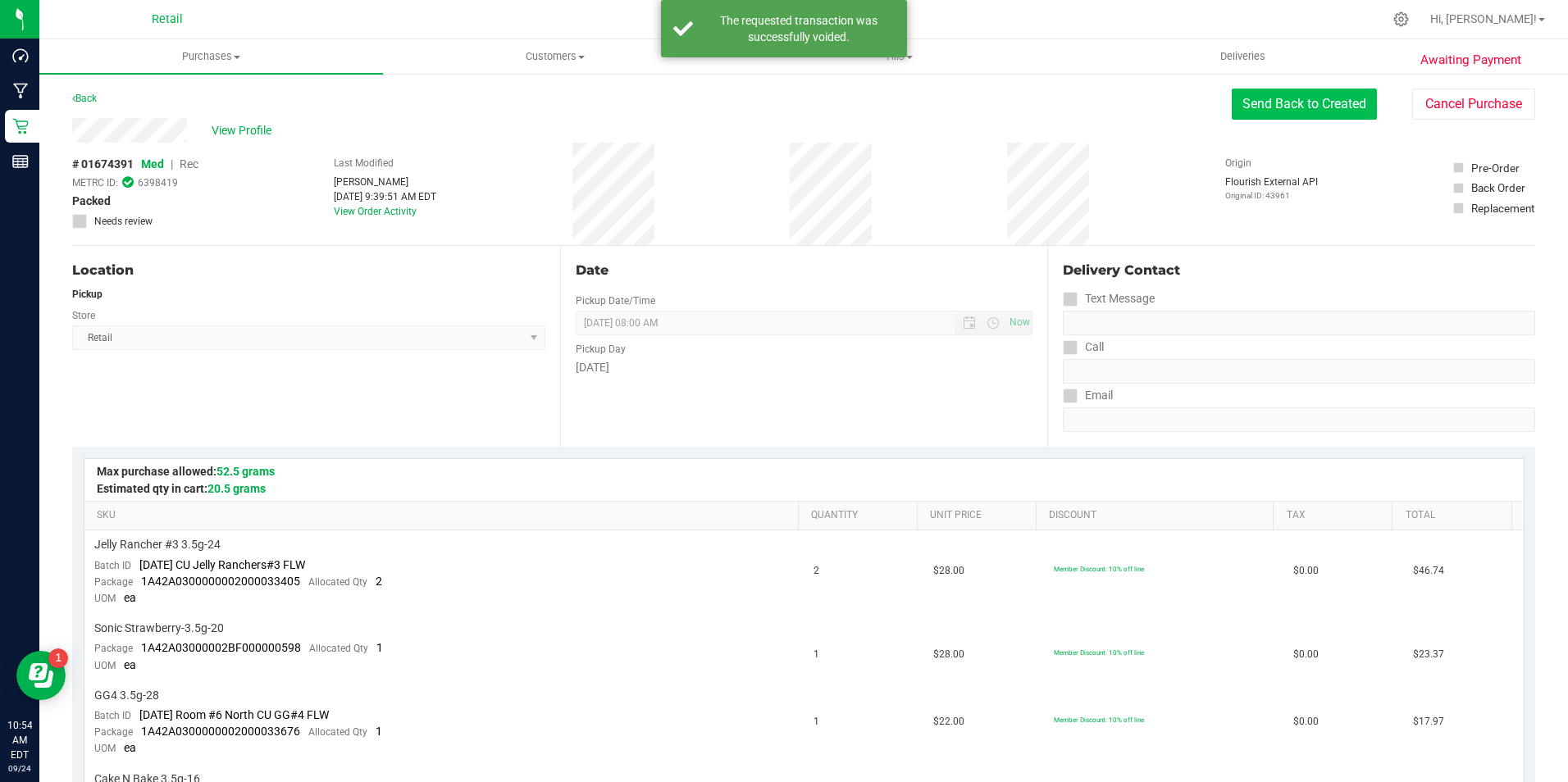
drag, startPoint x: 1350, startPoint y: 110, endPoint x: 1299, endPoint y: 99, distance: 52.2
click at [1350, 110] on button "Send Back to Created" at bounding box center [1303, 104] width 145 height 31
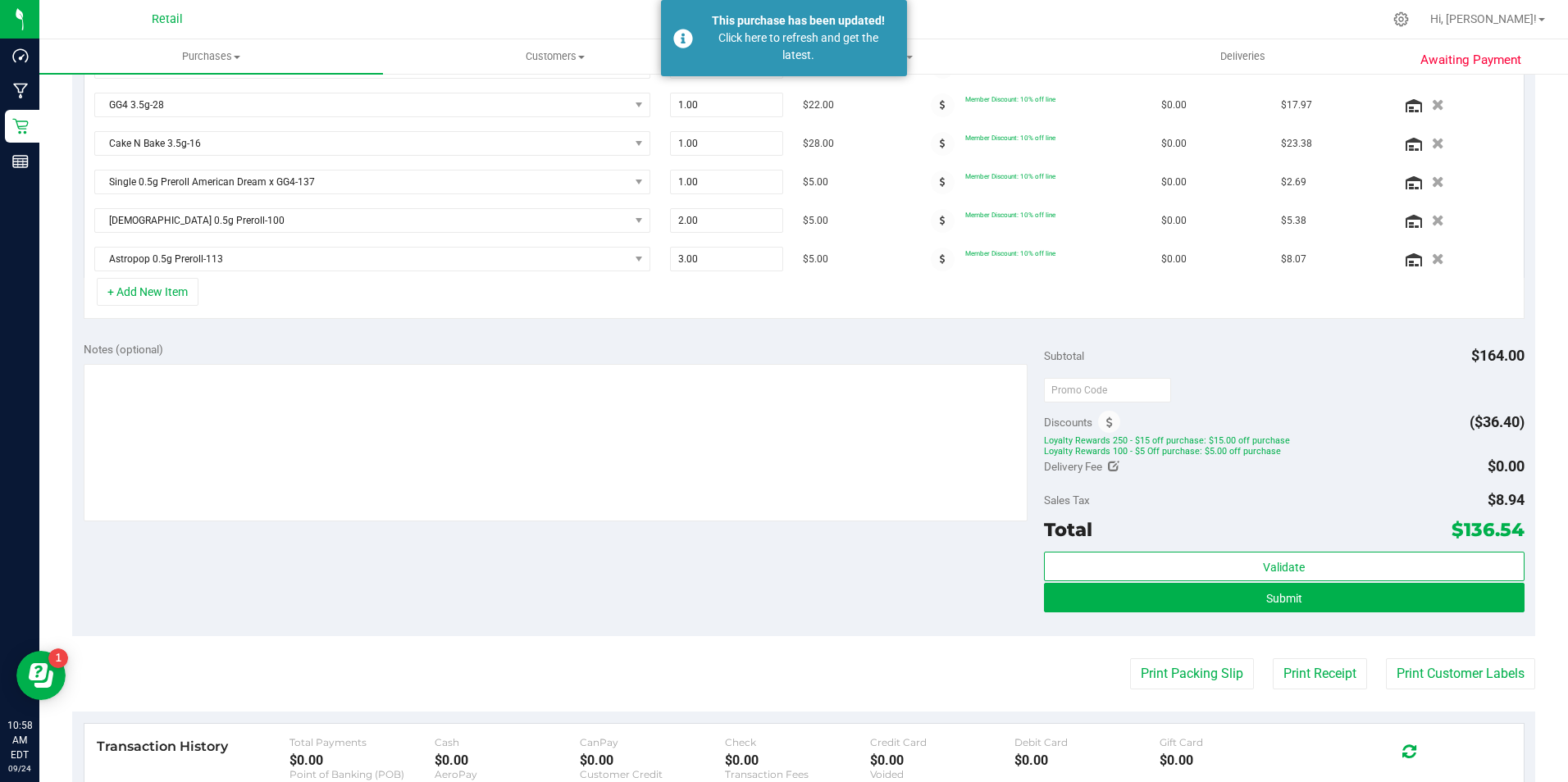
scroll to position [462, 0]
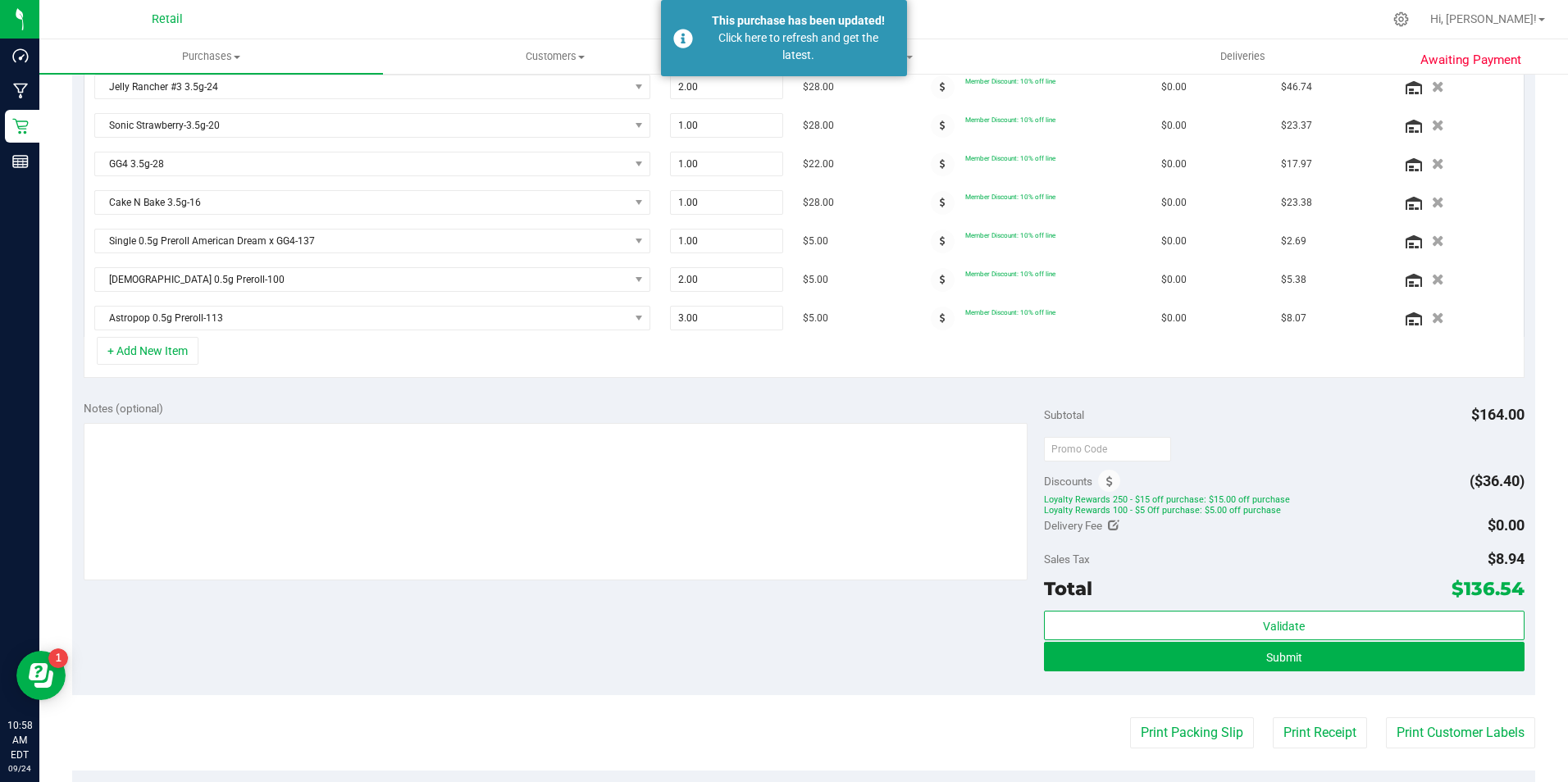
click at [1094, 502] on span "Loyalty Rewards 250 - $15 off purchase: $15.00 off purchase" at bounding box center [1284, 500] width 480 height 12
click at [1106, 486] on icon at bounding box center [1109, 482] width 6 height 12
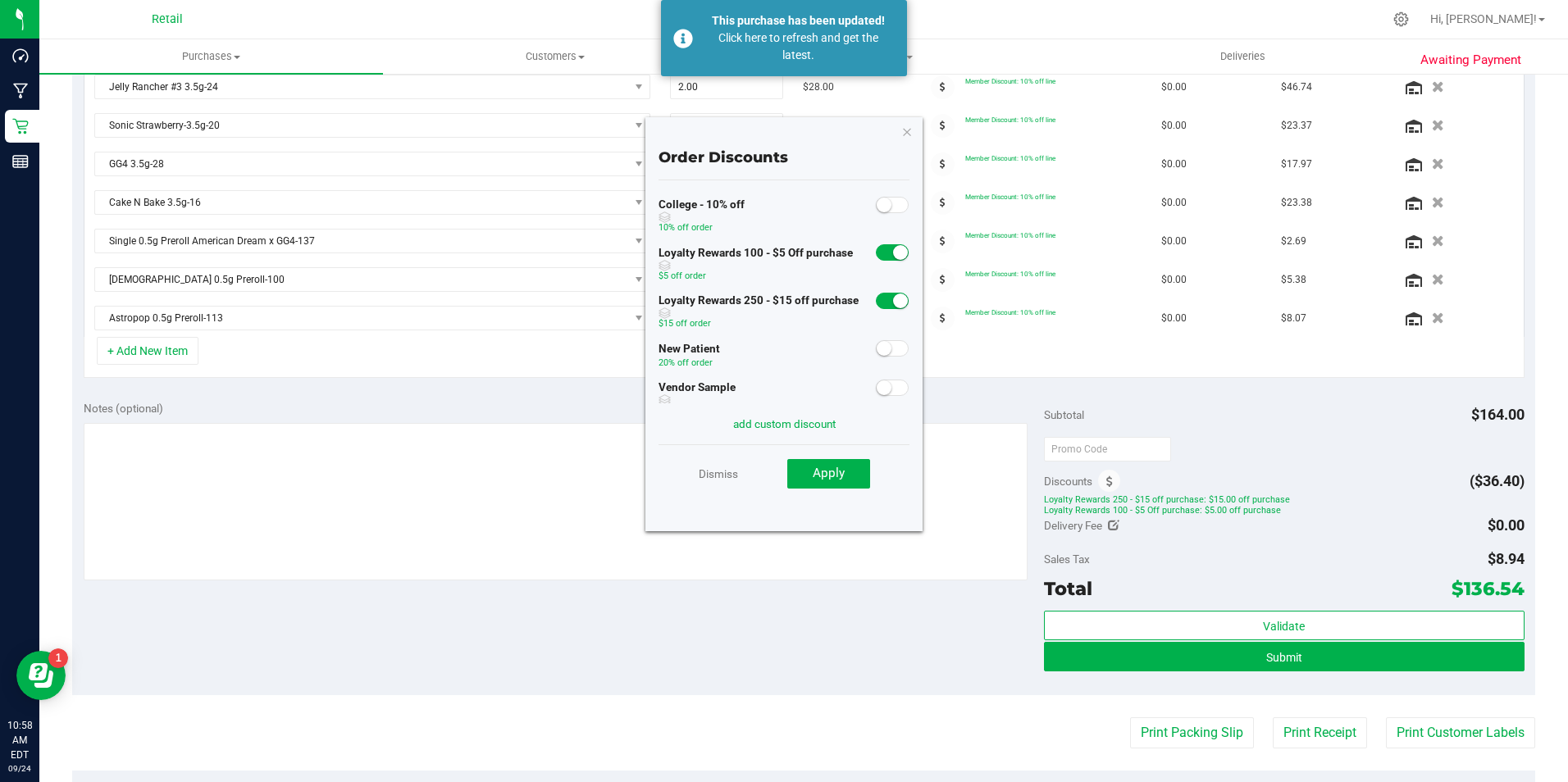
click at [893, 249] on small at bounding box center [900, 252] width 15 height 15
click at [893, 301] on small at bounding box center [900, 301] width 15 height 15
click at [1210, 652] on button "Submit" at bounding box center [1284, 656] width 480 height 29
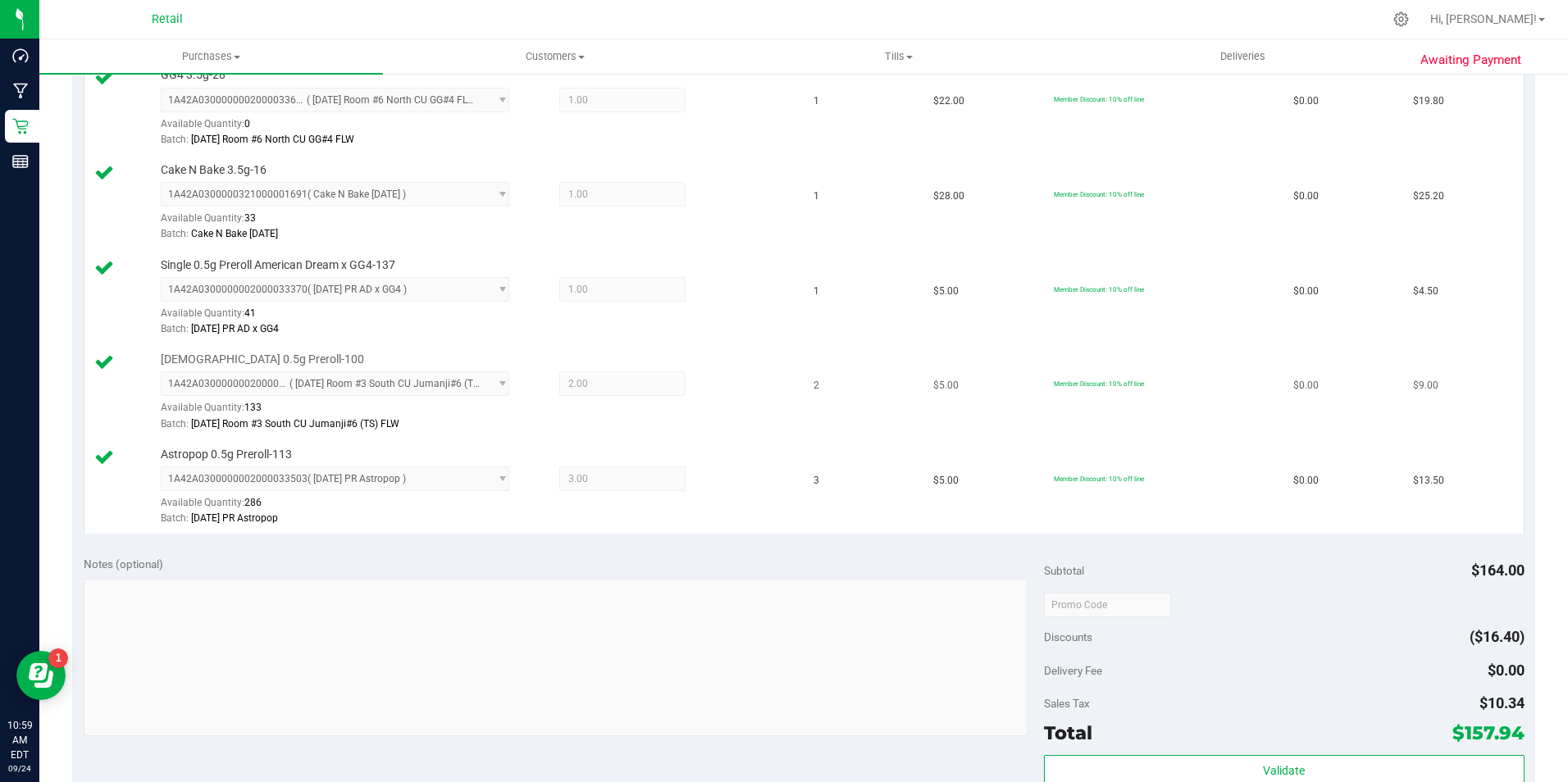
scroll to position [1066, 0]
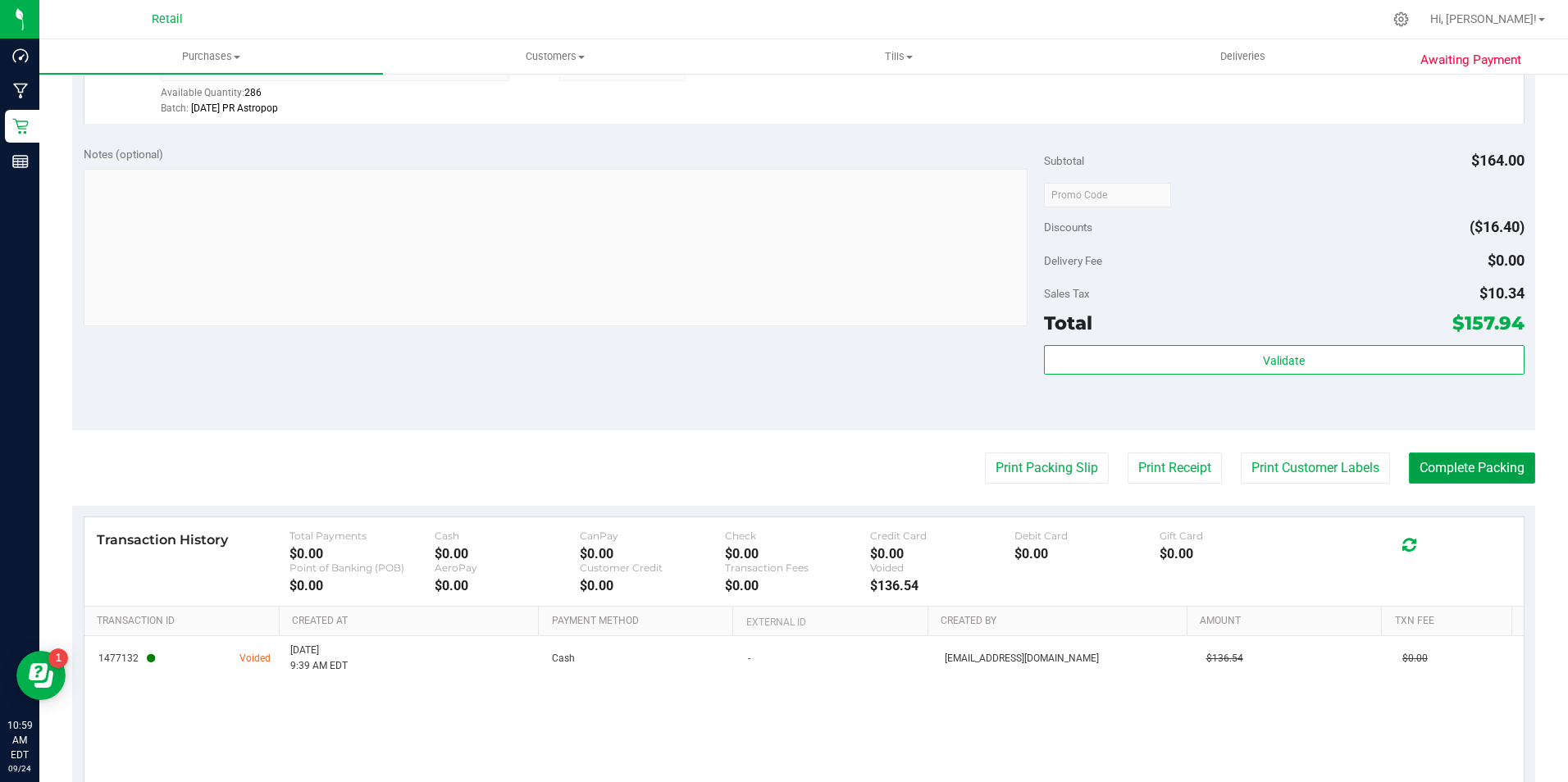
click at [1483, 469] on button "Complete Packing" at bounding box center [1472, 468] width 126 height 31
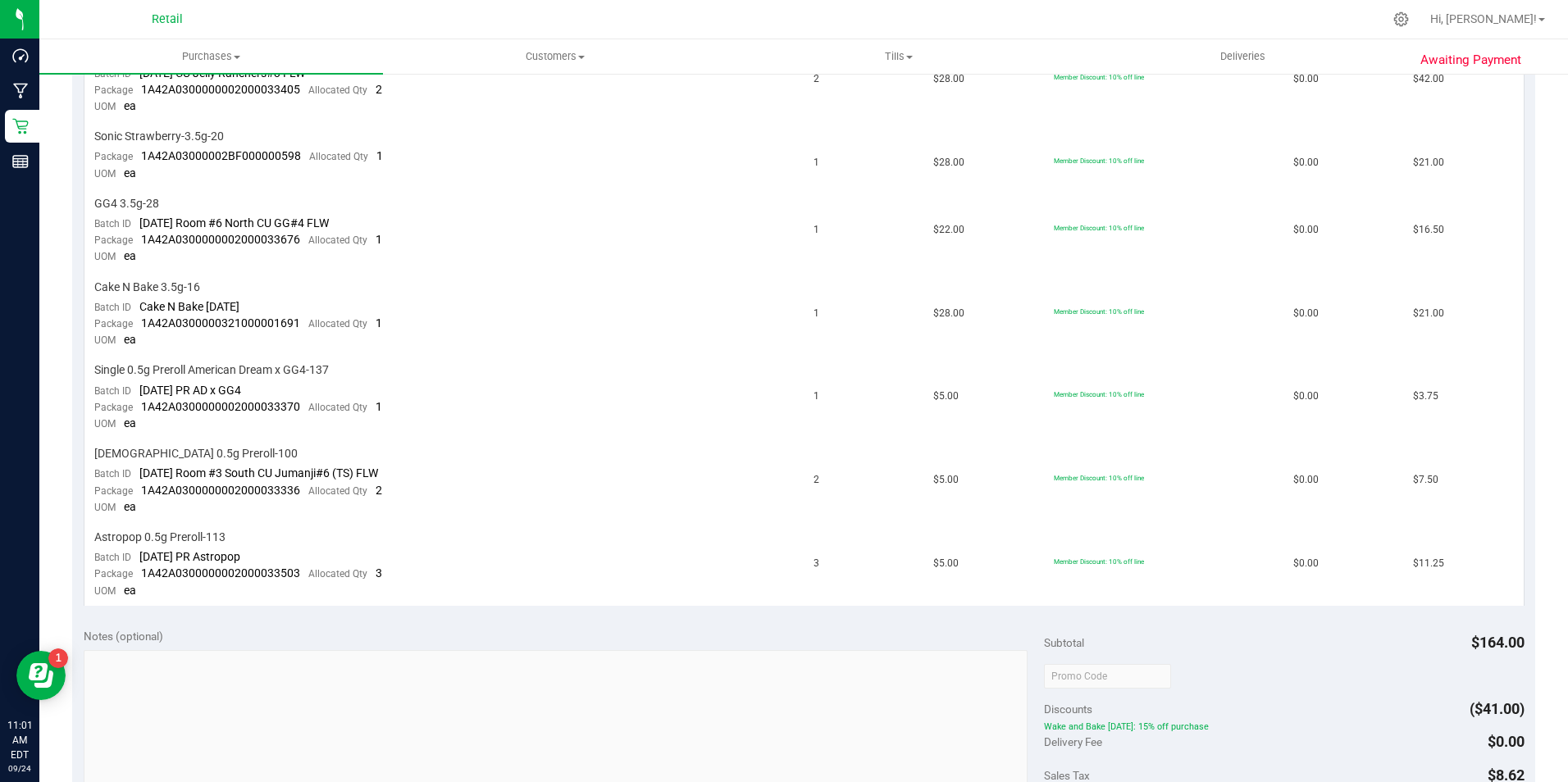
scroll to position [656, 0]
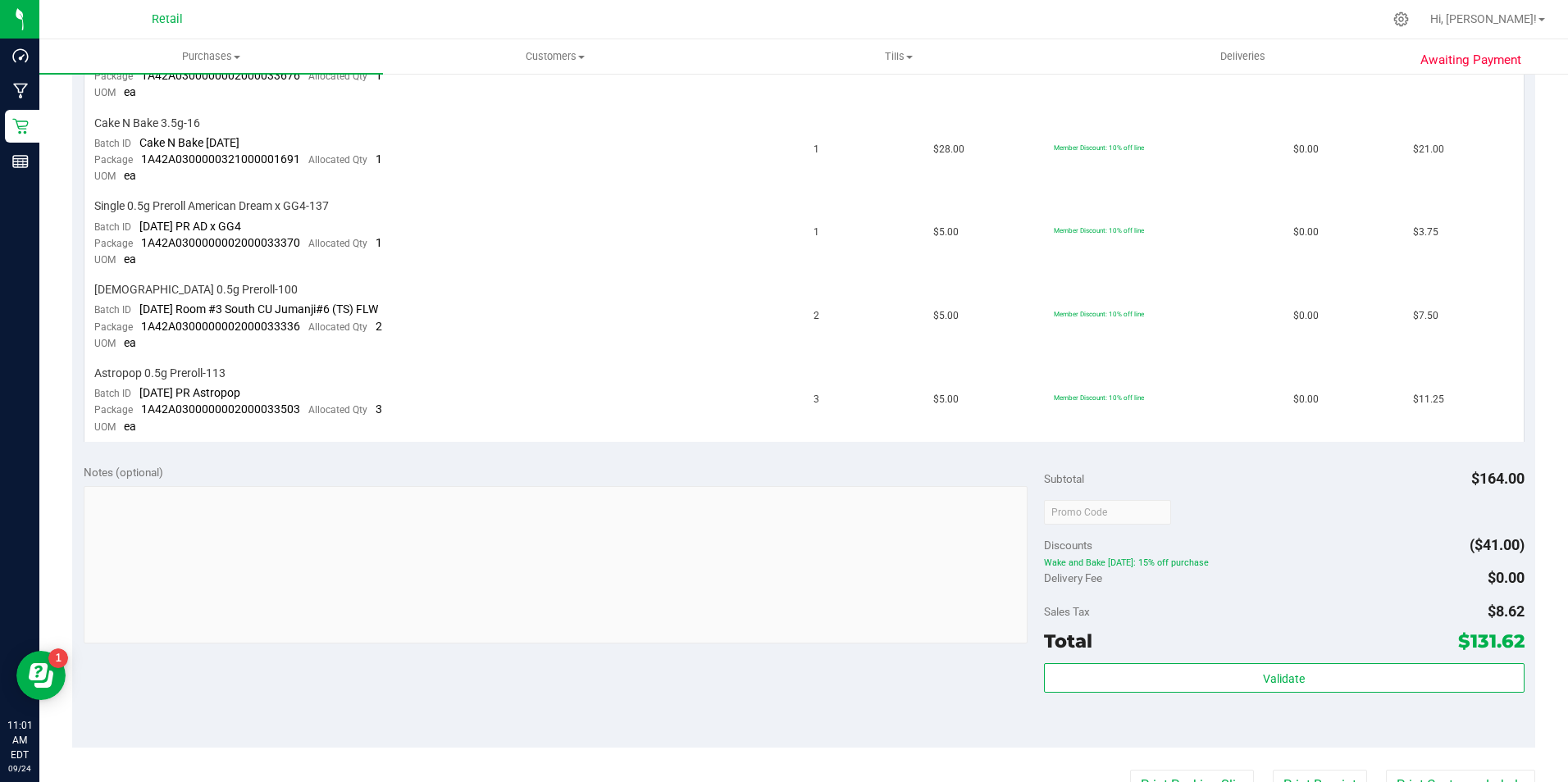
click at [1050, 565] on span "Wake and Bake [DATE]: 15% off purchase" at bounding box center [1284, 563] width 480 height 12
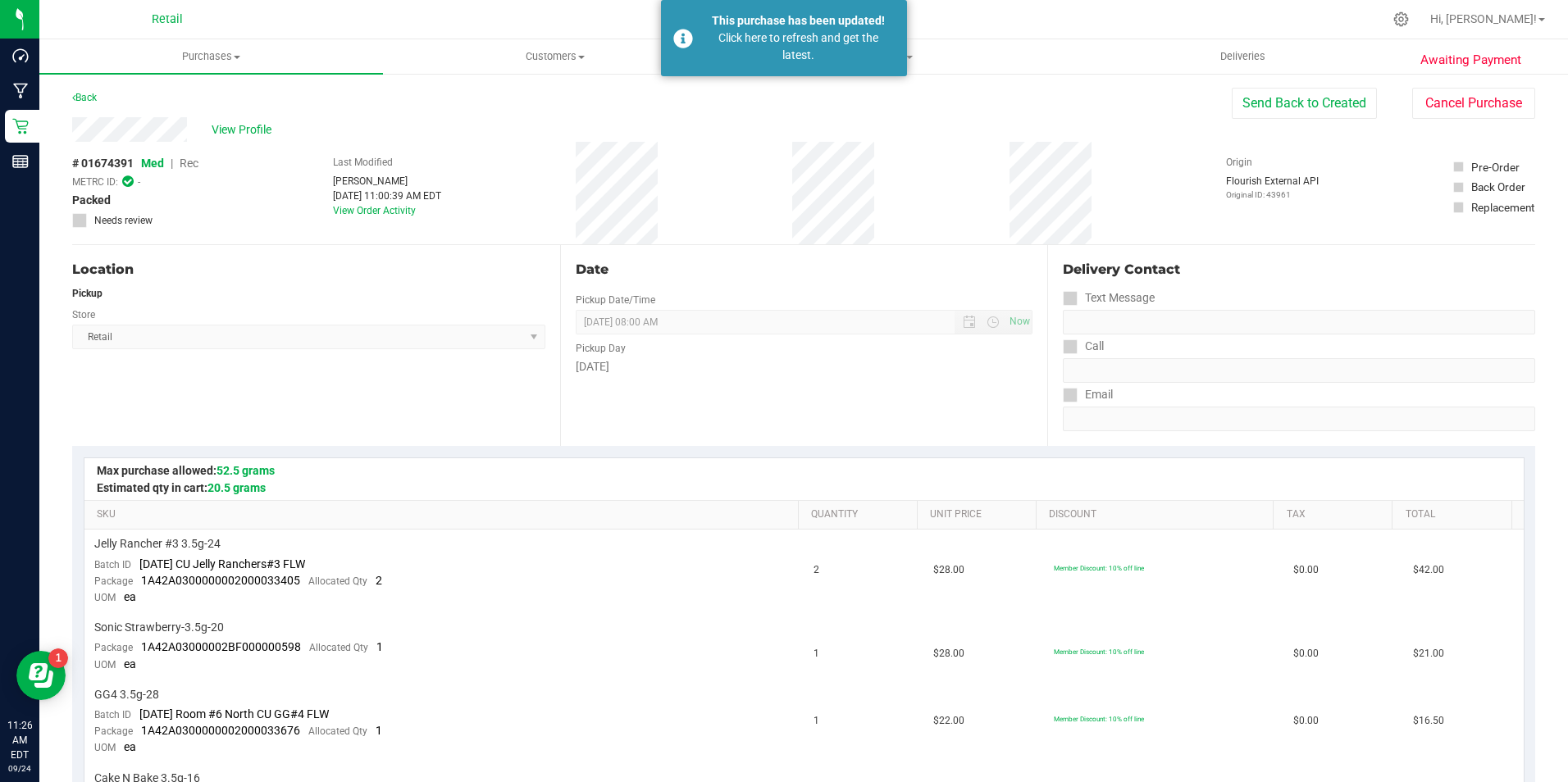
scroll to position [0, 0]
